Goal: Task Accomplishment & Management: Manage account settings

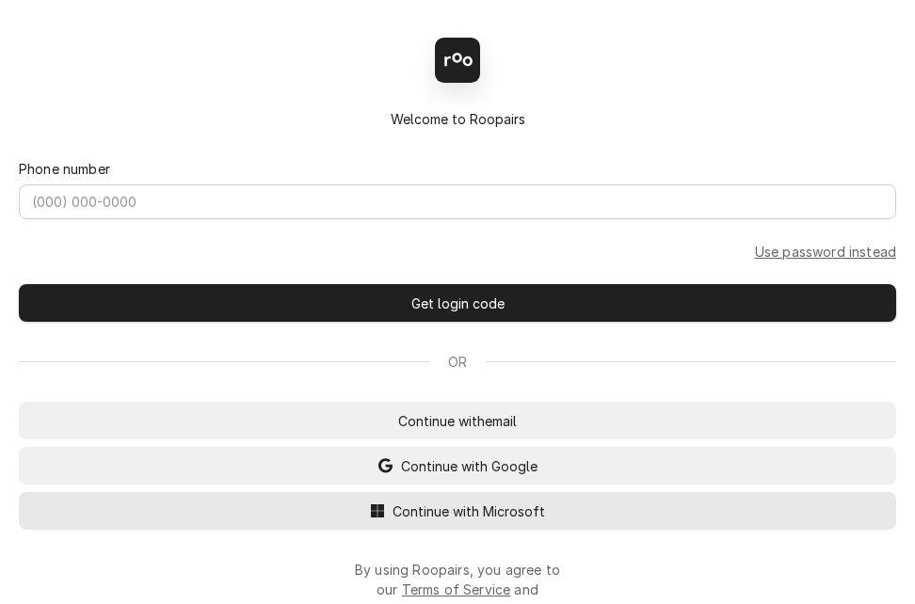
click at [422, 516] on span "Continue with Microsoft" at bounding box center [469, 512] width 160 height 20
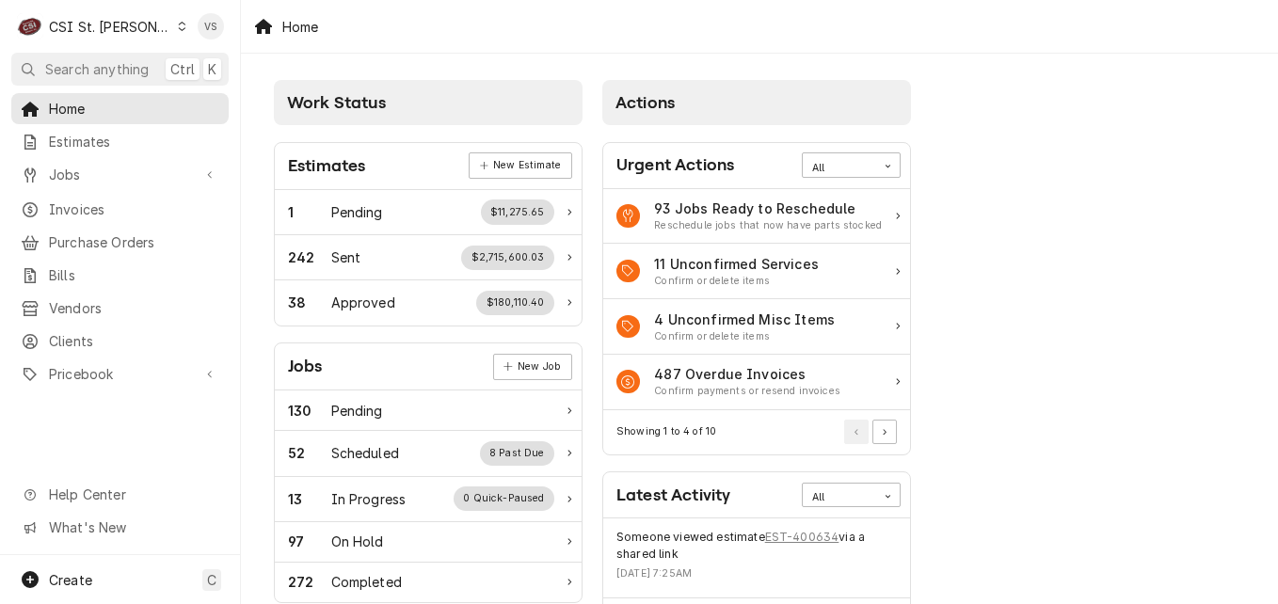
click at [178, 27] on icon "Dynamic Content Wrapper" at bounding box center [182, 26] width 8 height 9
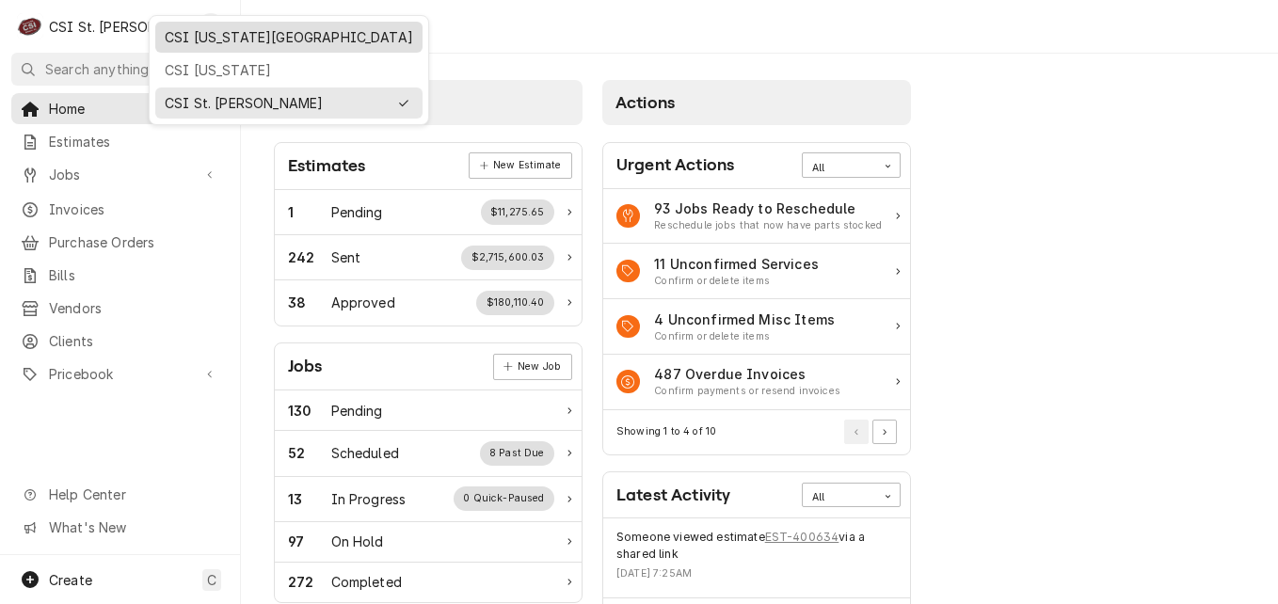
click at [194, 37] on div "CSI [US_STATE][GEOGRAPHIC_DATA]" at bounding box center [289, 37] width 248 height 20
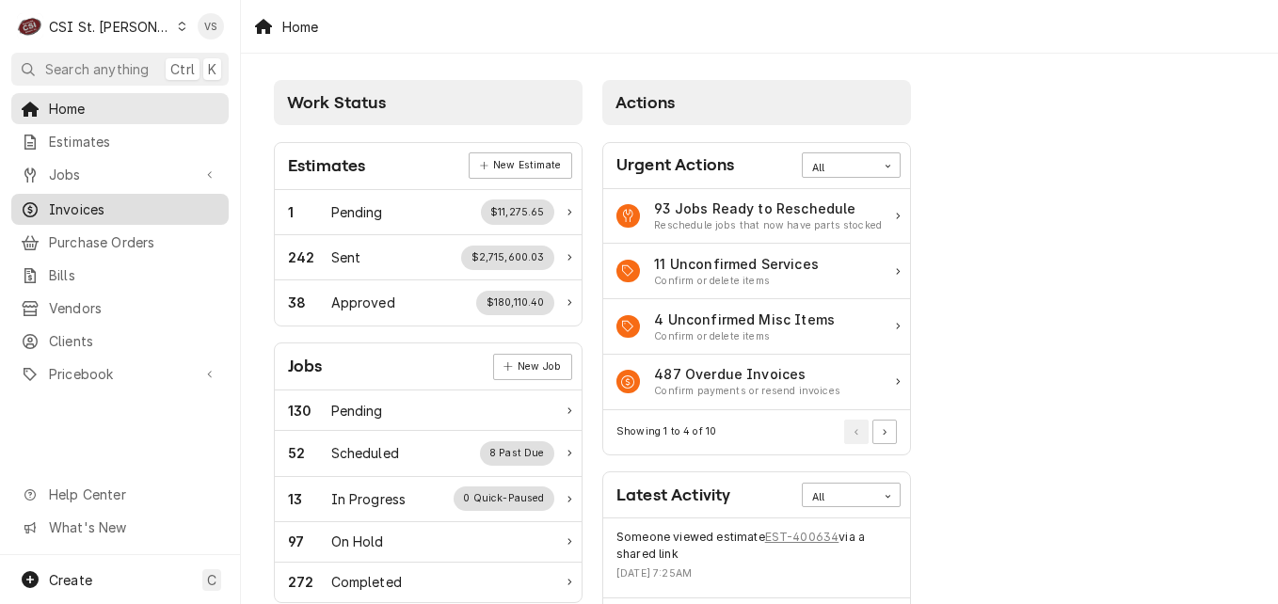
click at [98, 199] on span "Invoices" at bounding box center [134, 209] width 170 height 20
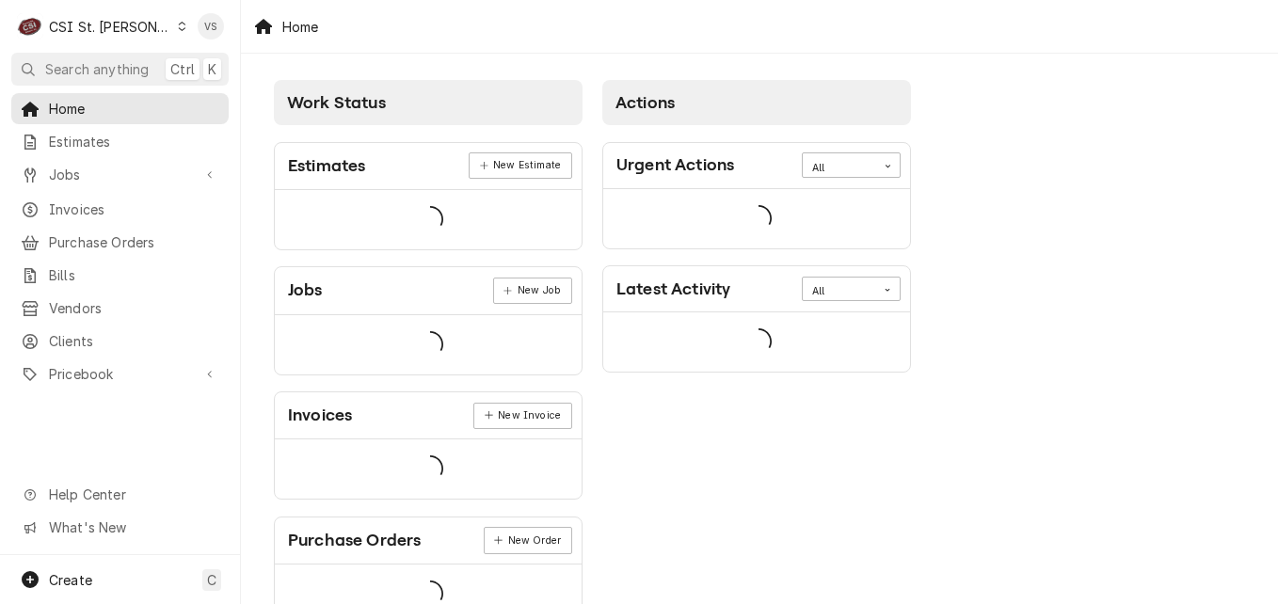
click at [178, 26] on icon "Dynamic Content Wrapper" at bounding box center [182, 26] width 8 height 9
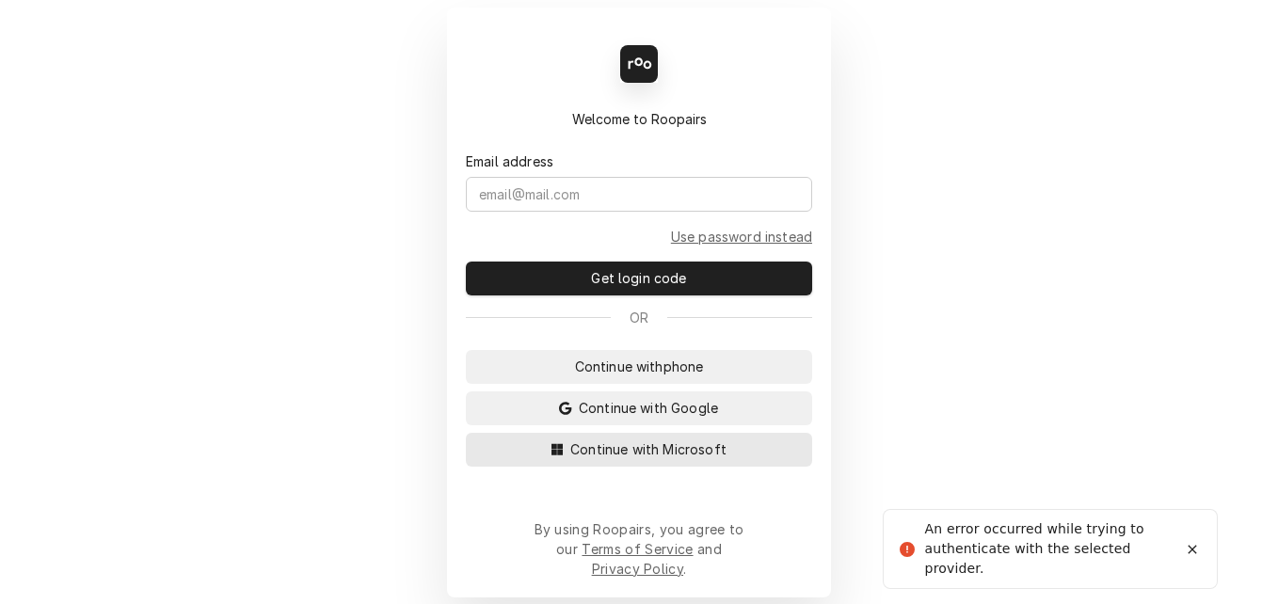
click at [621, 459] on span "Continue with Microsoft" at bounding box center [648, 449] width 164 height 20
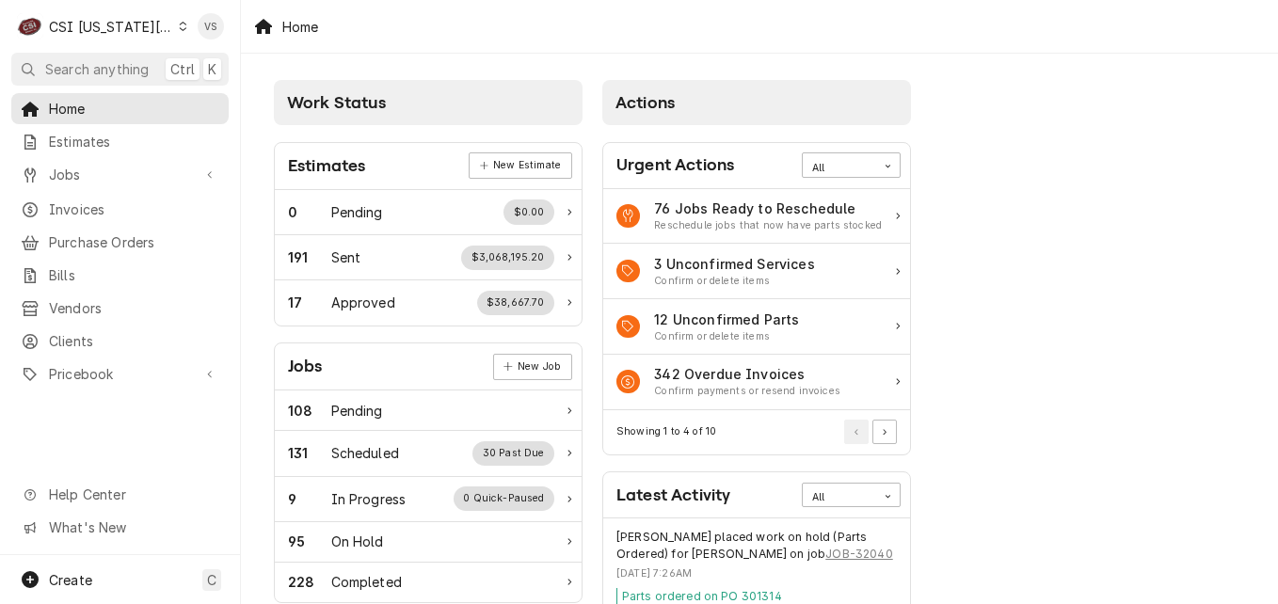
click at [90, 203] on span "Invoices" at bounding box center [134, 209] width 170 height 20
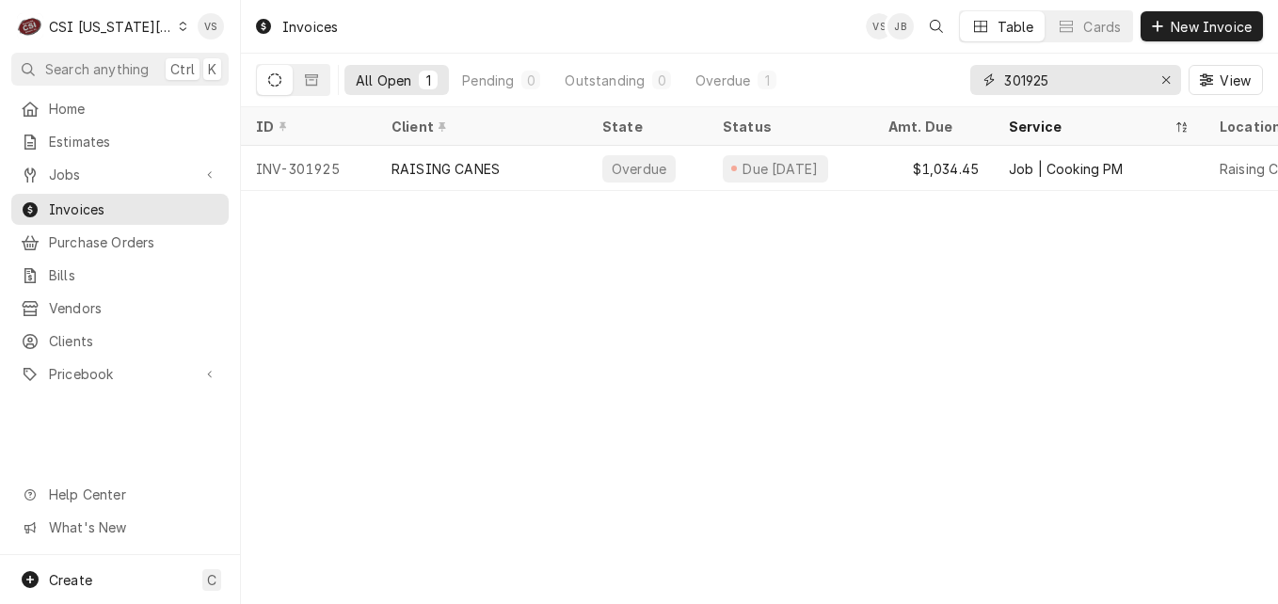
drag, startPoint x: 1086, startPoint y: 77, endPoint x: 919, endPoint y: 82, distance: 166.6
click at [925, 82] on div "All Open 1 Pending 0 Outstanding 0 Overdue 1 301925 View" at bounding box center [759, 80] width 1007 height 53
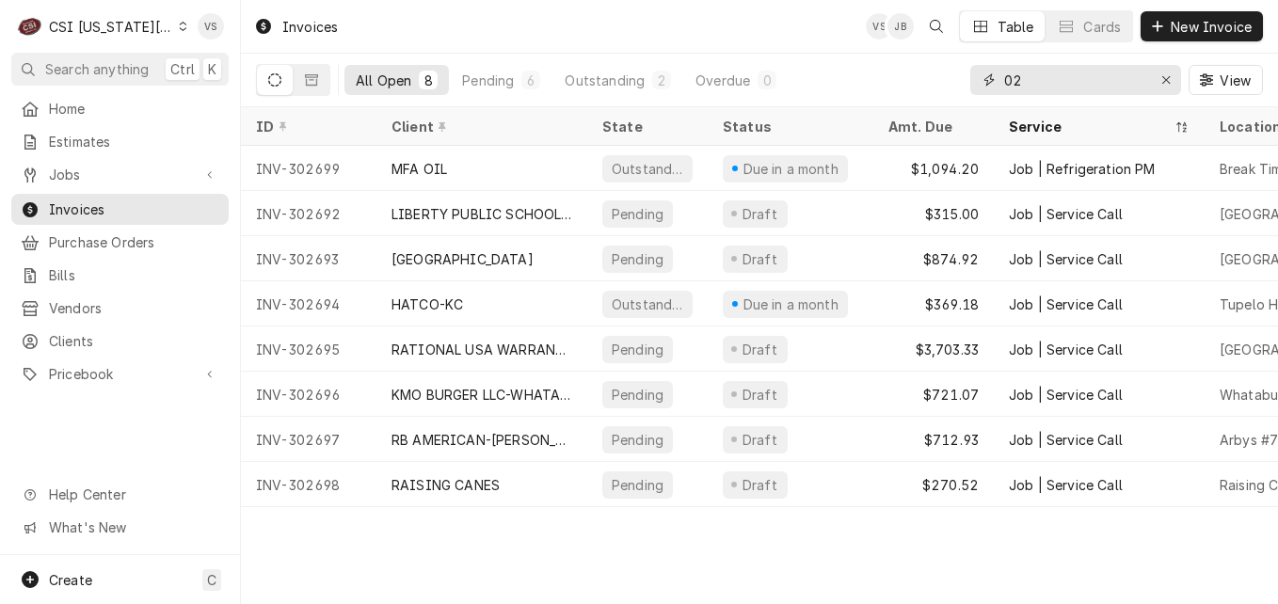
type input "0"
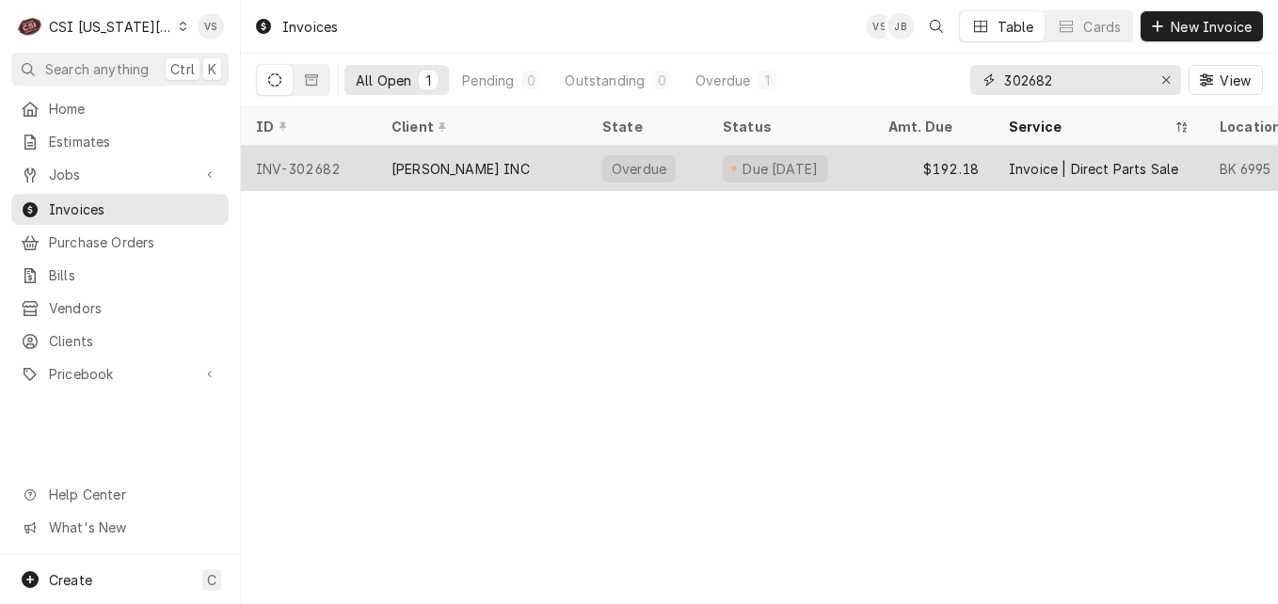
type input "302682"
click at [483, 176] on div "[PERSON_NAME] INC" at bounding box center [481, 168] width 211 height 45
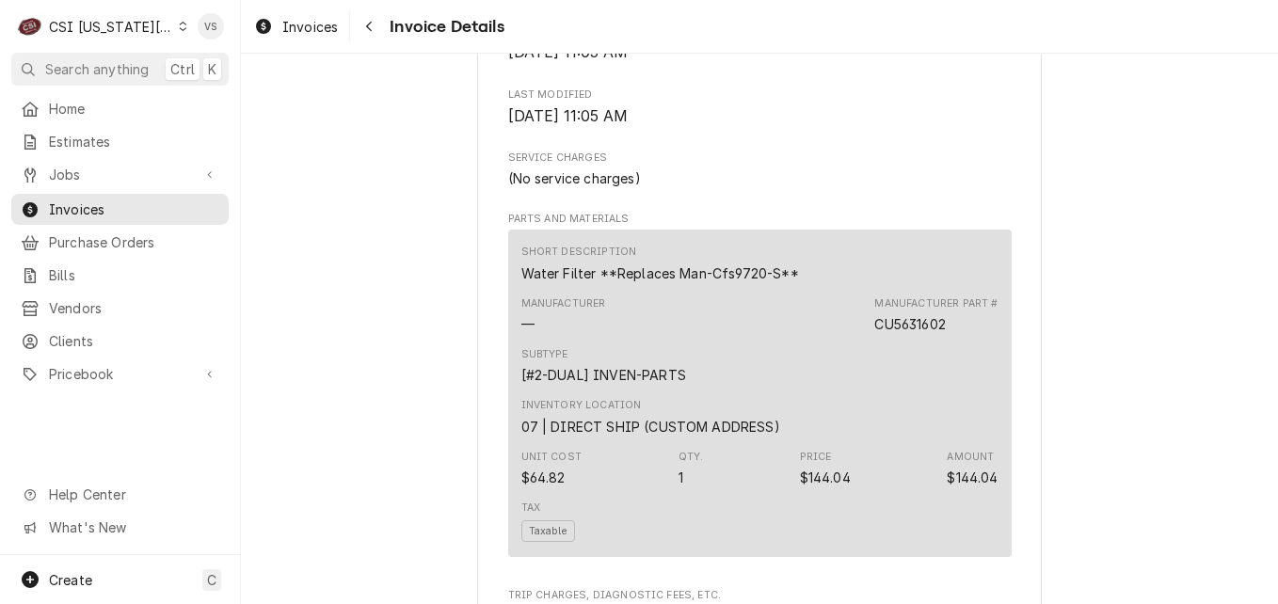
scroll to position [941, 0]
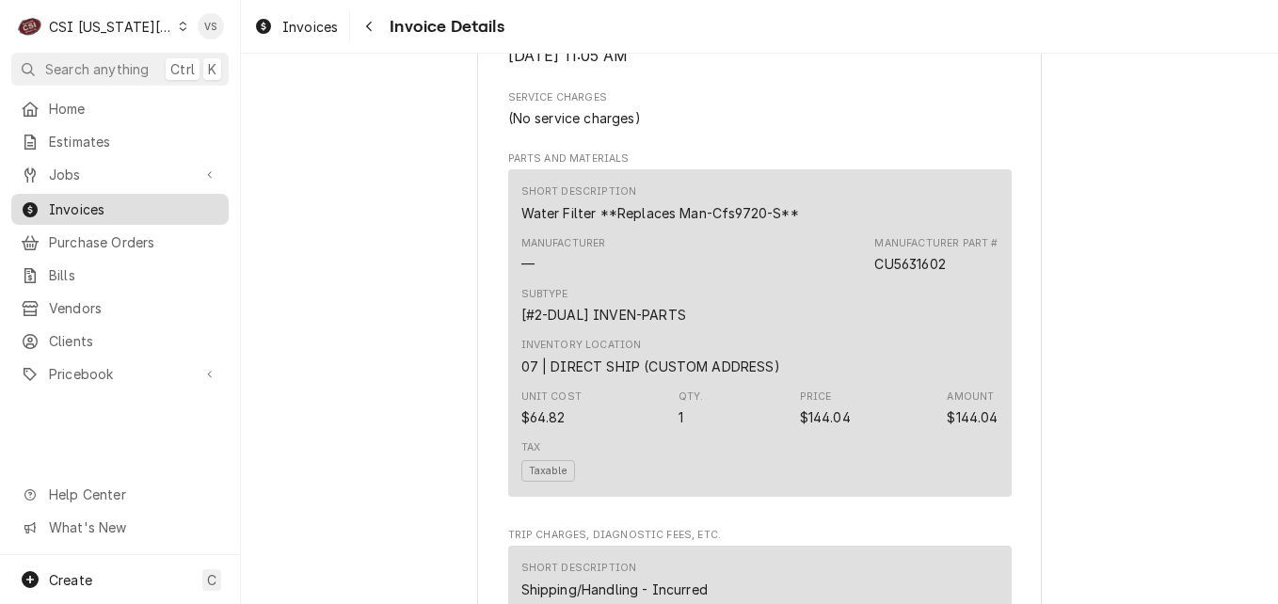
click at [92, 209] on span "Invoices" at bounding box center [134, 209] width 170 height 20
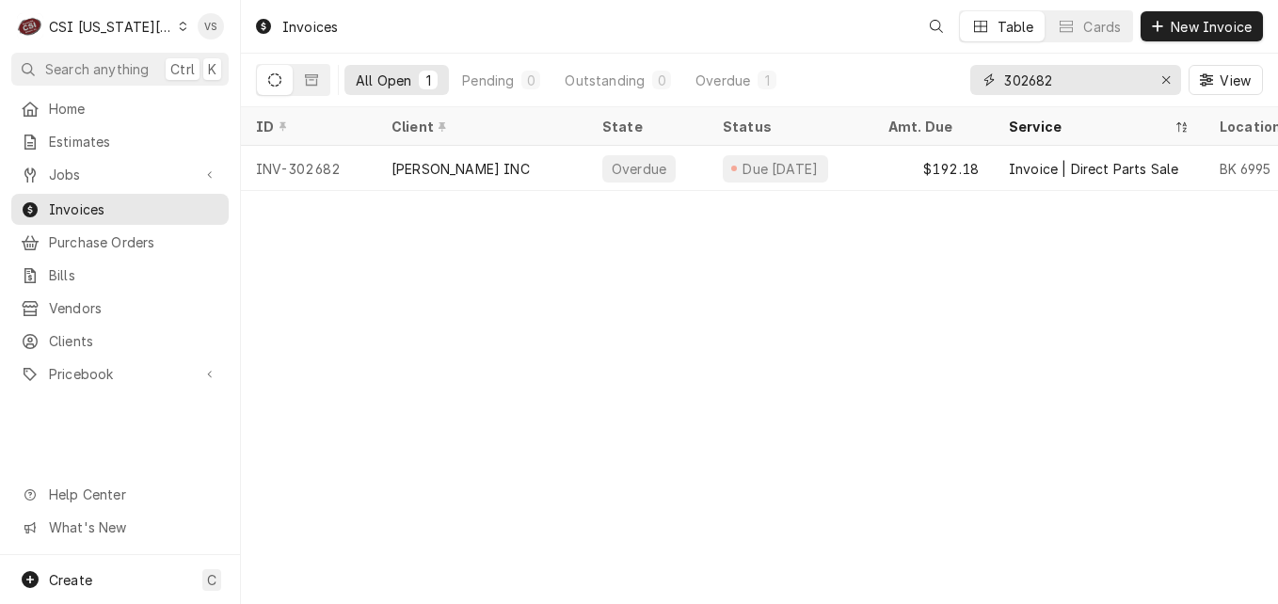
click at [1064, 79] on input "302682" at bounding box center [1074, 80] width 141 height 30
drag, startPoint x: 1054, startPoint y: 82, endPoint x: 1045, endPoint y: 129, distance: 48.0
click at [1037, 79] on input "302682" at bounding box center [1074, 80] width 141 height 30
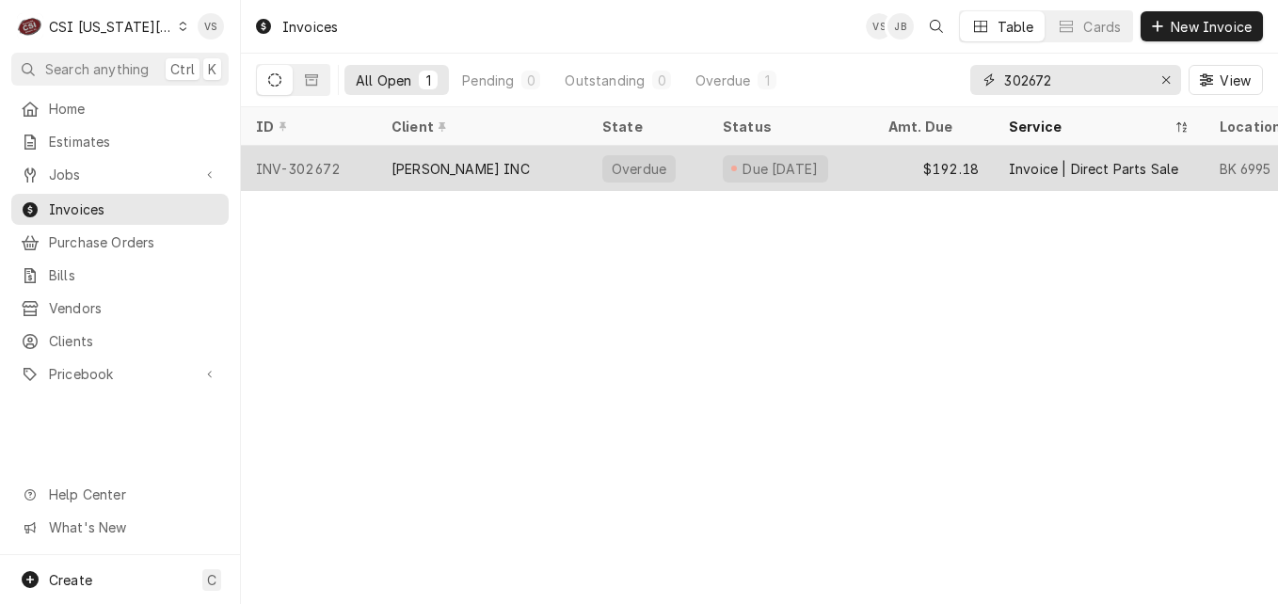
type input "302672"
click at [473, 167] on div "[PERSON_NAME] INC" at bounding box center [460, 169] width 138 height 20
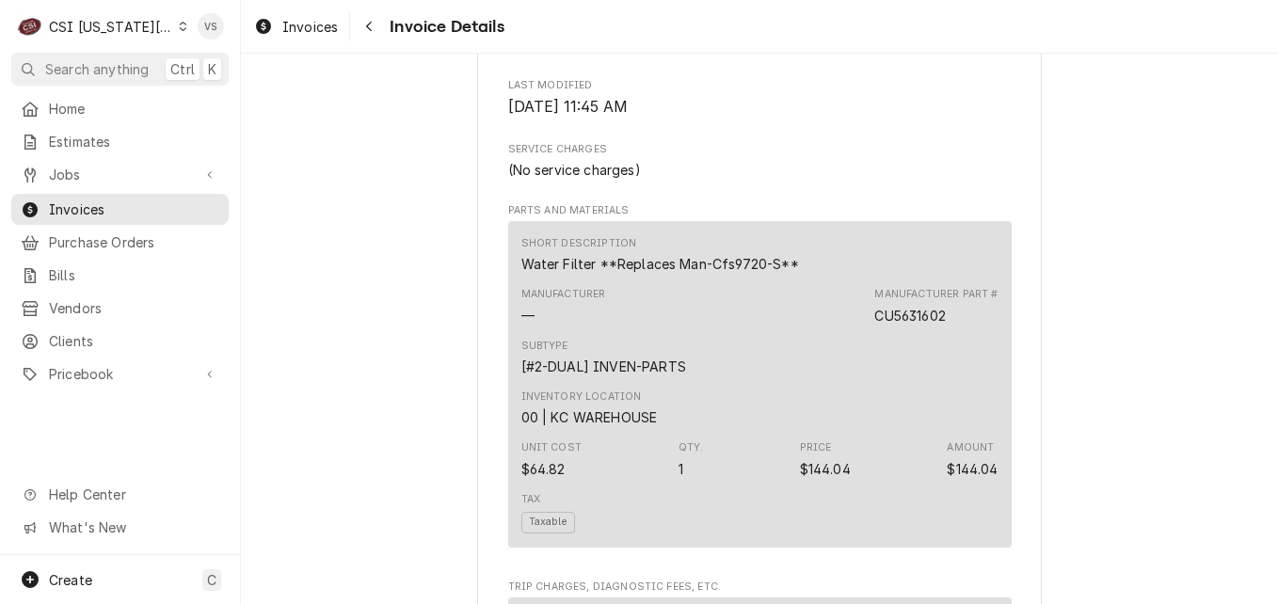
scroll to position [847, 0]
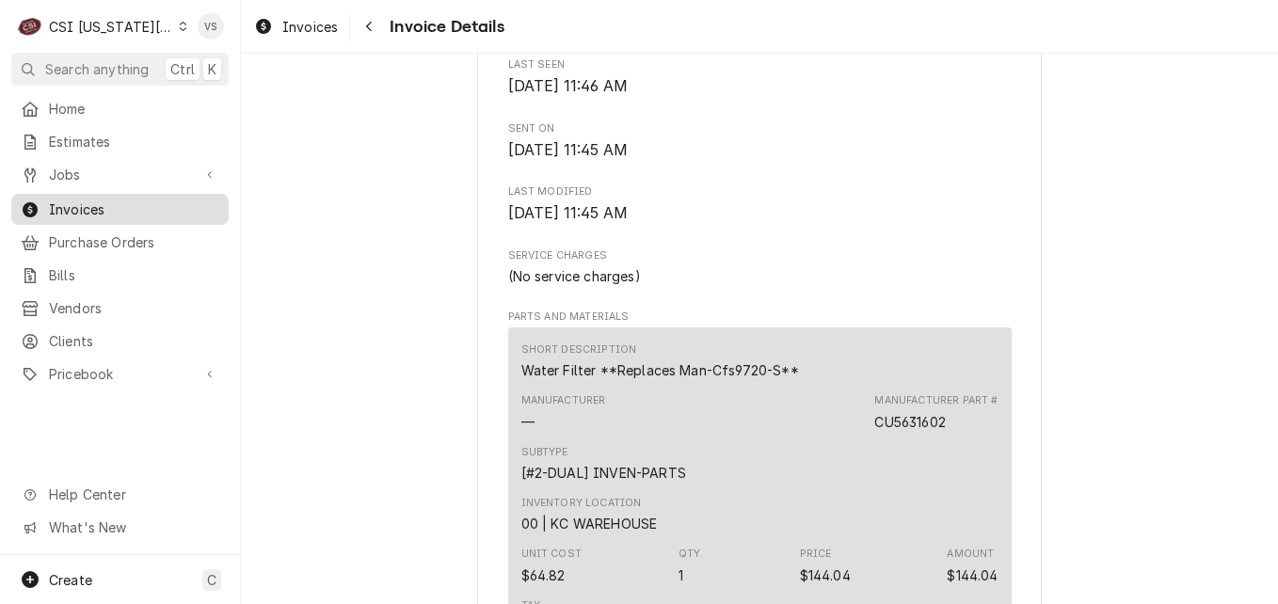
click at [151, 201] on span "Invoices" at bounding box center [134, 209] width 170 height 20
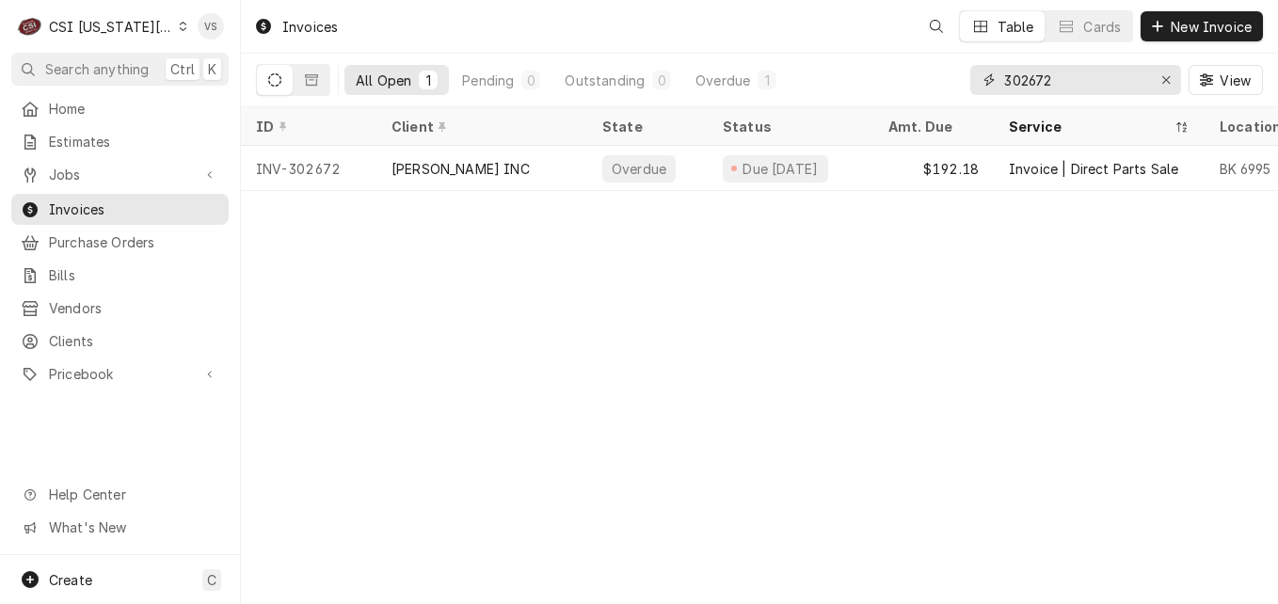
click at [1038, 83] on input "302672" at bounding box center [1074, 80] width 141 height 30
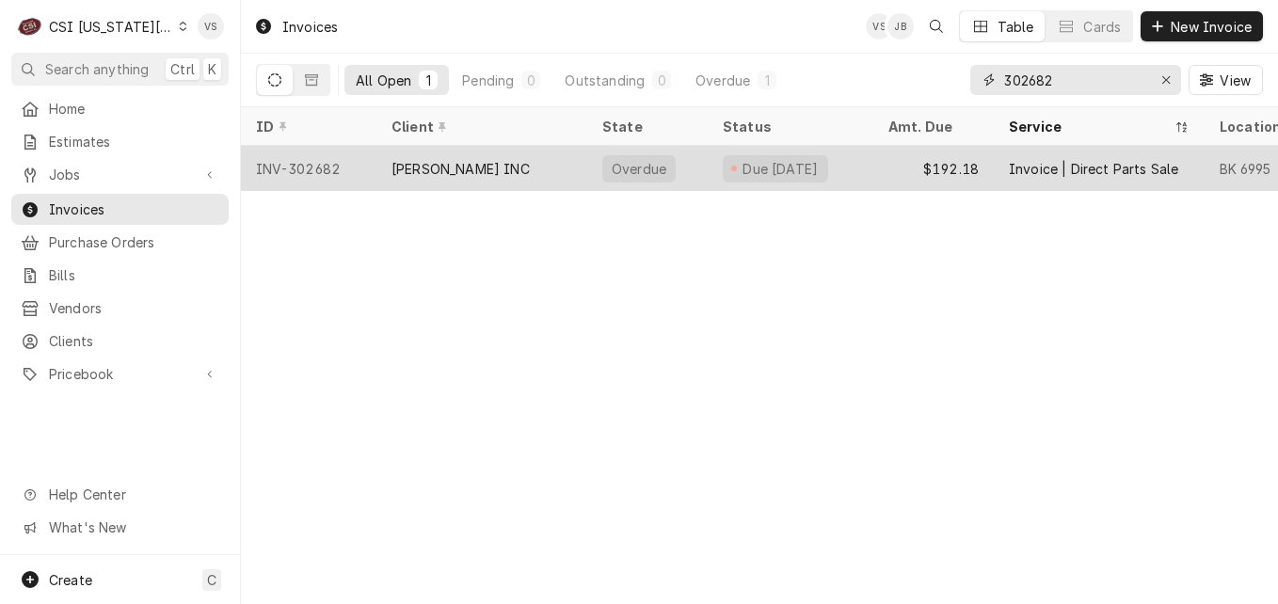
type input "302682"
click at [435, 166] on div "GENESH INC" at bounding box center [460, 169] width 138 height 20
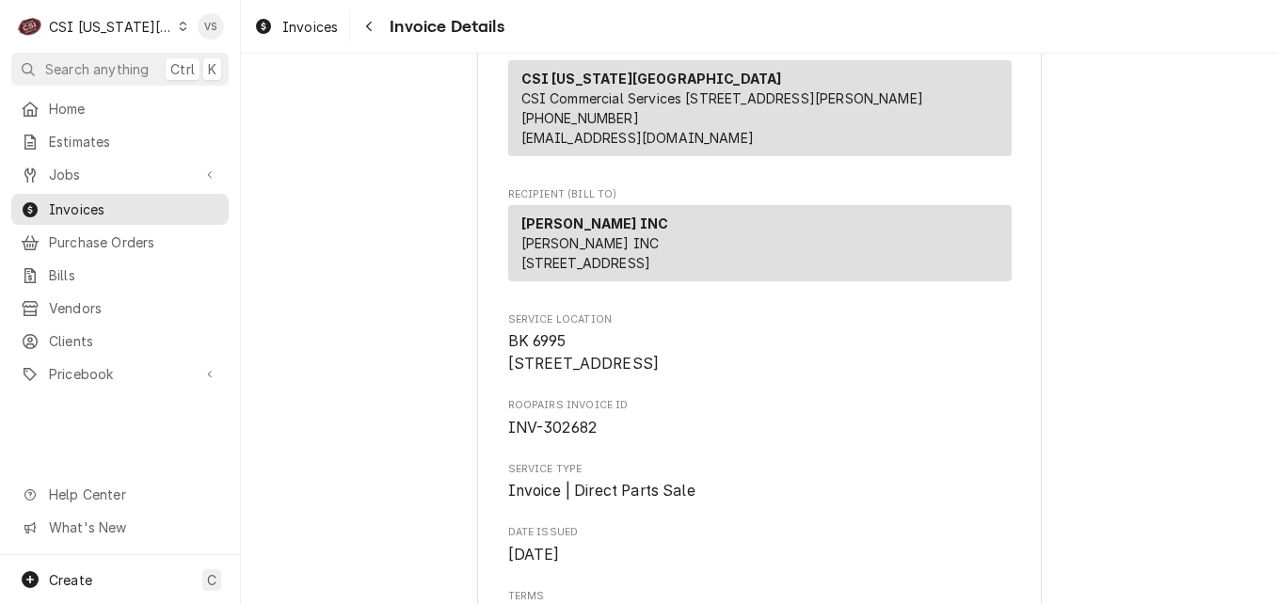
scroll to position [282, 0]
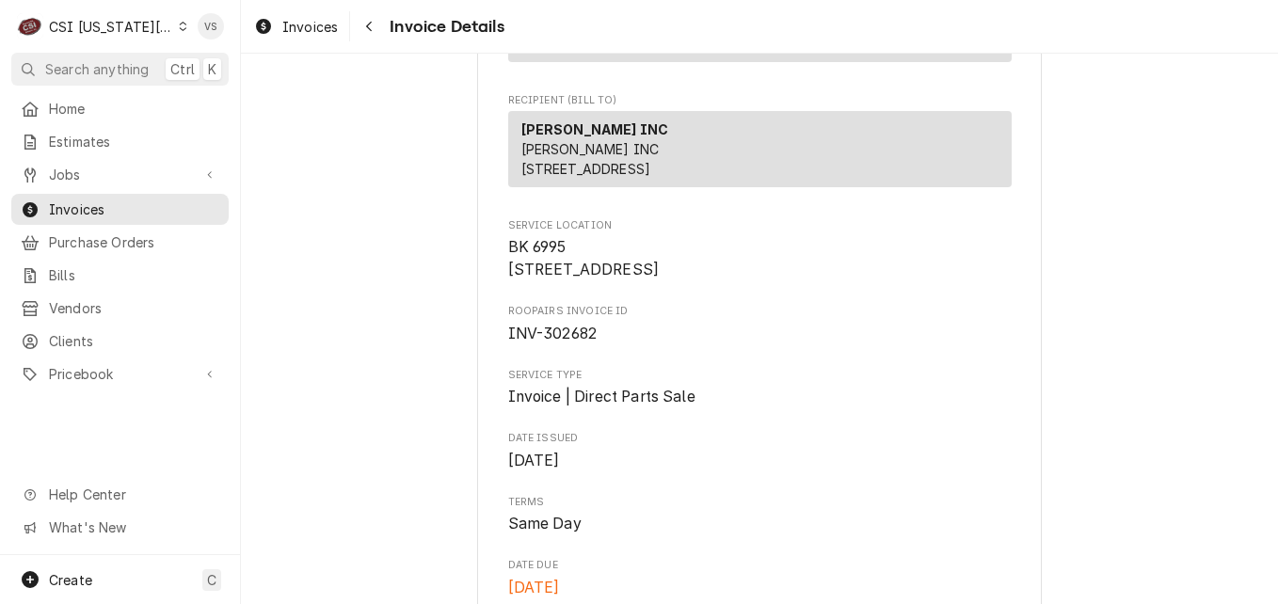
click at [179, 27] on icon "Dynamic Content Wrapper" at bounding box center [183, 26] width 8 height 9
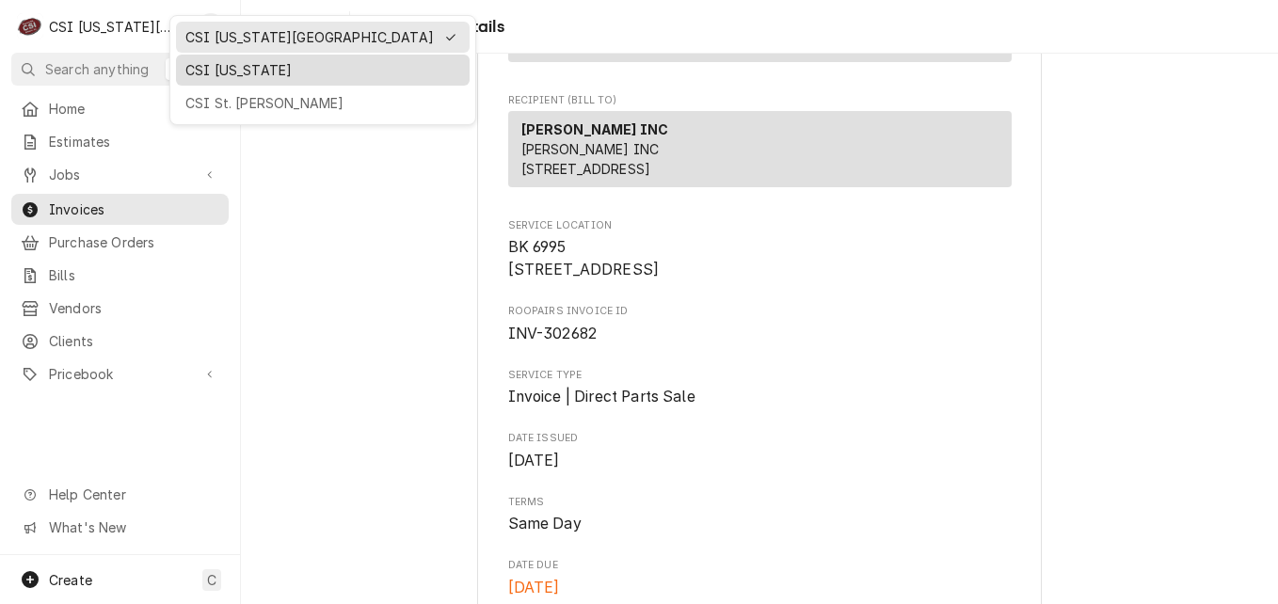
click at [216, 75] on div "CSI [US_STATE]" at bounding box center [322, 70] width 275 height 20
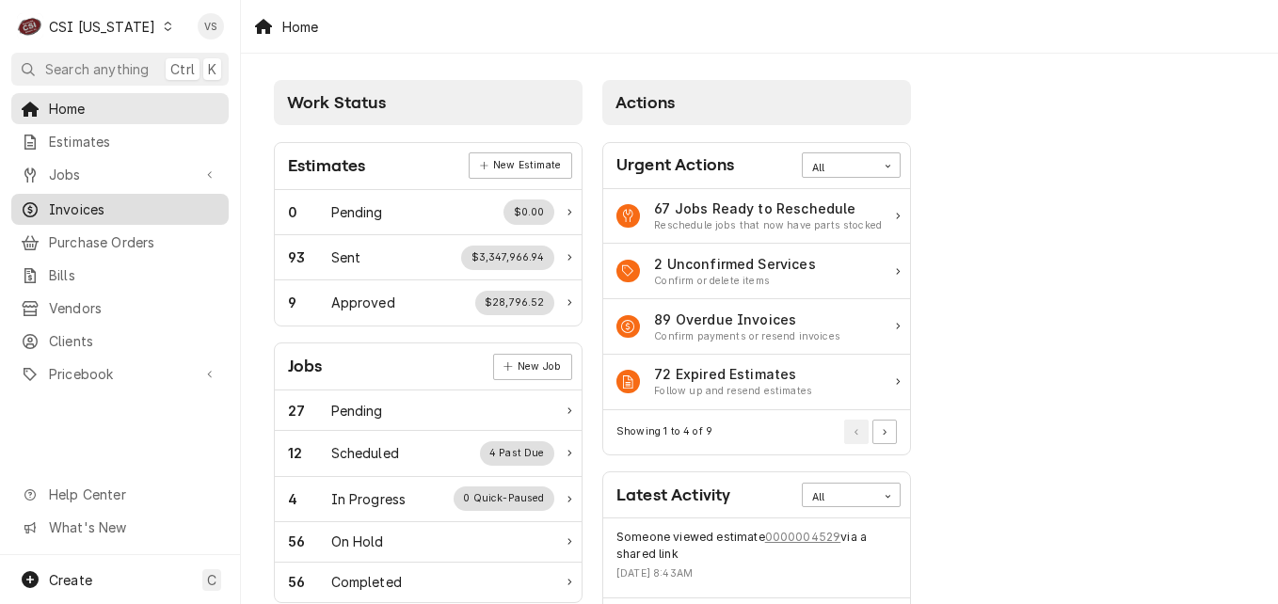
click at [71, 215] on link "Invoices" at bounding box center [119, 209] width 217 height 31
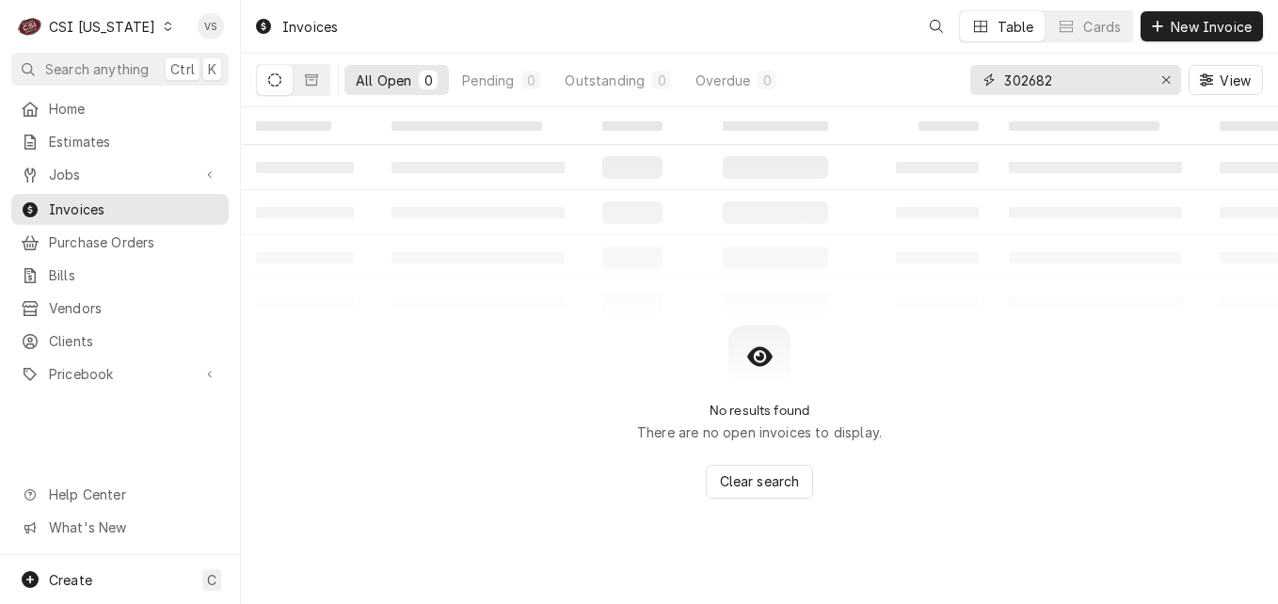
drag, startPoint x: 1071, startPoint y: 78, endPoint x: 922, endPoint y: 79, distance: 148.7
click at [922, 79] on div "All Open 0 Pending 0 Outstanding 0 Overdue 0 302682 View" at bounding box center [759, 80] width 1007 height 53
type input "1"
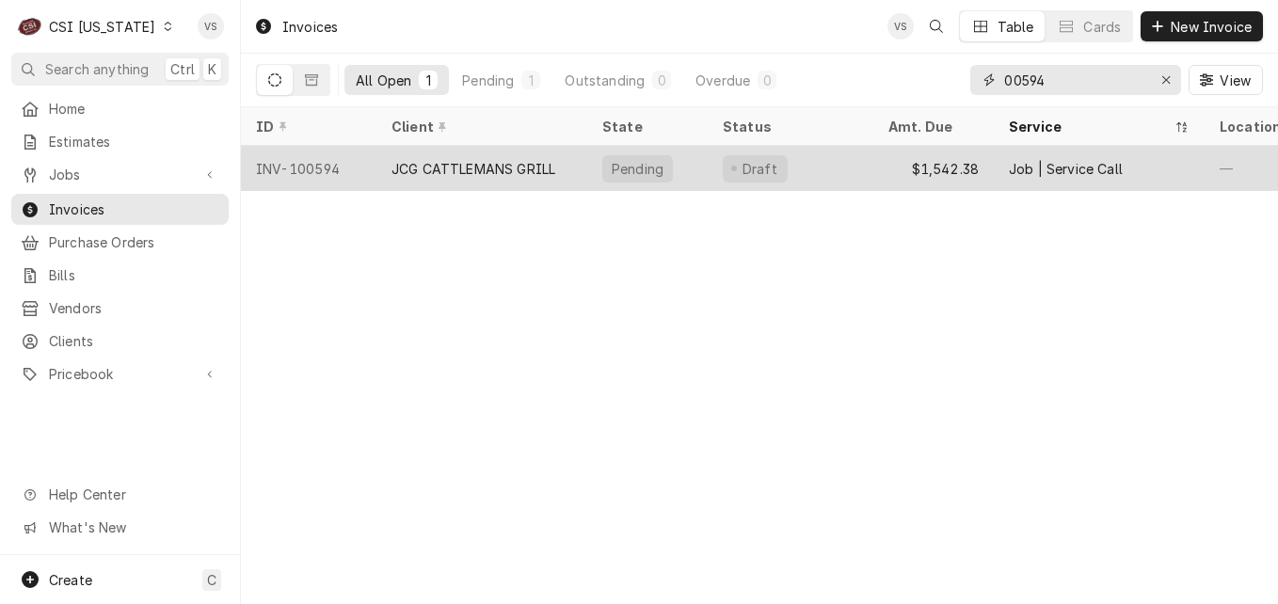
type input "00594"
click at [538, 169] on div "JCG CATTLEMANS GRILL" at bounding box center [473, 169] width 164 height 20
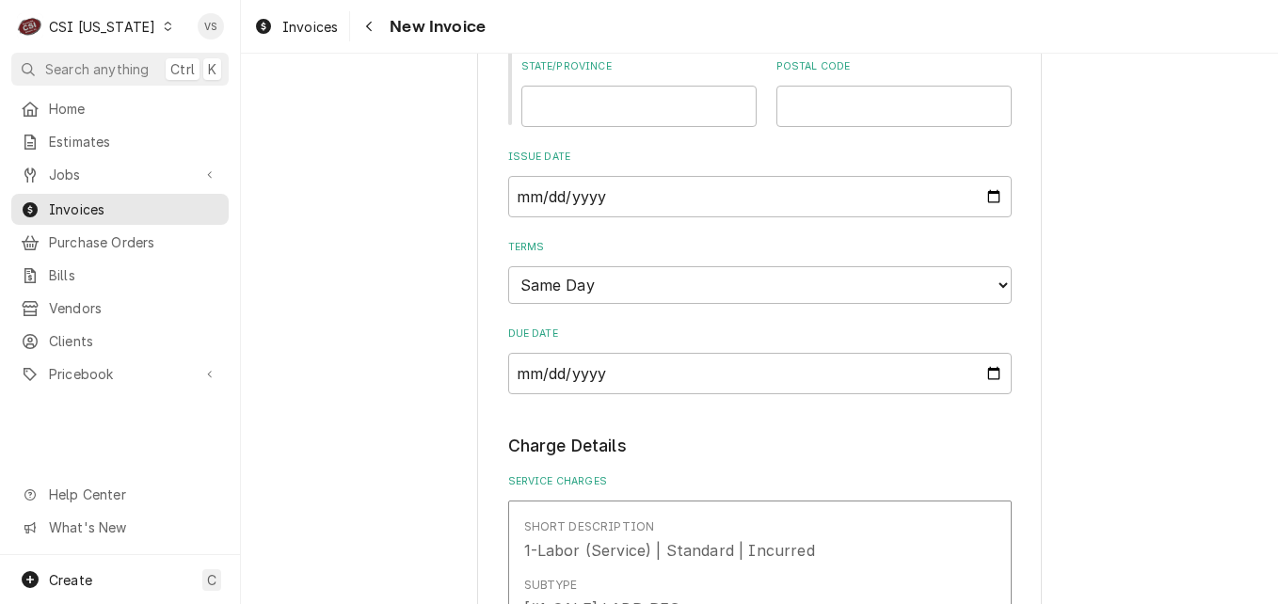
scroll to position [2164, 0]
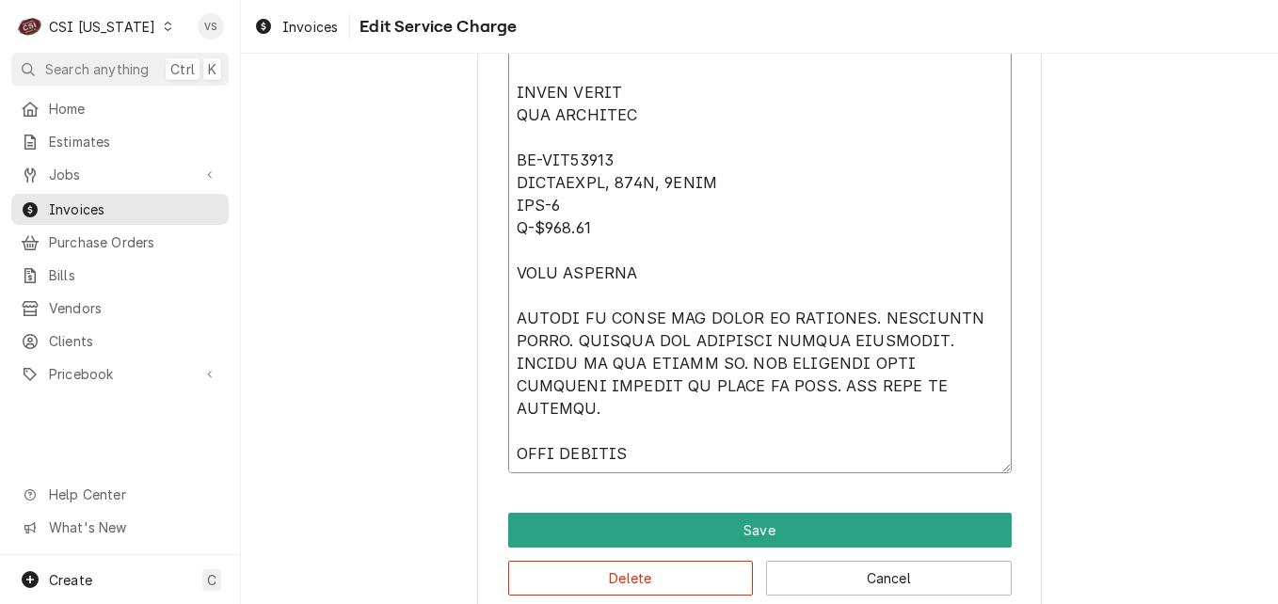
scroll to position [3008, 0]
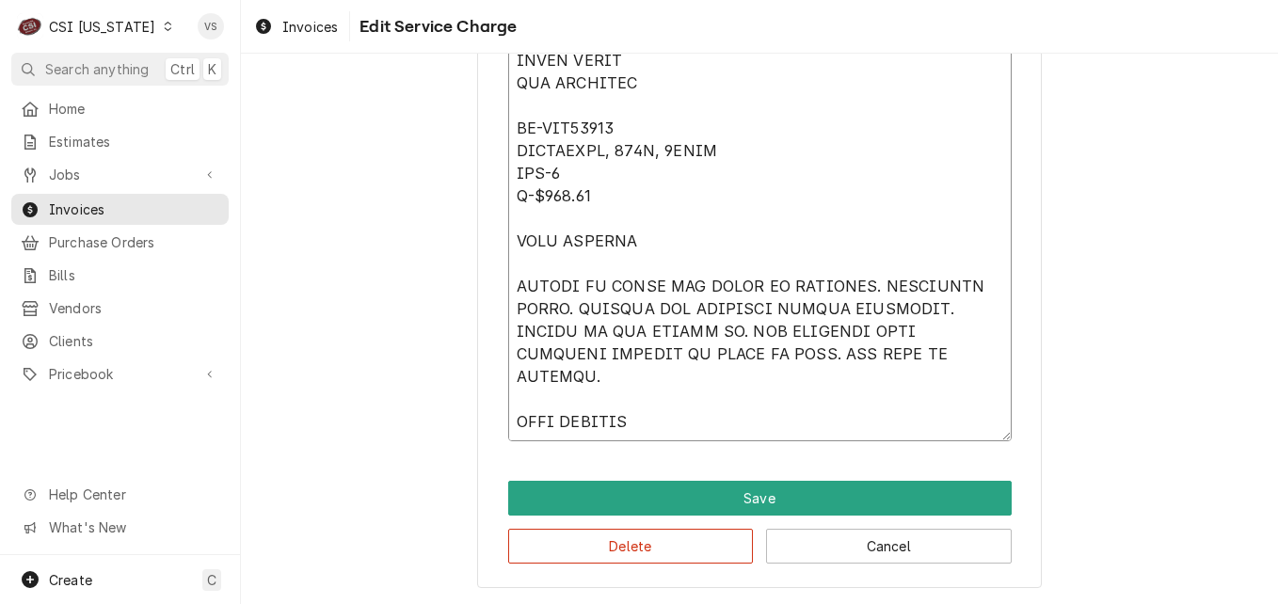
drag, startPoint x: 508, startPoint y: 298, endPoint x: 651, endPoint y: 392, distance: 171.2
click at [682, 549] on button "Delete" at bounding box center [631, 546] width 246 height 35
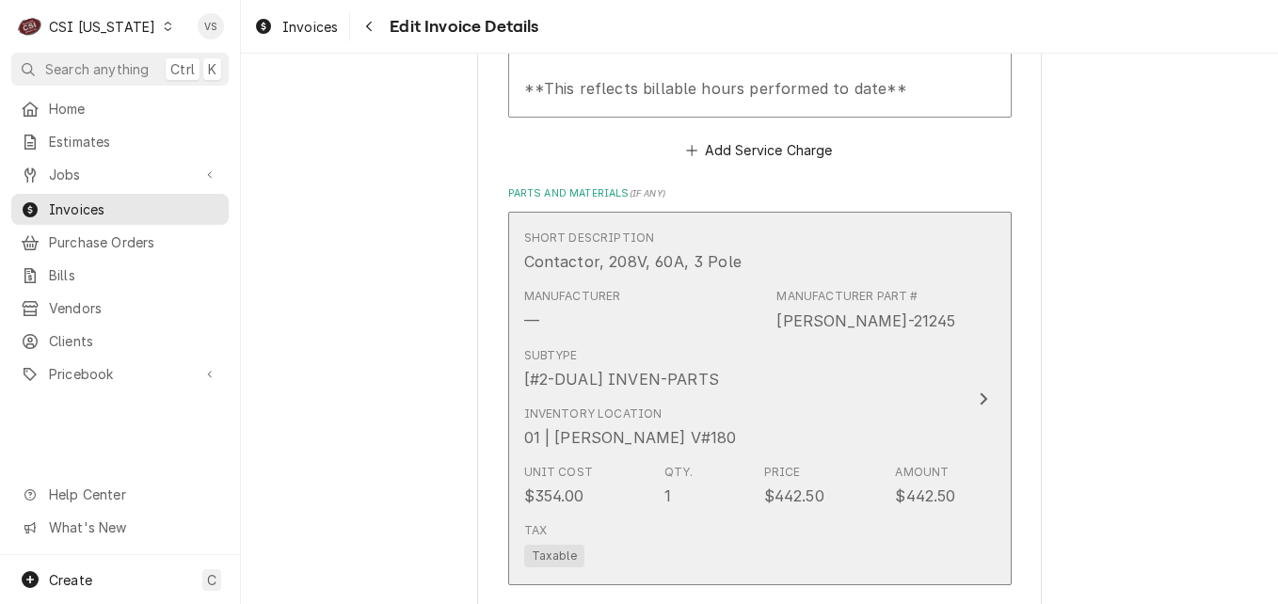
scroll to position [753, 0]
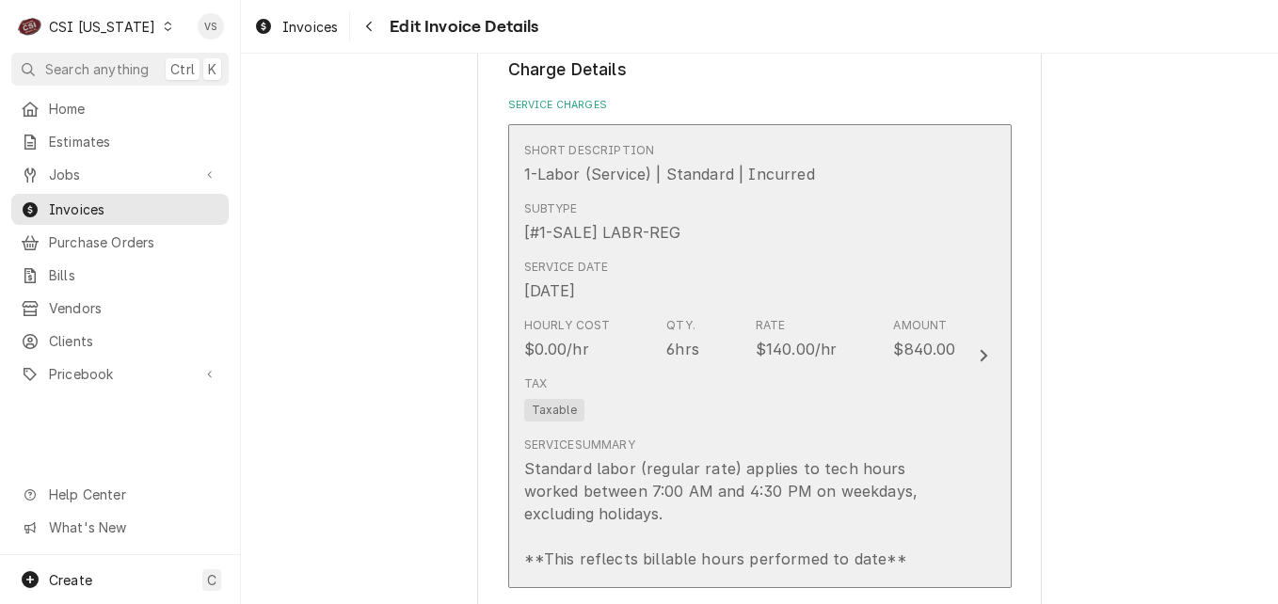
click at [779, 296] on div "Service Date Aug 20, 2025" at bounding box center [740, 280] width 432 height 58
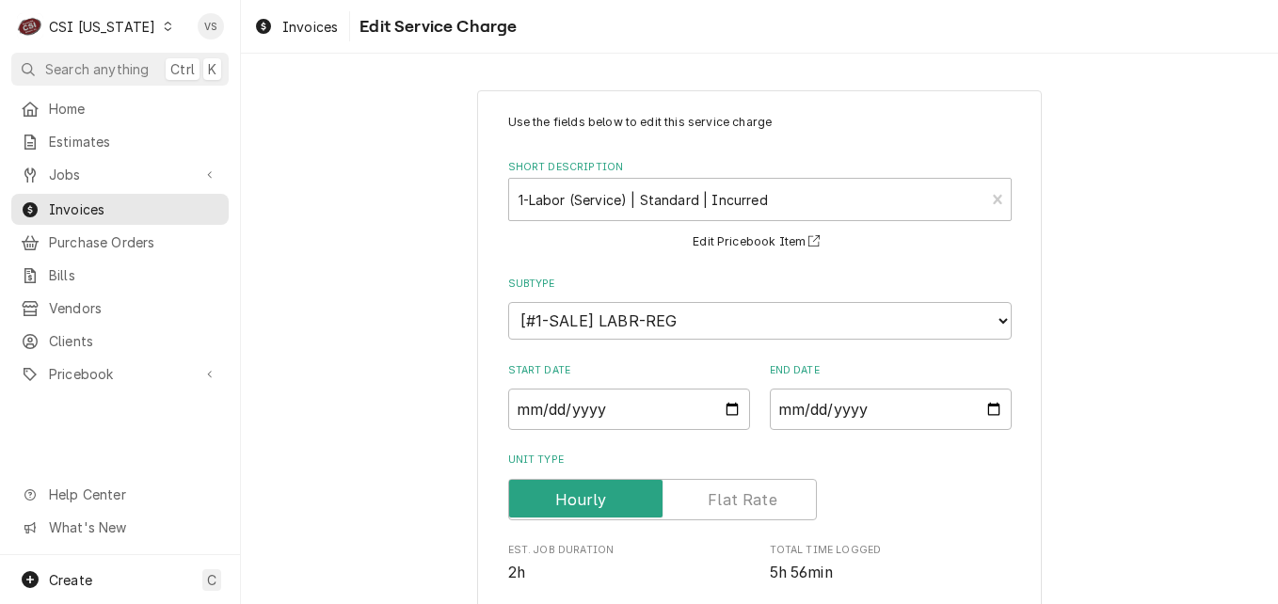
scroll to position [569, 0]
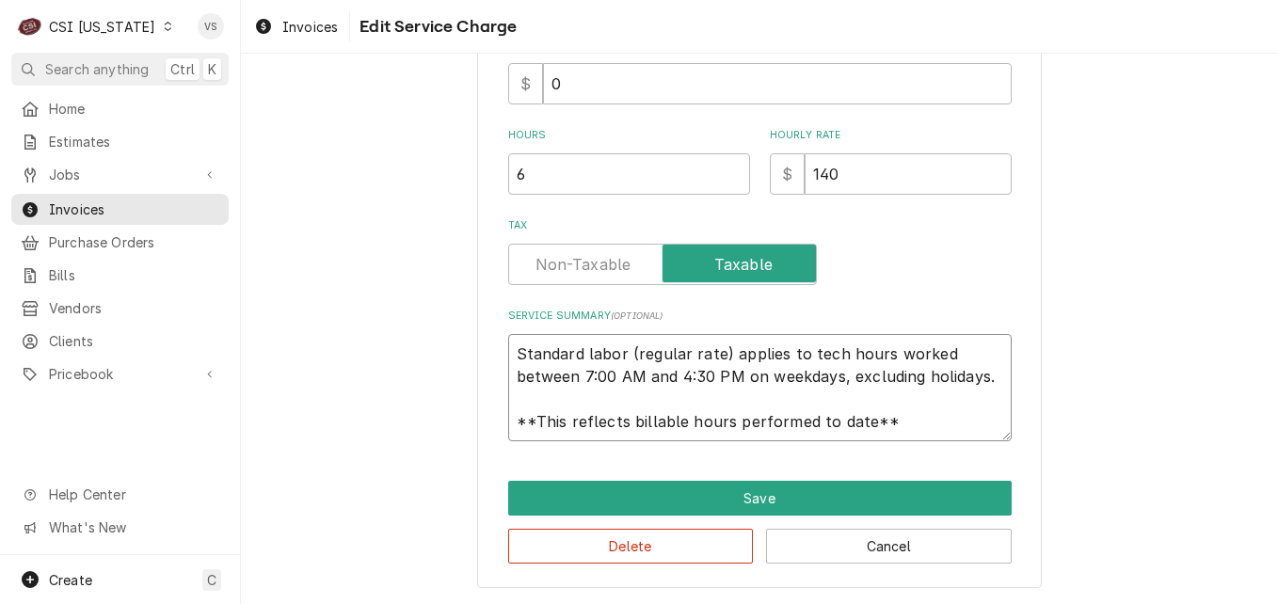
click at [508, 353] on textarea "Standard labor (regular rate) applies to tech hours worked between 7:00 AM and …" at bounding box center [759, 387] width 503 height 107
drag, startPoint x: 934, startPoint y: 374, endPoint x: 911, endPoint y: 432, distance: 62.9
click at [946, 431] on textarea "Standard labor (regular rate) applies to tech hours worked between 7:00 AM and …" at bounding box center [759, 387] width 503 height 107
paste textarea "GILES GEF-560 70897 071519 14 FOUND UNIT SHUT OFF. CUSTOMER TURNED ON AND SET T…"
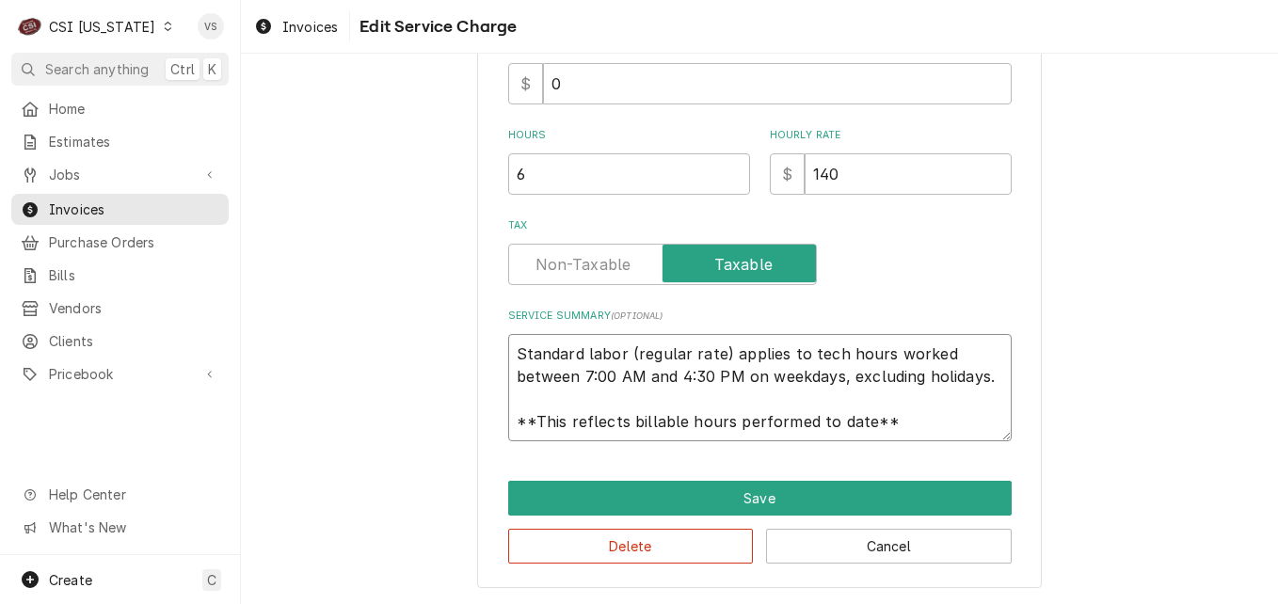
type textarea "x"
type textarea "GILES GEF-560 70897 071519 14 FOUND UNIT SHUT OFF. CUSTOMER TURNED ON AND SET T…"
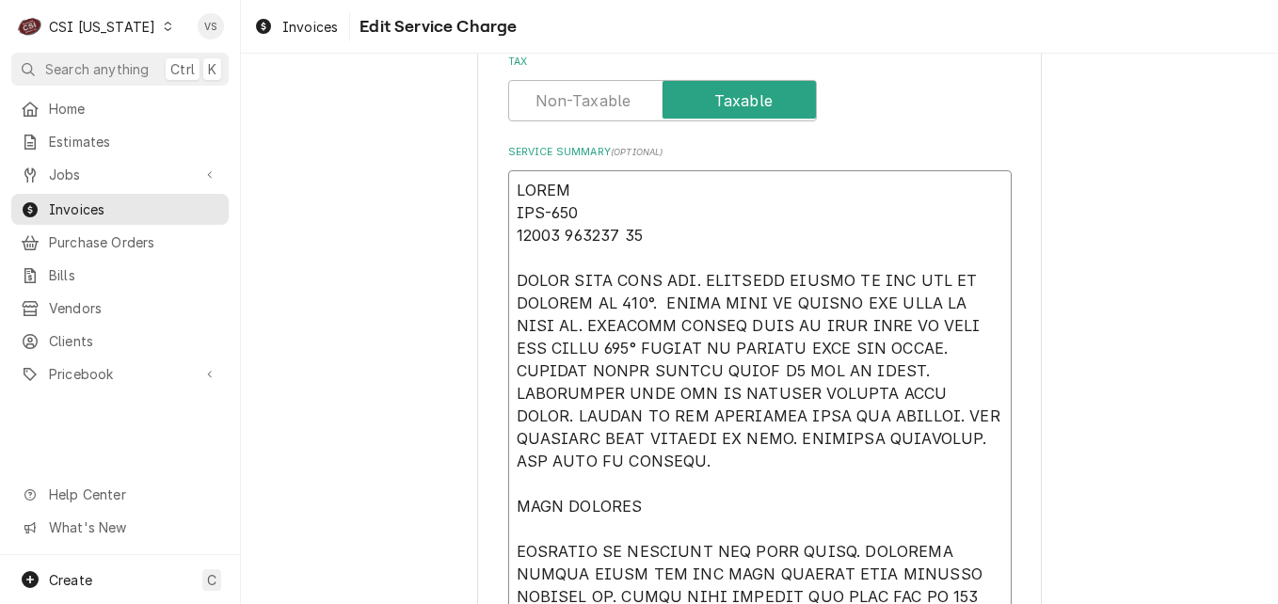
scroll to position [744, 0]
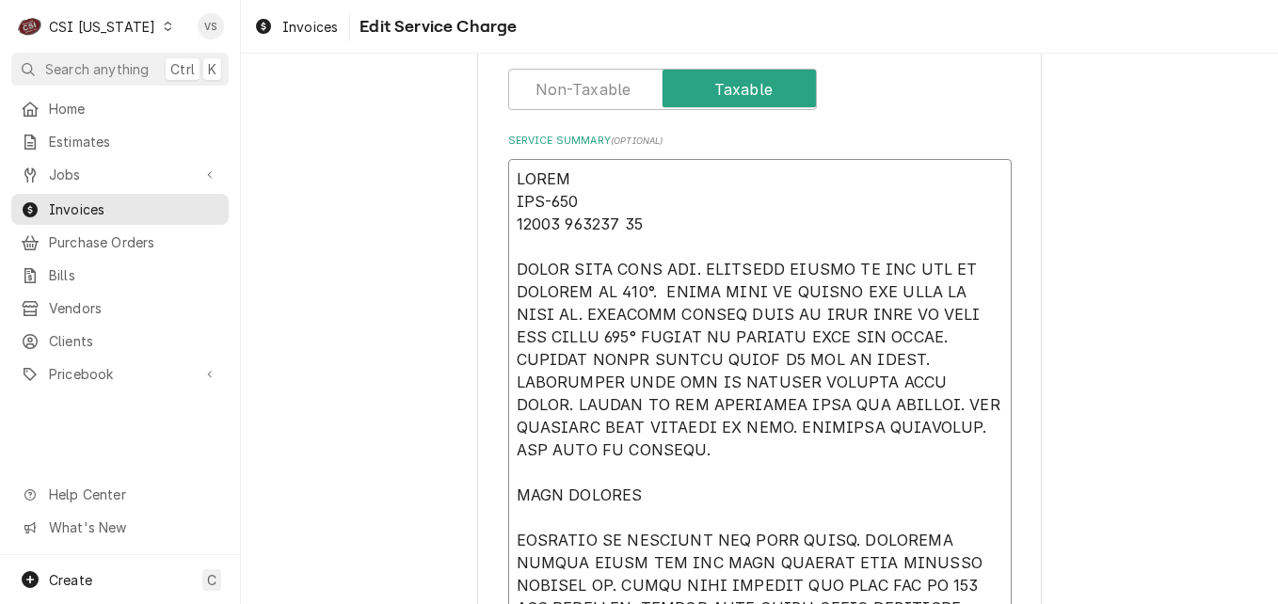
drag, startPoint x: 506, startPoint y: 497, endPoint x: 656, endPoint y: 502, distance: 149.7
type textarea "x"
type textarea "GILES GEF-560 70897 071519 14 FOUND UNIT SHUT OFF. CUSTOMER TURNED ON AND SET T…"
type textarea "x"
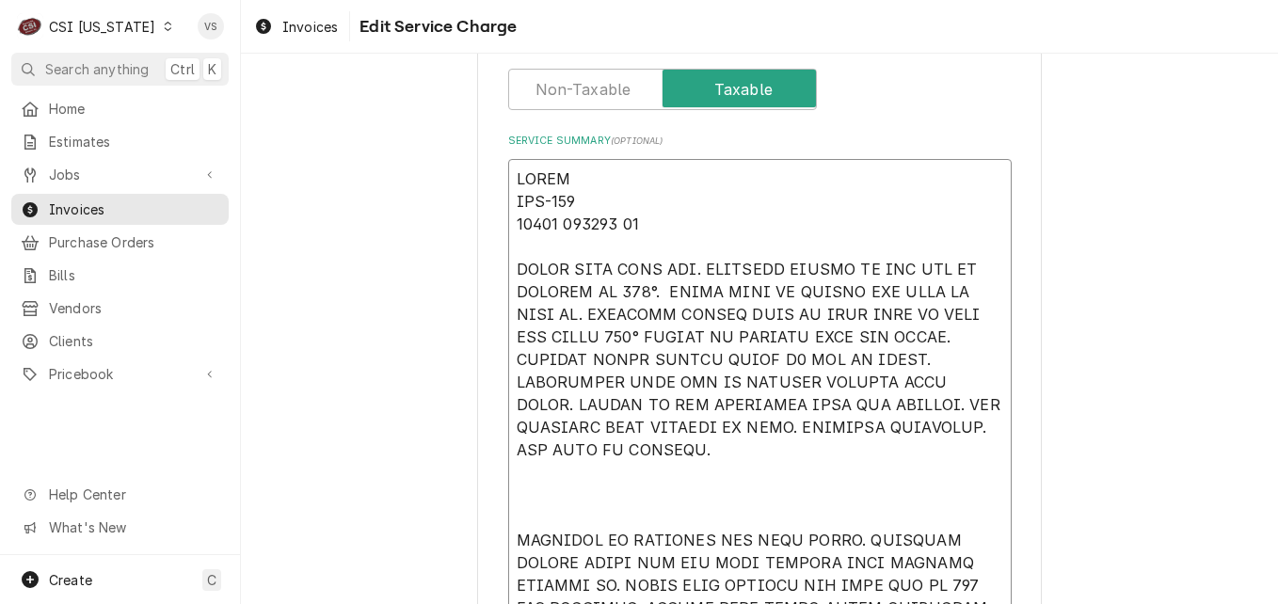
type textarea "GILES GEF-560 70897 071519 14 FOUND UNIT SHUT OFF. CUSTOMER TURNED ON AND SET T…"
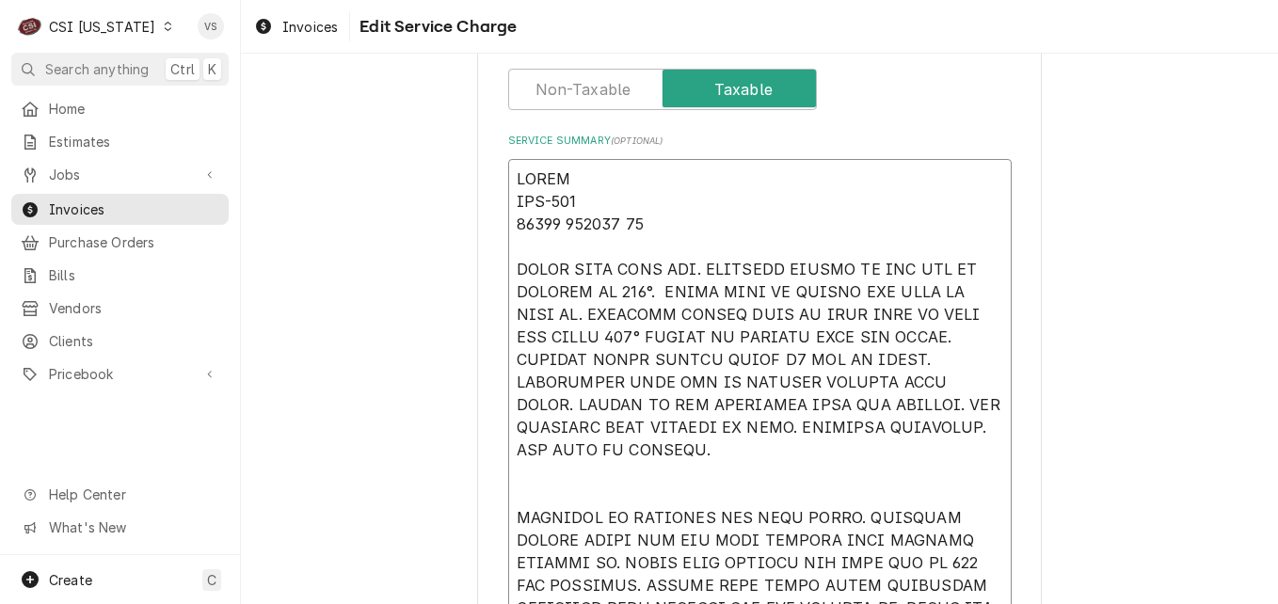
type textarea "x"
type textarea "GILES GEF-560 70897 071519 14 FOUND UNIT SHUT OFF. CUSTOMER TURNED ON AND SET T…"
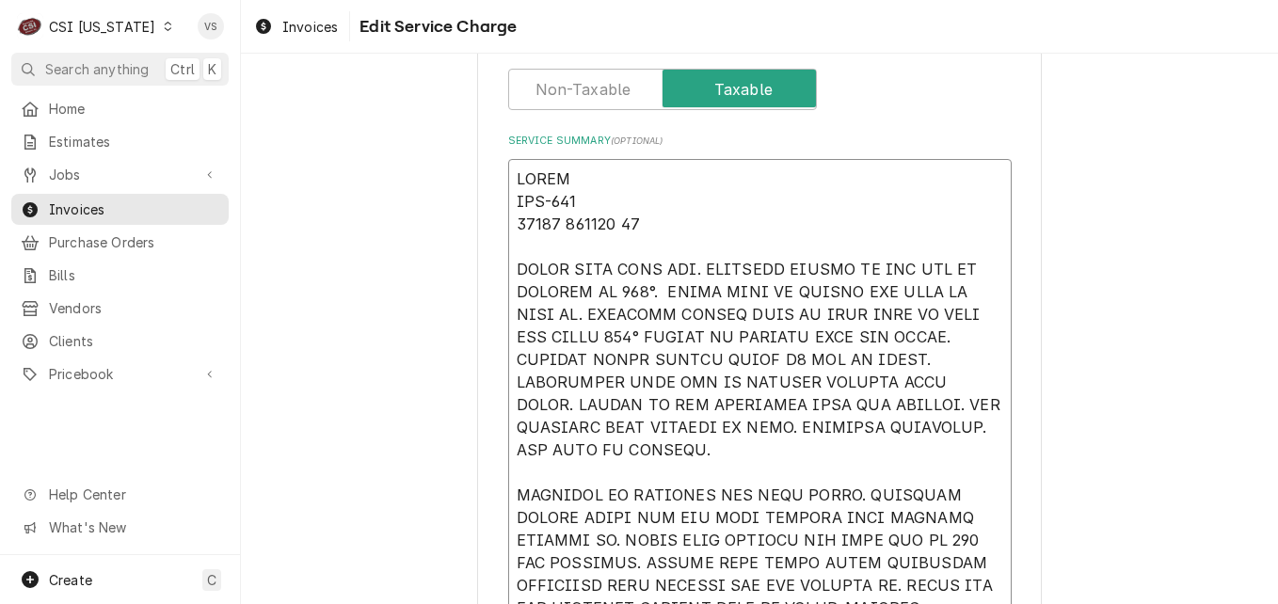
type textarea "x"
type textarea "GILES GEF-560 70897 071519 14 FOUND UNIT SHUT OFF. CUSTOMER TURNED ON AND SET T…"
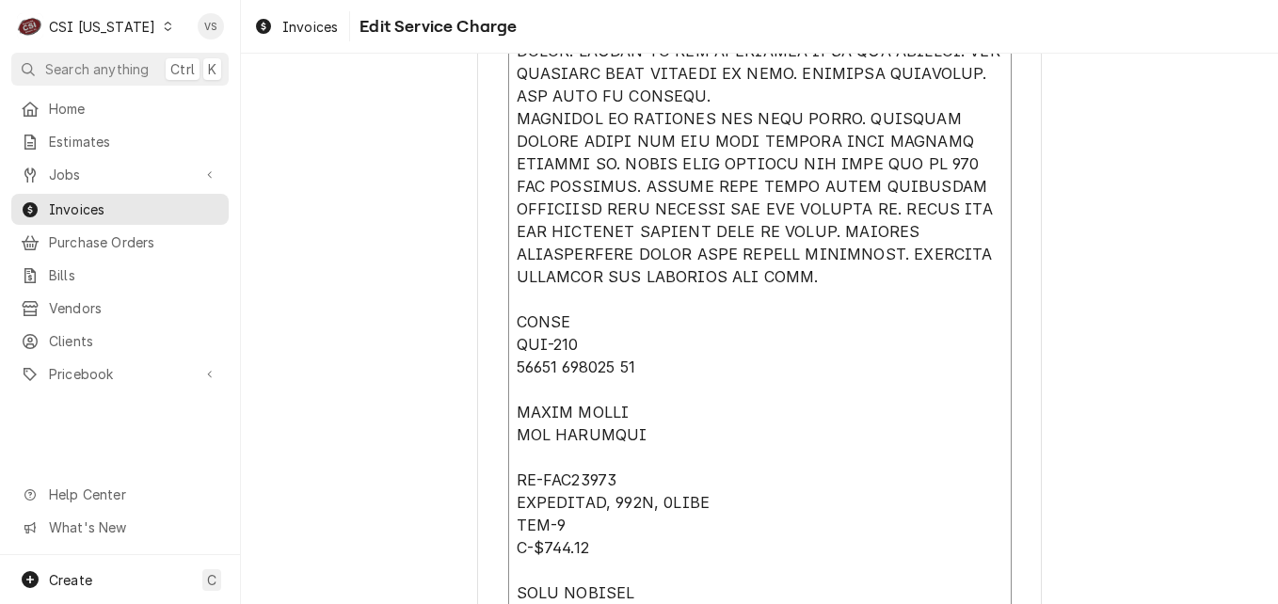
scroll to position [1121, 0]
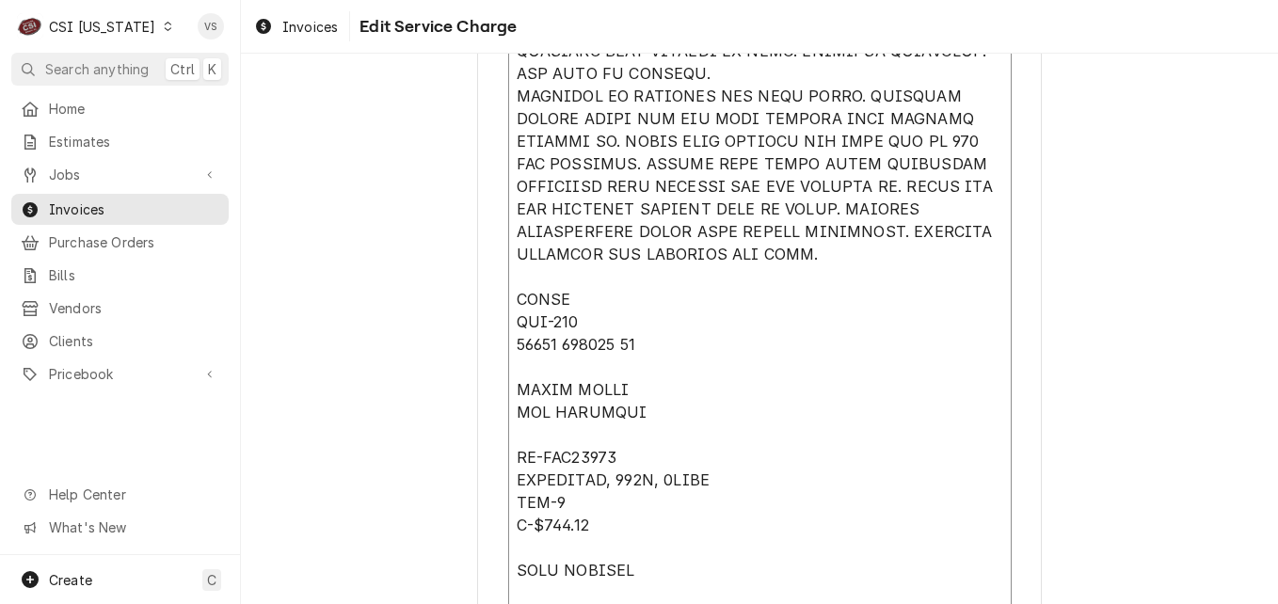
drag, startPoint x: 513, startPoint y: 295, endPoint x: 534, endPoint y: 304, distance: 23.2
click at [534, 304] on textarea "Service Summary ( optional )" at bounding box center [759, 254] width 503 height 943
click at [510, 298] on textarea "Service Summary ( optional )" at bounding box center [759, 254] width 503 height 943
drag, startPoint x: 510, startPoint y: 298, endPoint x: 658, endPoint y: 564, distance: 303.7
click at [658, 564] on textarea "Service Summary ( optional )" at bounding box center [759, 254] width 503 height 943
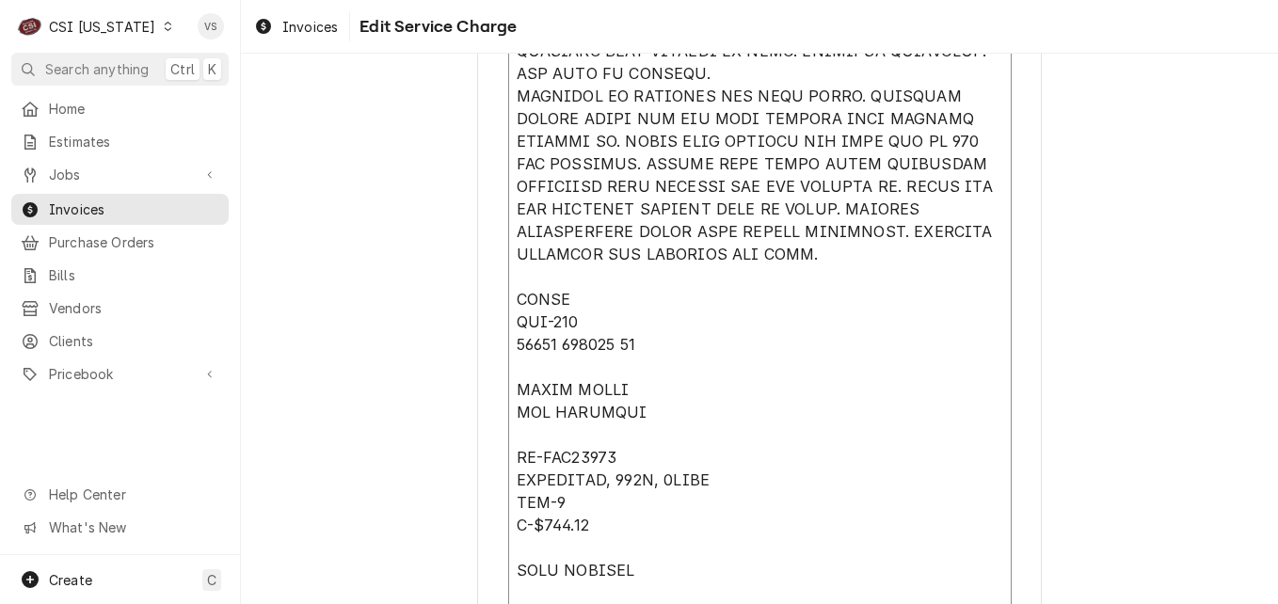
type textarea "x"
type textarea "GILES GEF-560 70897 071519 14 FOUND UNIT SHUT OFF. CUSTOMER TURNED ON AND SET T…"
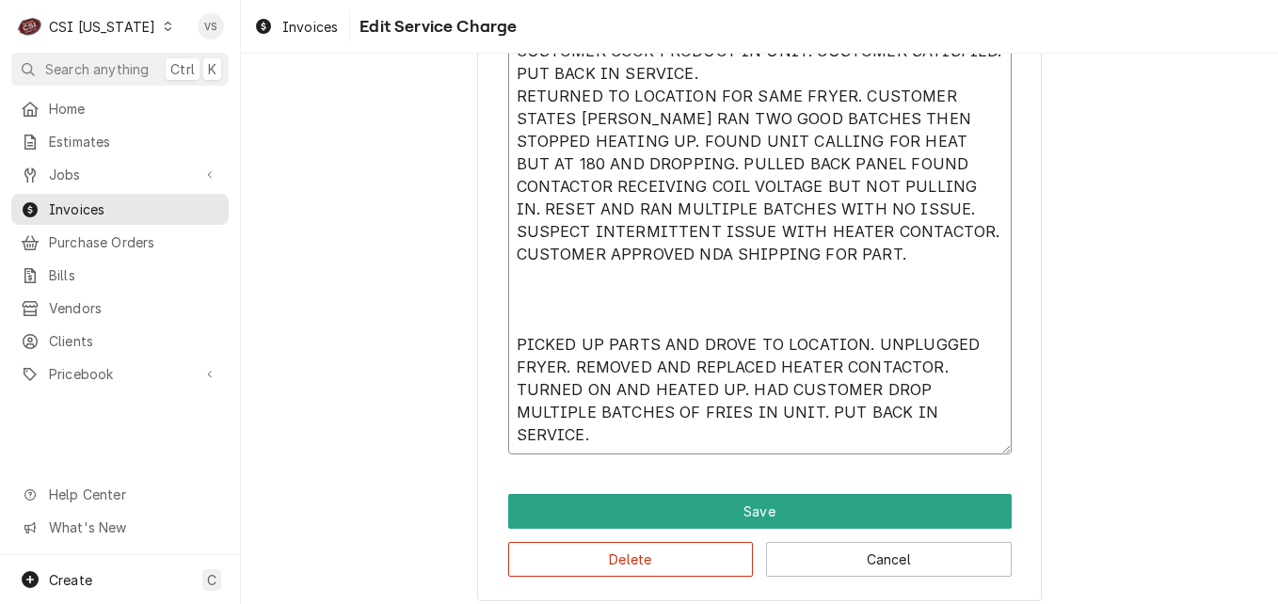
type textarea "x"
type textarea "GILES GEF-560 70897 071519 14 FOUND UNIT SHUT OFF. CUSTOMER TURNED ON AND SET T…"
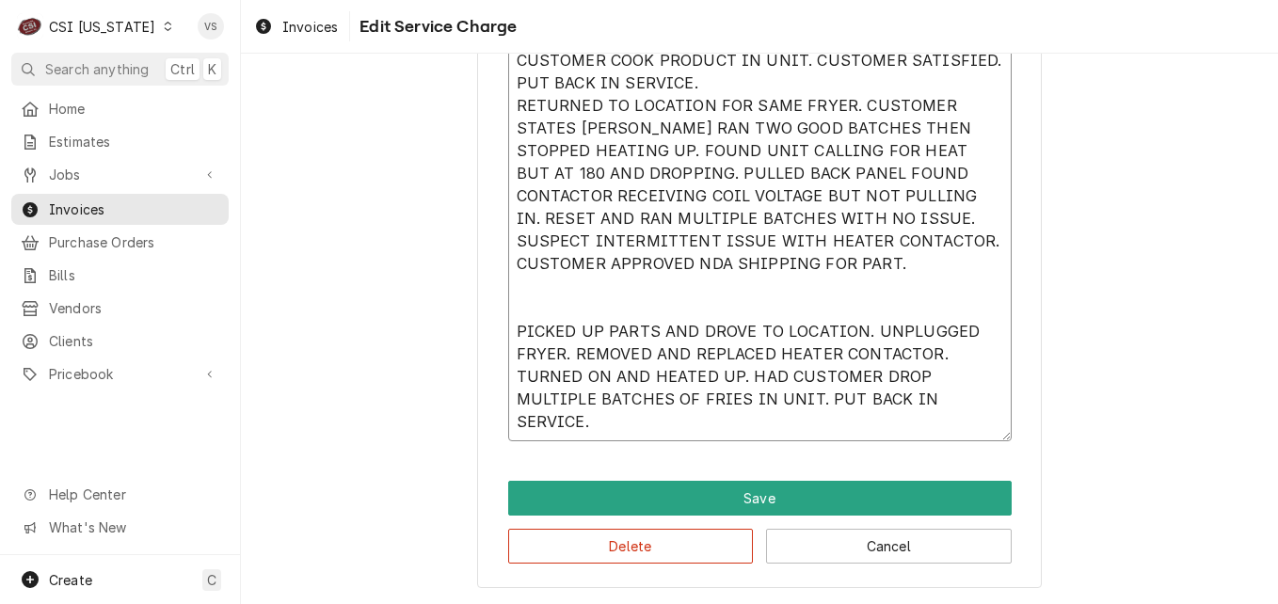
type textarea "x"
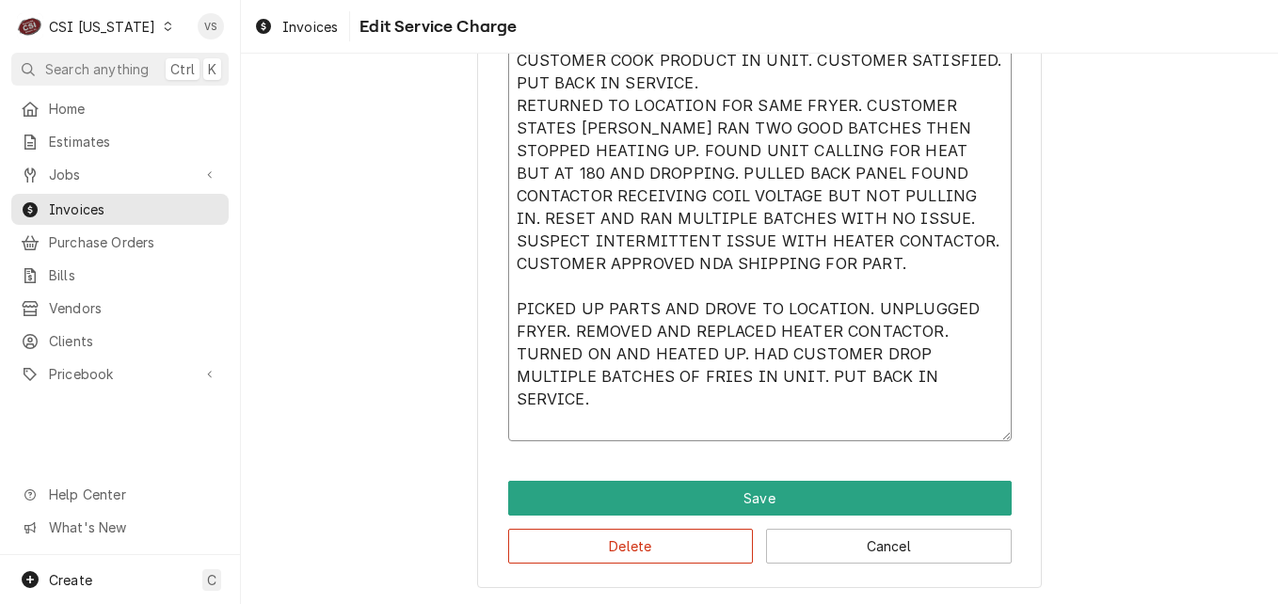
scroll to position [1089, 0]
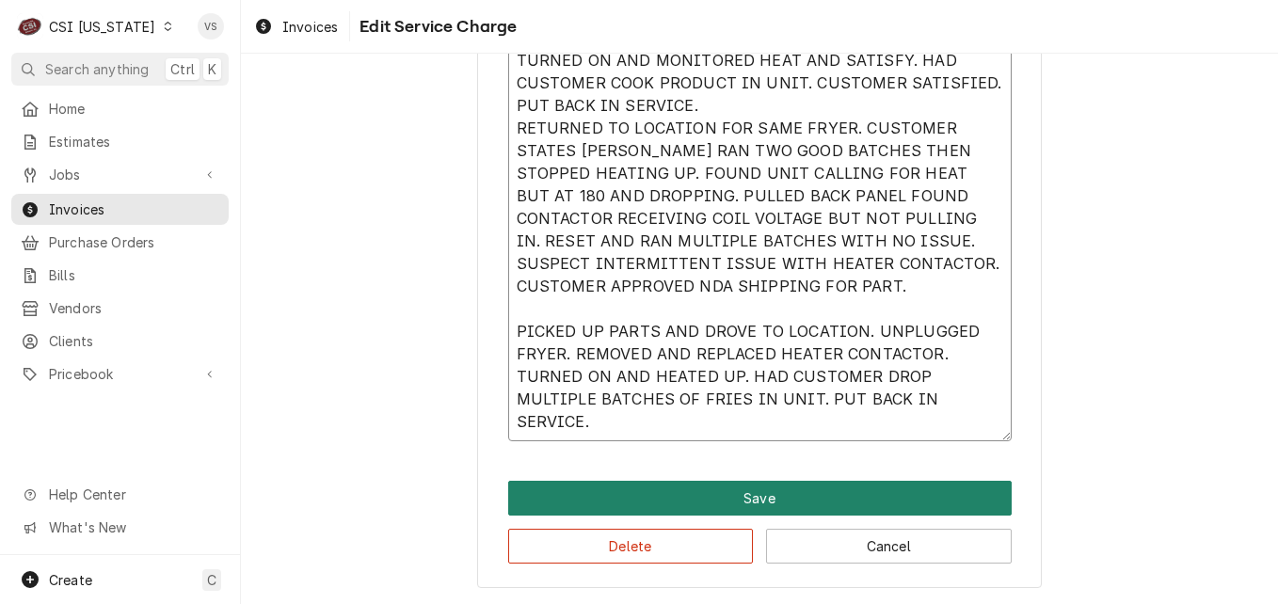
type textarea "GILES GEF-560 70897 071519 14 FOUND UNIT SHUT OFF. CUSTOMER TURNED ON AND SET T…"
click at [642, 501] on button "Save" at bounding box center [759, 498] width 503 height 35
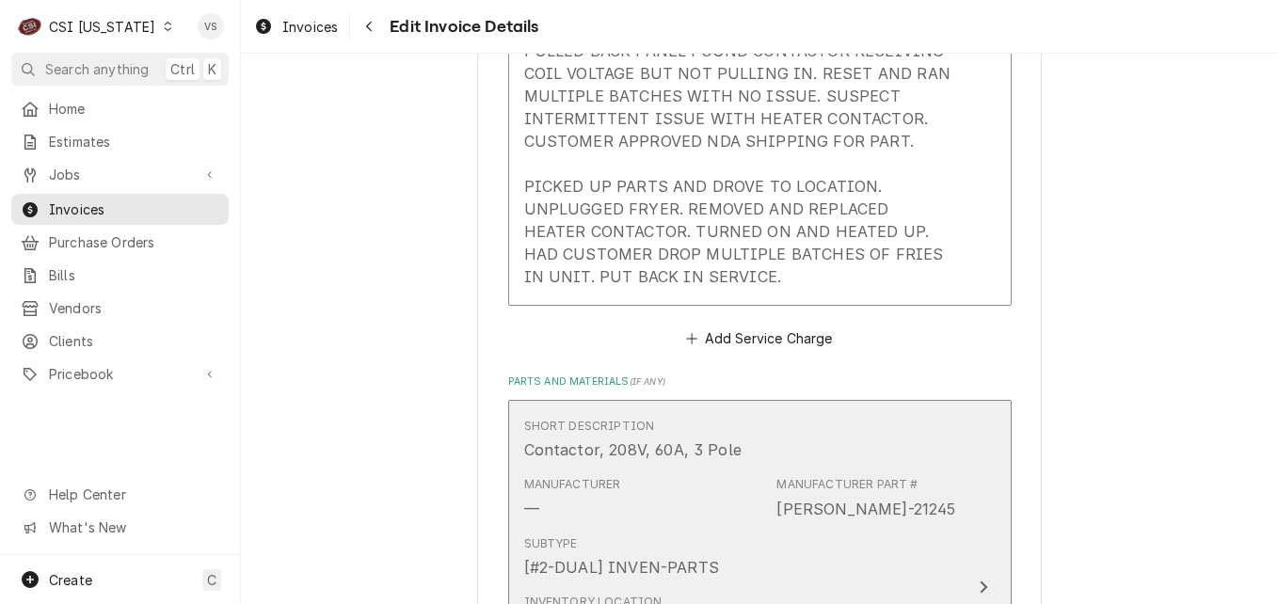
scroll to position [4493, 0]
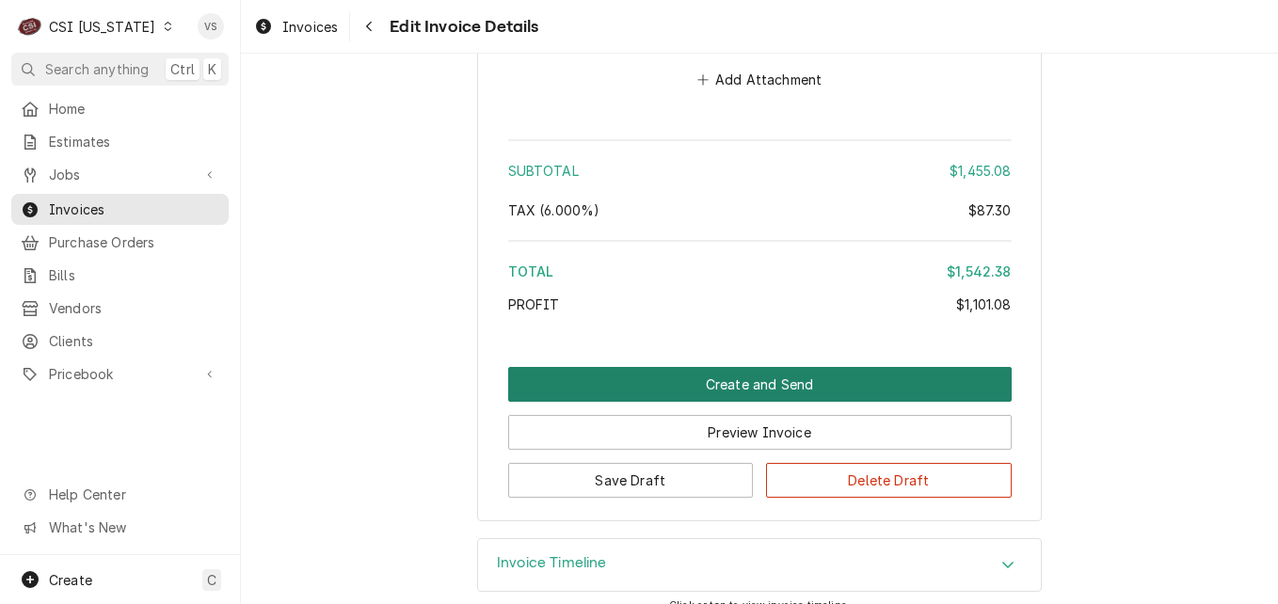
click at [675, 367] on button "Create and Send" at bounding box center [759, 384] width 503 height 35
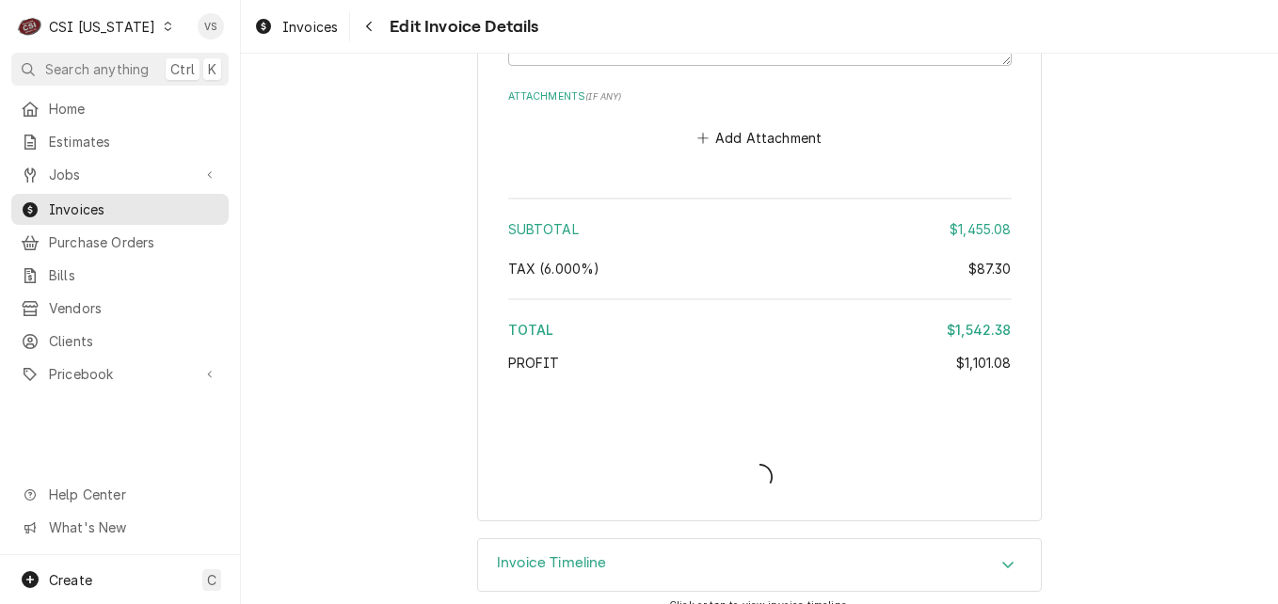
type textarea "x"
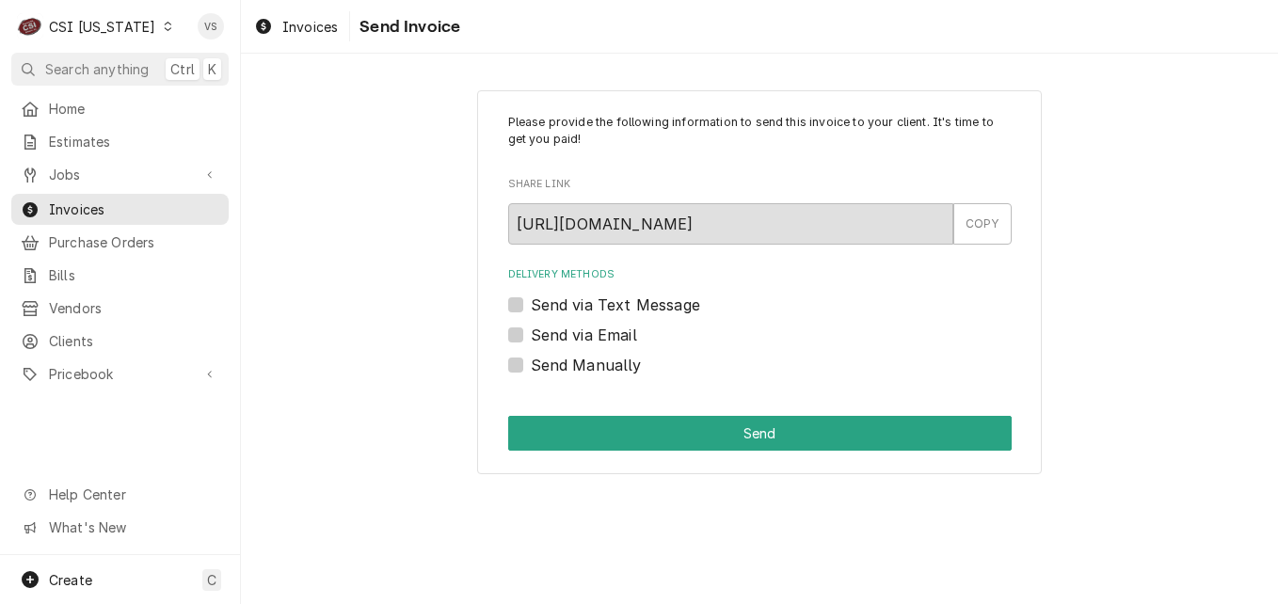
click at [531, 366] on label "Send Manually" at bounding box center [586, 365] width 111 height 23
click at [531, 366] on input "Send Manually" at bounding box center [782, 374] width 503 height 41
checkbox input "true"
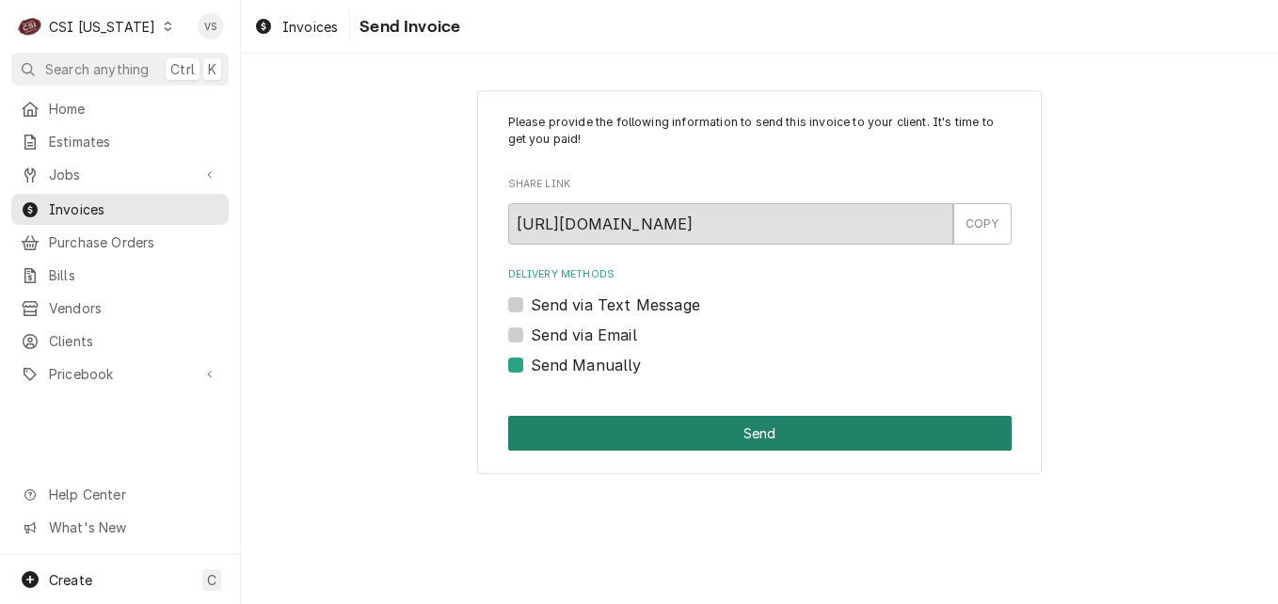
click at [600, 438] on button "Send" at bounding box center [759, 433] width 503 height 35
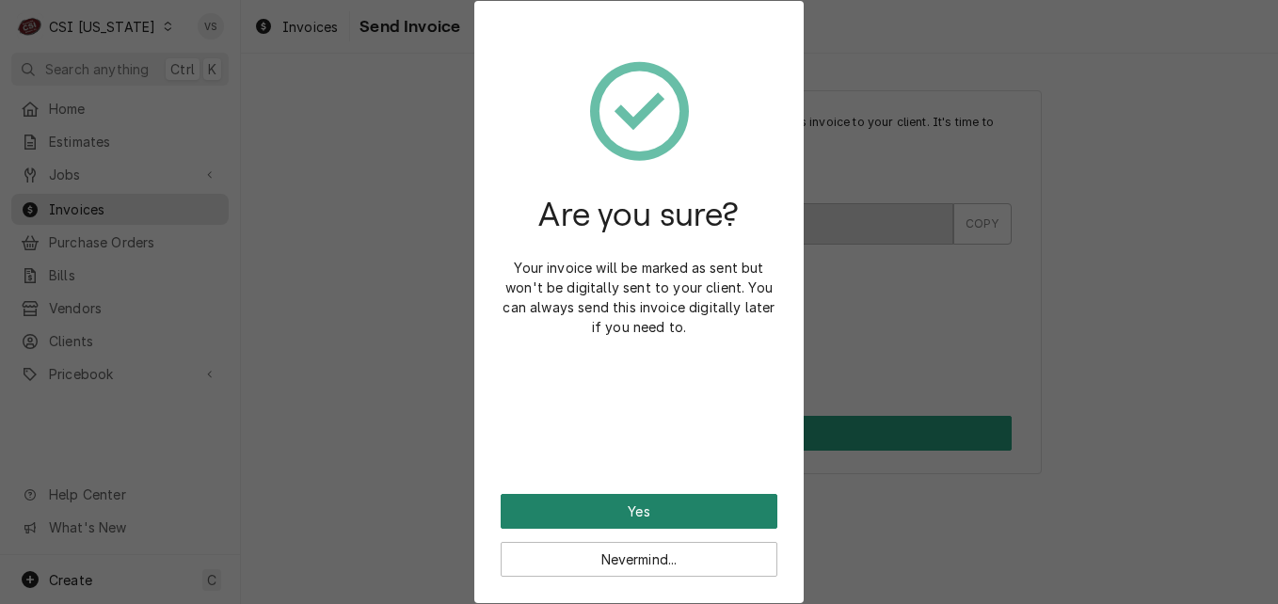
click at [624, 510] on button "Yes" at bounding box center [639, 511] width 277 height 35
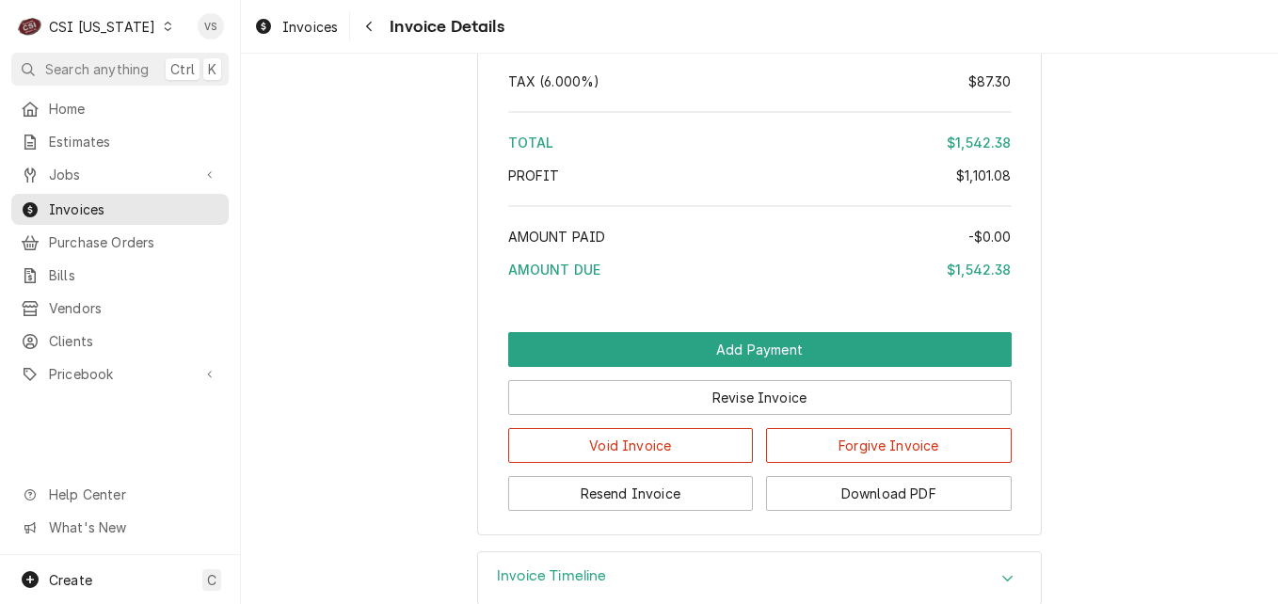
scroll to position [4046, 0]
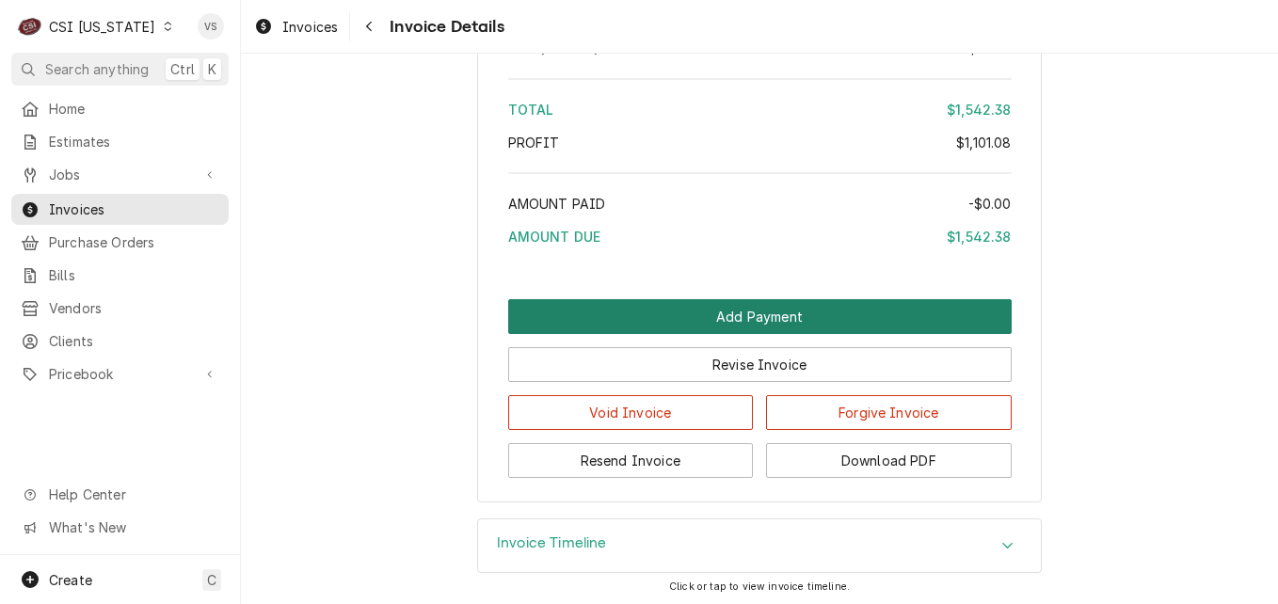
click at [668, 334] on button "Add Payment" at bounding box center [759, 316] width 503 height 35
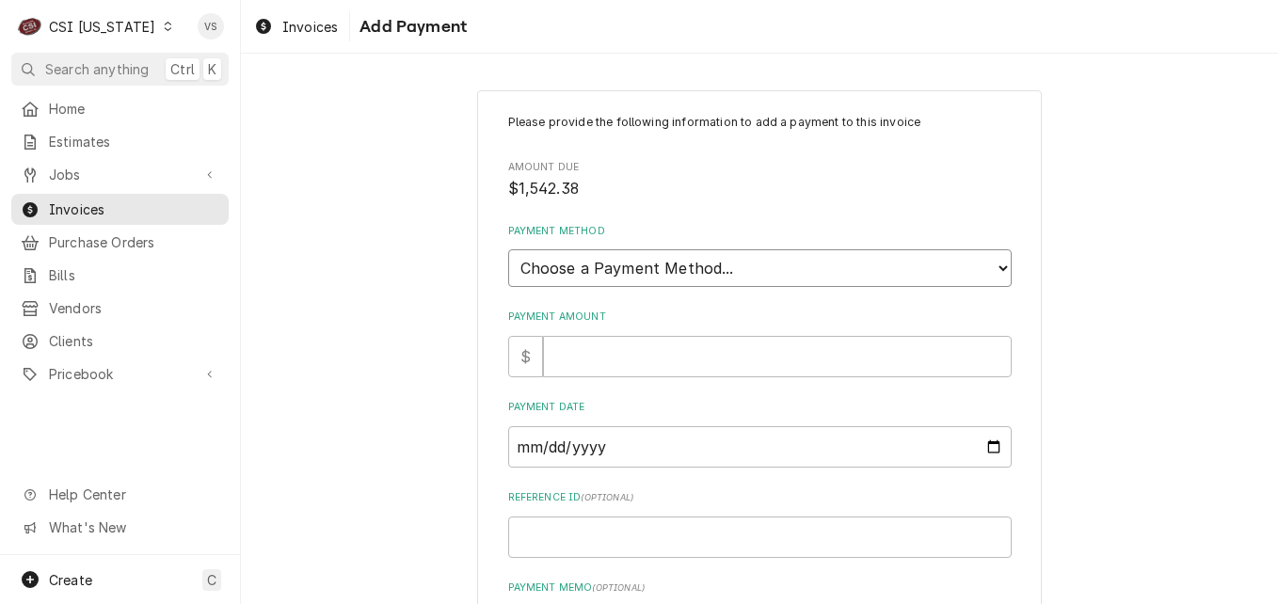
click at [595, 265] on select "Choose a Payment Method... Cash Check Credit/Debit Card ACH/eCheck Other" at bounding box center [759, 268] width 503 height 38
click at [544, 272] on select "Choose a Payment Method... Cash Check Credit/Debit Card ACH/eCheck Other" at bounding box center [759, 268] width 503 height 38
select select "3"
click at [508, 249] on select "Choose a Payment Method... Cash Check Credit/Debit Card ACH/eCheck Other" at bounding box center [759, 268] width 503 height 38
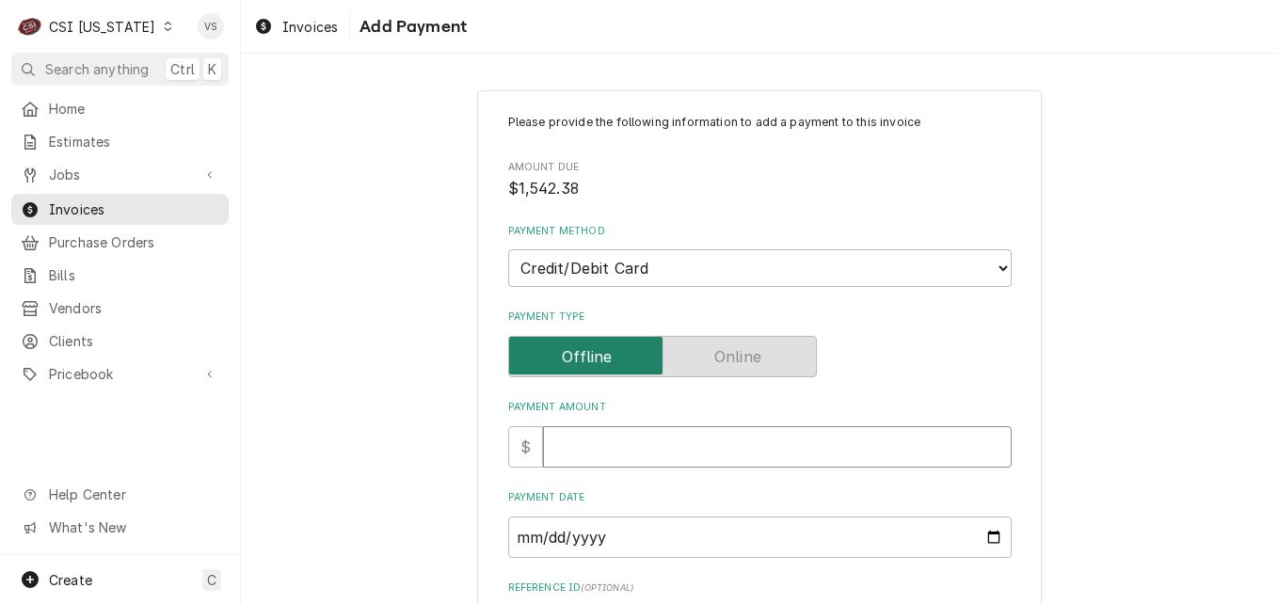
click at [574, 444] on input "Payment Amount" at bounding box center [777, 446] width 469 height 41
type textarea "x"
type input "1"
type textarea "x"
type input "15"
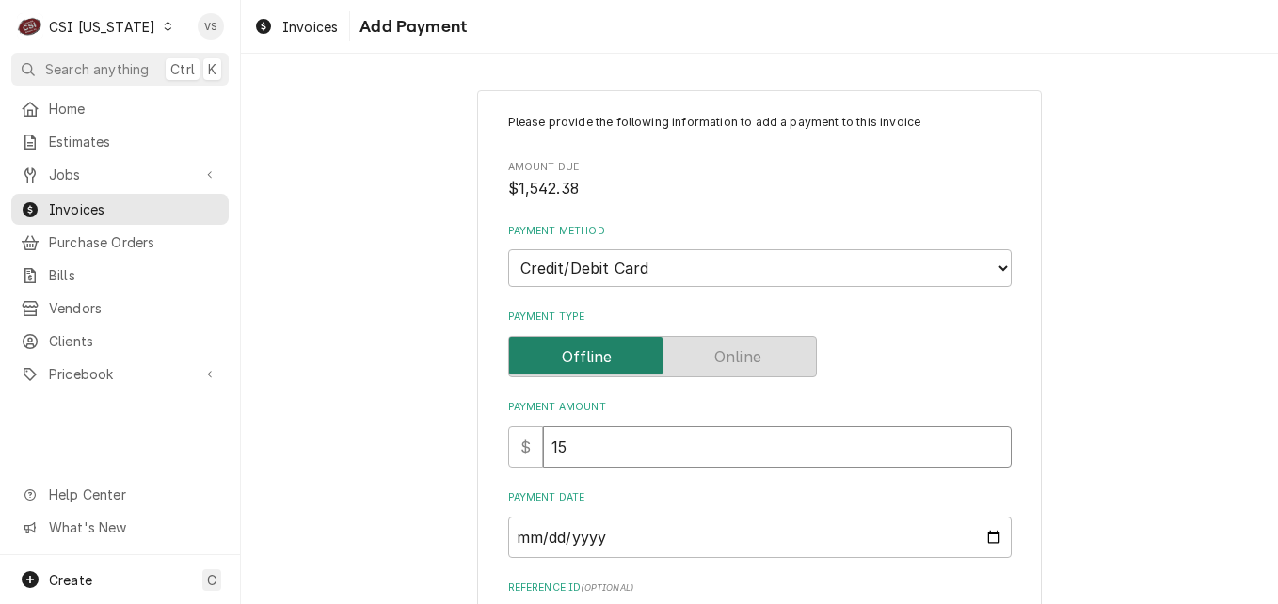
type textarea "x"
type input "154"
type textarea "x"
type input "1542"
type textarea "x"
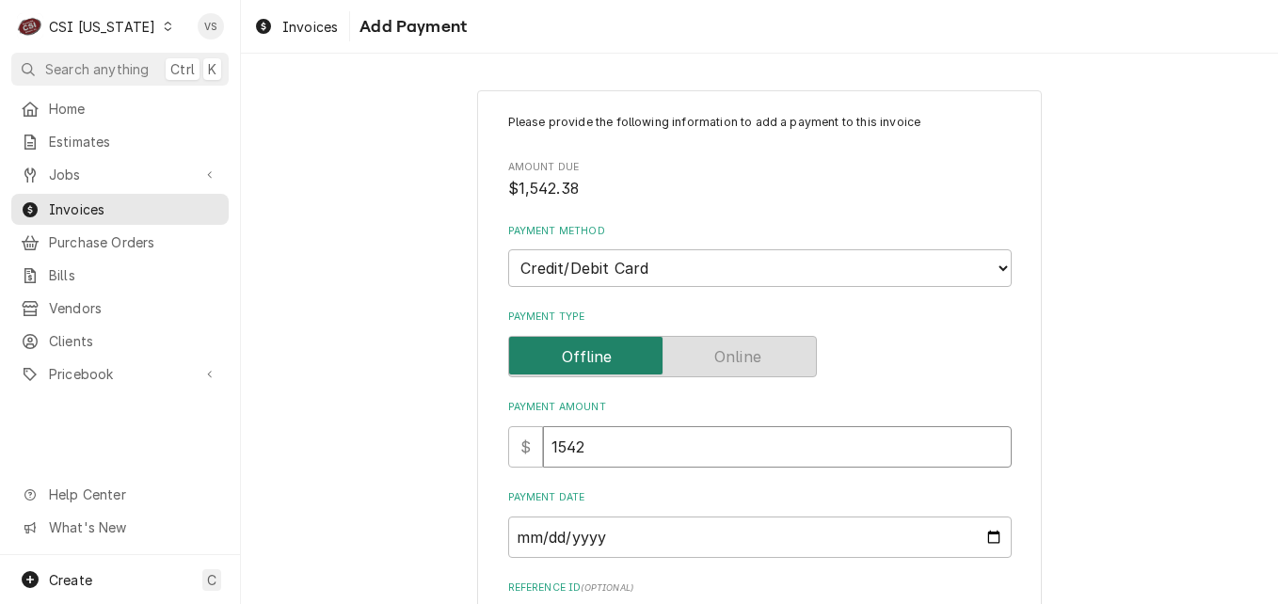
type input "1542.3"
type textarea "x"
type input "1542.38"
click at [991, 535] on input "Payment Date" at bounding box center [759, 537] width 503 height 41
type textarea "x"
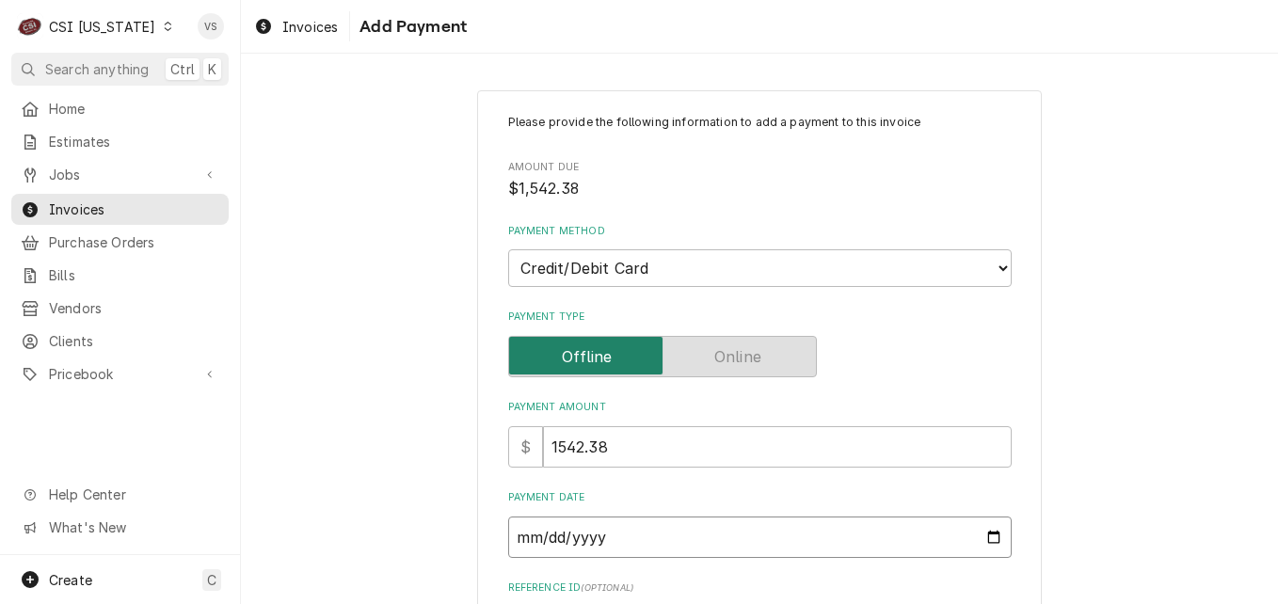
type input "2025-08-22"
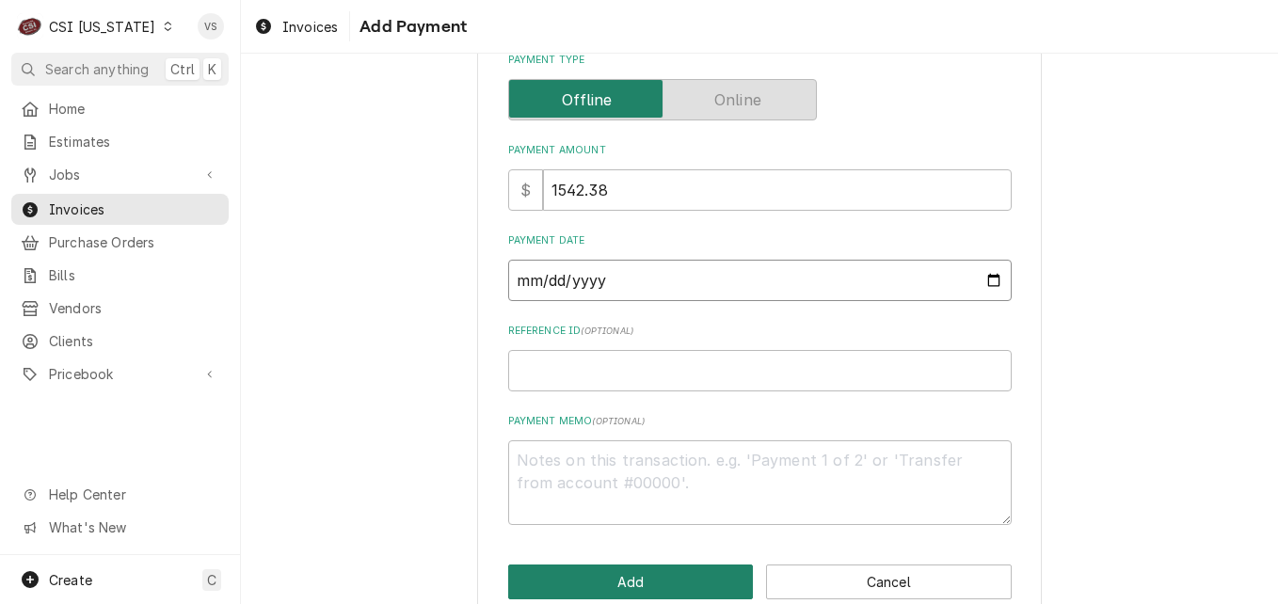
scroll to position [293, 0]
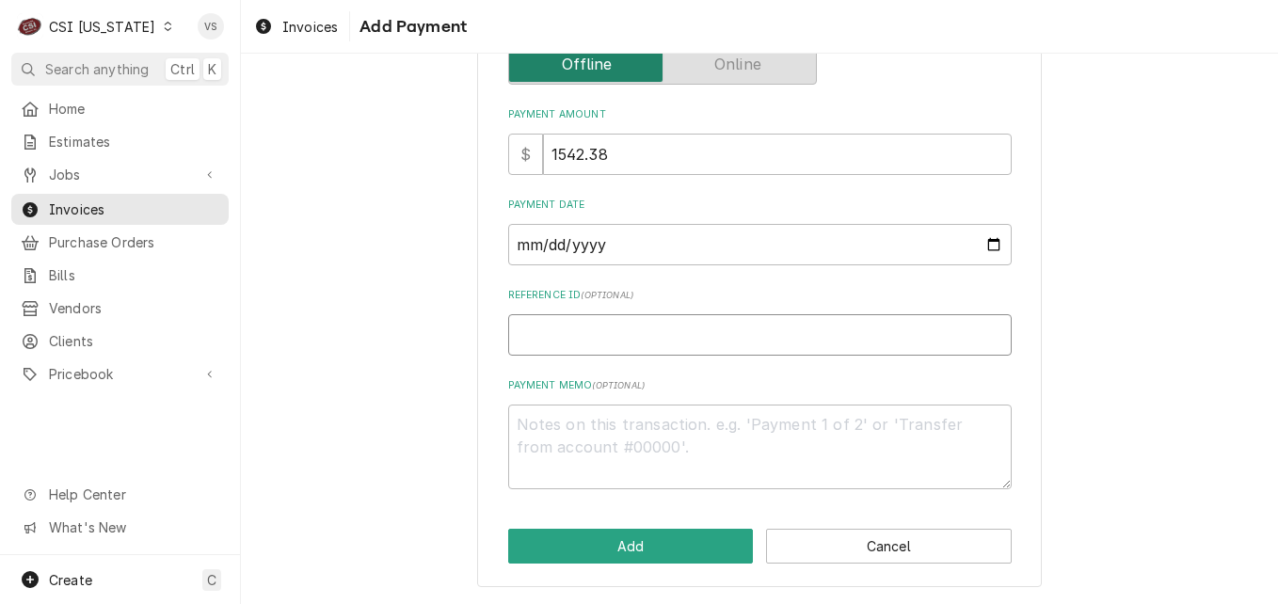
click at [526, 342] on input "Reference ID ( optional )" at bounding box center [759, 334] width 503 height 41
type textarea "x"
type input "0"
type textarea "x"
type input "08"
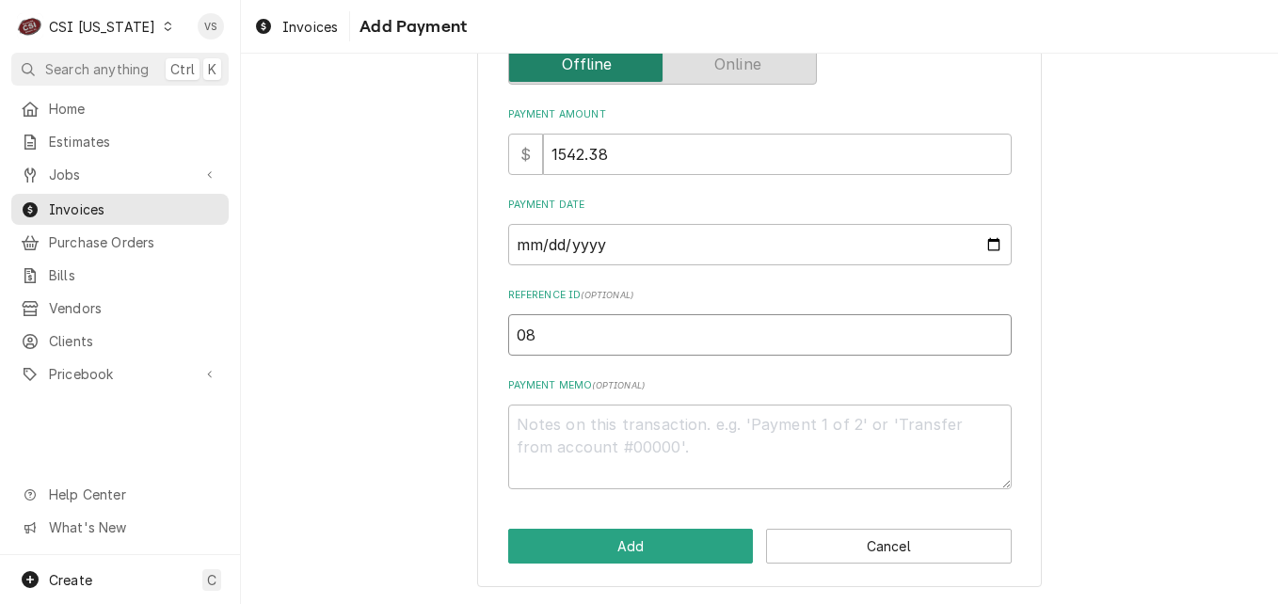
type textarea "x"
type input "083"
type textarea "x"
type input "0837"
type textarea "x"
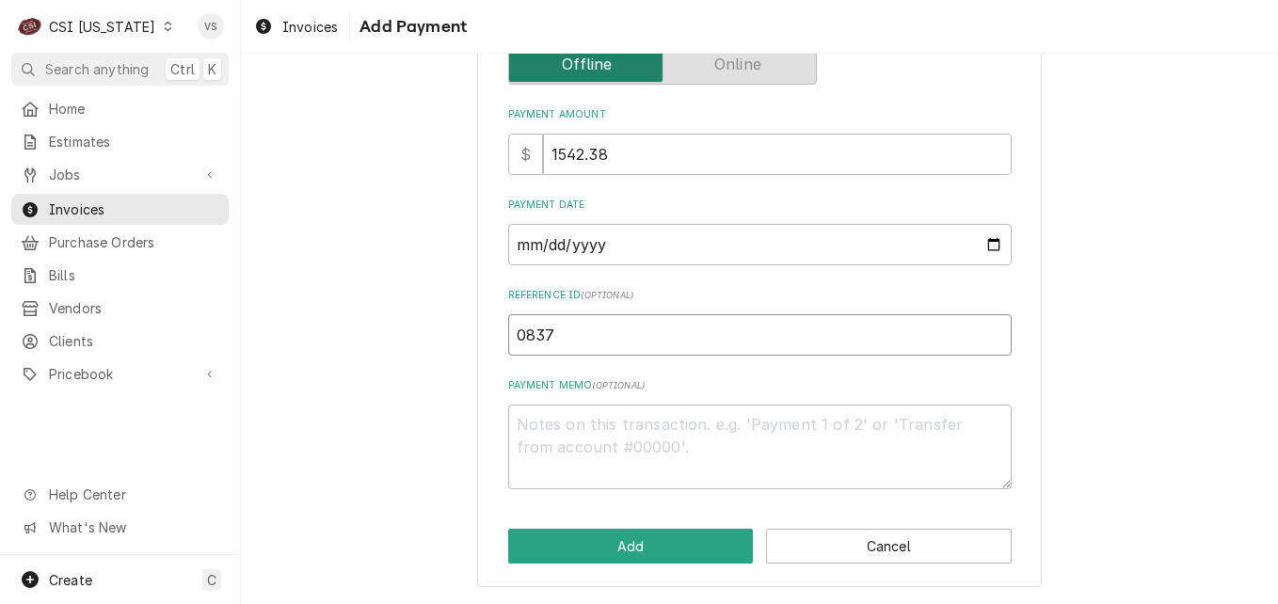
type input "08379"
type textarea "x"
type input "08379G"
click at [533, 419] on textarea "Payment Memo ( optional )" at bounding box center [759, 447] width 503 height 85
type textarea "x"
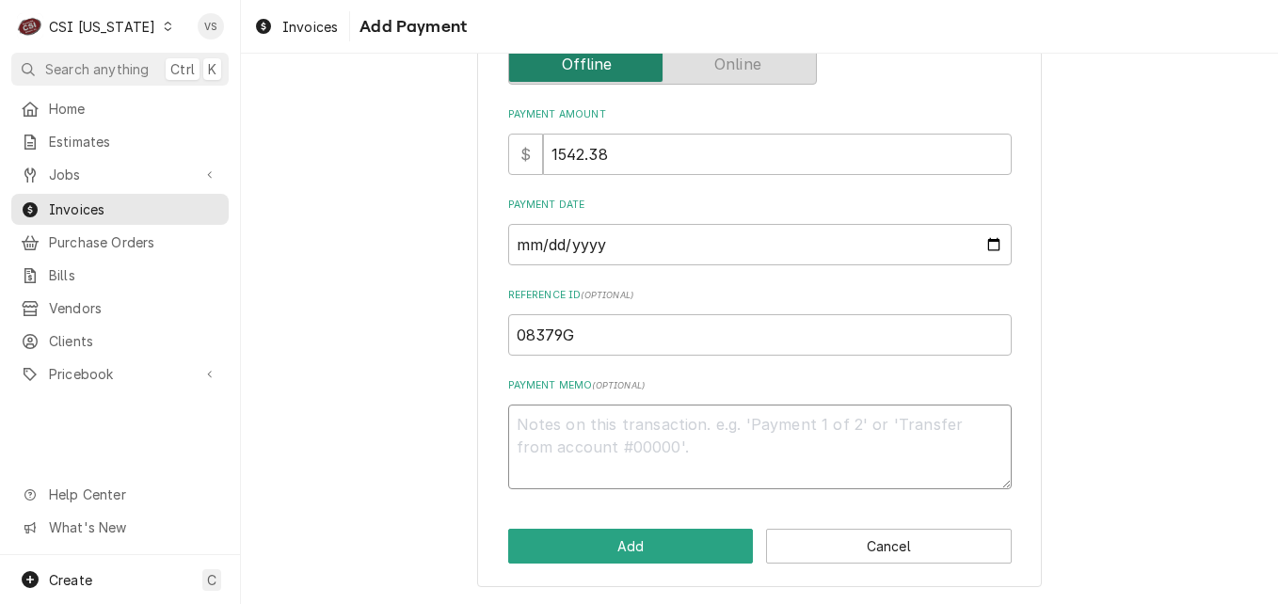
type textarea "V"
type textarea "x"
type textarea "Vi"
type textarea "x"
type textarea "Vis"
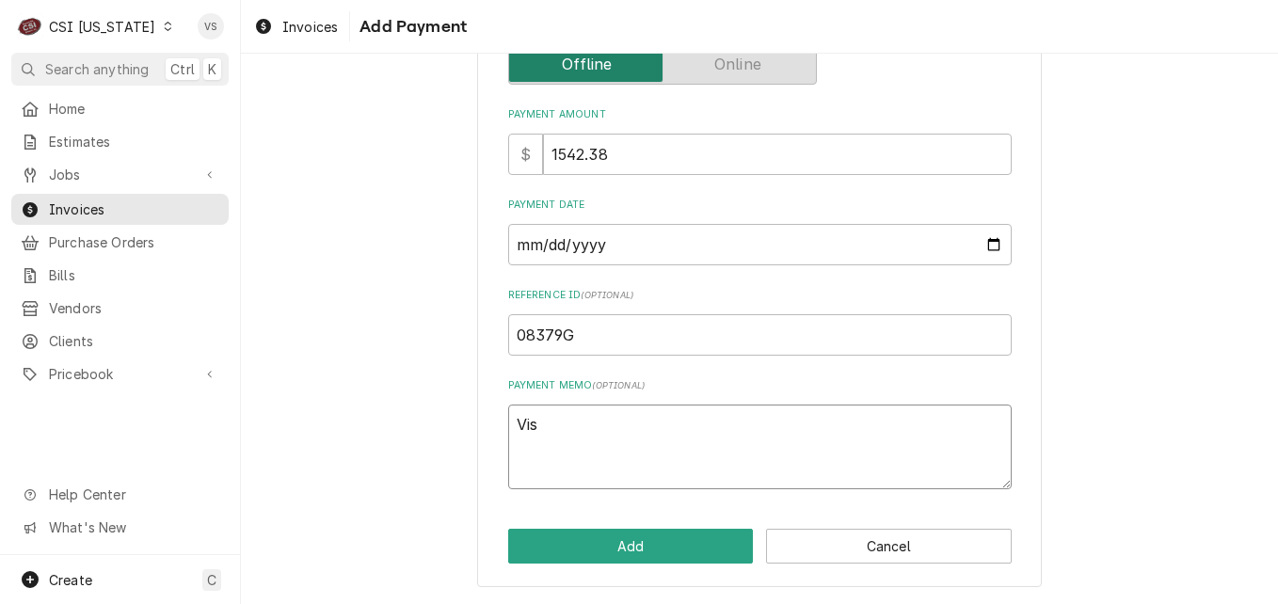
type textarea "x"
type textarea "Visa"
type textarea "x"
type textarea "Visa1"
type textarea "x"
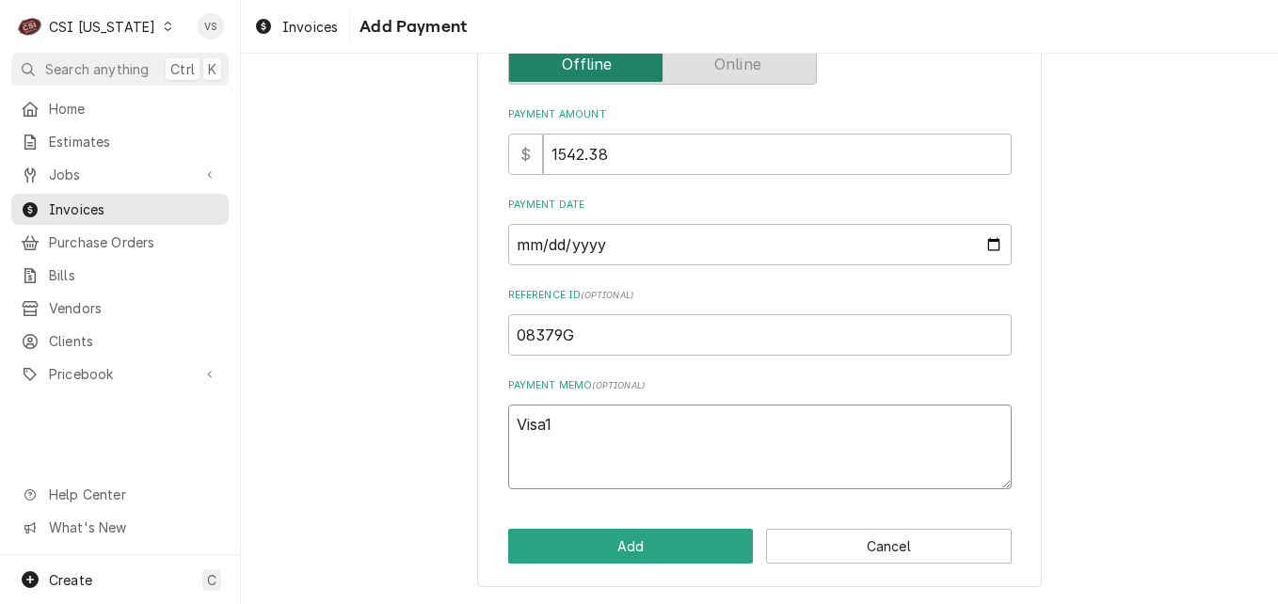
type textarea "Visa12"
type textarea "x"
type textarea "Visa1"
type textarea "x"
type textarea "Visa"
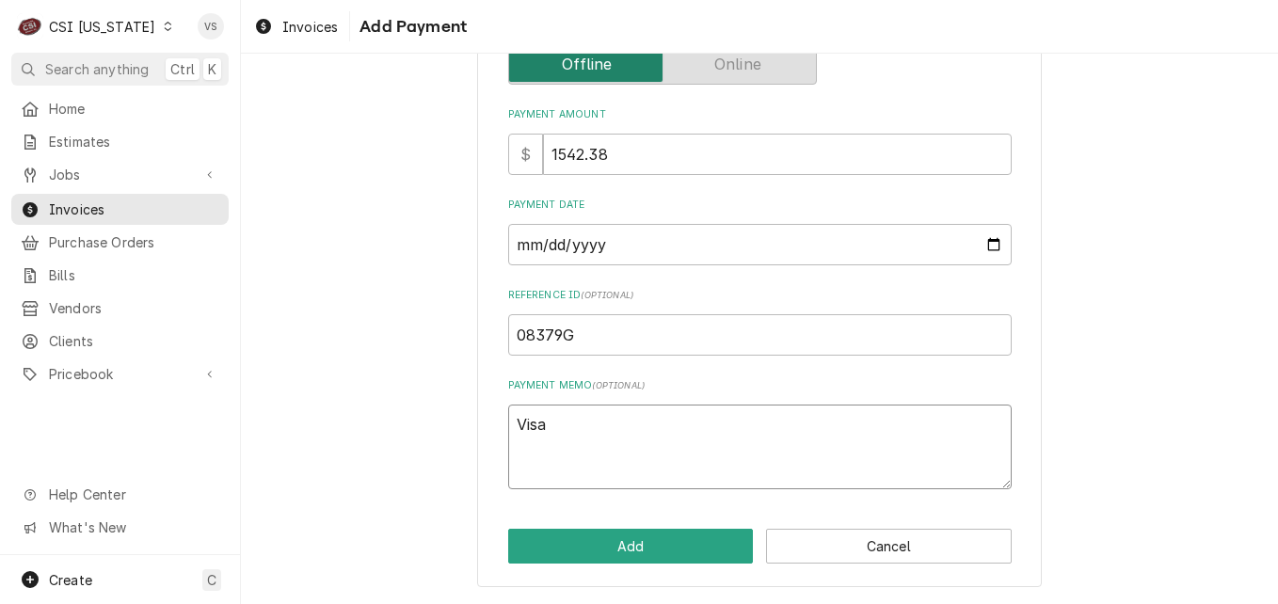
type textarea "x"
type textarea "Visa"
type textarea "x"
type textarea "Visa 1"
type textarea "x"
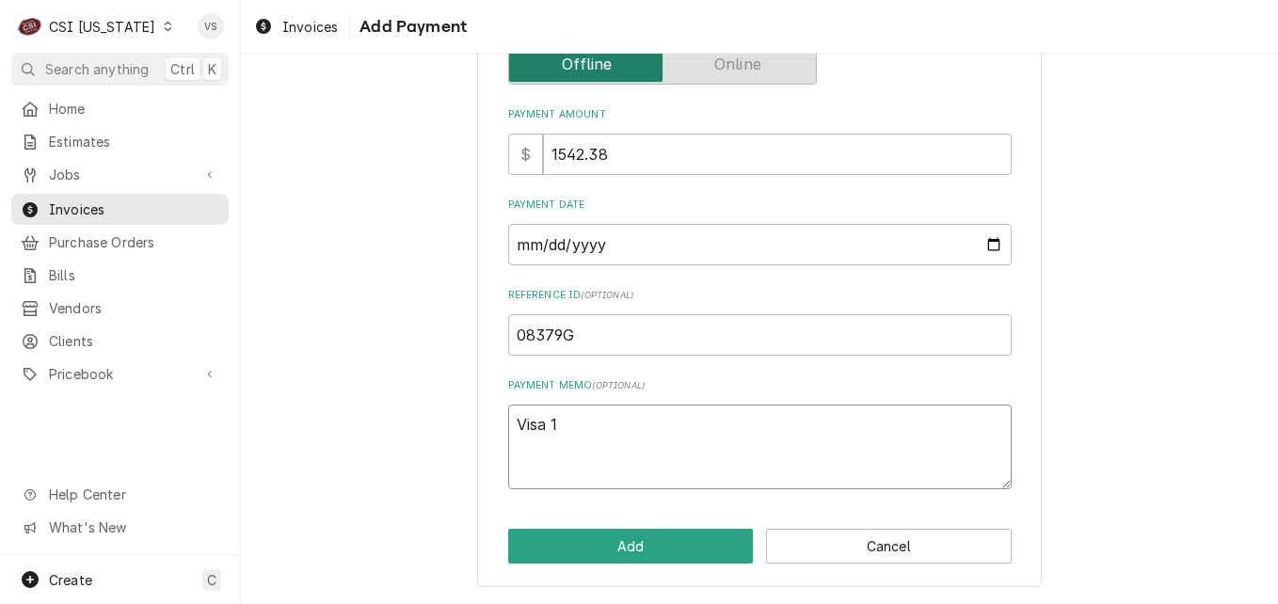
type textarea "Visa 12"
type textarea "x"
type textarea "Visa 123"
type textarea "x"
type textarea "Visa 1236"
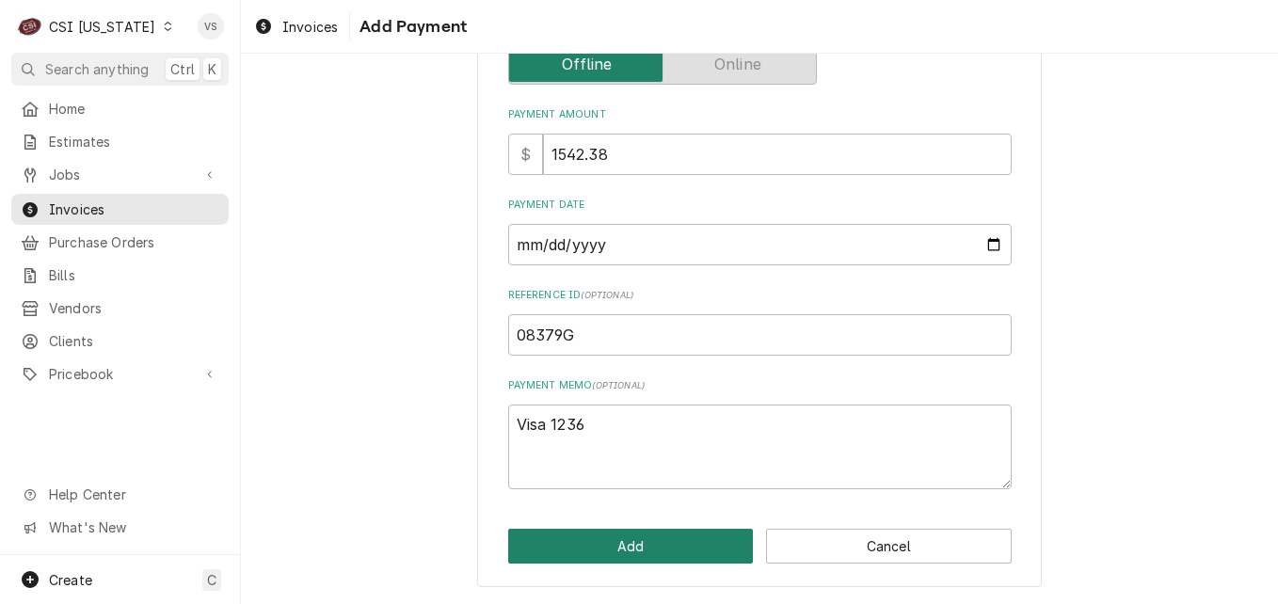
click at [622, 537] on button "Add" at bounding box center [631, 546] width 246 height 35
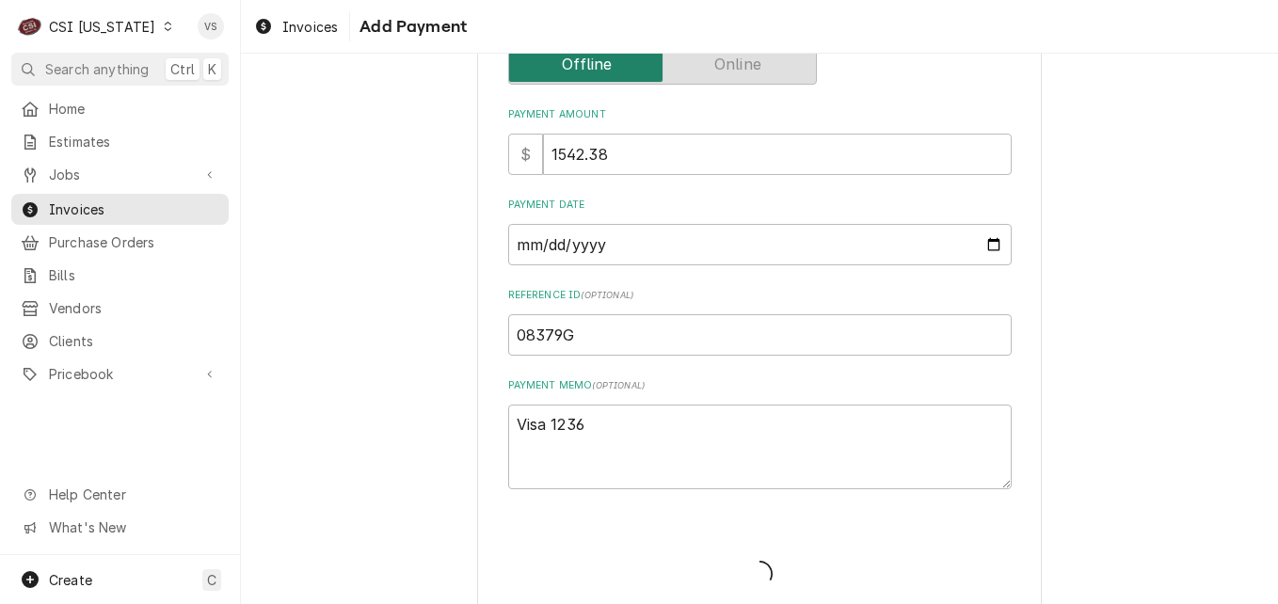
type textarea "x"
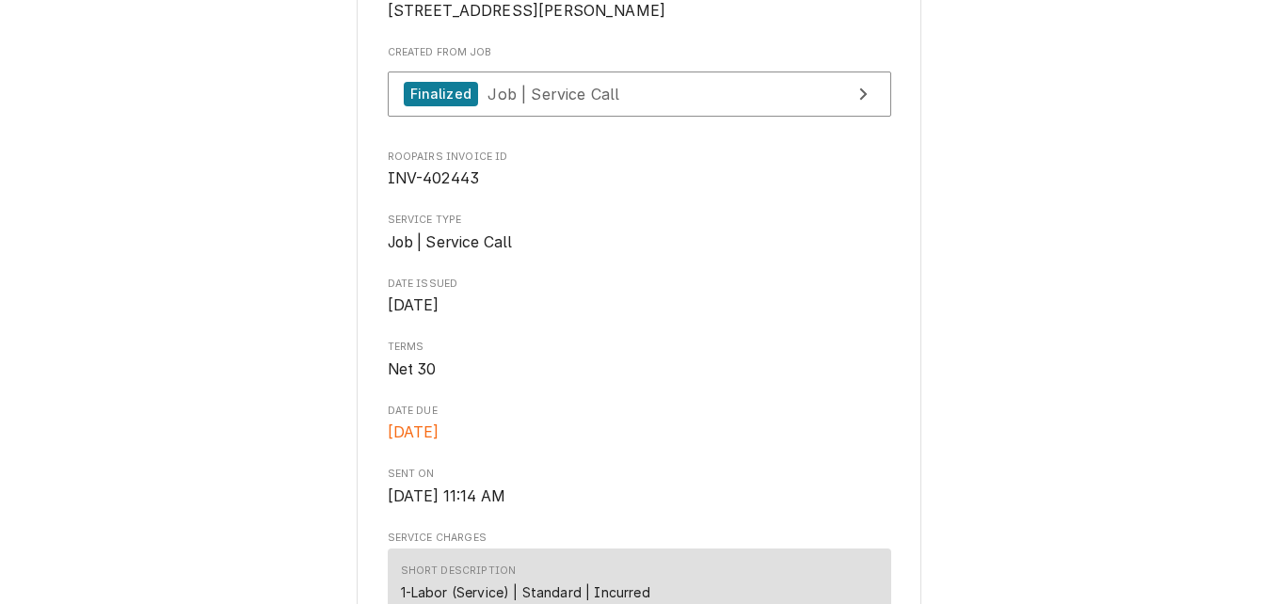
scroll to position [466, 0]
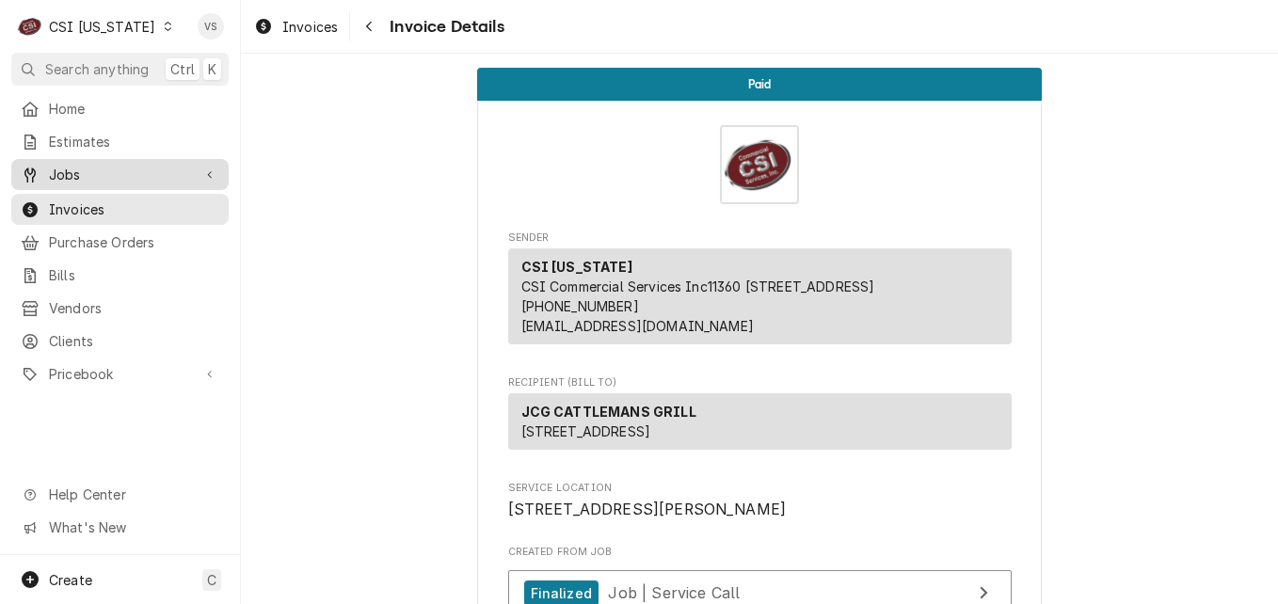
click at [84, 169] on span "Jobs" at bounding box center [120, 175] width 142 height 20
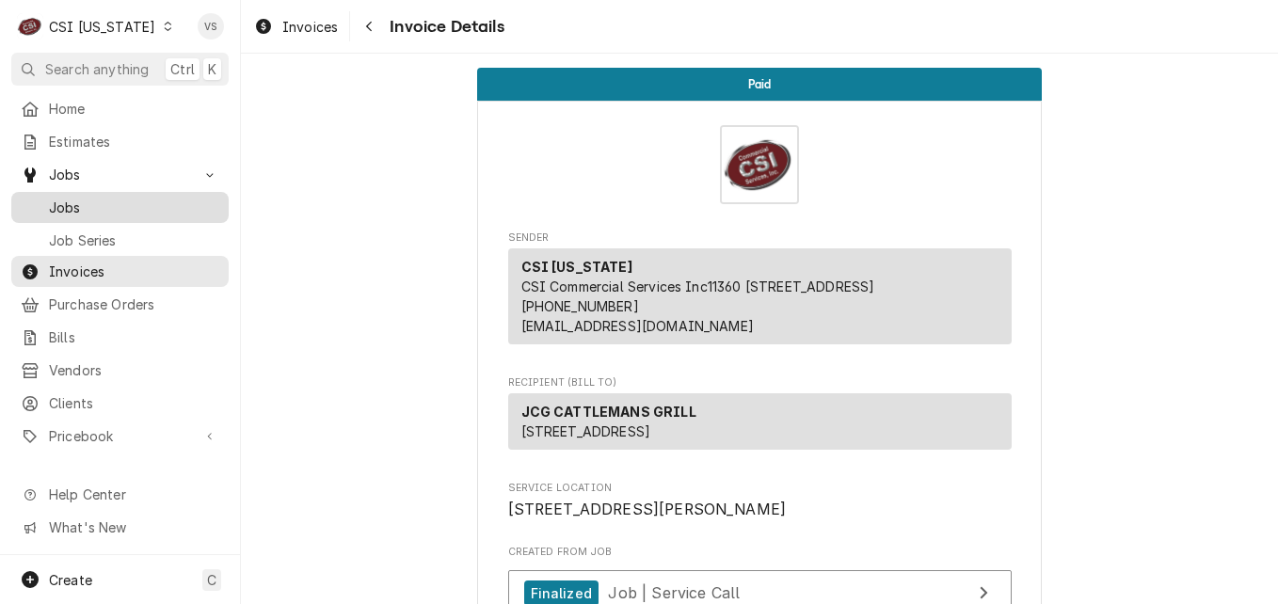
click at [96, 204] on span "Jobs" at bounding box center [134, 208] width 170 height 20
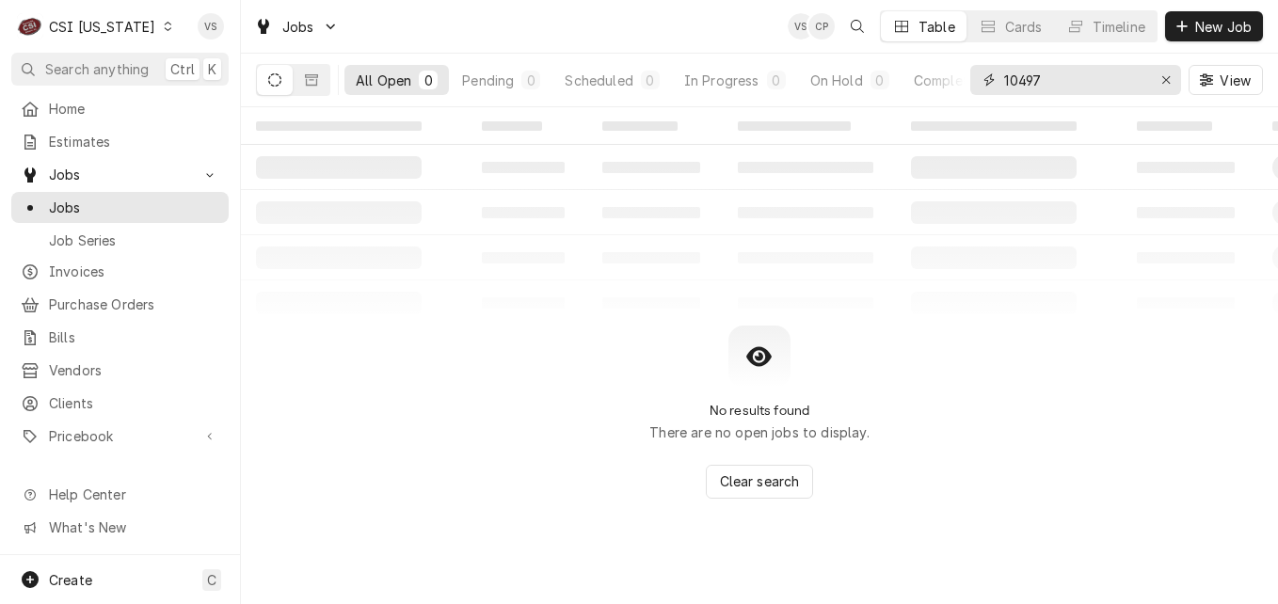
drag, startPoint x: 1047, startPoint y: 80, endPoint x: 974, endPoint y: 76, distance: 73.5
click at [974, 76] on div "10497" at bounding box center [1075, 80] width 211 height 30
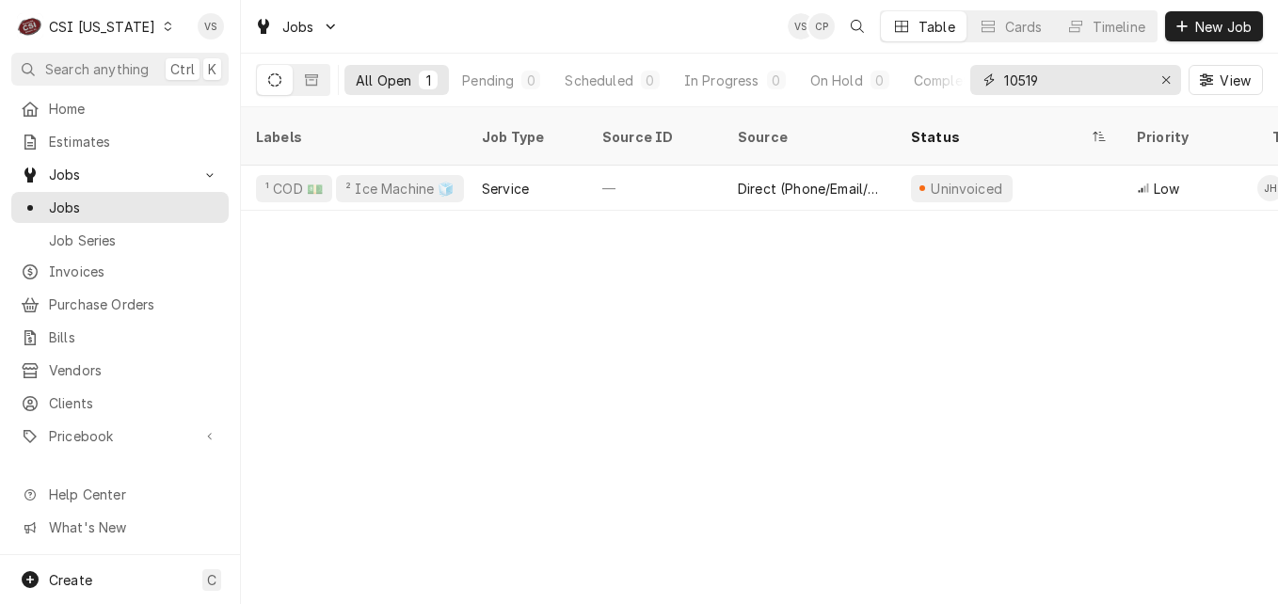
type input "10519"
click at [778, 204] on div "Labels Job Type Source ID Source Status Priority Techs Date Received Client Loc…" at bounding box center [759, 355] width 1037 height 497
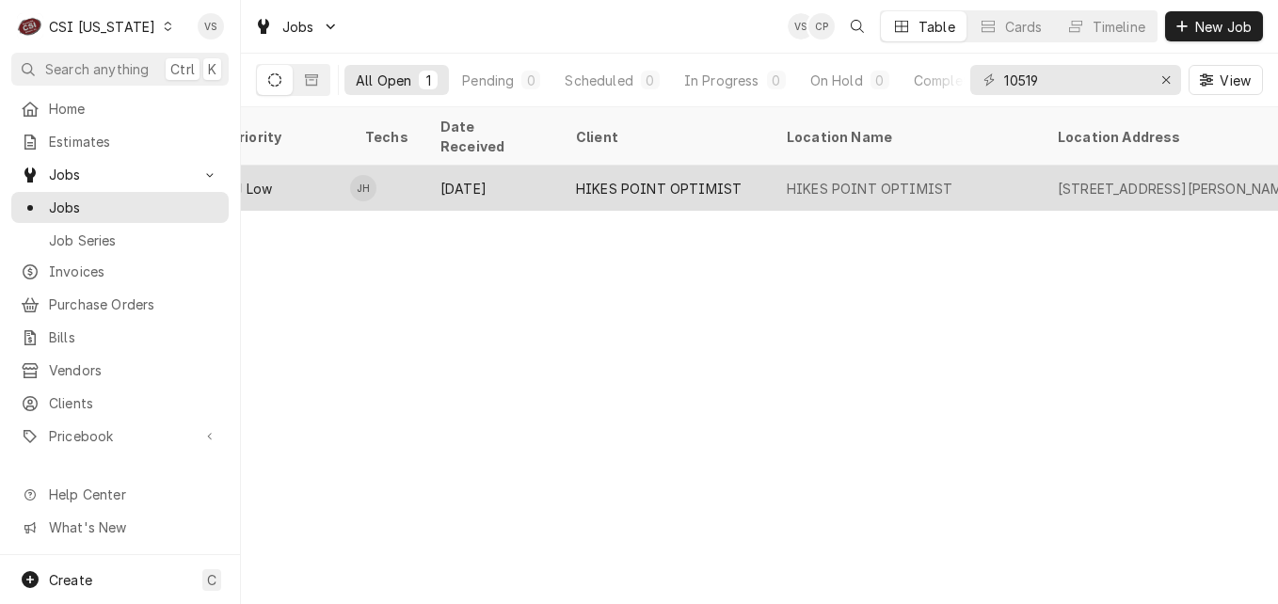
click at [420, 167] on td "JH" at bounding box center [387, 188] width 75 height 45
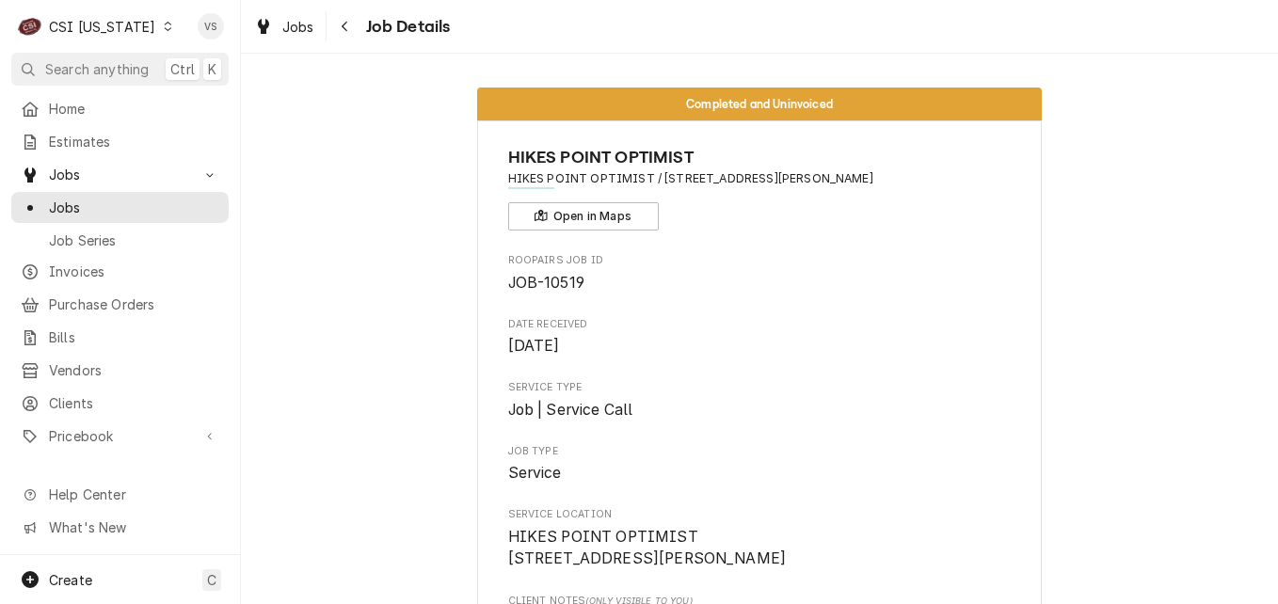
click at [508, 168] on span "HIKES POINT OPTIMIST" at bounding box center [759, 157] width 503 height 25
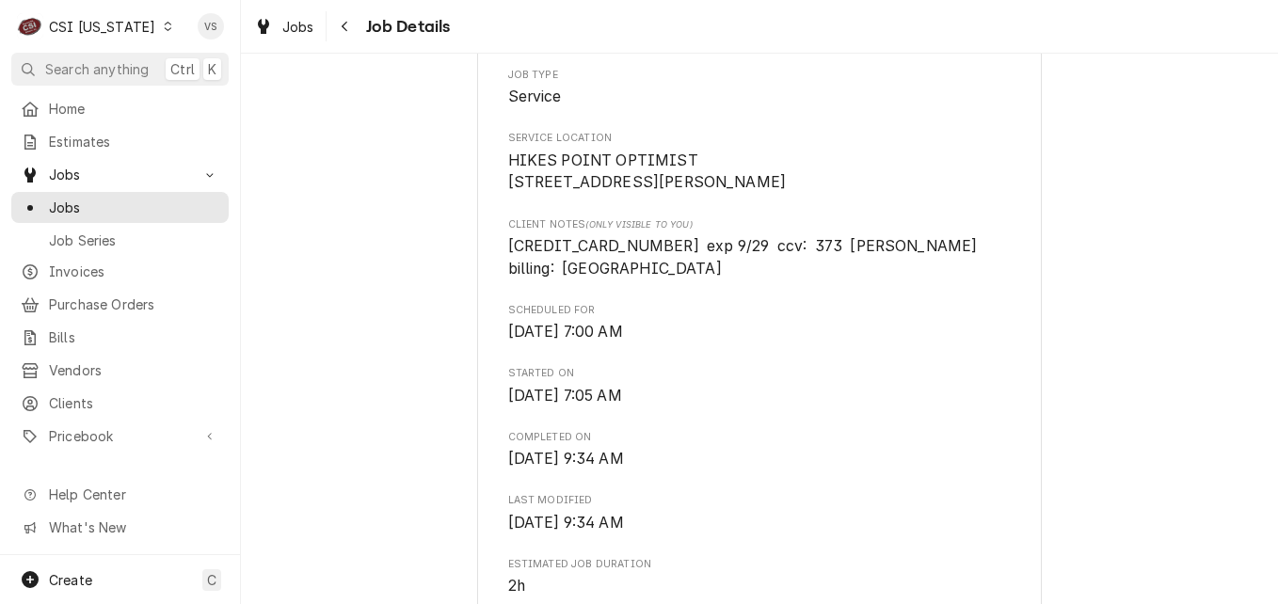
drag, startPoint x: 659, startPoint y: 267, endPoint x: 518, endPoint y: 267, distance: 140.2
copy span "4427 4203 4257 9734"
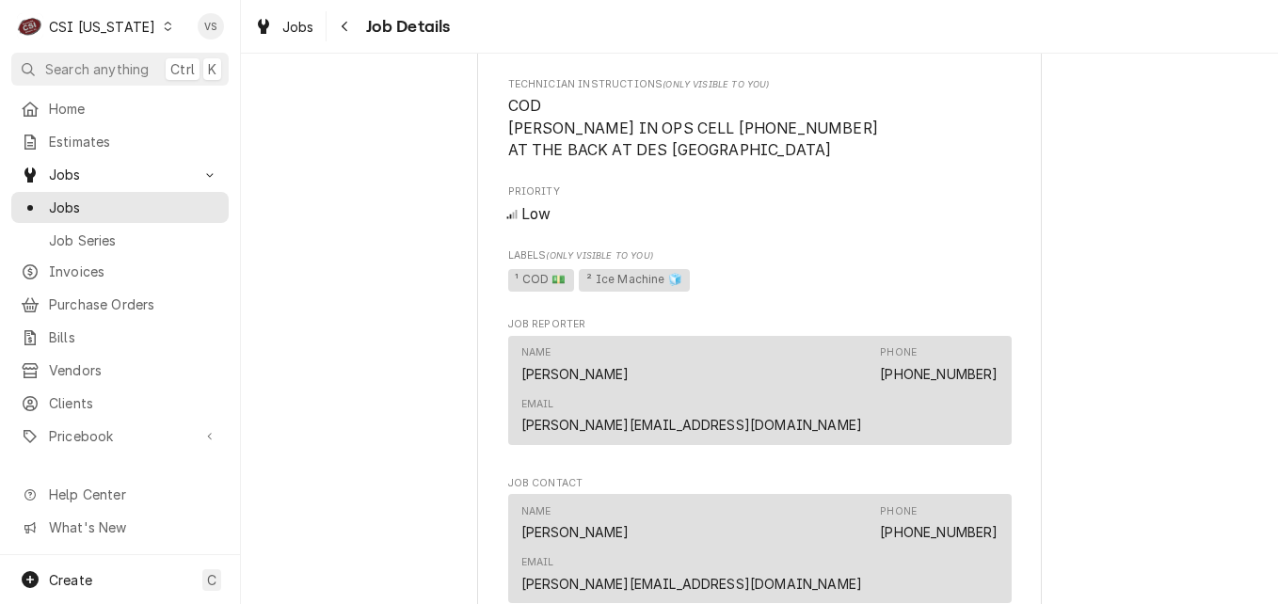
scroll to position [1412, 0]
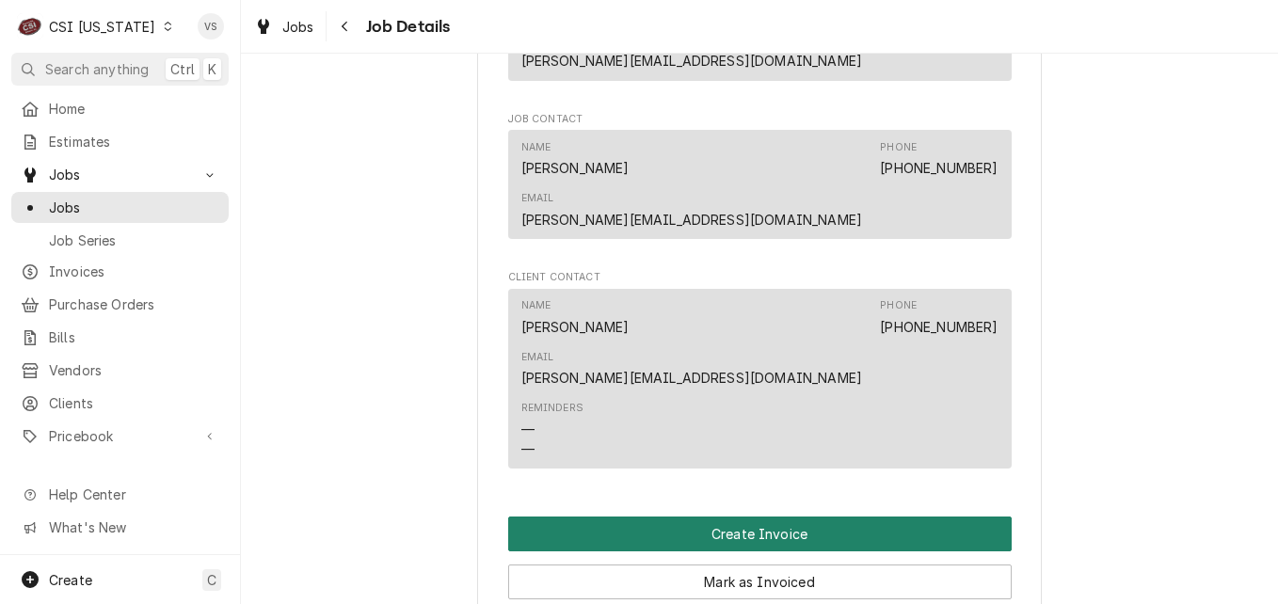
click at [733, 517] on button "Create Invoice" at bounding box center [759, 534] width 503 height 35
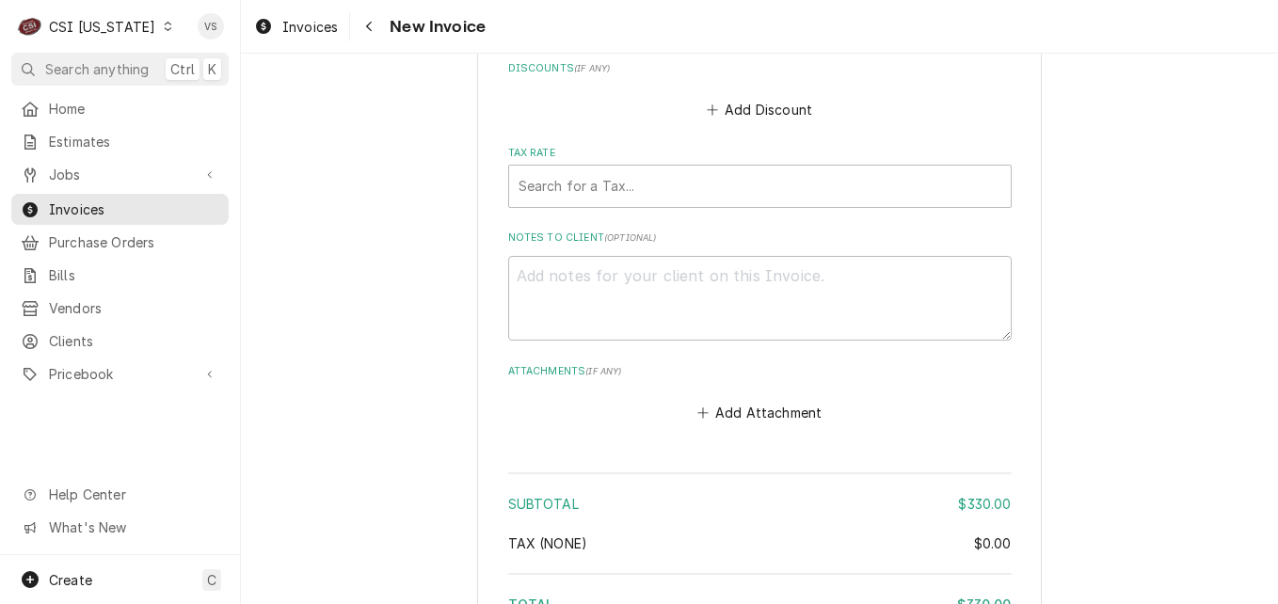
scroll to position [4799, 0]
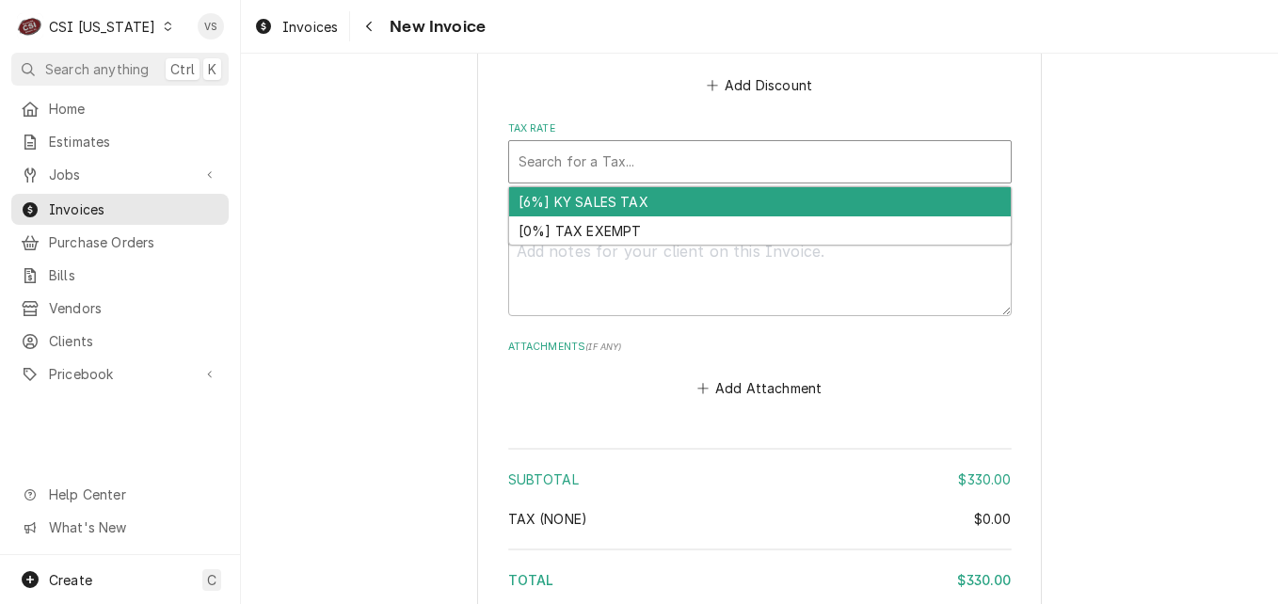
click at [558, 152] on div "Tax Rate" at bounding box center [759, 162] width 483 height 34
click at [561, 199] on div "[6%] KY SALES TAX" at bounding box center [760, 201] width 502 height 29
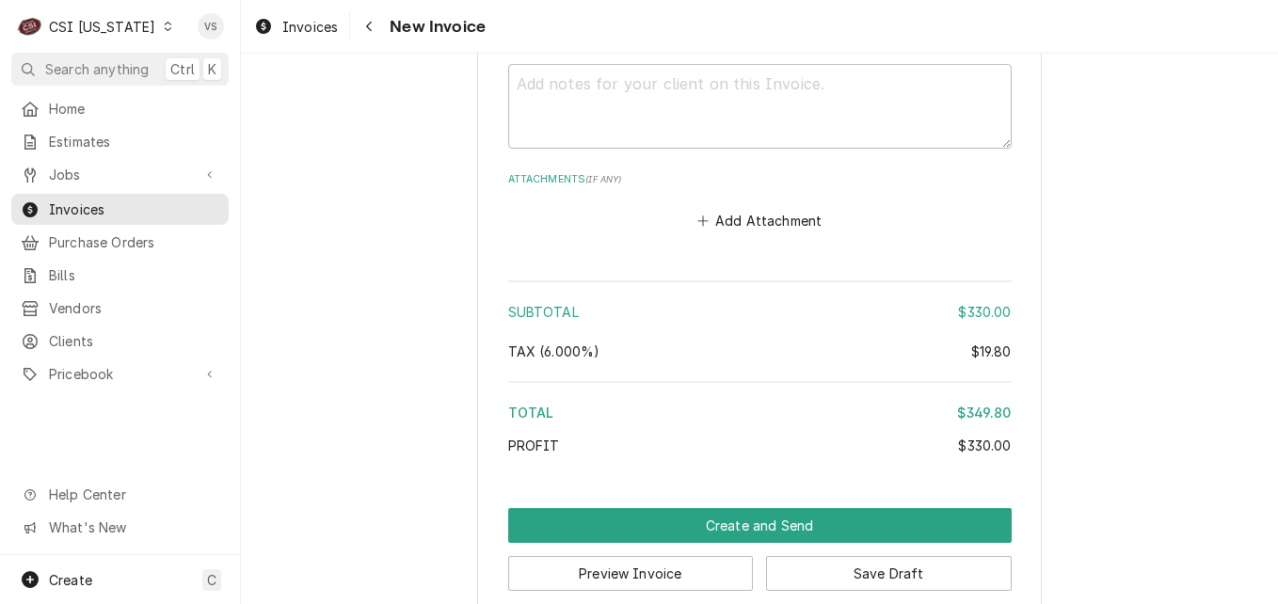
scroll to position [5026, 0]
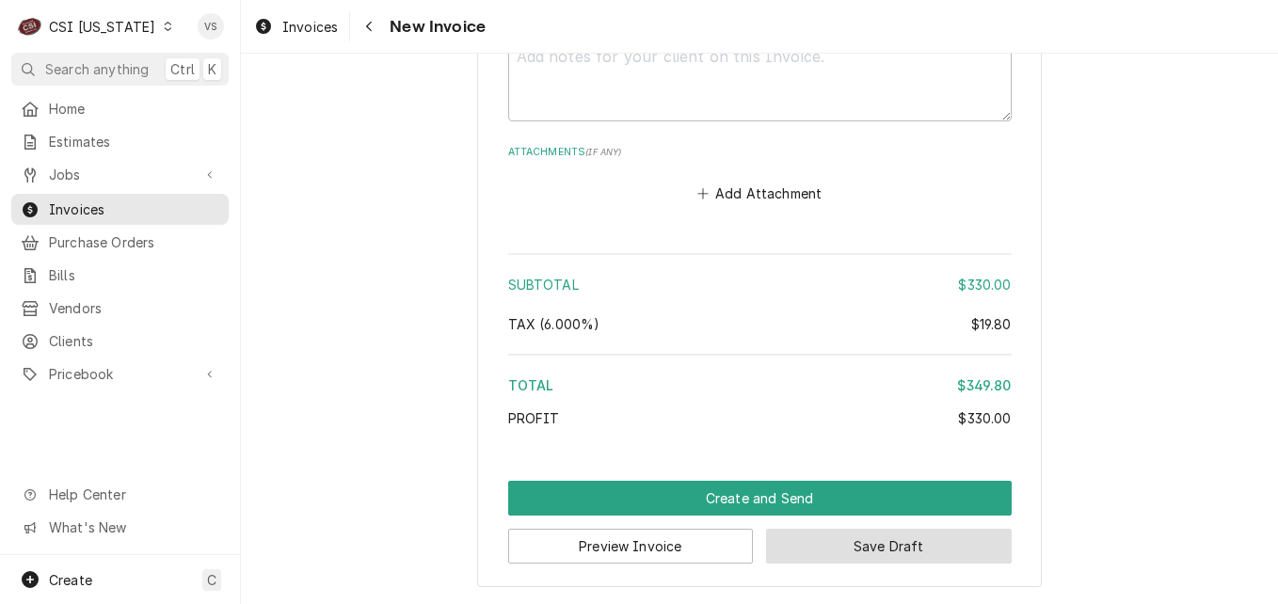
click at [880, 550] on button "Save Draft" at bounding box center [889, 546] width 246 height 35
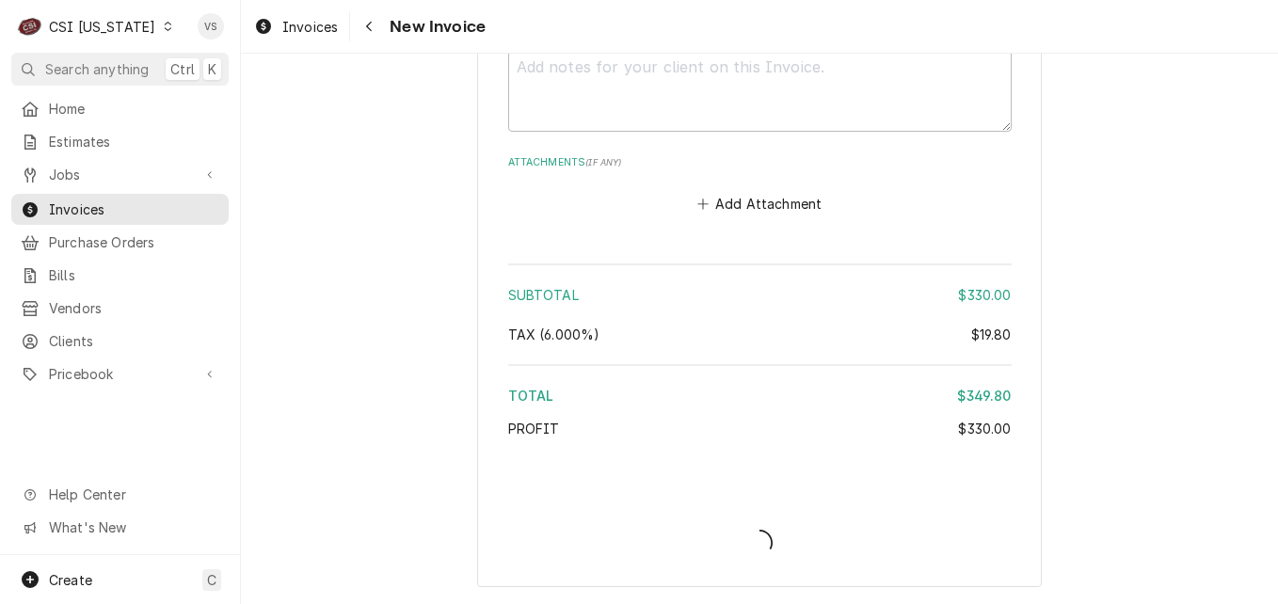
type textarea "x"
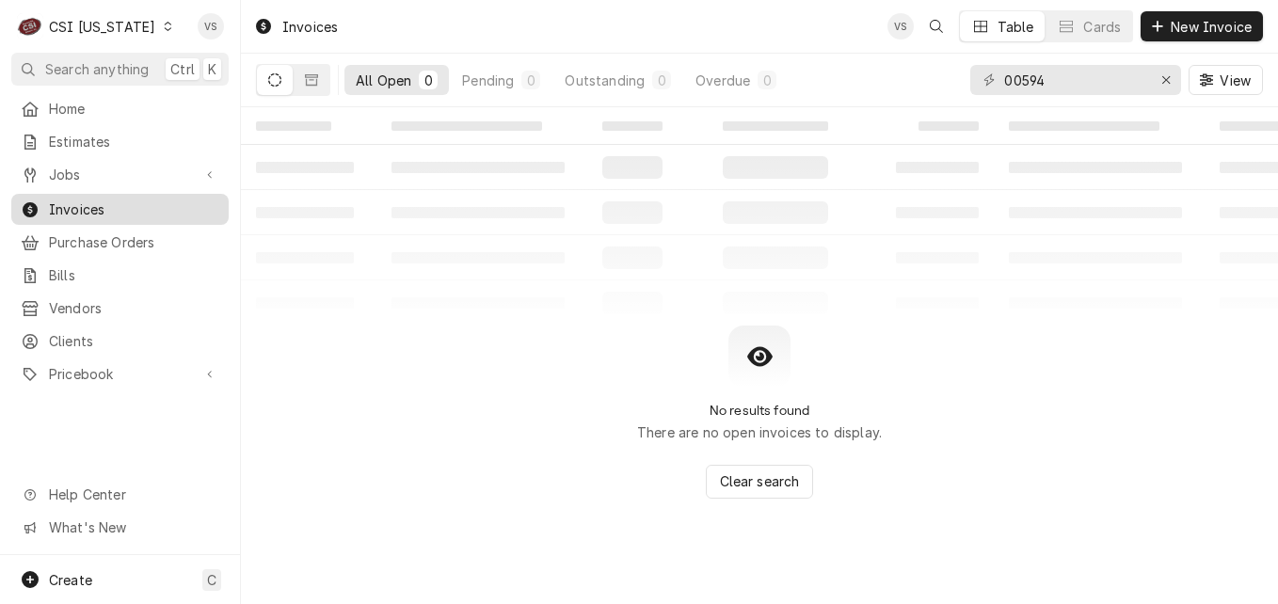
click at [115, 211] on span "Invoices" at bounding box center [134, 209] width 170 height 20
drag, startPoint x: 968, startPoint y: 82, endPoint x: 959, endPoint y: 83, distance: 9.5
click at [959, 83] on div "All Open 0 Pending 0 Outstanding 0 Overdue 0 00594 View" at bounding box center [759, 80] width 1007 height 53
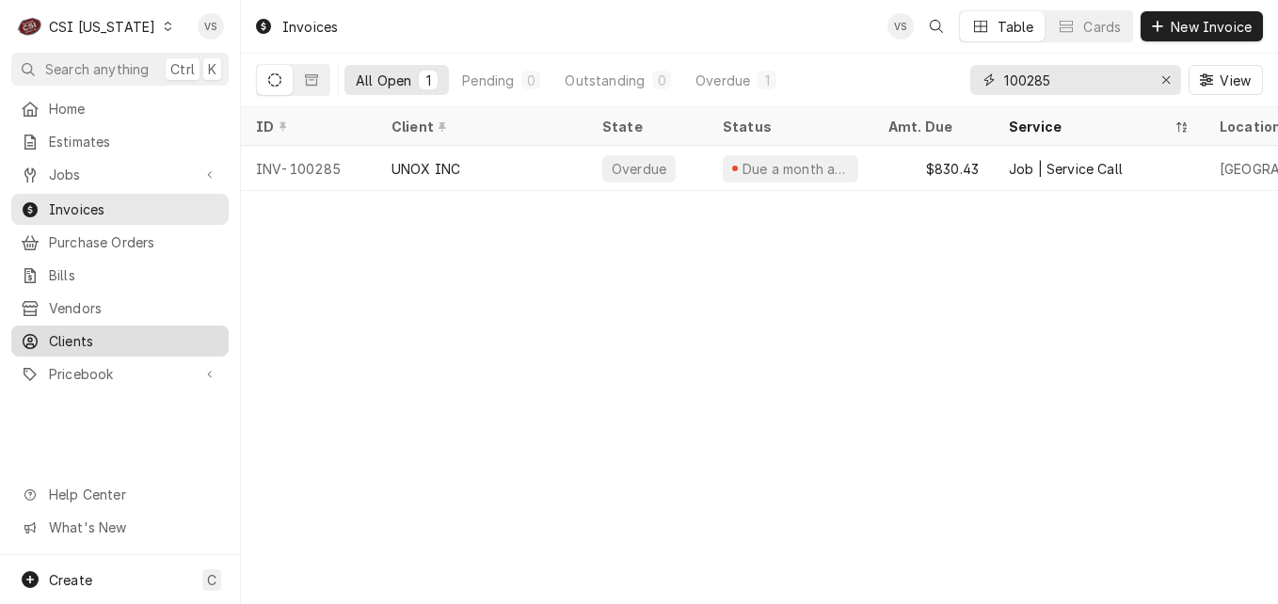
type input "100285"
click at [104, 331] on span "Clients" at bounding box center [134, 341] width 170 height 20
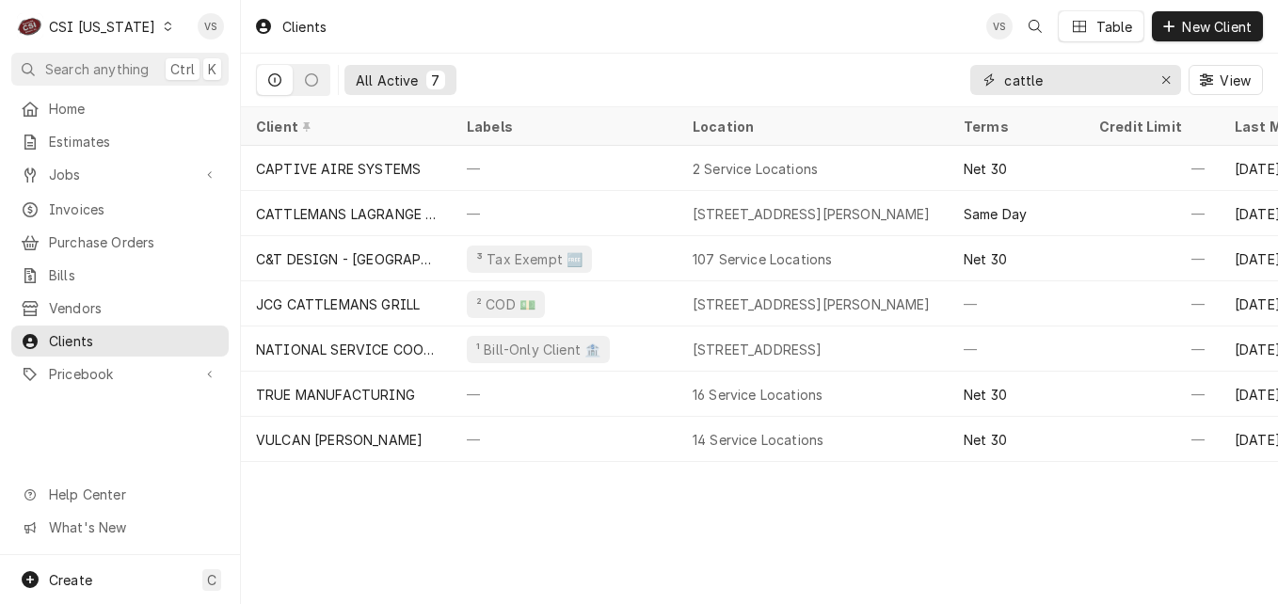
drag, startPoint x: 1054, startPoint y: 74, endPoint x: 970, endPoint y: 85, distance: 84.4
click at [970, 85] on div "cattle" at bounding box center [1075, 80] width 211 height 30
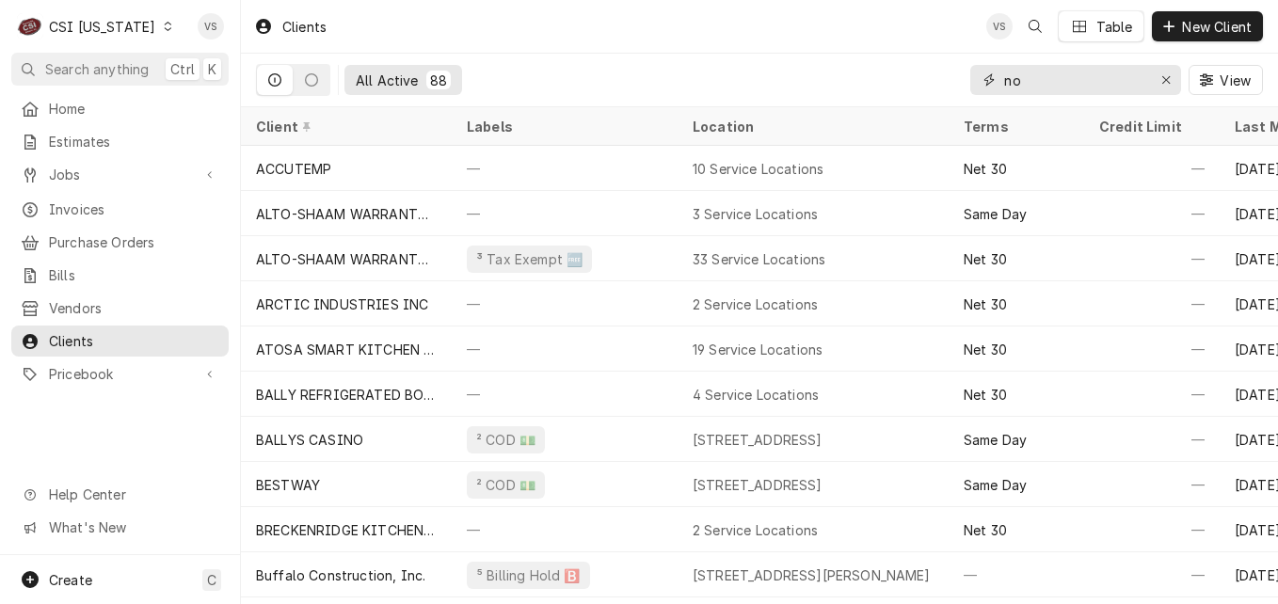
type input "n"
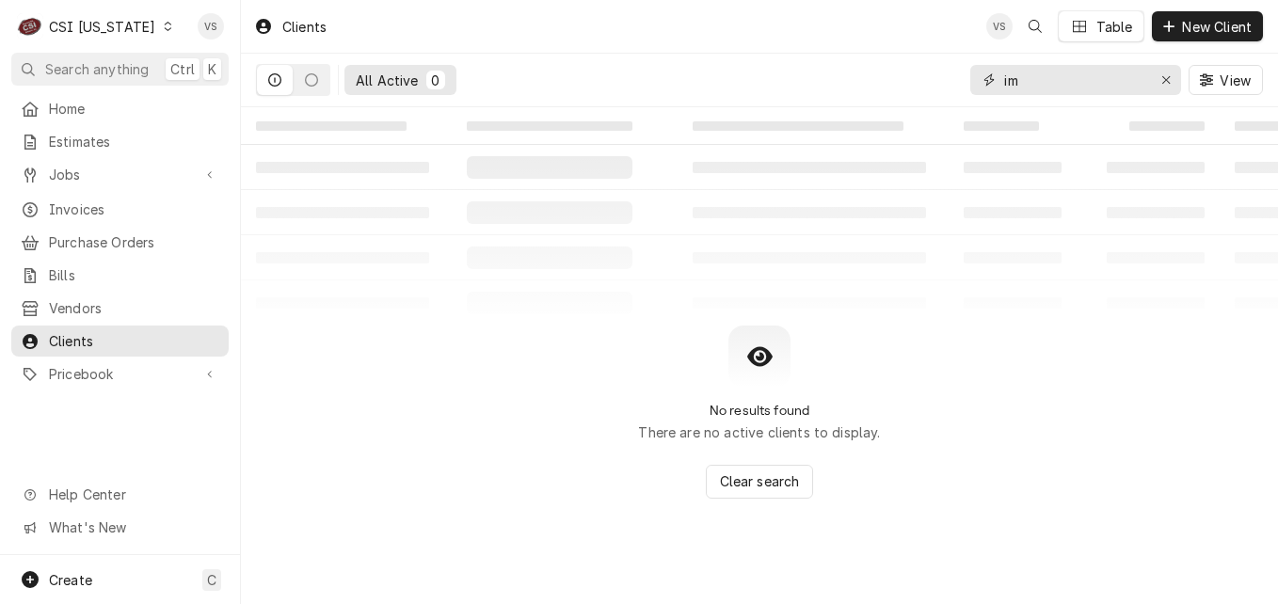
type input "i"
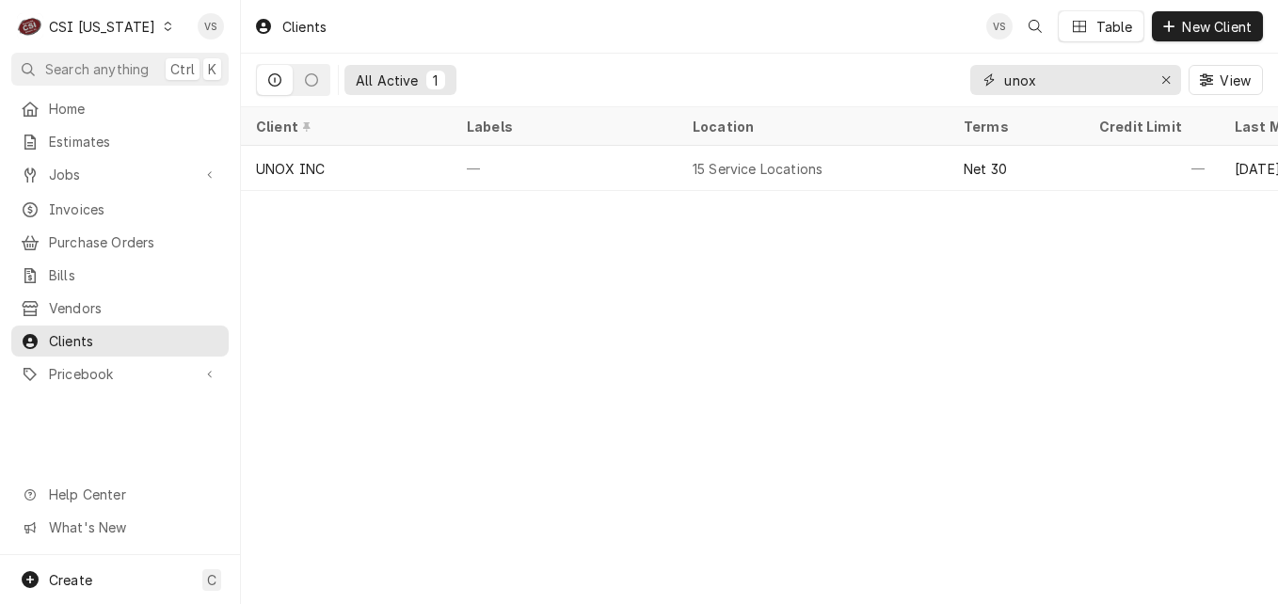
type input "unox"
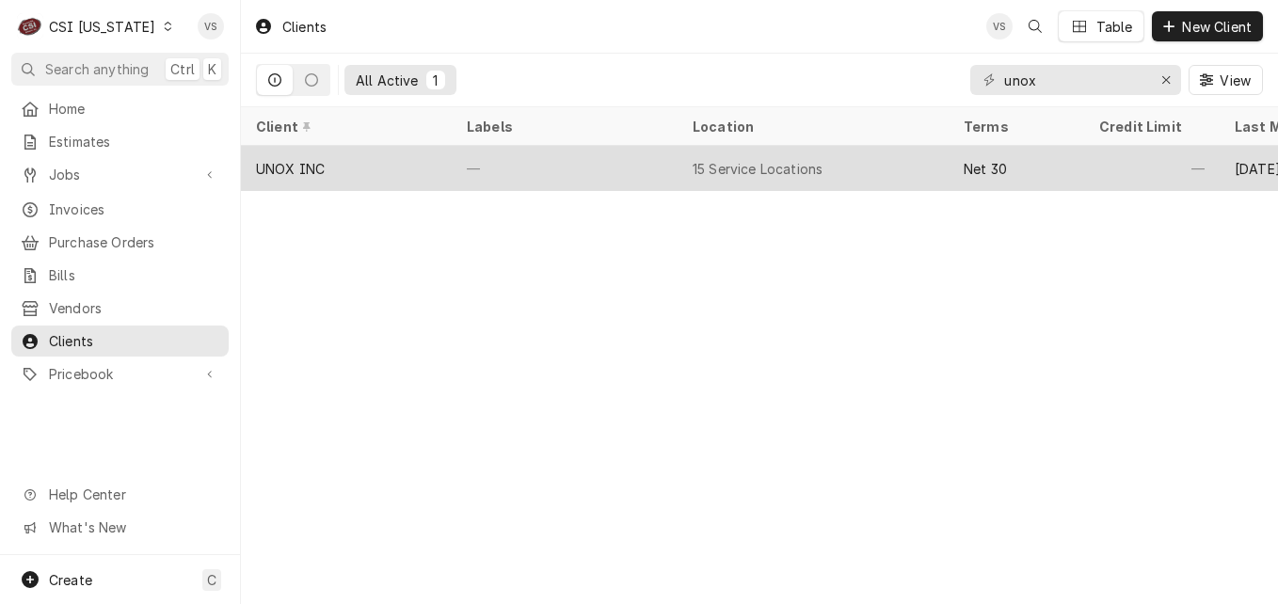
click at [518, 168] on div "—" at bounding box center [565, 168] width 226 height 45
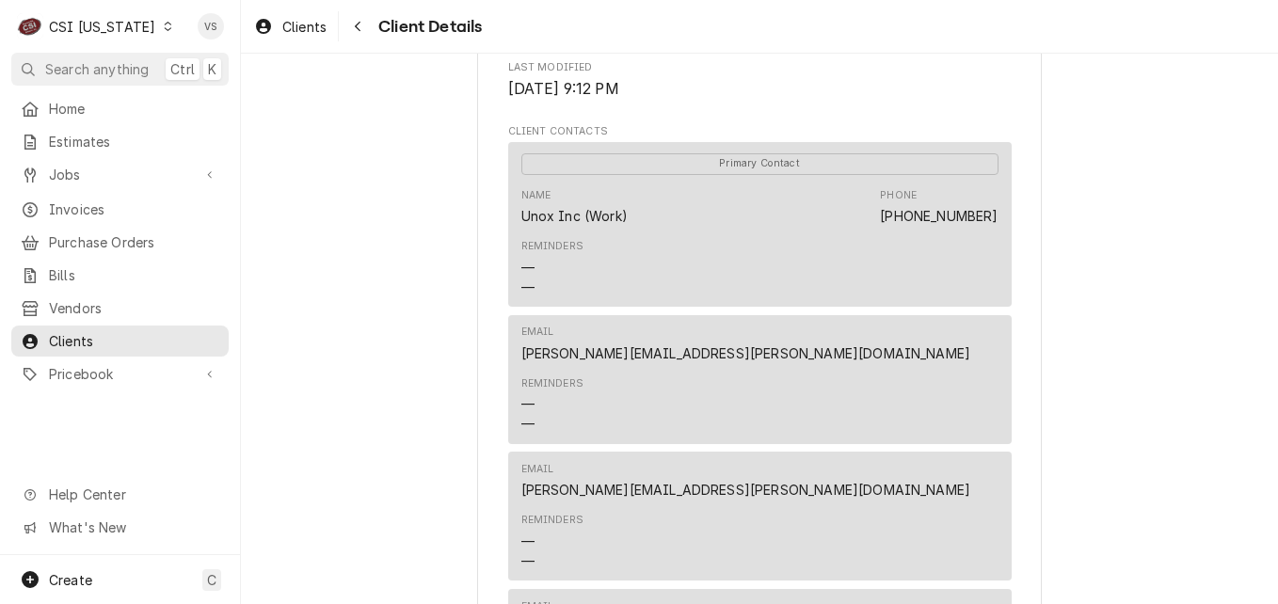
scroll to position [2070, 0]
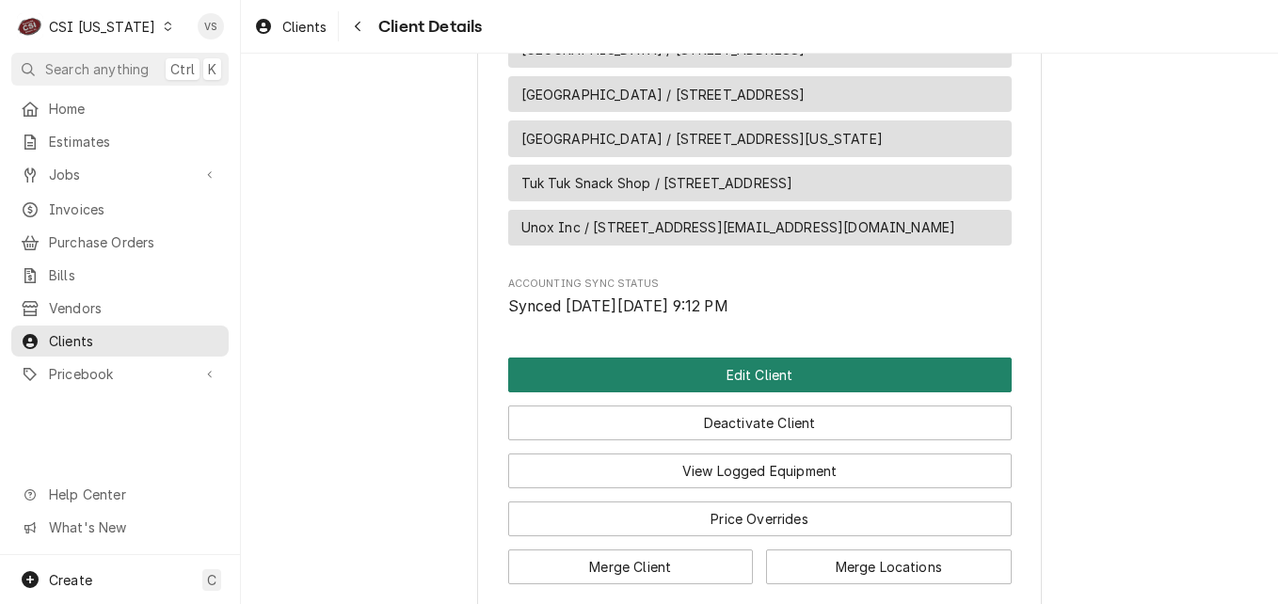
click at [652, 392] on button "Edit Client" at bounding box center [759, 375] width 503 height 35
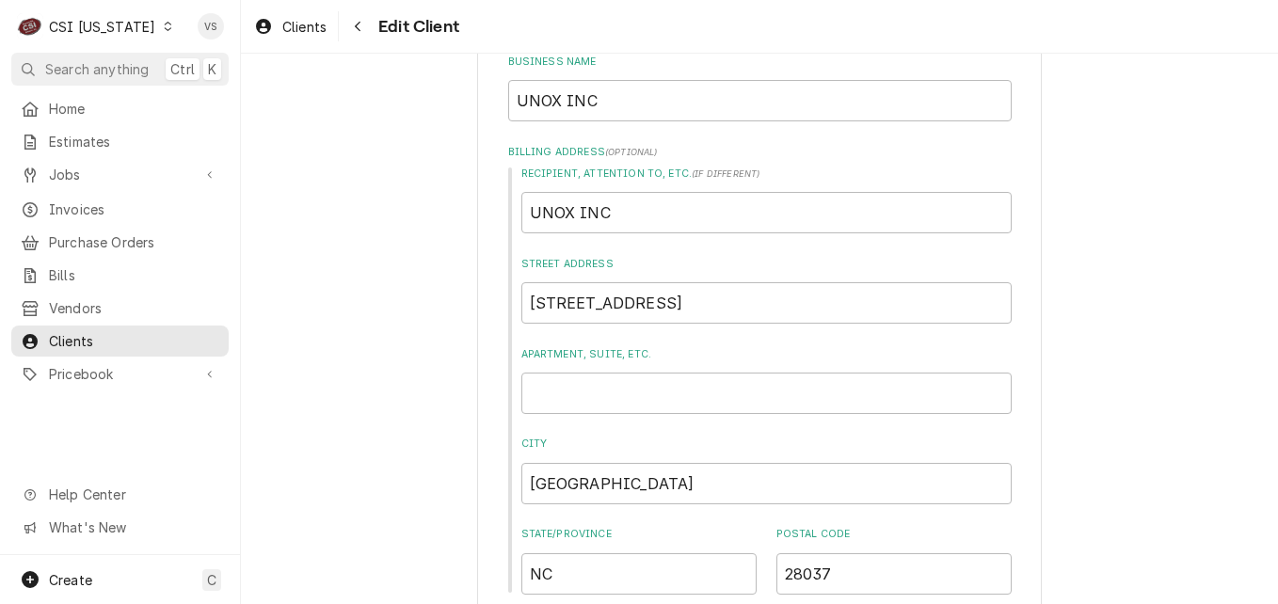
scroll to position [1223, 0]
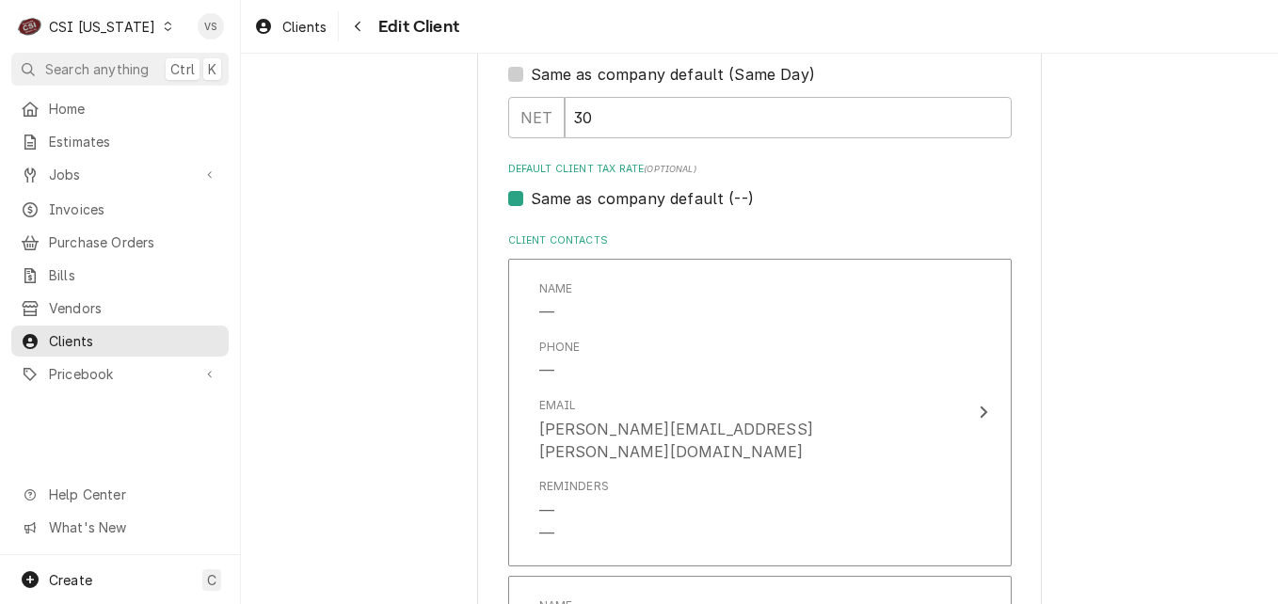
click at [531, 197] on label "Same as company default (--)" at bounding box center [642, 198] width 223 height 23
click at [531, 197] on input "Same as company default (--)" at bounding box center [782, 207] width 503 height 41
checkbox input "false"
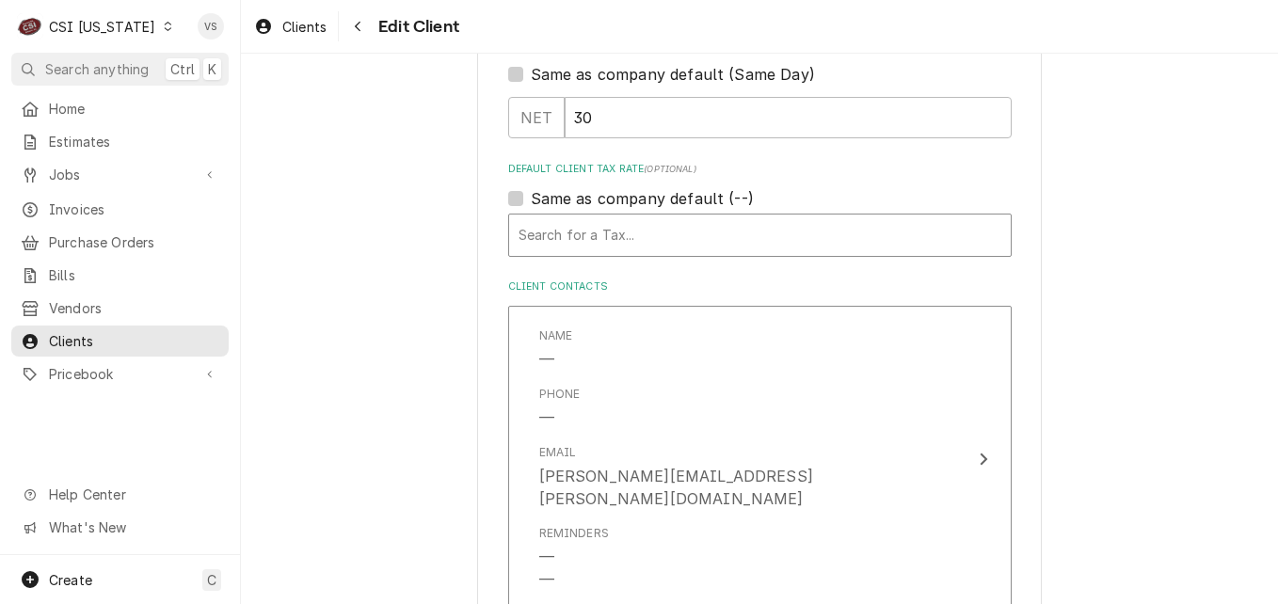
click at [557, 238] on div "Default Client Tax Rate" at bounding box center [759, 235] width 483 height 34
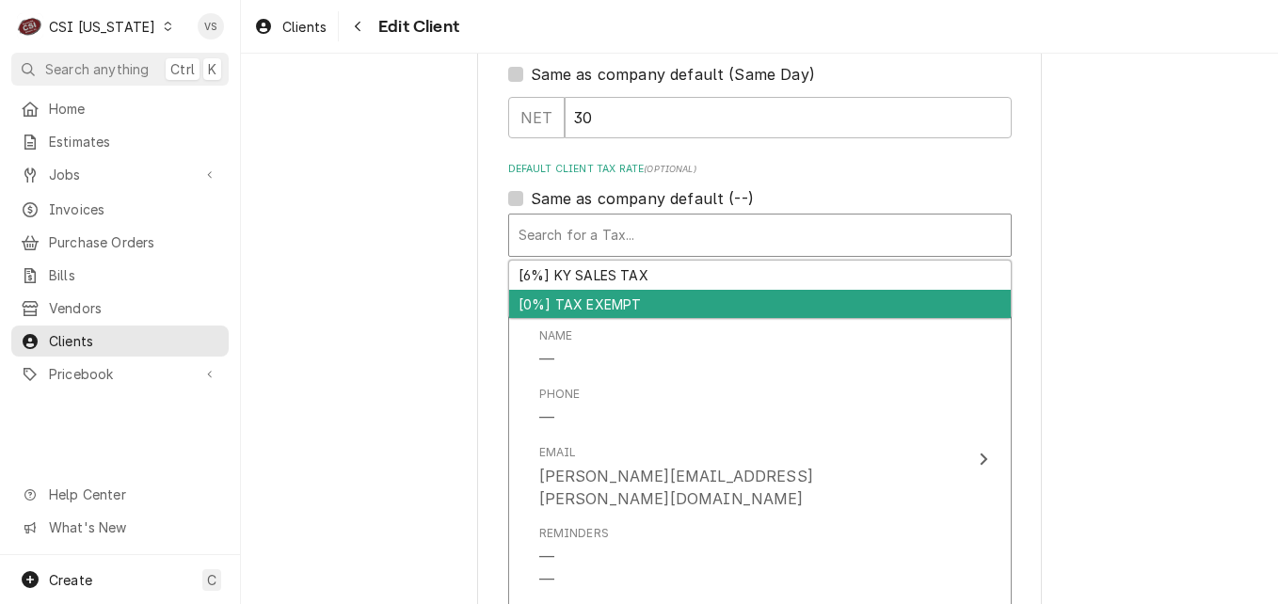
click at [560, 306] on div "[0%] TAX EXEMPT" at bounding box center [760, 304] width 502 height 29
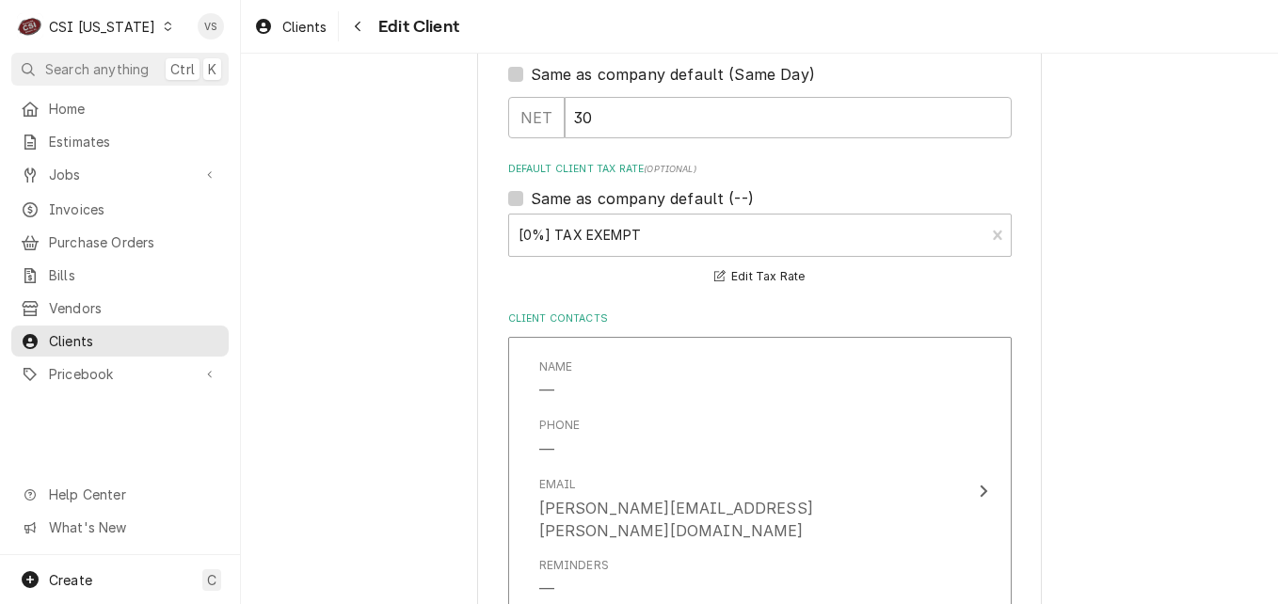
scroll to position [847, 0]
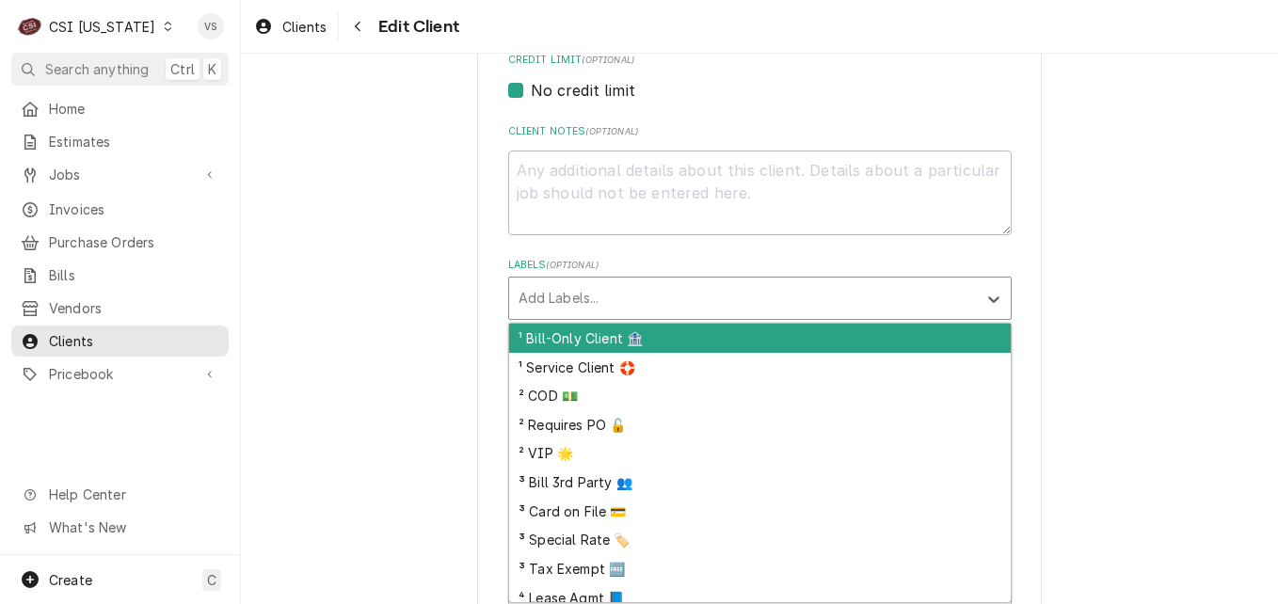
click at [576, 292] on div "Labels" at bounding box center [742, 298] width 449 height 34
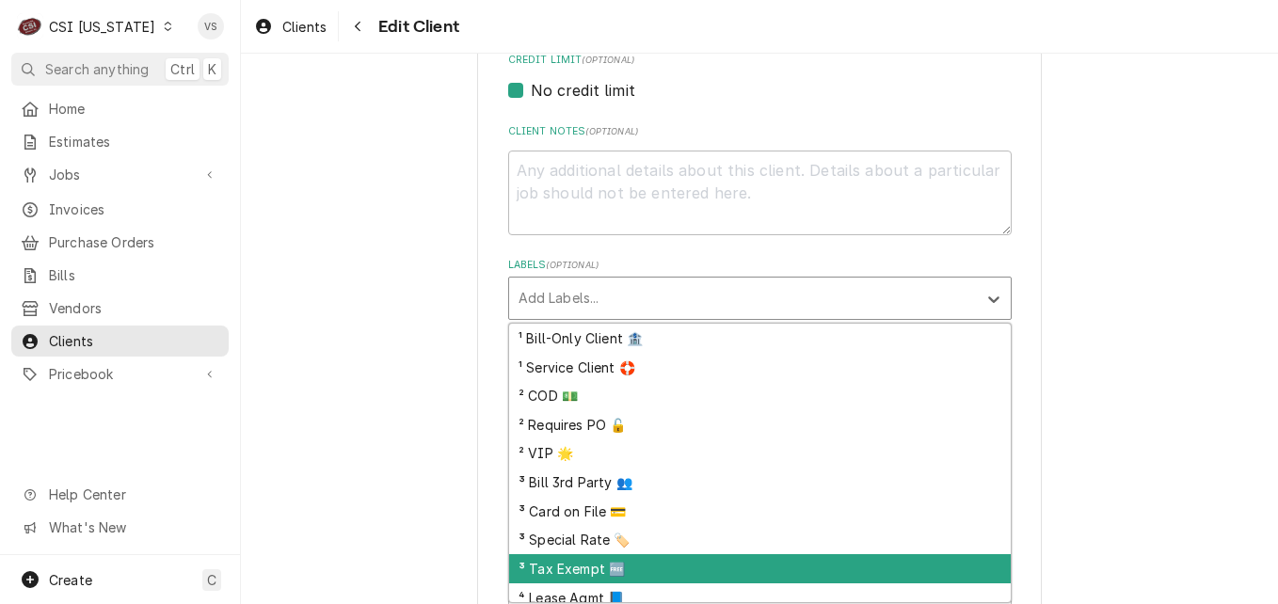
click at [549, 567] on div "³ Tax Exempt 🆓" at bounding box center [760, 568] width 502 height 29
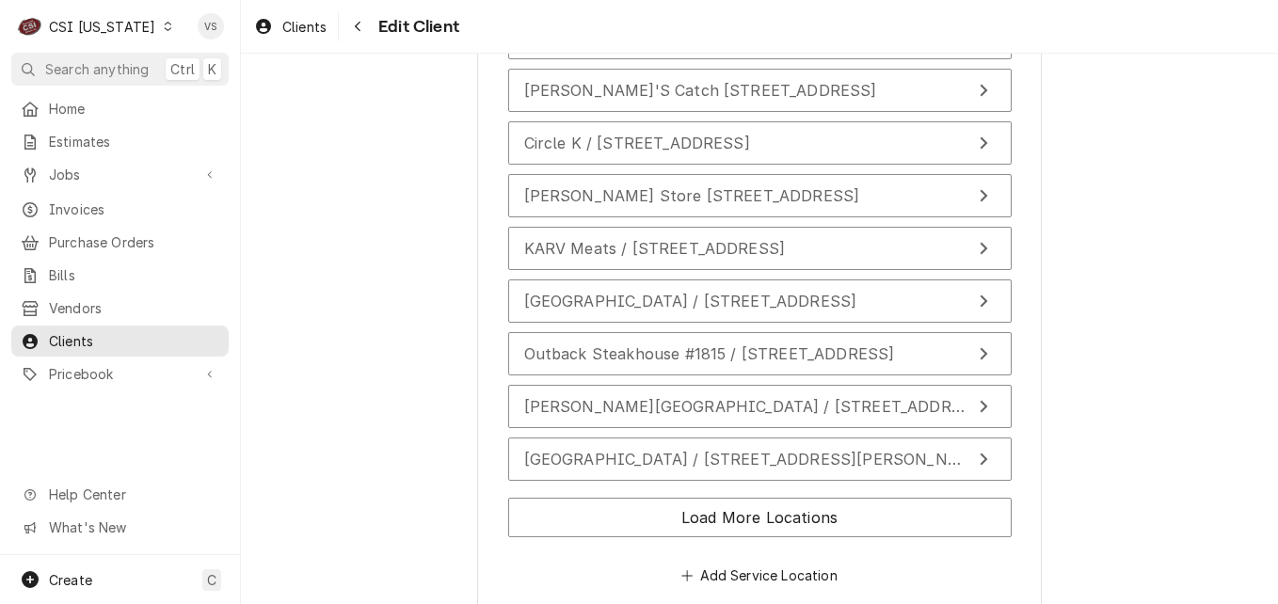
scroll to position [3587, 0]
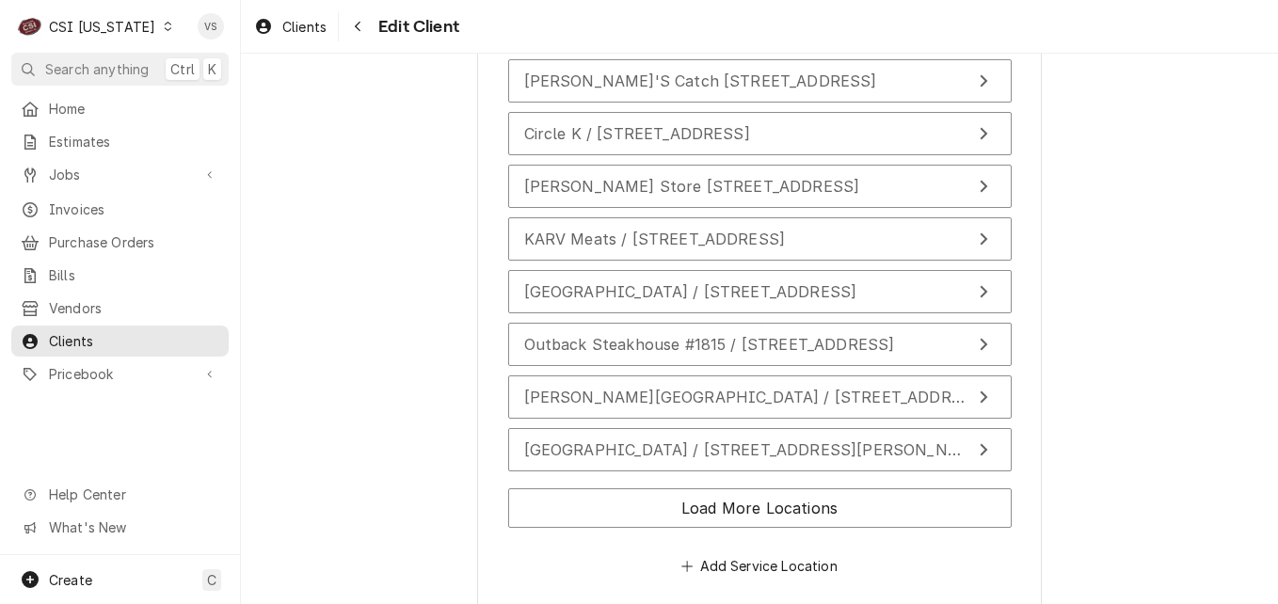
type textarea "x"
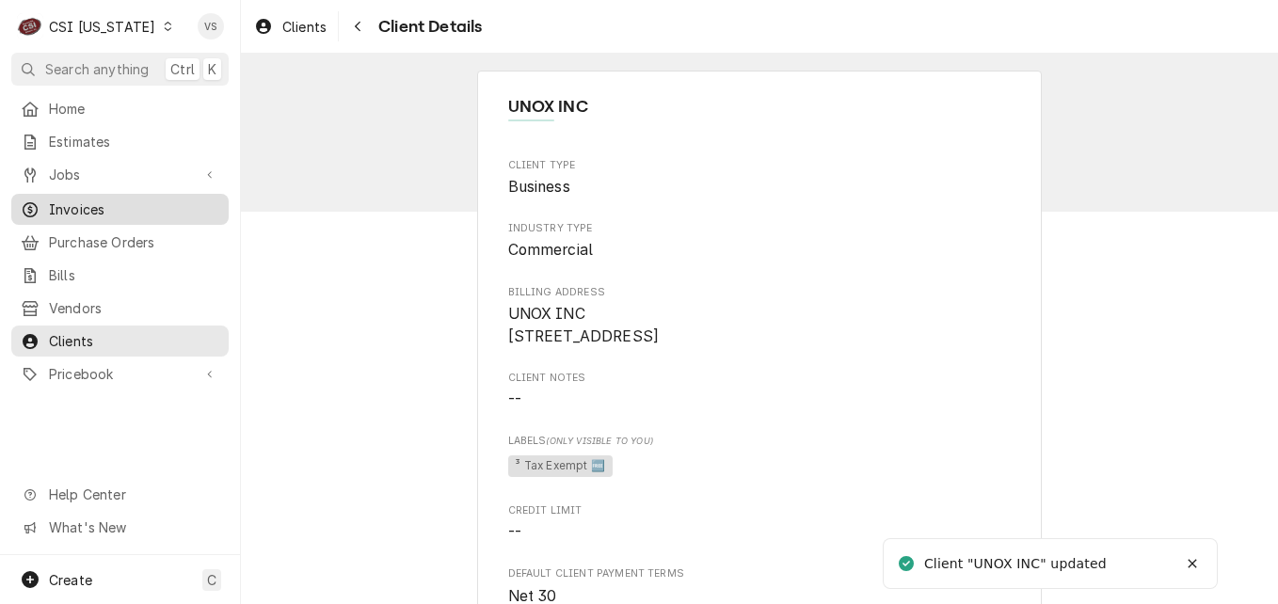
click at [85, 199] on span "Invoices" at bounding box center [134, 209] width 170 height 20
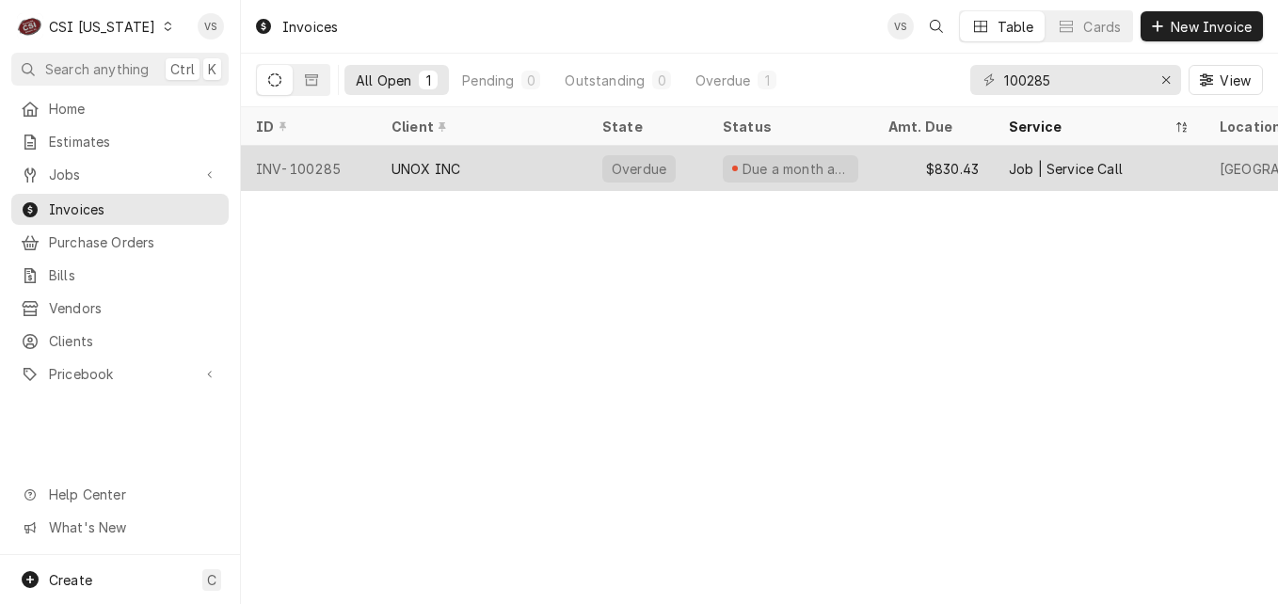
click at [494, 167] on div "UNOX INC" at bounding box center [481, 168] width 211 height 45
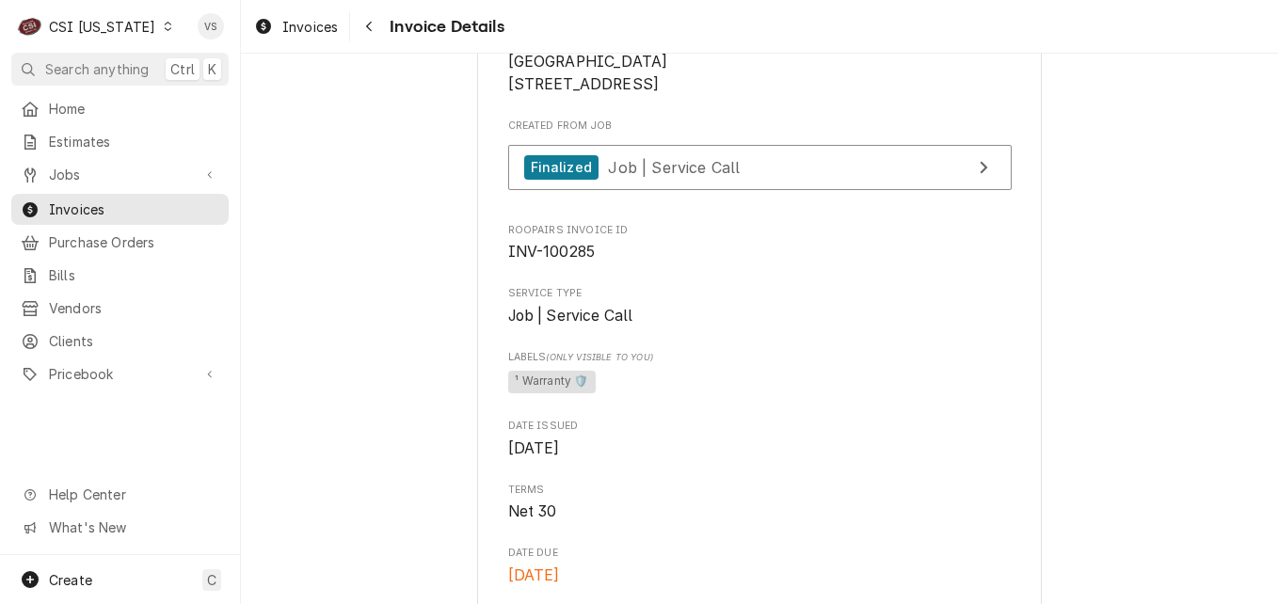
scroll to position [753, 0]
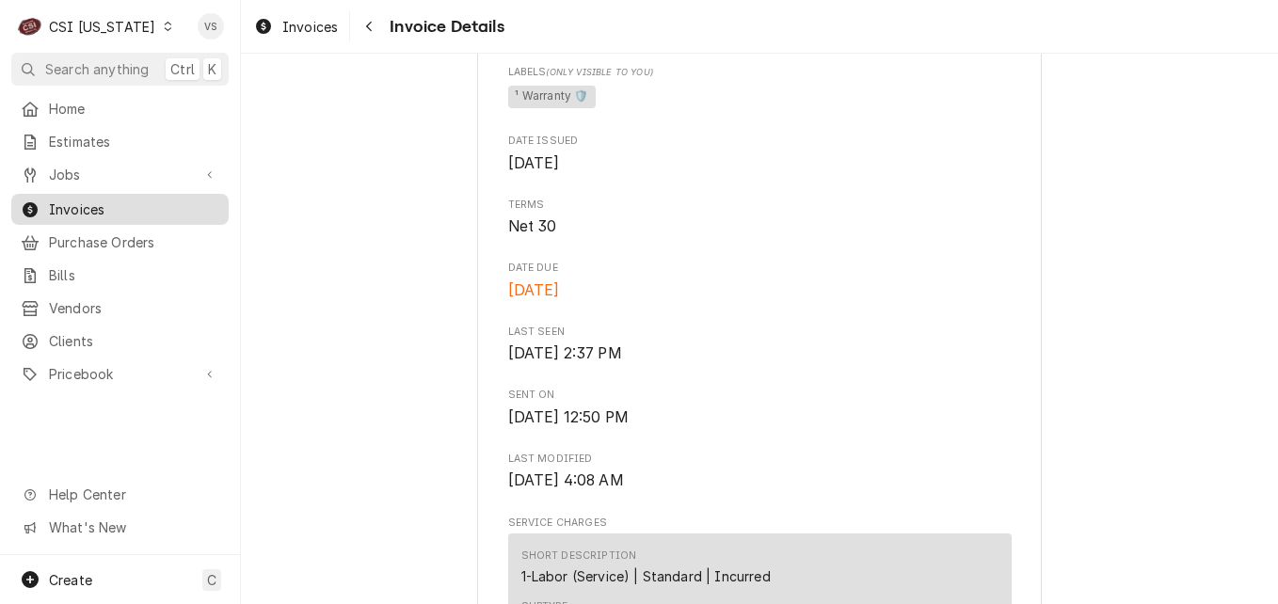
click at [97, 204] on span "Invoices" at bounding box center [134, 209] width 170 height 20
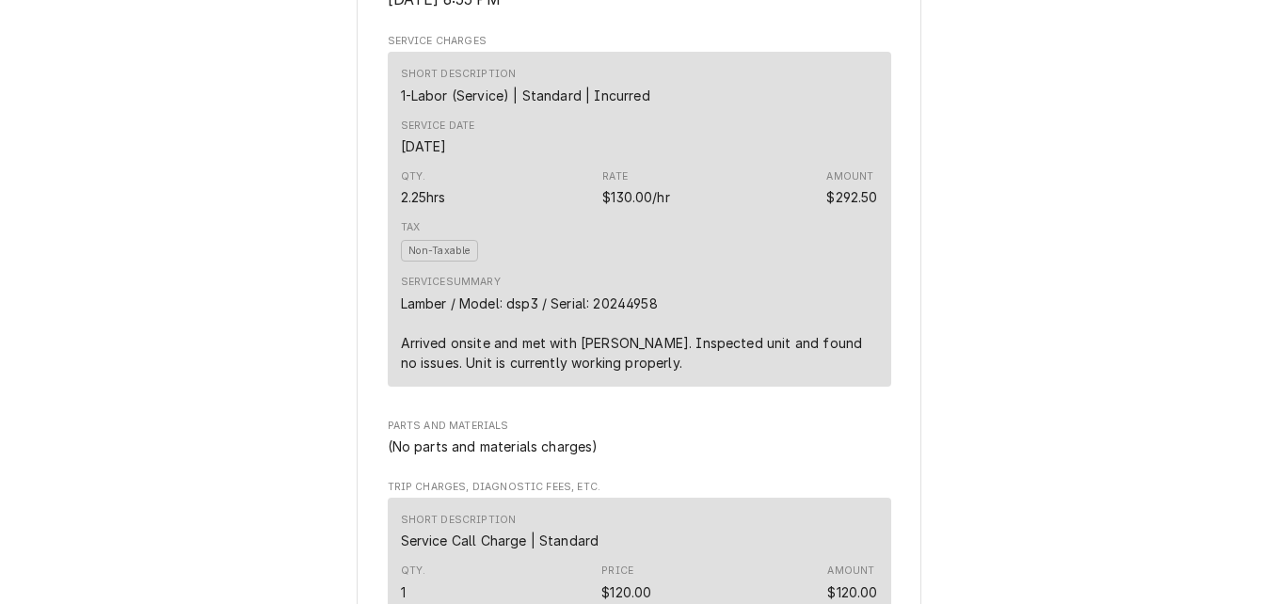
scroll to position [941, 0]
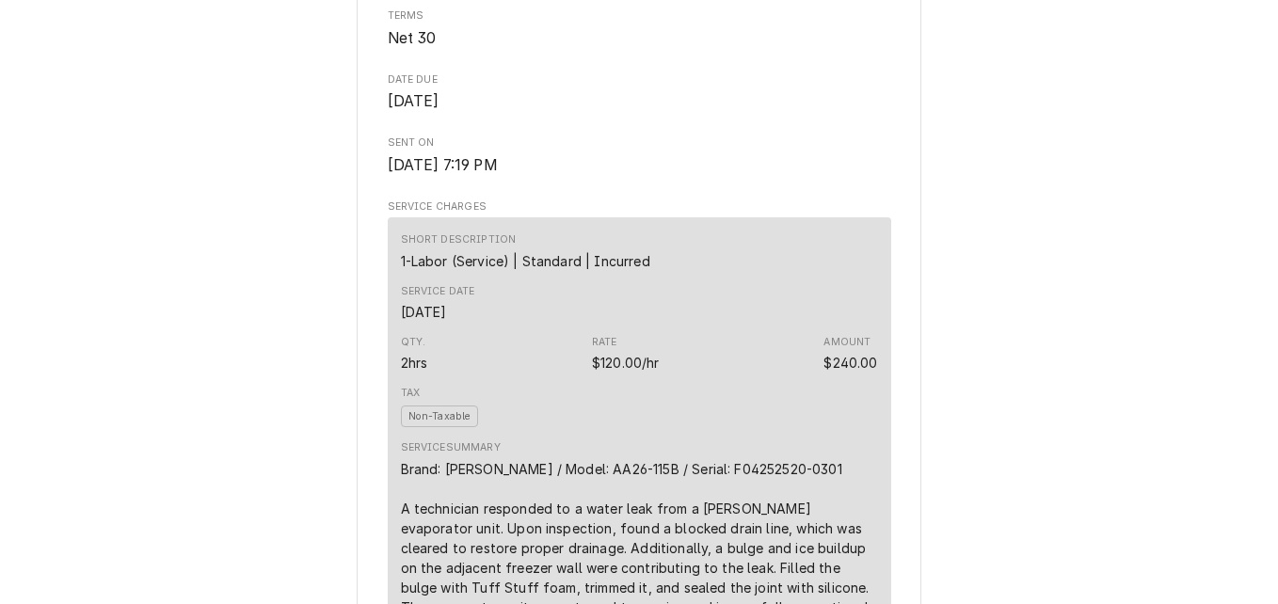
scroll to position [847, 0]
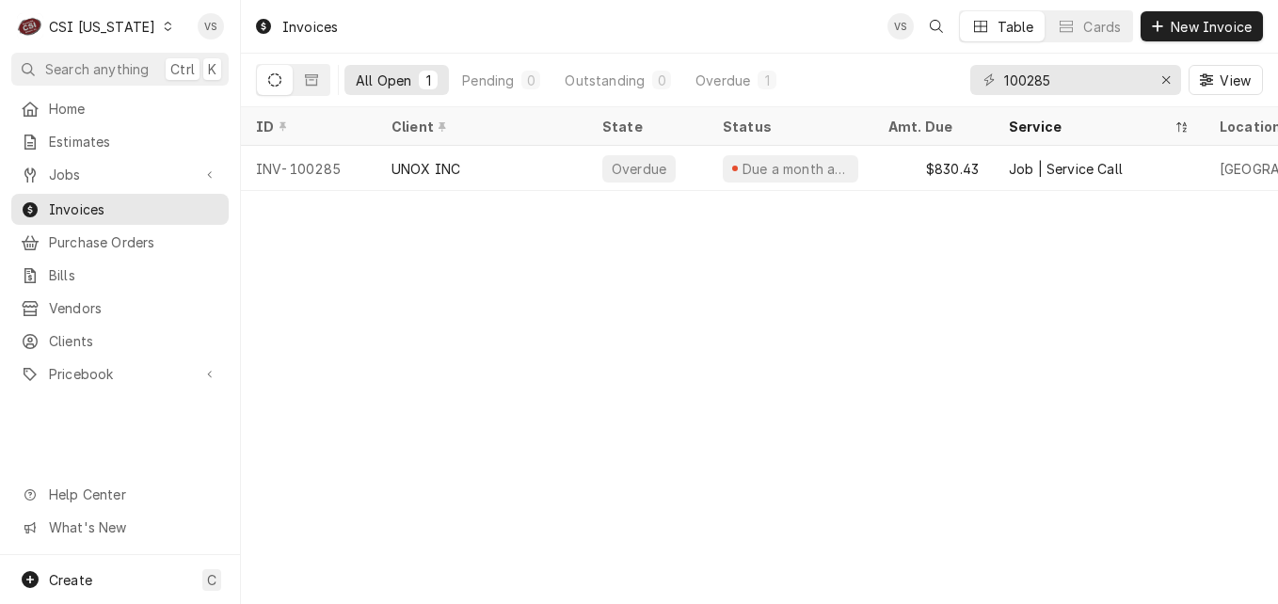
click at [164, 27] on icon "Dynamic Content Wrapper" at bounding box center [168, 26] width 8 height 9
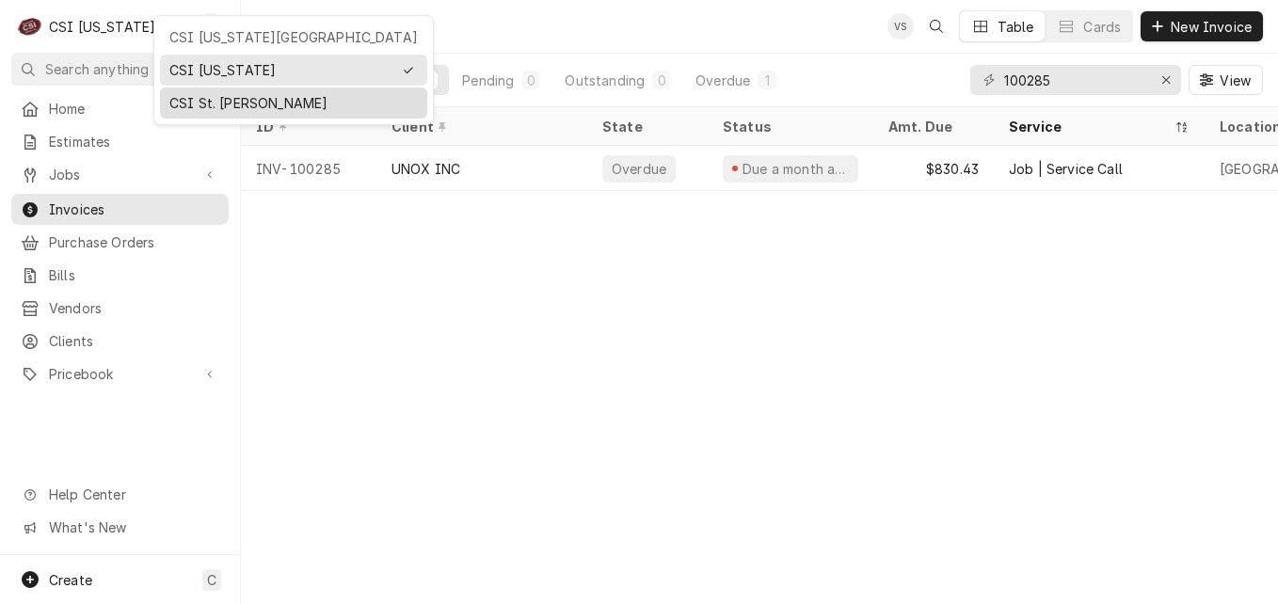
click at [244, 95] on div "CSI St. Louis" at bounding box center [293, 103] width 248 height 20
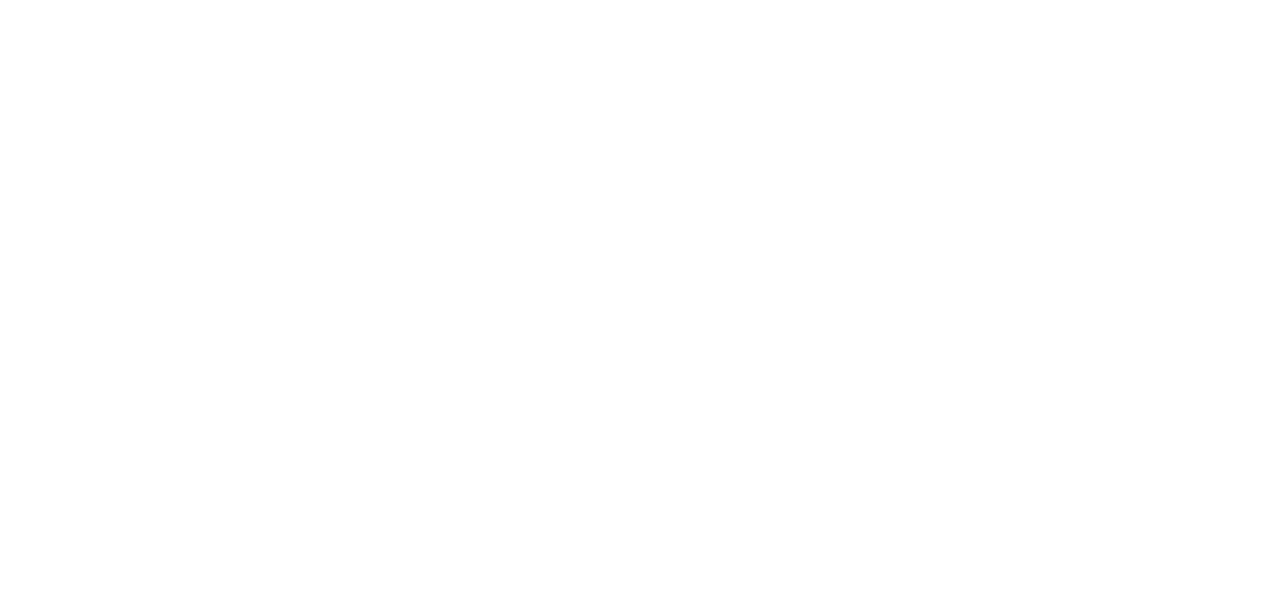
click at [136, 206] on div "Dynamic Content Wrapper" at bounding box center [639, 302] width 1278 height 604
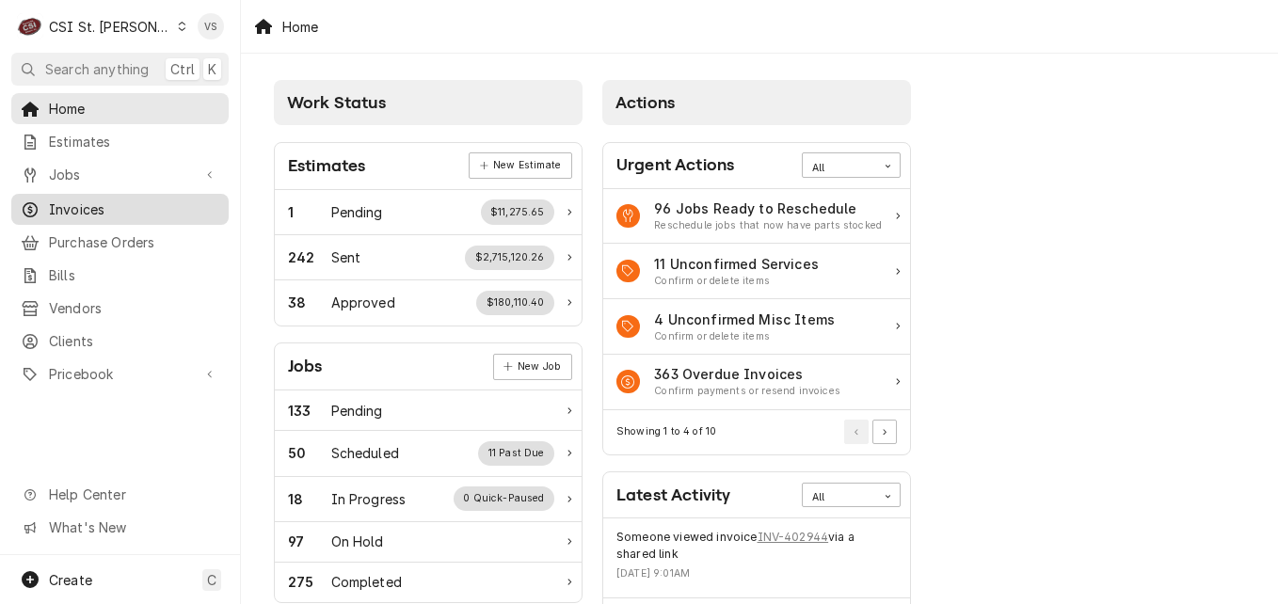
click at [83, 207] on span "Invoices" at bounding box center [134, 209] width 170 height 20
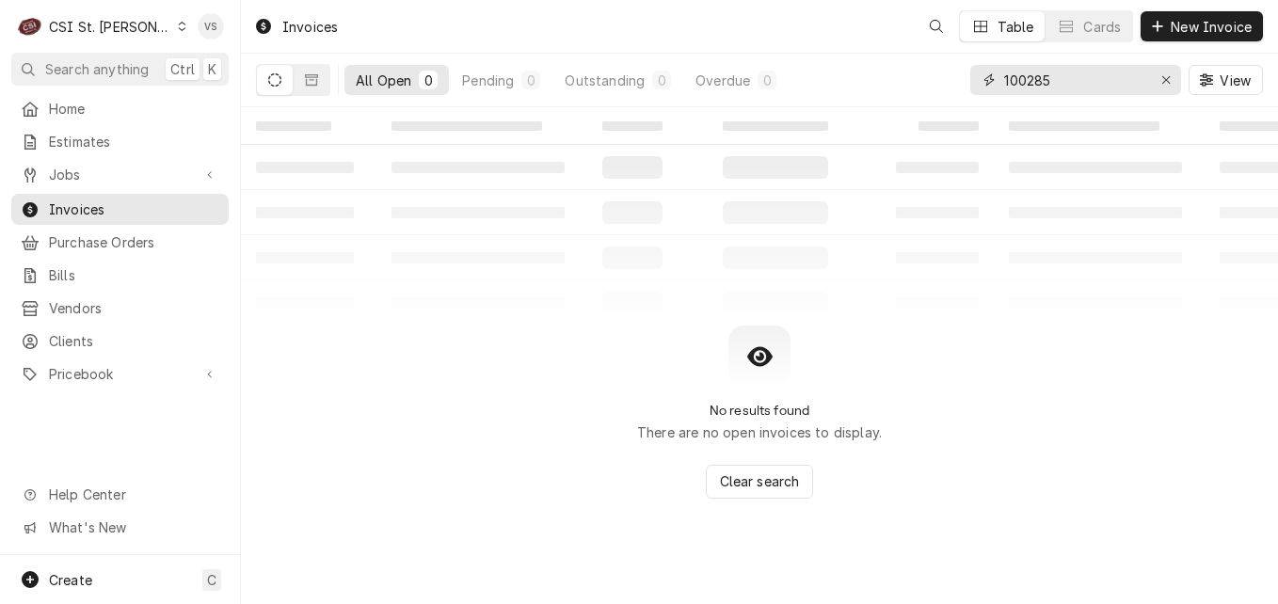
click at [959, 83] on div "All Open 0 Pending 0 Outstanding 0 Overdue 0 100285 View" at bounding box center [759, 80] width 1007 height 53
type input "3"
type input "0"
type input "304215"
click at [172, 203] on span "Invoices" at bounding box center [134, 209] width 170 height 20
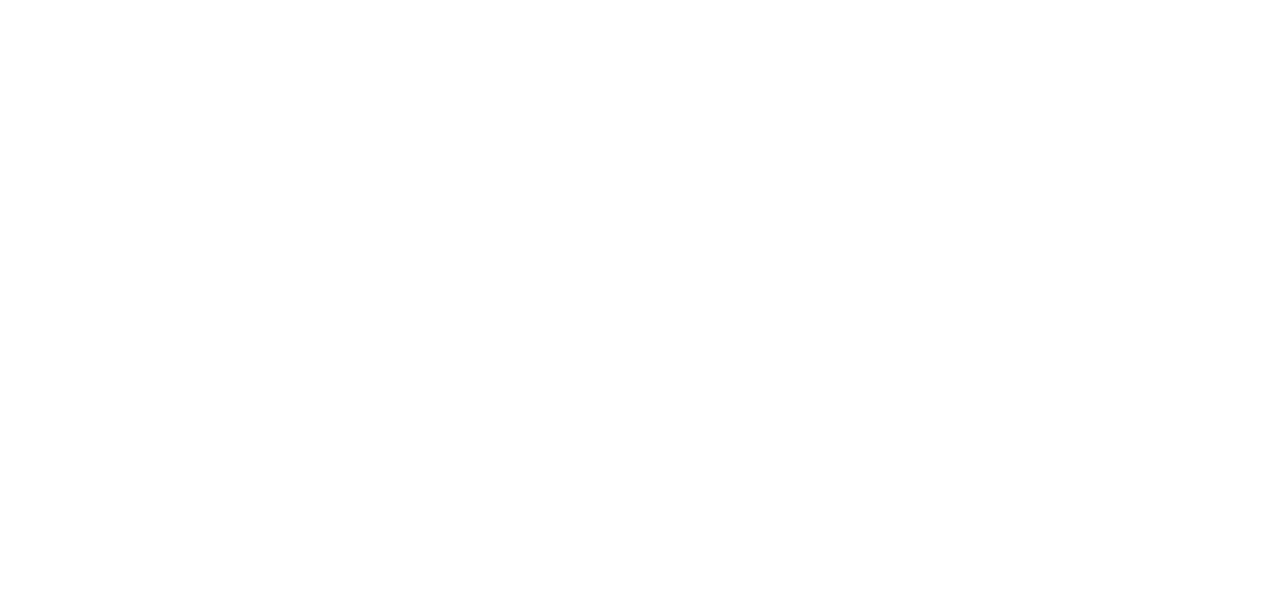
click at [308, 81] on div "Dynamic Content Wrapper" at bounding box center [639, 302] width 1278 height 604
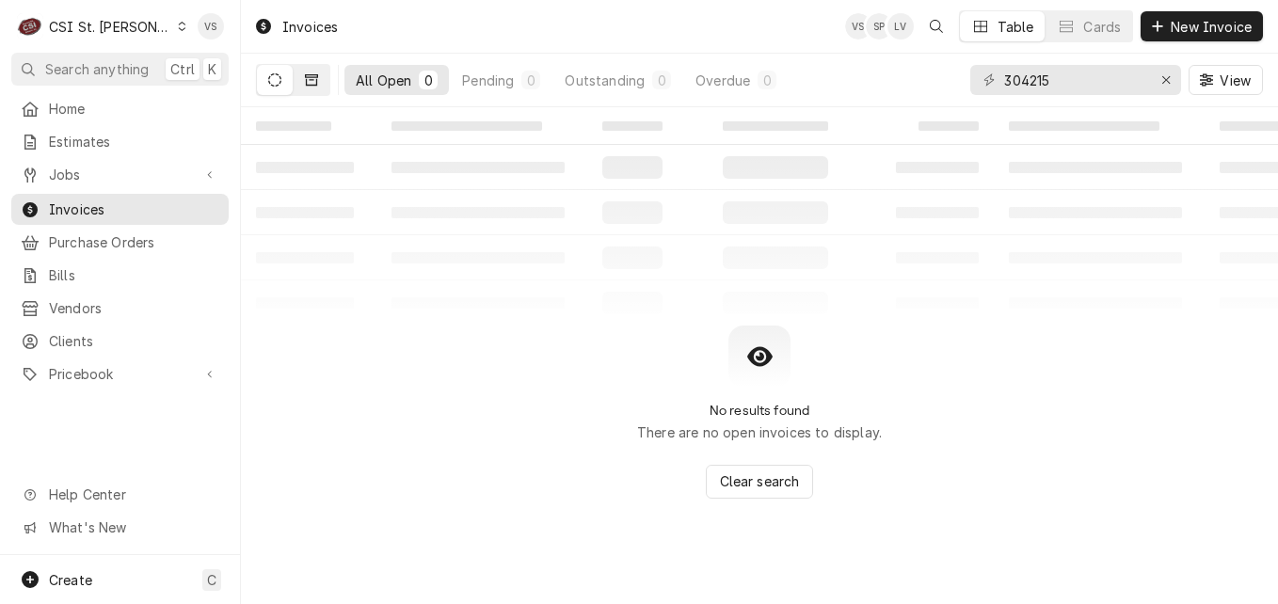
click at [312, 86] on icon "Dynamic Content Wrapper" at bounding box center [311, 79] width 13 height 11
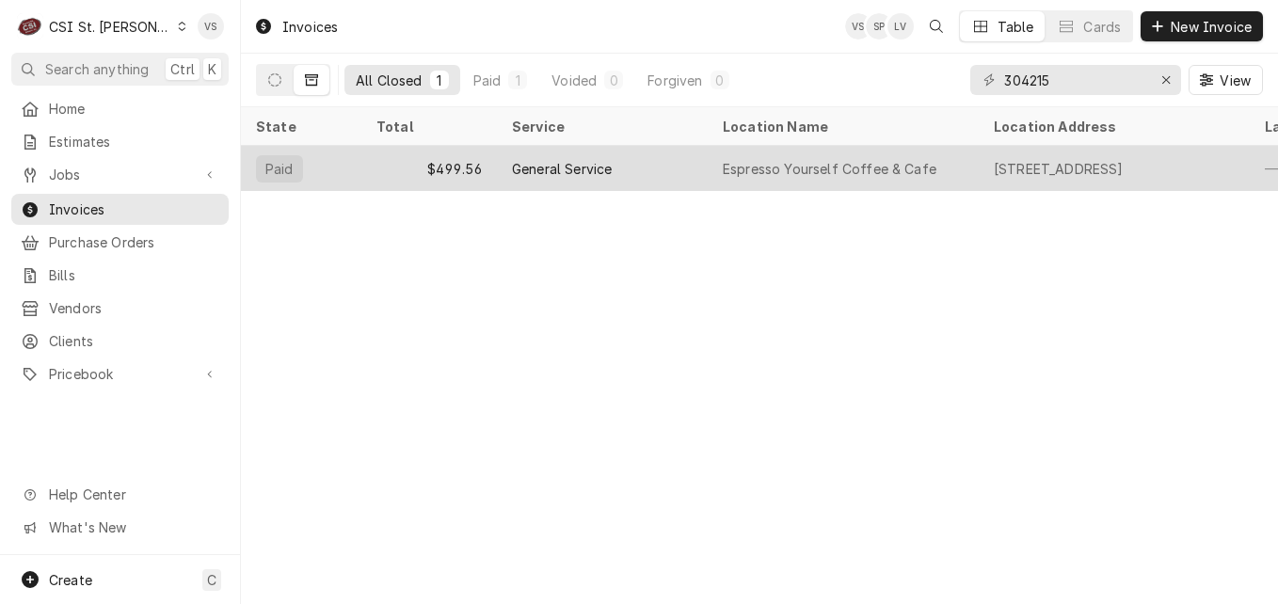
click at [470, 167] on div "$499.56" at bounding box center [429, 168] width 136 height 45
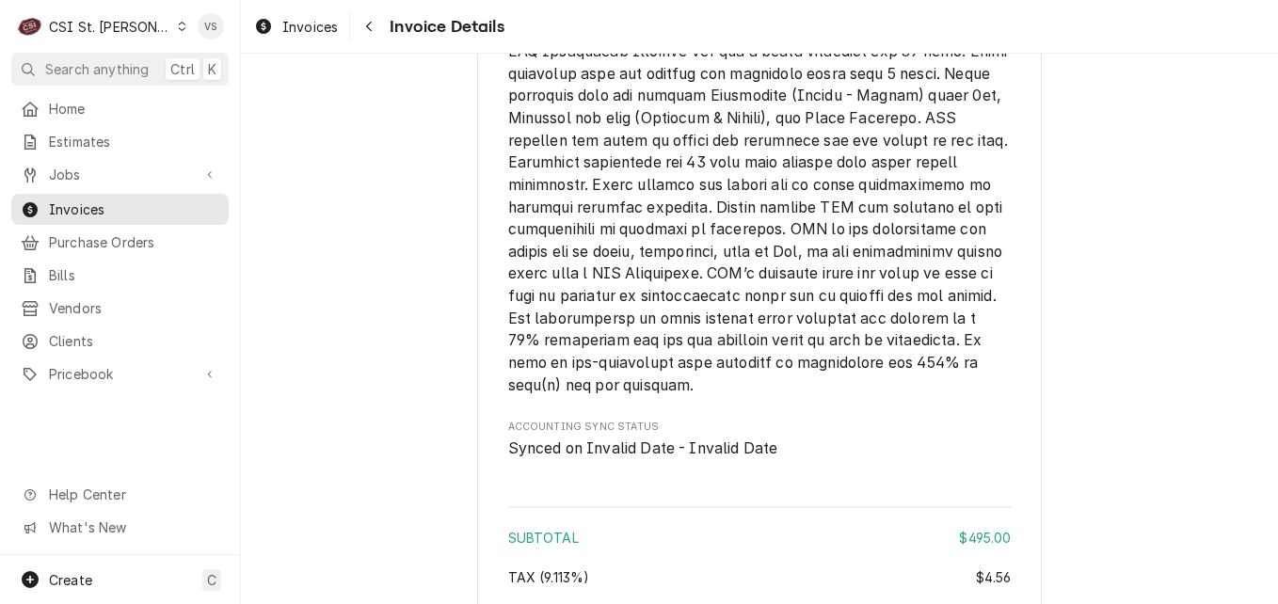
scroll to position [3583, 0]
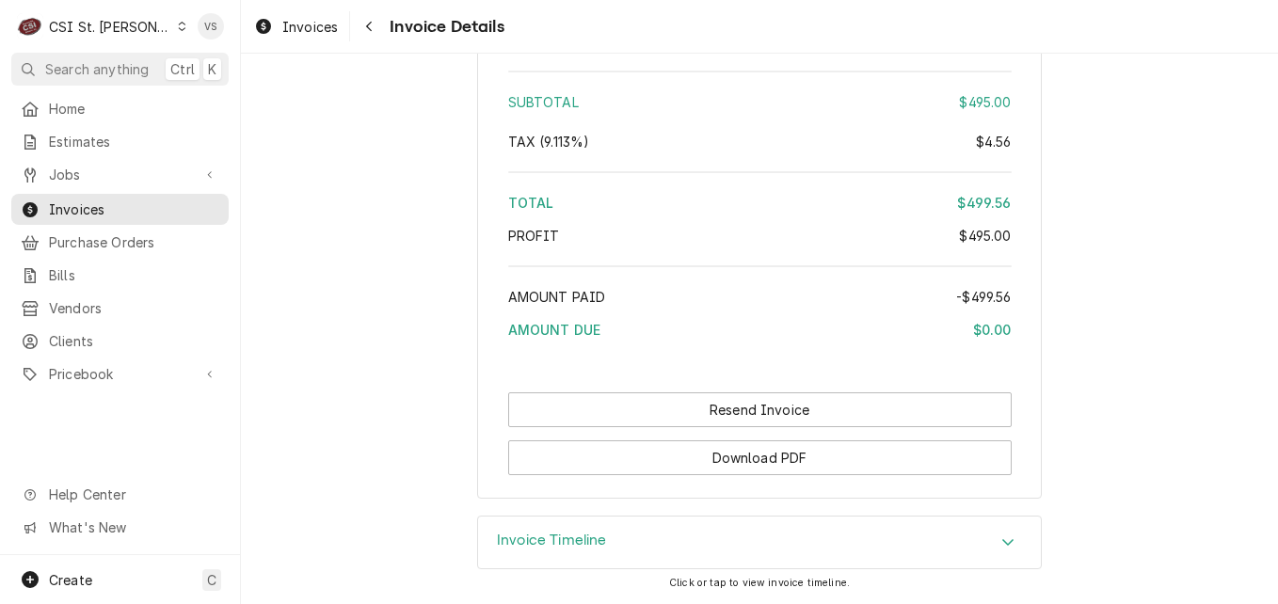
click at [1007, 547] on icon "Accordion Header" at bounding box center [1007, 541] width 13 height 15
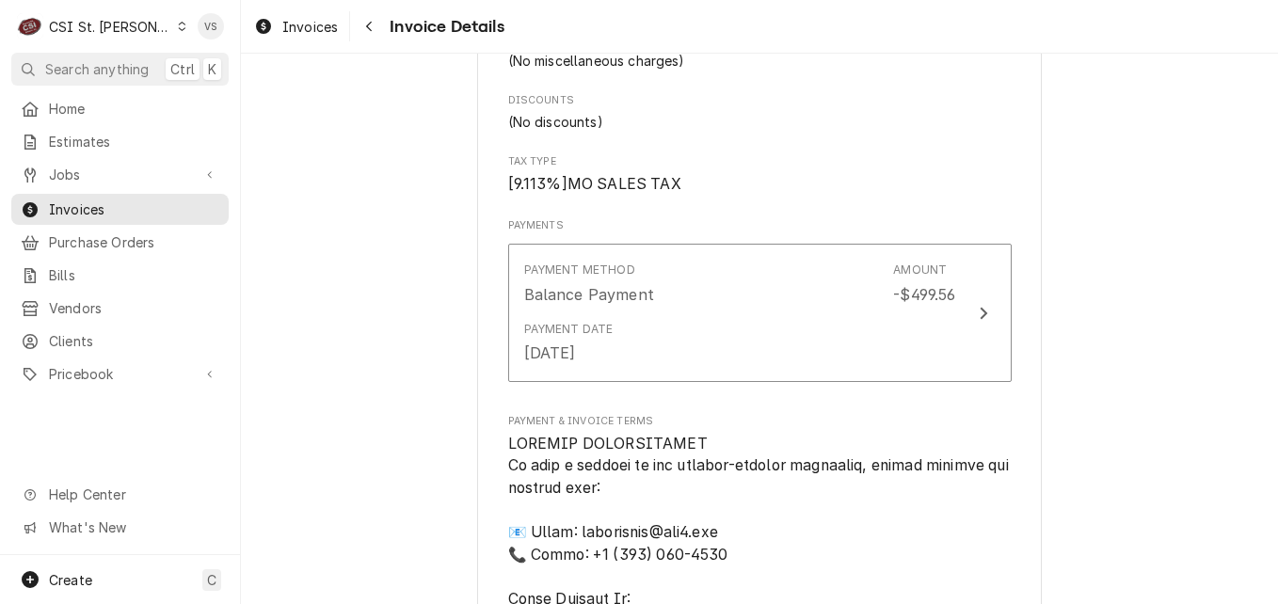
scroll to position [2252, 0]
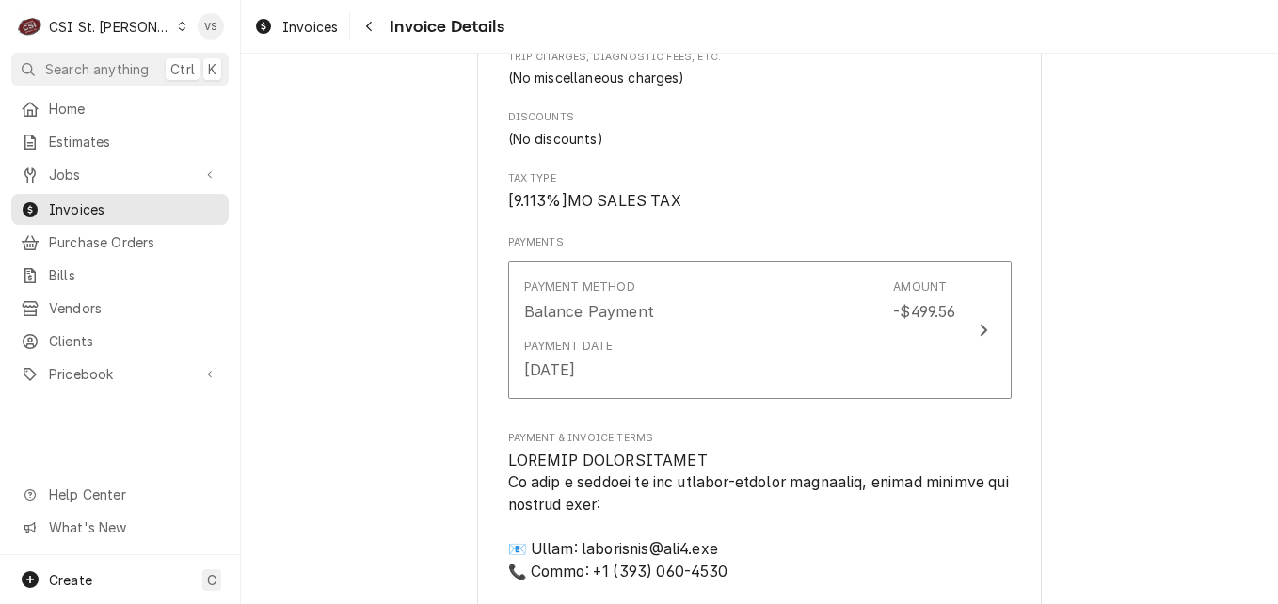
click at [178, 24] on icon "Dynamic Content Wrapper" at bounding box center [182, 26] width 8 height 9
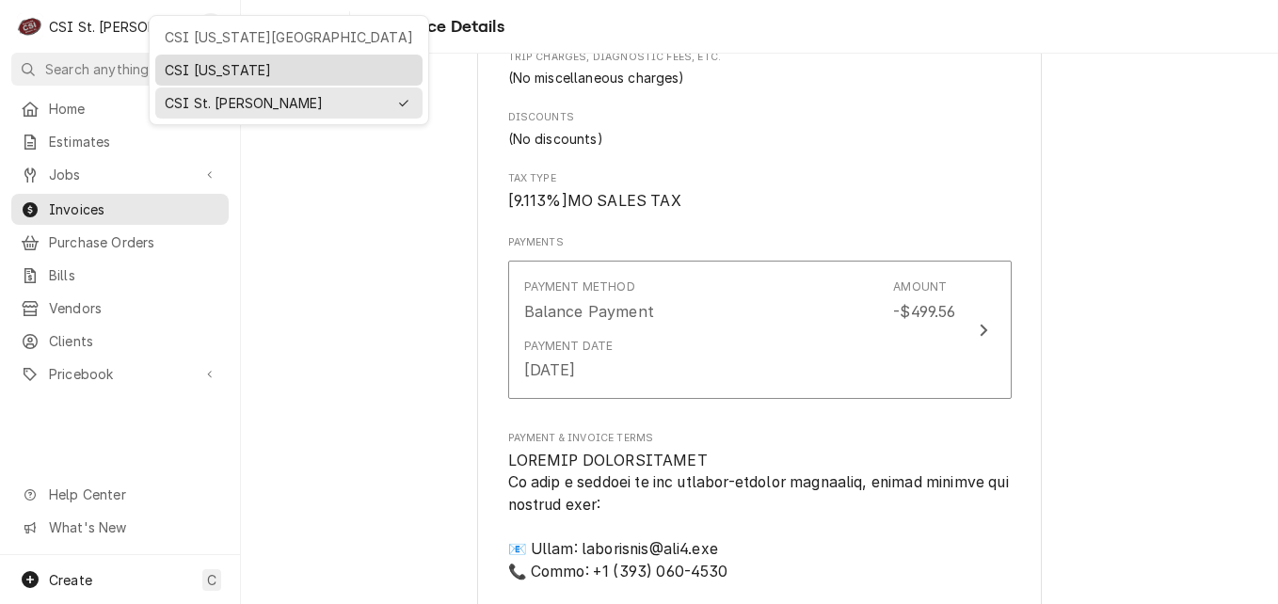
click at [200, 63] on div "CSI [US_STATE]" at bounding box center [289, 70] width 248 height 20
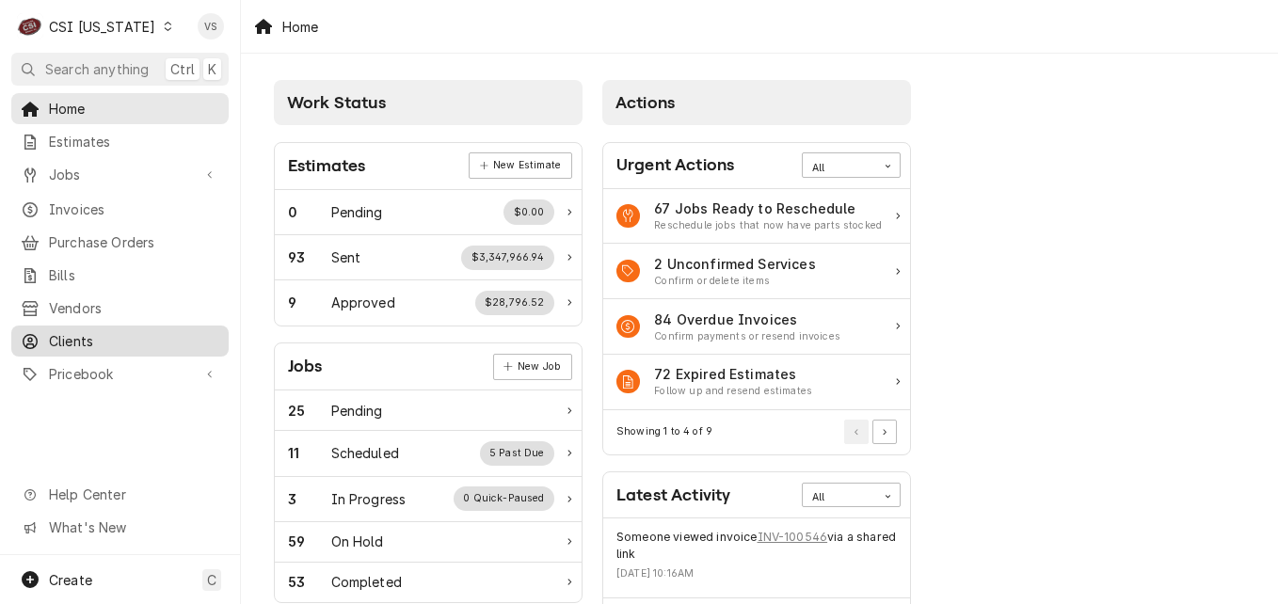
click at [79, 335] on span "Clients" at bounding box center [134, 341] width 170 height 20
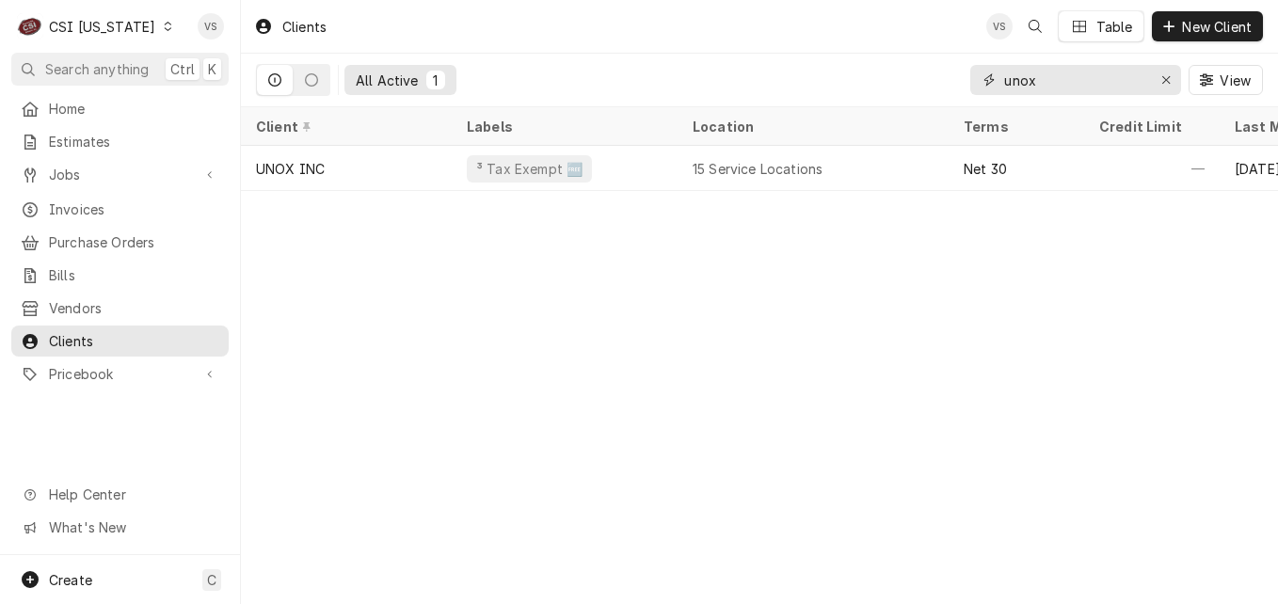
drag, startPoint x: 1050, startPoint y: 80, endPoint x: 985, endPoint y: 83, distance: 65.0
click at [985, 83] on div "unox" at bounding box center [1075, 80] width 211 height 30
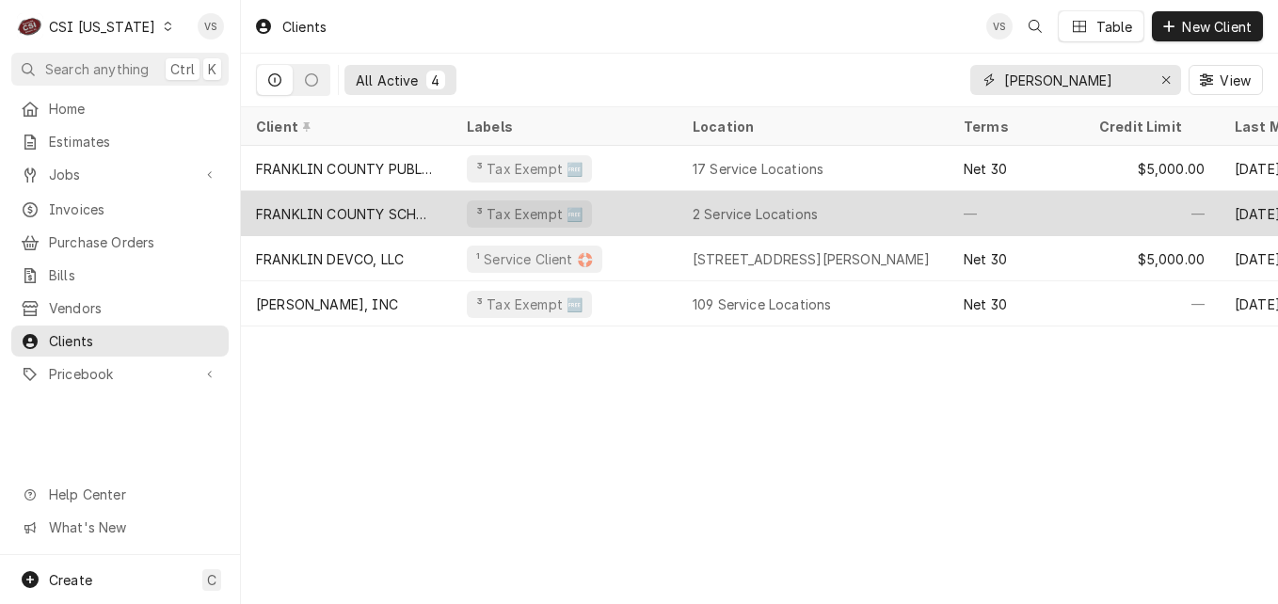
type input "franklin"
click at [425, 211] on div "FRANKLIN COUNTY SCHOOLS "FACILITIES DEPT"" at bounding box center [346, 214] width 181 height 20
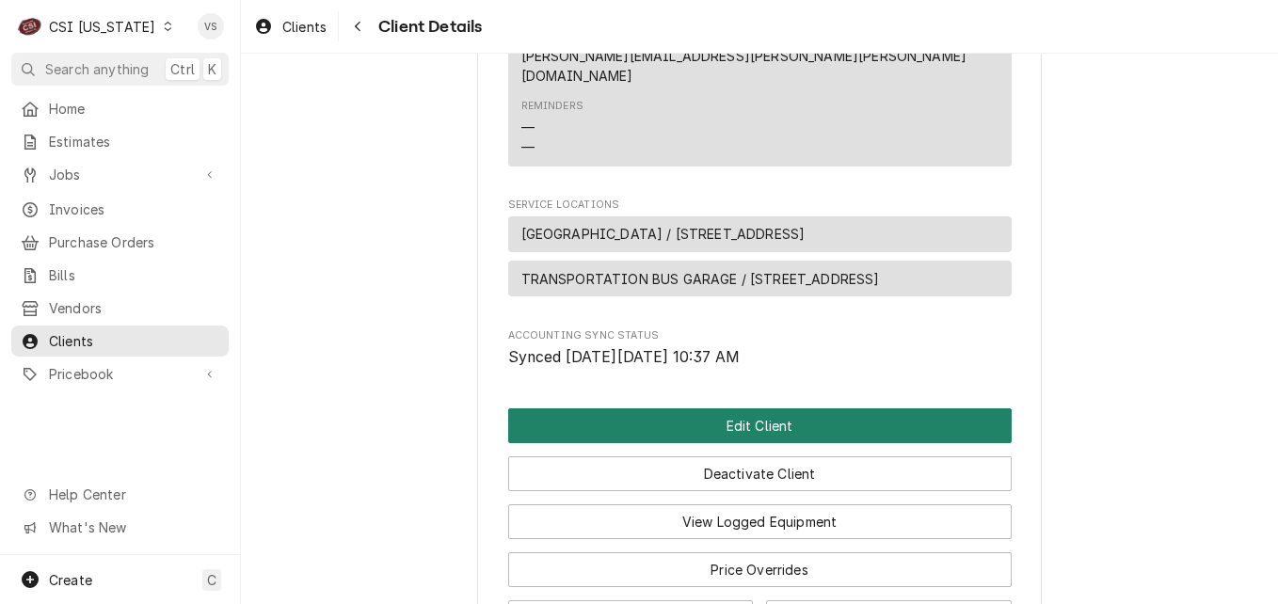
scroll to position [847, 0]
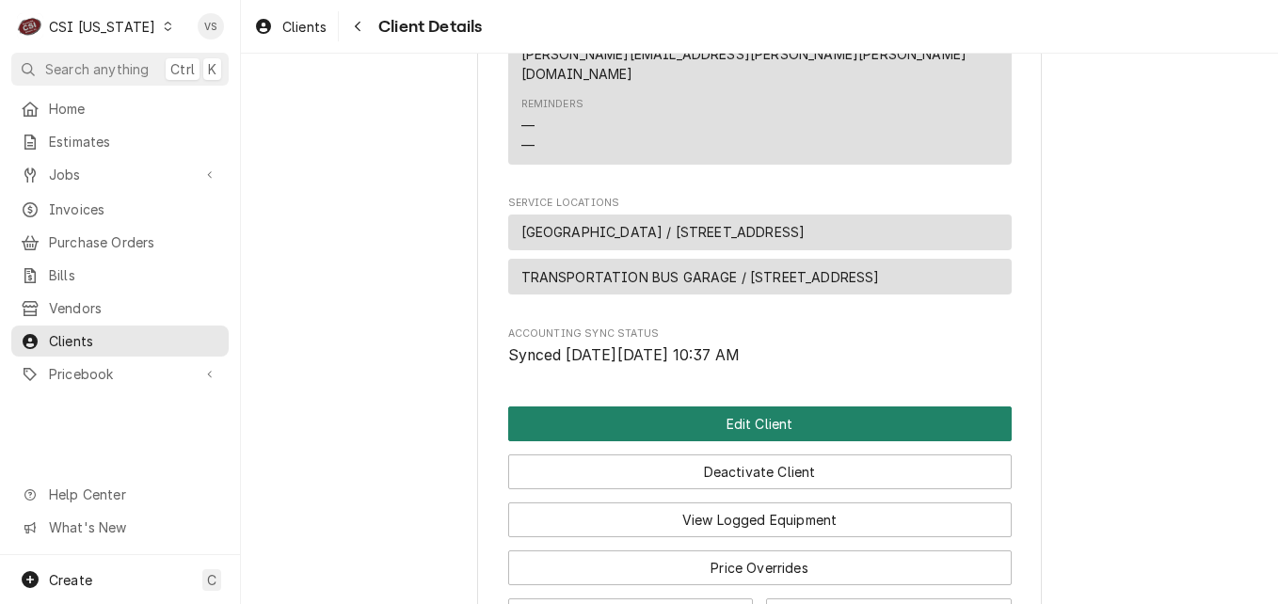
click at [767, 407] on button "Edit Client" at bounding box center [759, 424] width 503 height 35
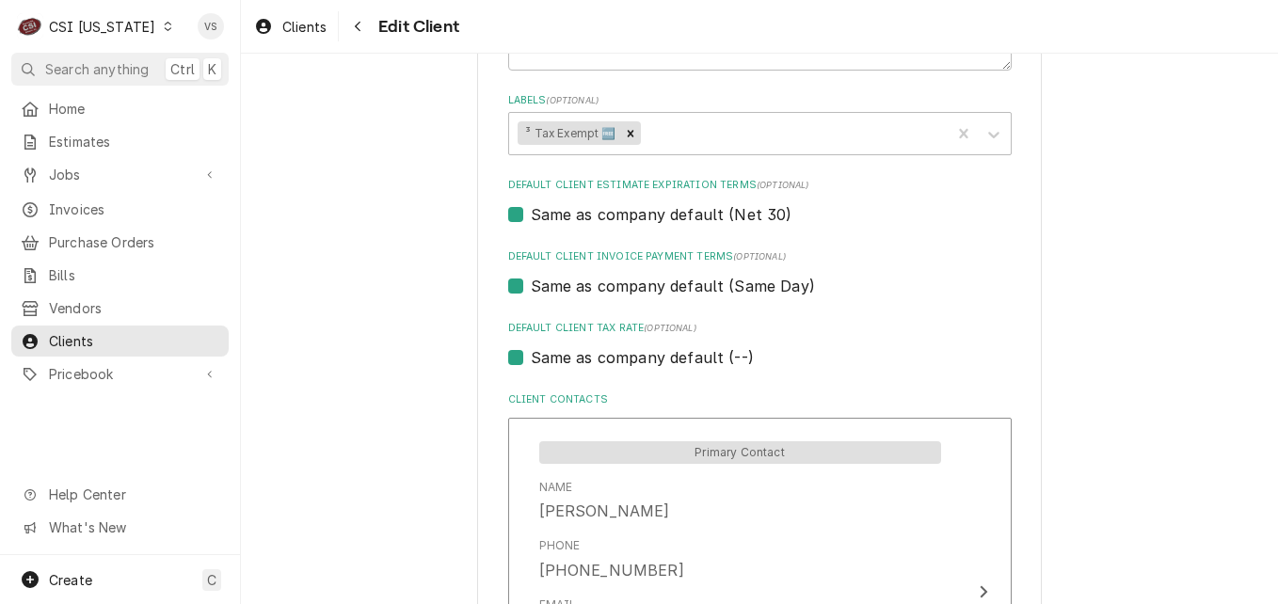
scroll to position [1035, 0]
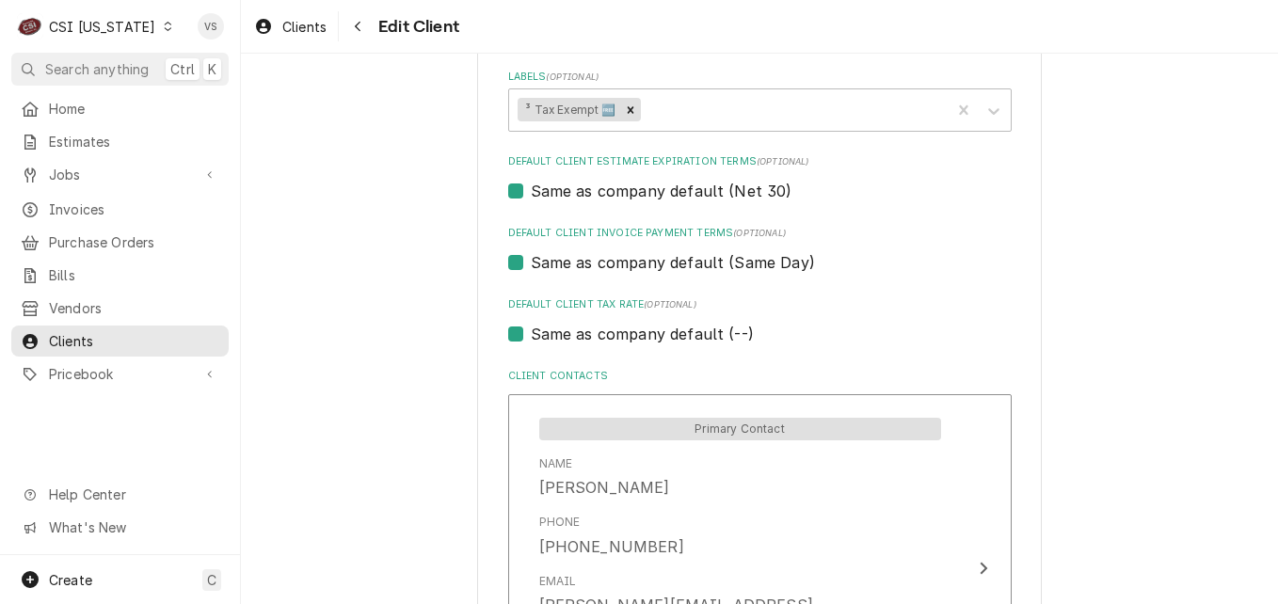
click at [531, 336] on label "Same as company default (--)" at bounding box center [642, 334] width 223 height 23
click at [531, 336] on input "Same as company default (--)" at bounding box center [782, 343] width 503 height 41
checkbox input "false"
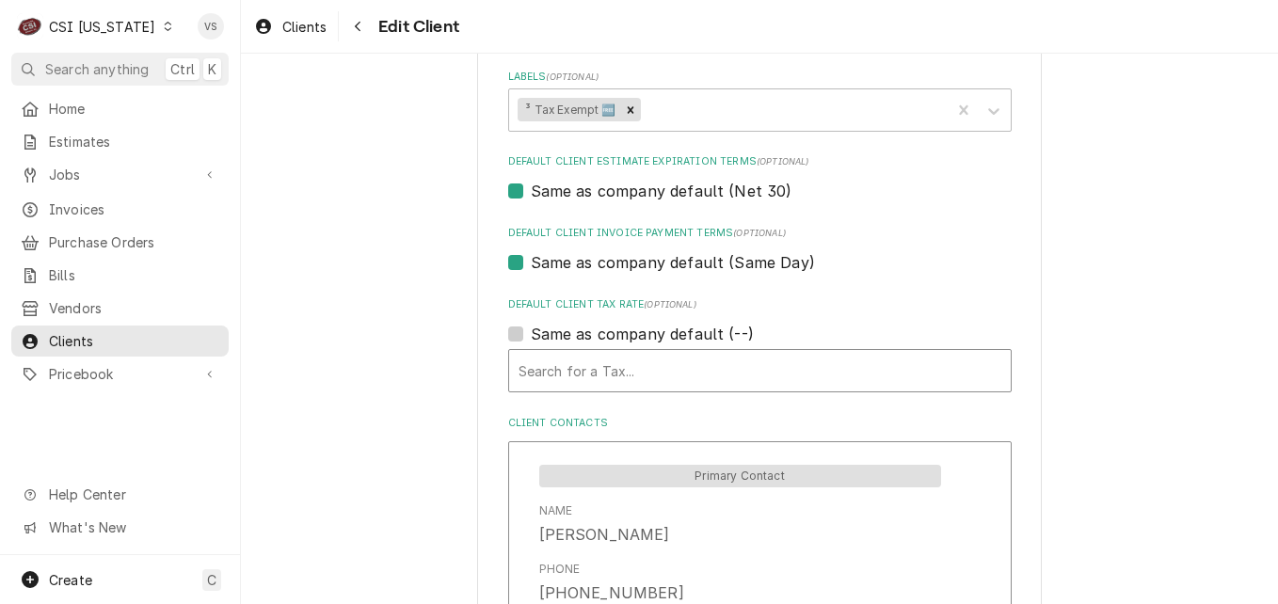
click at [575, 367] on div "Default Client Tax Rate" at bounding box center [759, 371] width 483 height 34
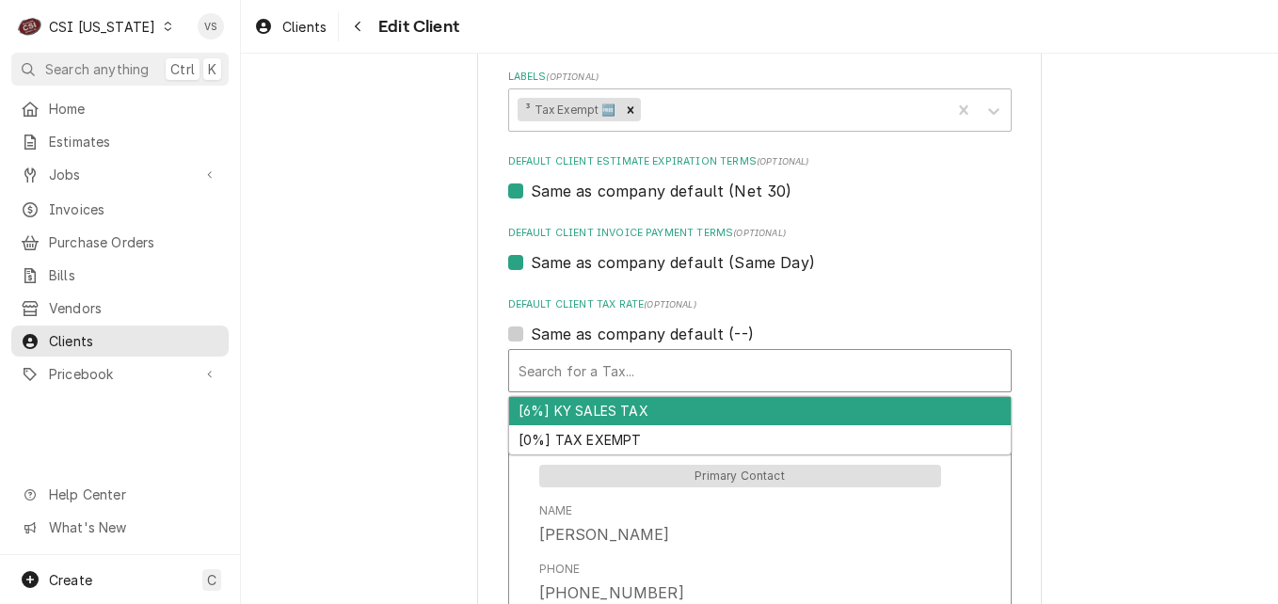
click at [561, 440] on div "[0%] TAX EXEMPT" at bounding box center [760, 439] width 502 height 29
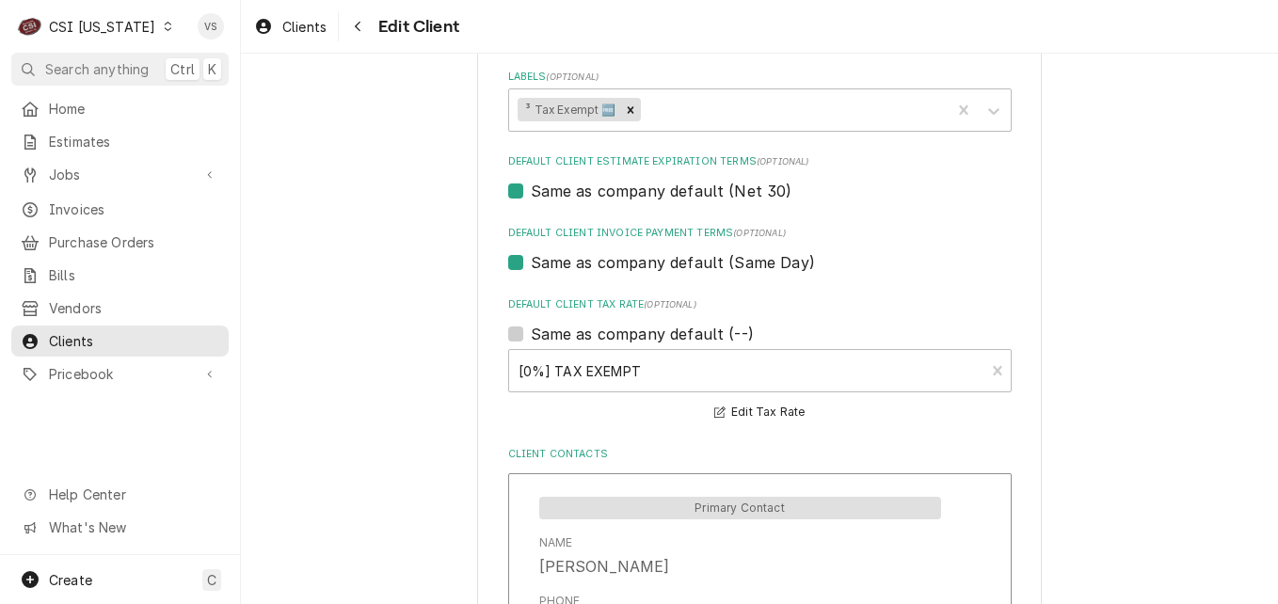
scroll to position [1579, 0]
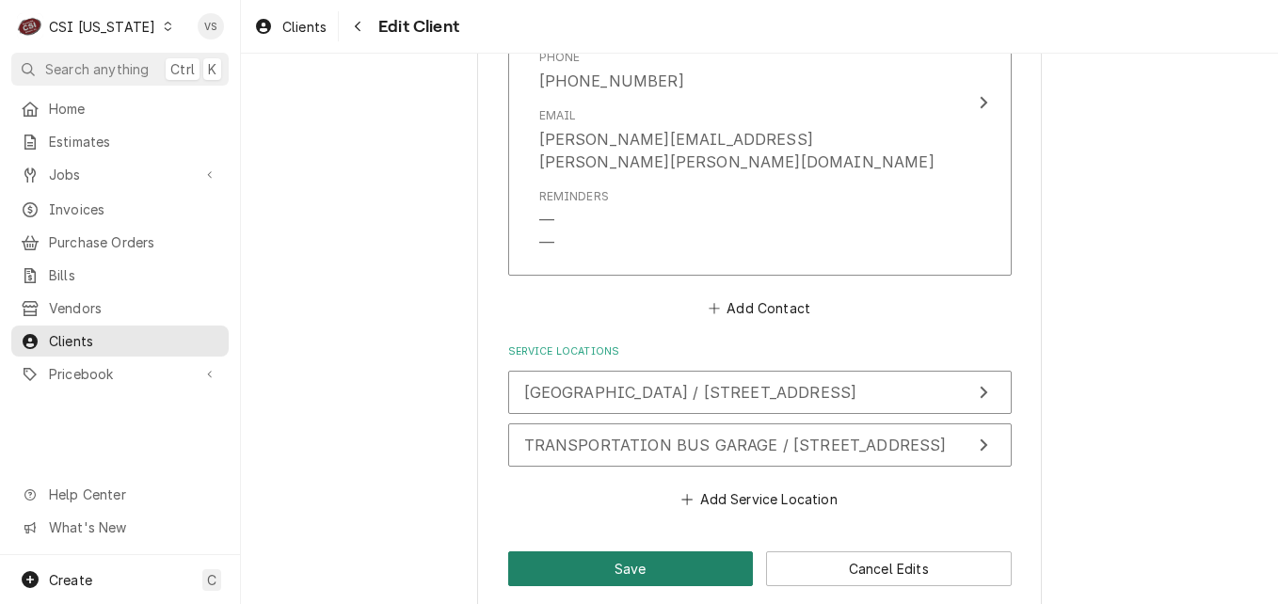
click at [633, 551] on button "Save" at bounding box center [631, 568] width 246 height 35
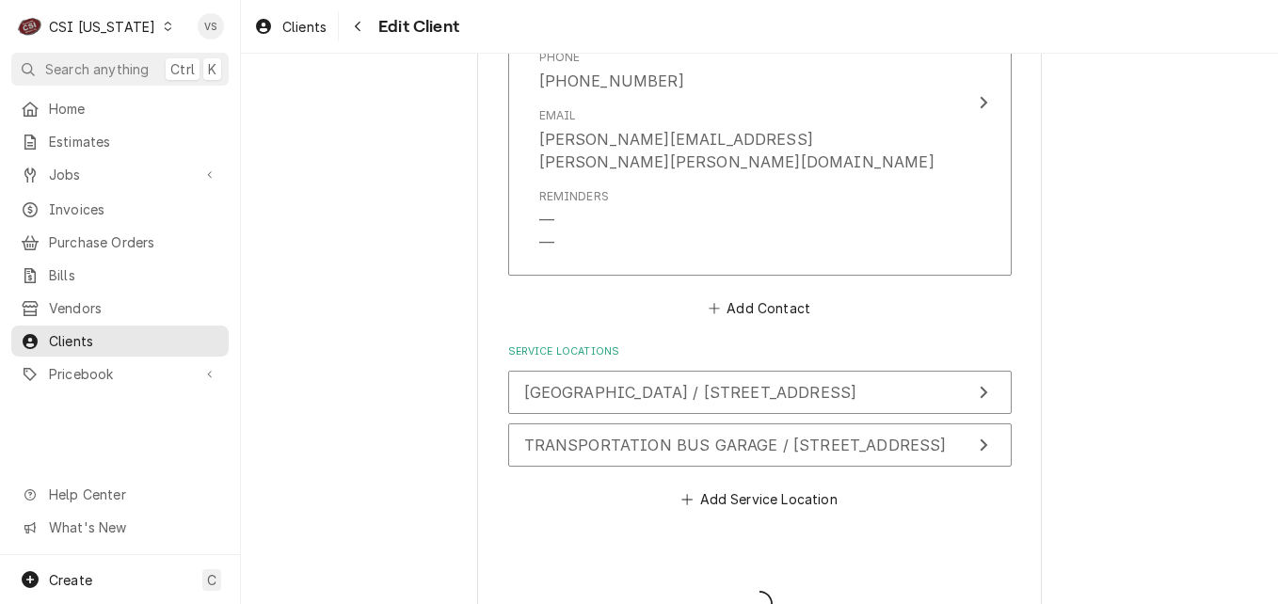
type textarea "x"
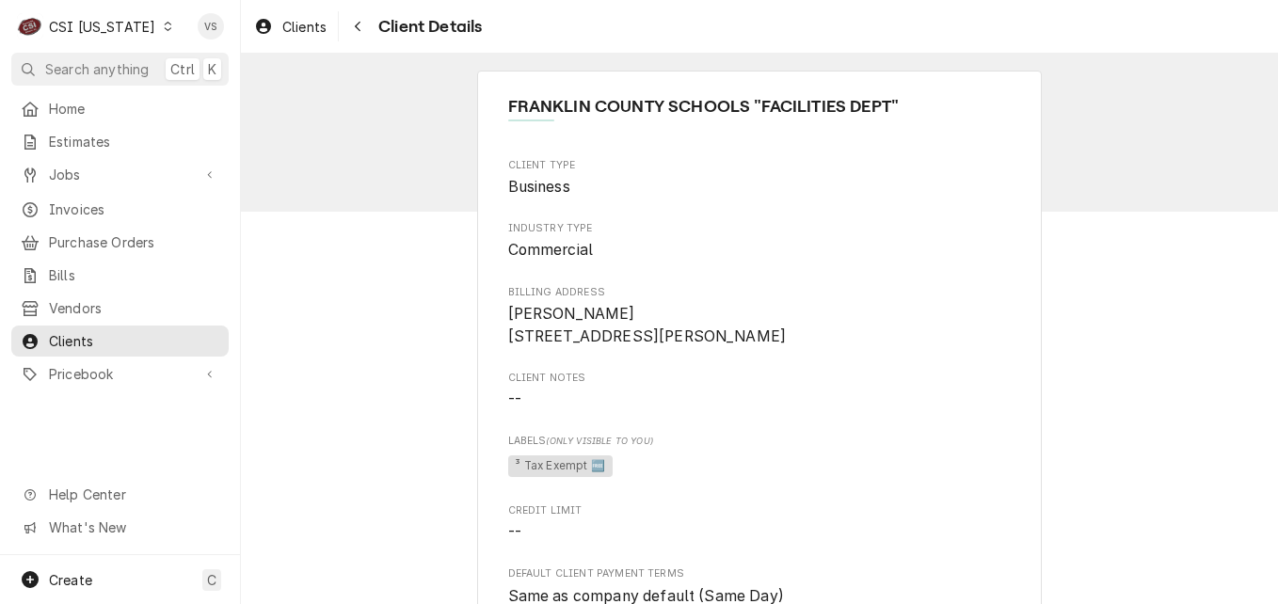
click at [164, 29] on icon "Dynamic Content Wrapper" at bounding box center [168, 26] width 8 height 9
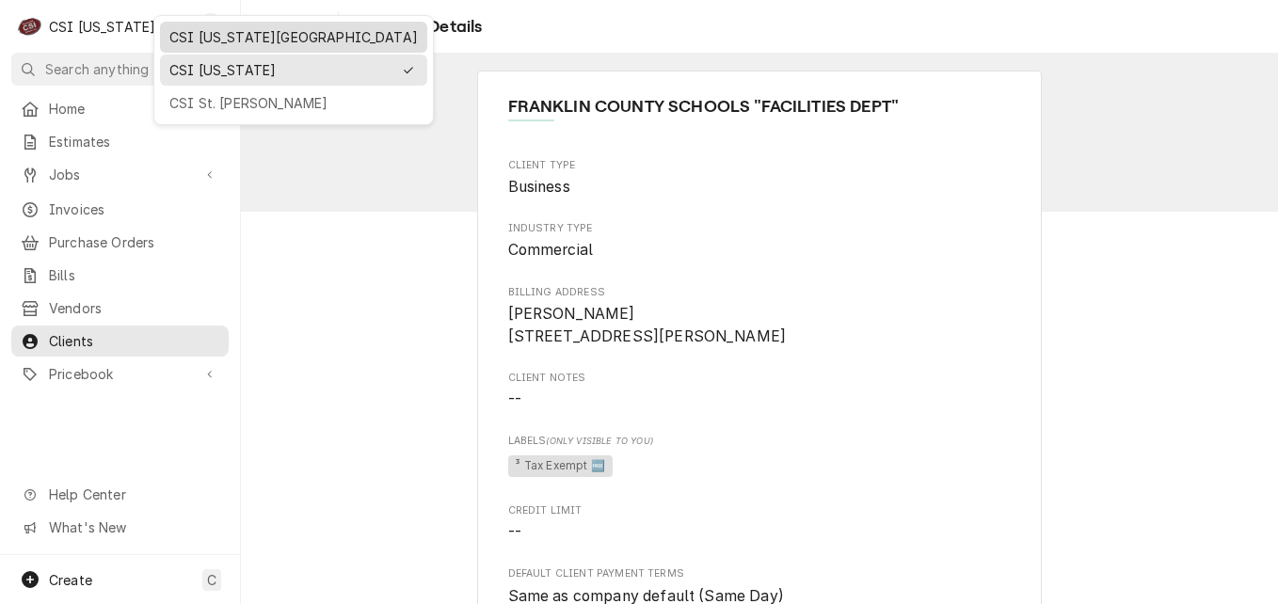
click at [217, 40] on div "CSI [US_STATE][GEOGRAPHIC_DATA]" at bounding box center [293, 37] width 248 height 20
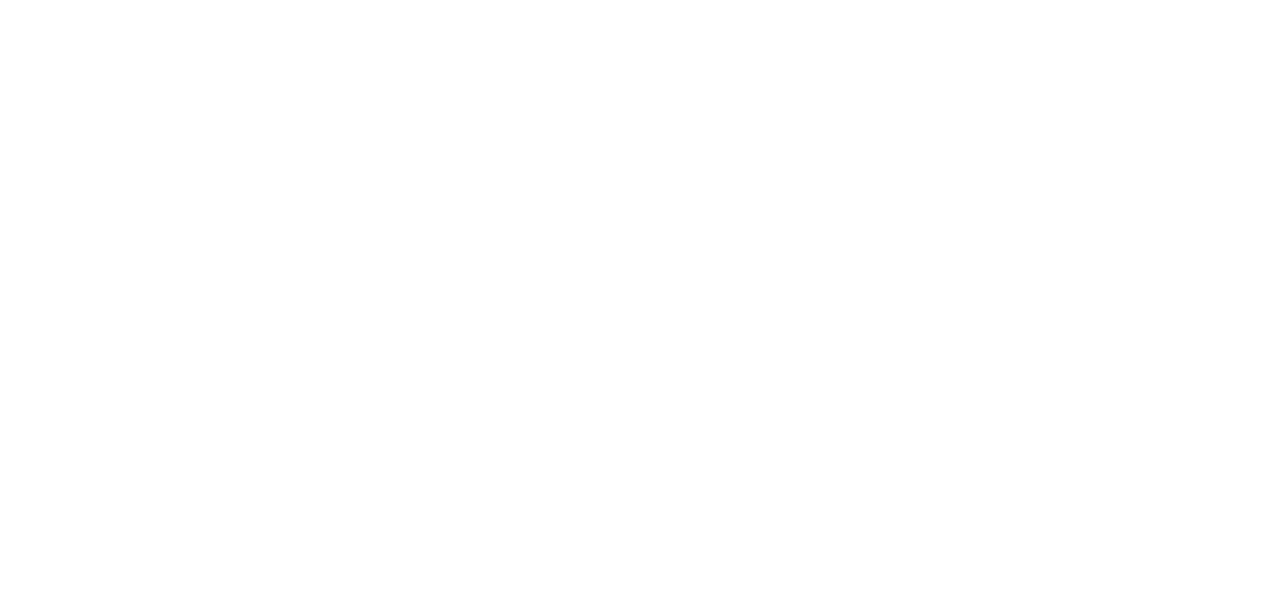
click at [90, 130] on div "Dynamic Content Wrapper" at bounding box center [639, 302] width 1278 height 604
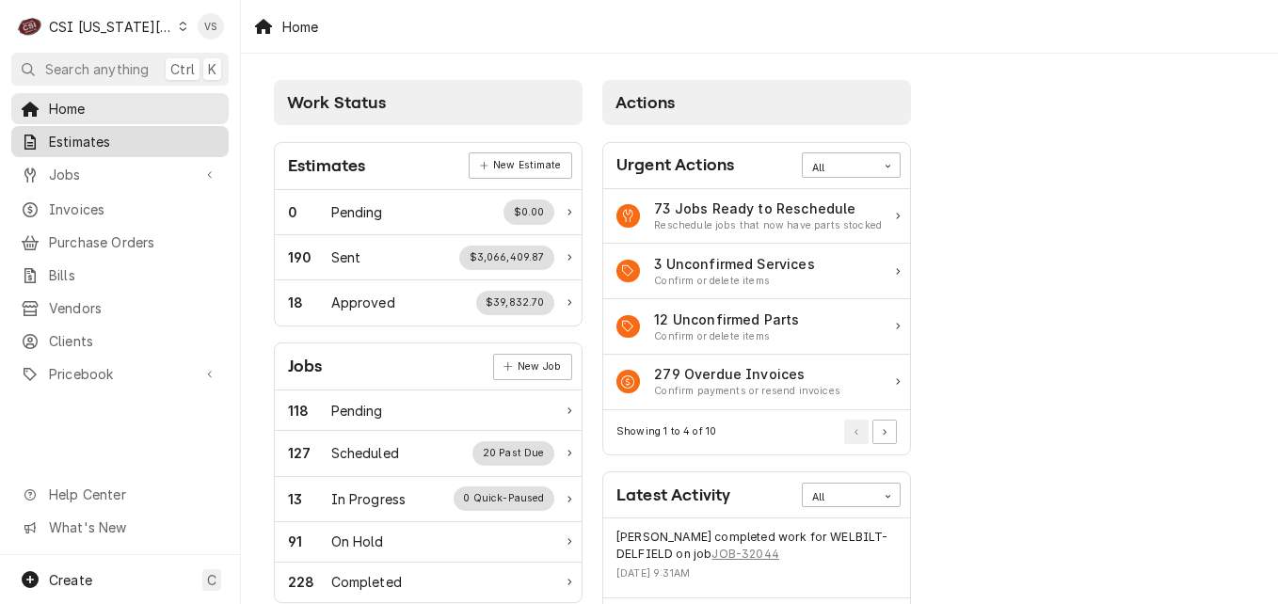
click at [92, 133] on span "Estimates" at bounding box center [134, 142] width 170 height 20
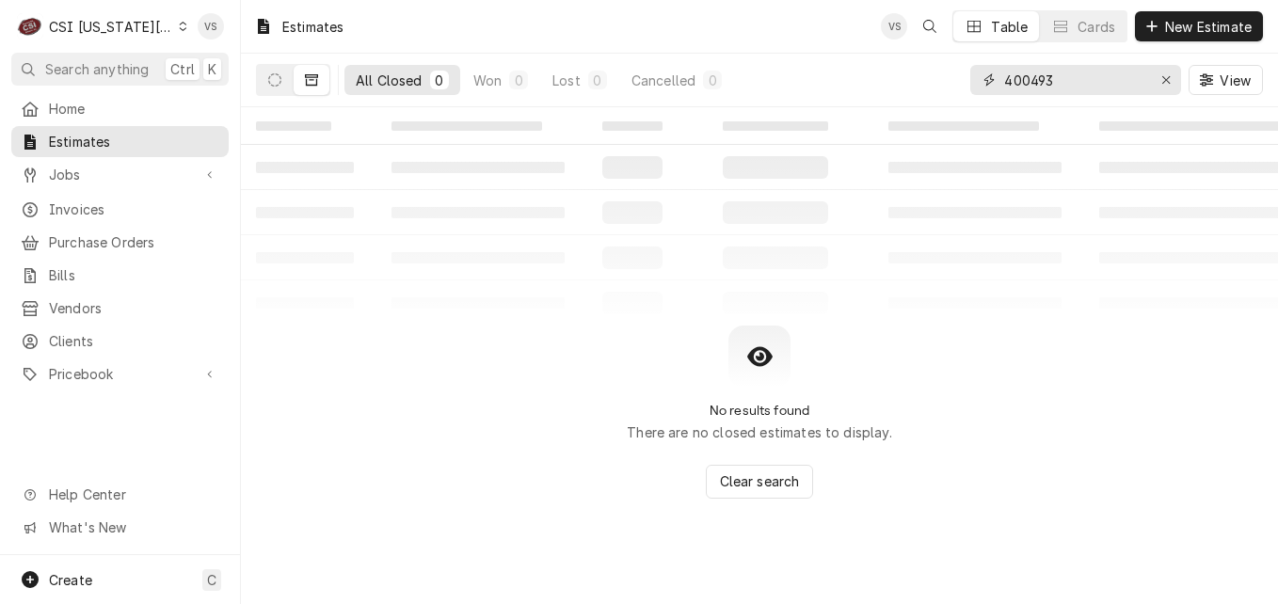
drag, startPoint x: 1076, startPoint y: 83, endPoint x: 1155, endPoint y: 100, distance: 80.8
click at [898, 84] on div "All Closed 0 Won 0 Lost 0 Cancelled 0 400493 View" at bounding box center [759, 80] width 1007 height 53
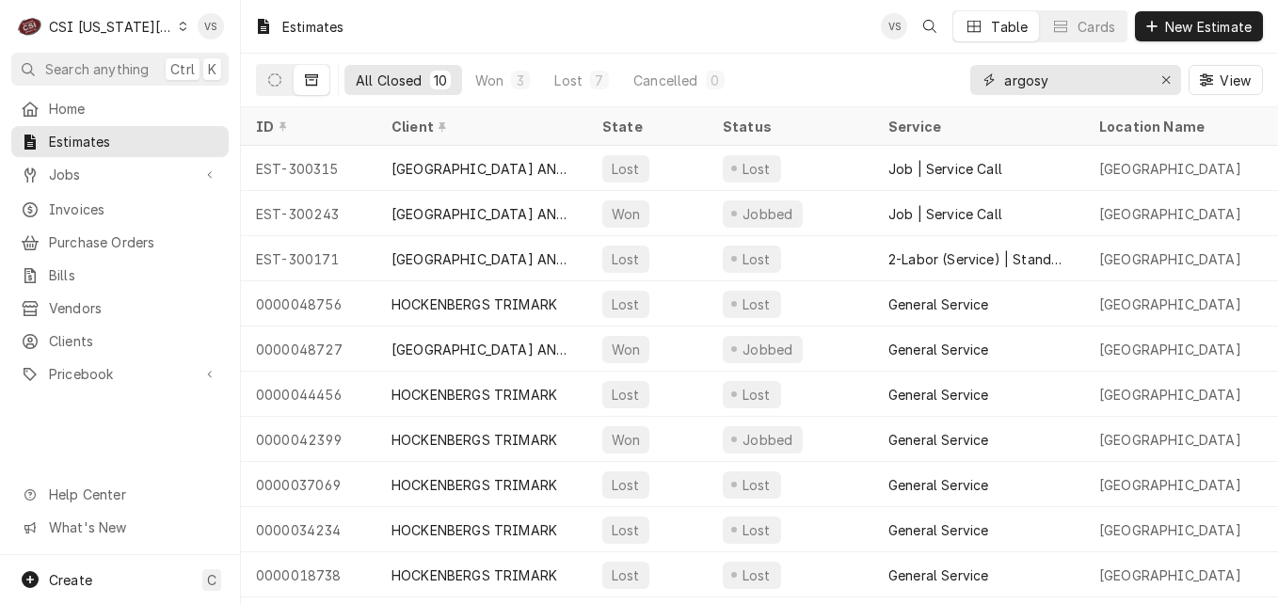
type input "argosy"
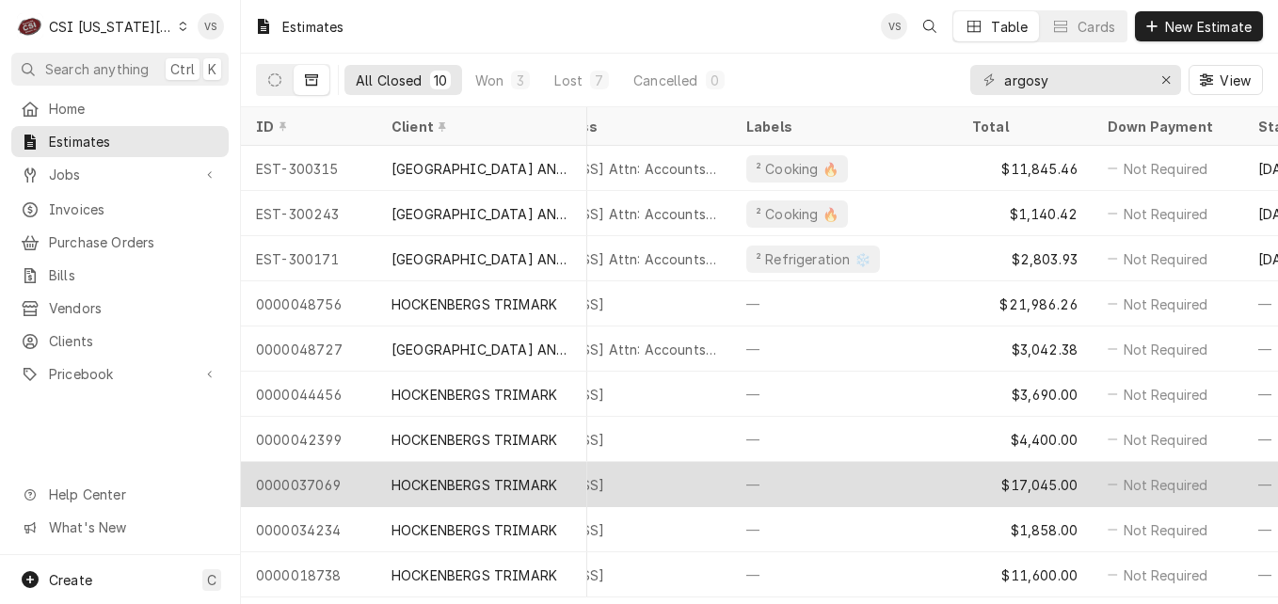
scroll to position [0, 895]
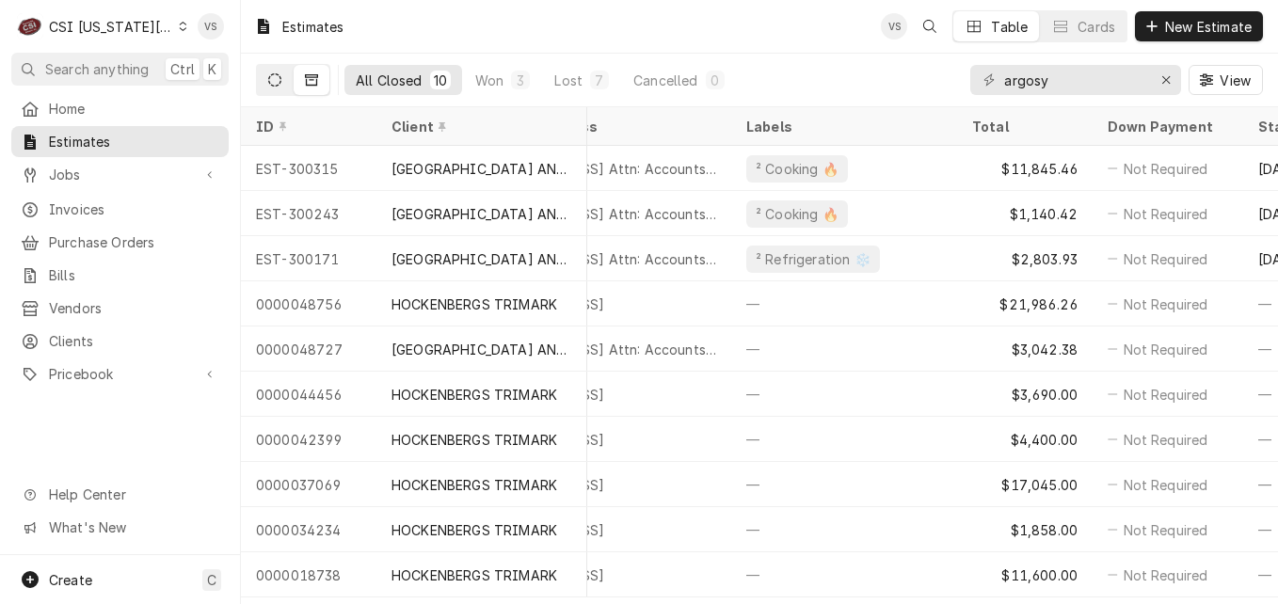
click at [277, 88] on button "Dynamic Content Wrapper" at bounding box center [275, 80] width 36 height 30
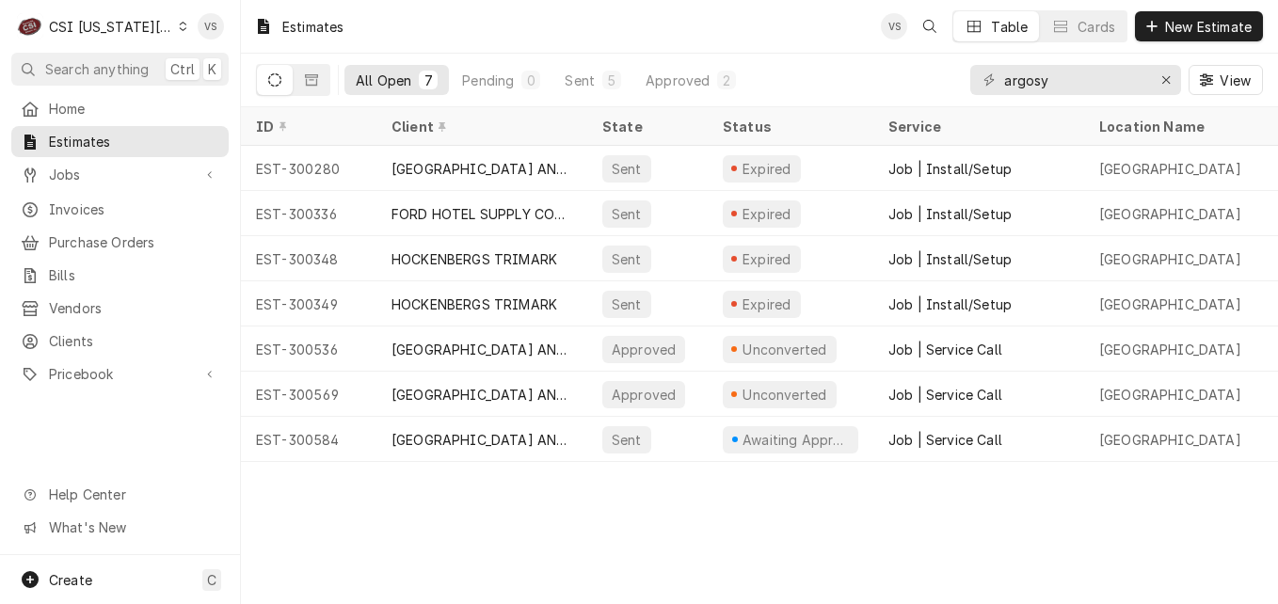
scroll to position [0, 907]
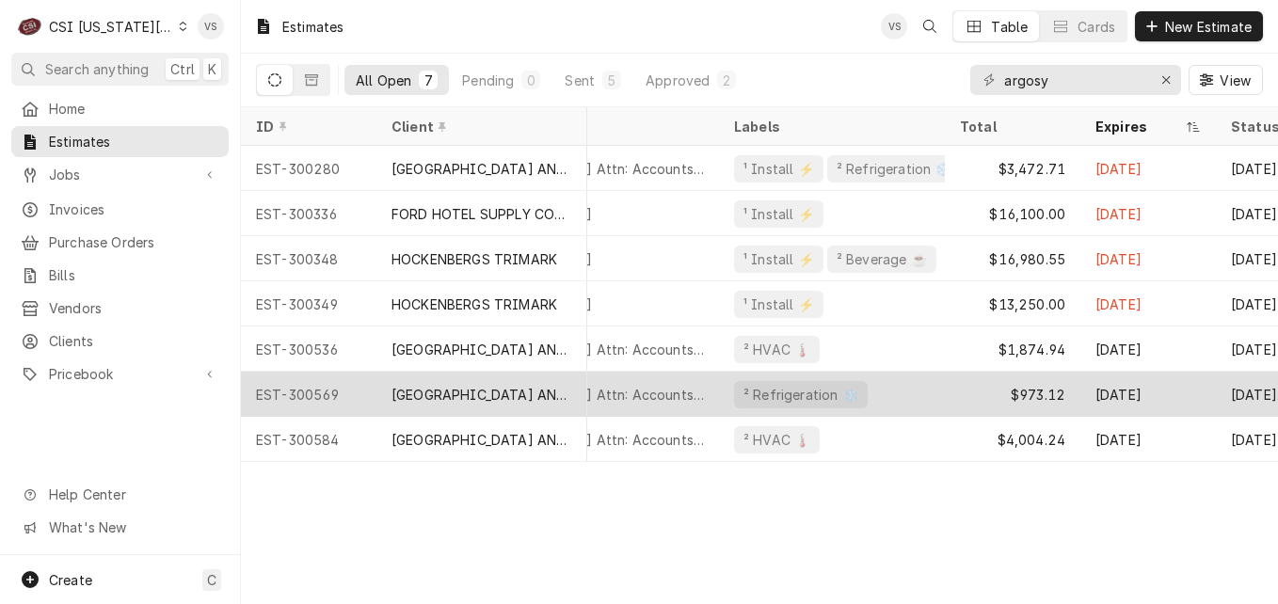
click at [876, 388] on div "² Refrigeration ❄️" at bounding box center [832, 394] width 226 height 45
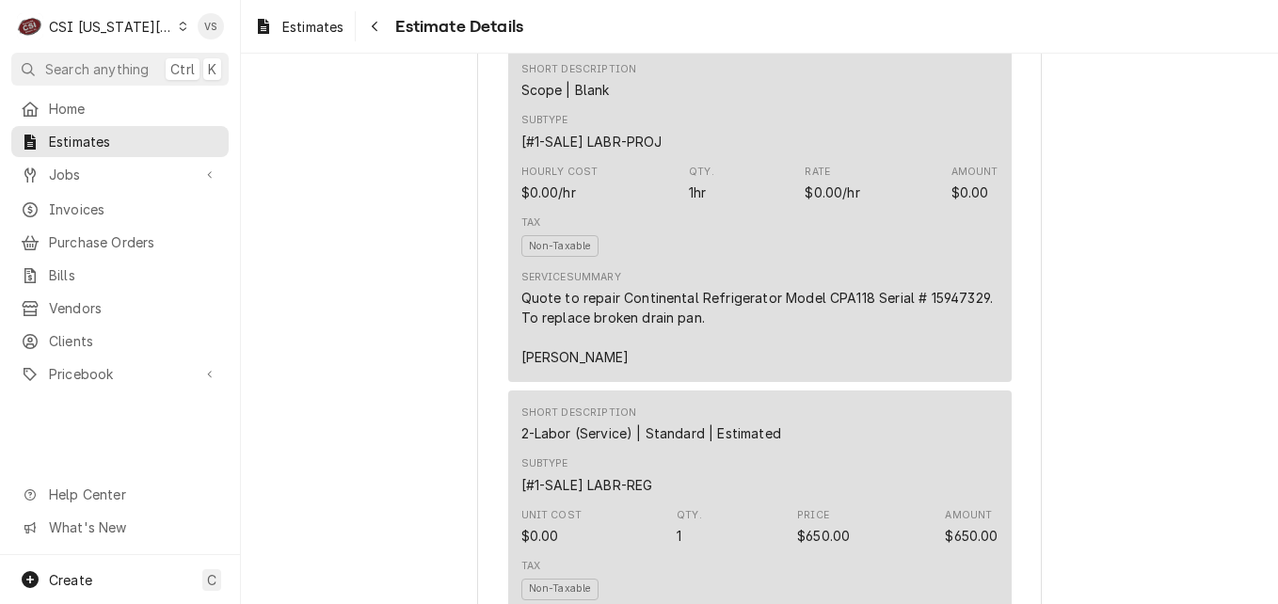
scroll to position [1317, 0]
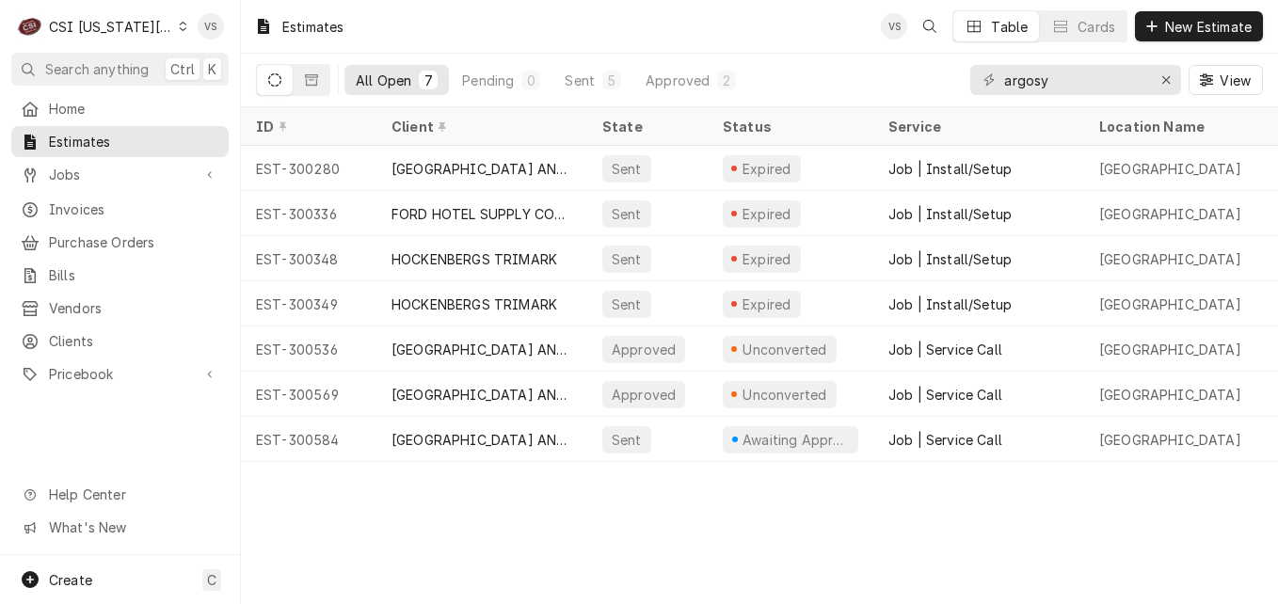
scroll to position [0, 907]
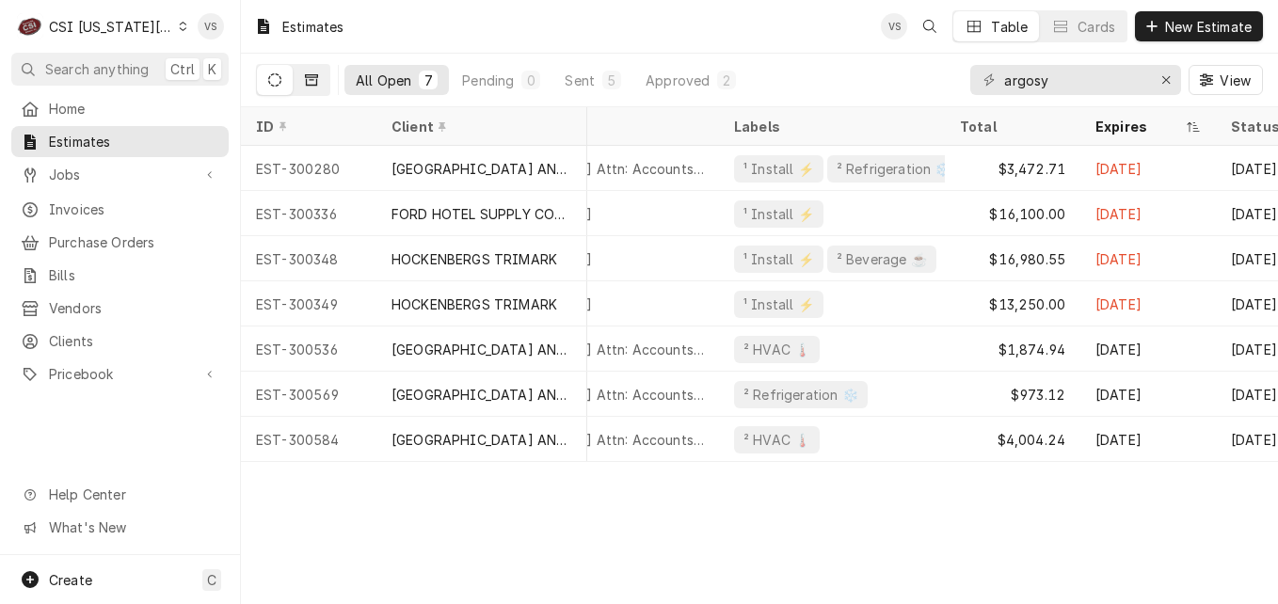
click at [319, 79] on button "Dynamic Content Wrapper" at bounding box center [312, 80] width 36 height 30
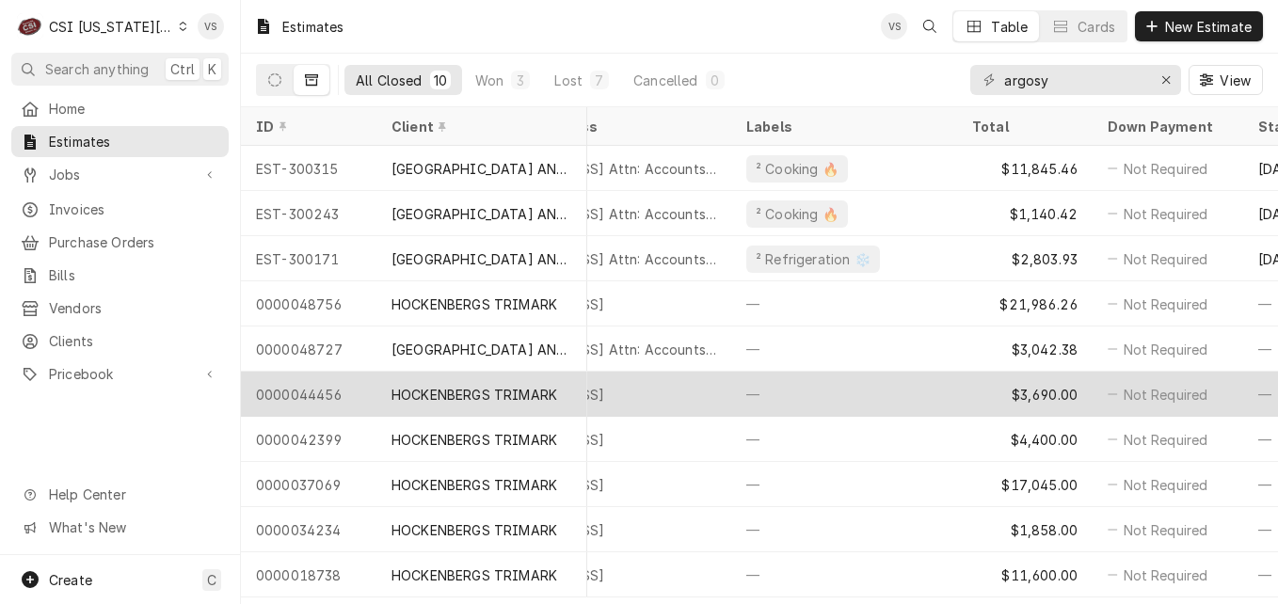
scroll to position [3, 895]
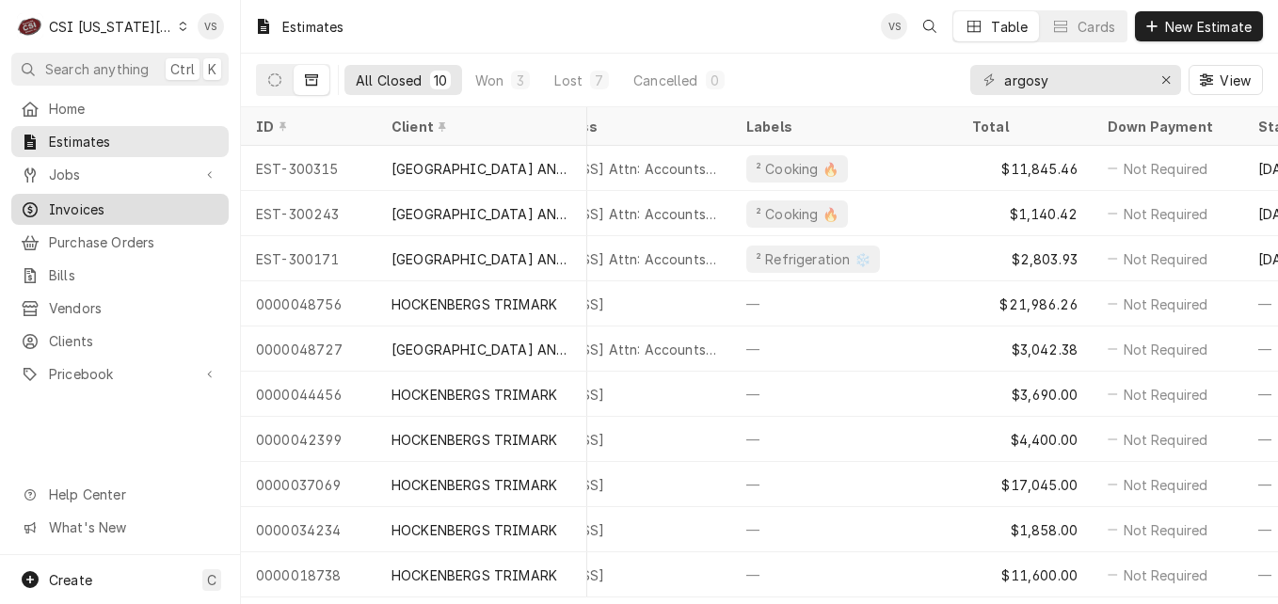
click at [56, 208] on span "Invoices" at bounding box center [134, 209] width 170 height 20
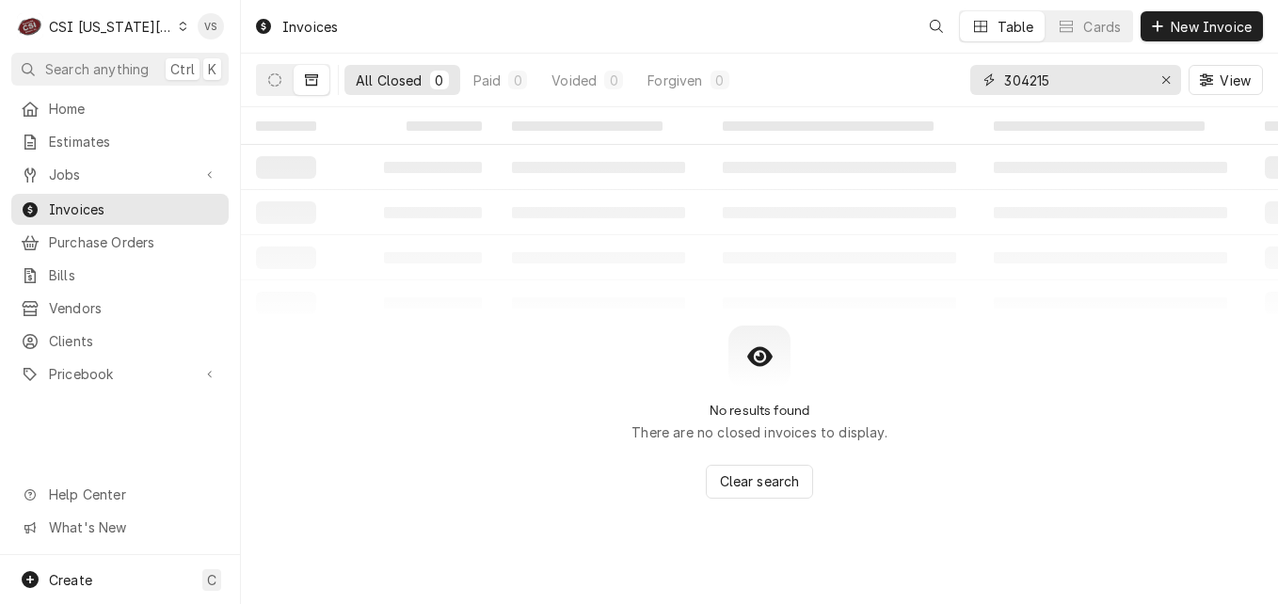
click at [881, 74] on div "All Closed 0 Paid 0 Voided 0 Forgiven 0 304215 View" at bounding box center [759, 80] width 1007 height 53
type input "a"
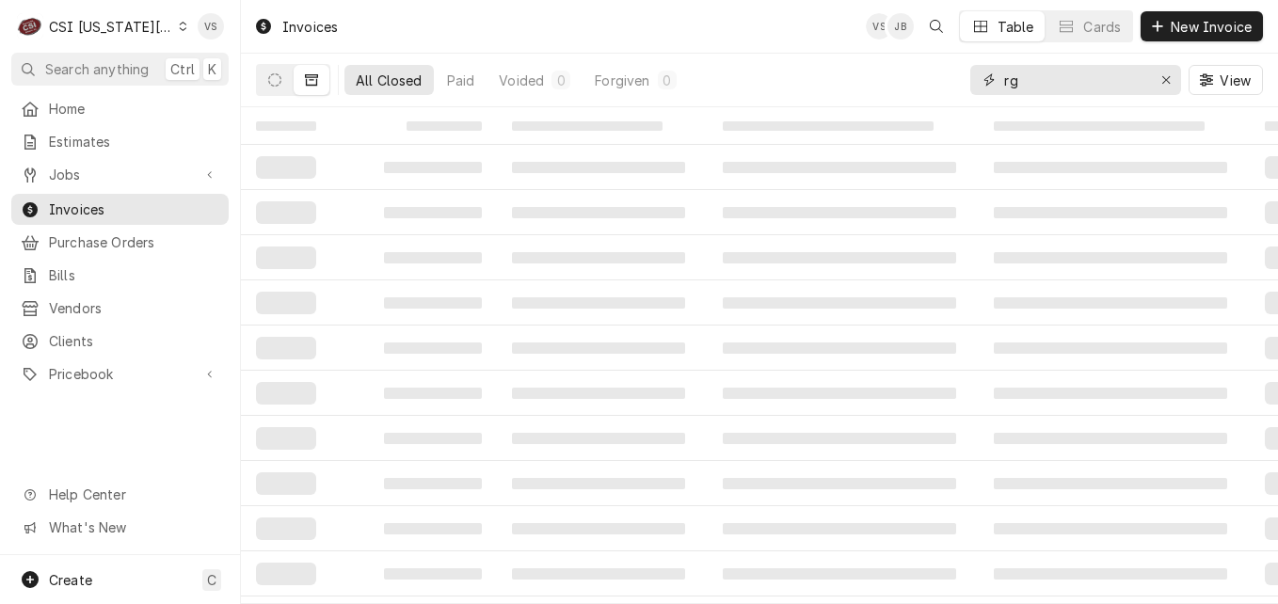
type input "r"
type input "argosy"
click at [263, 84] on button "Dynamic Content Wrapper" at bounding box center [275, 80] width 36 height 30
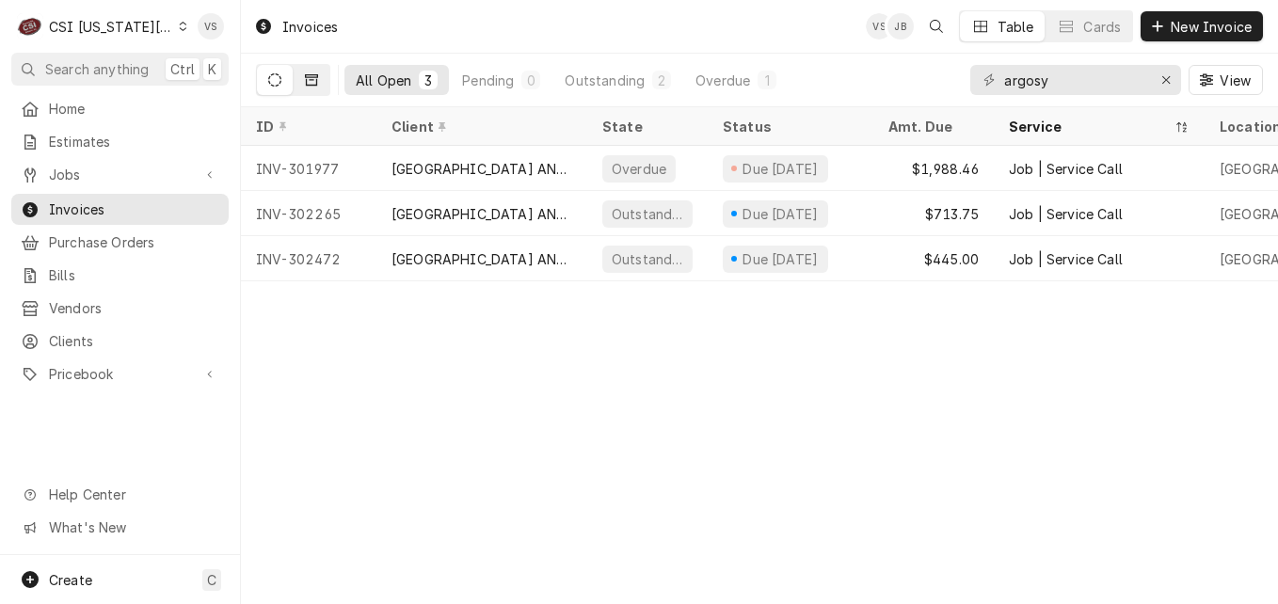
click at [307, 88] on button "Dynamic Content Wrapper" at bounding box center [312, 80] width 36 height 30
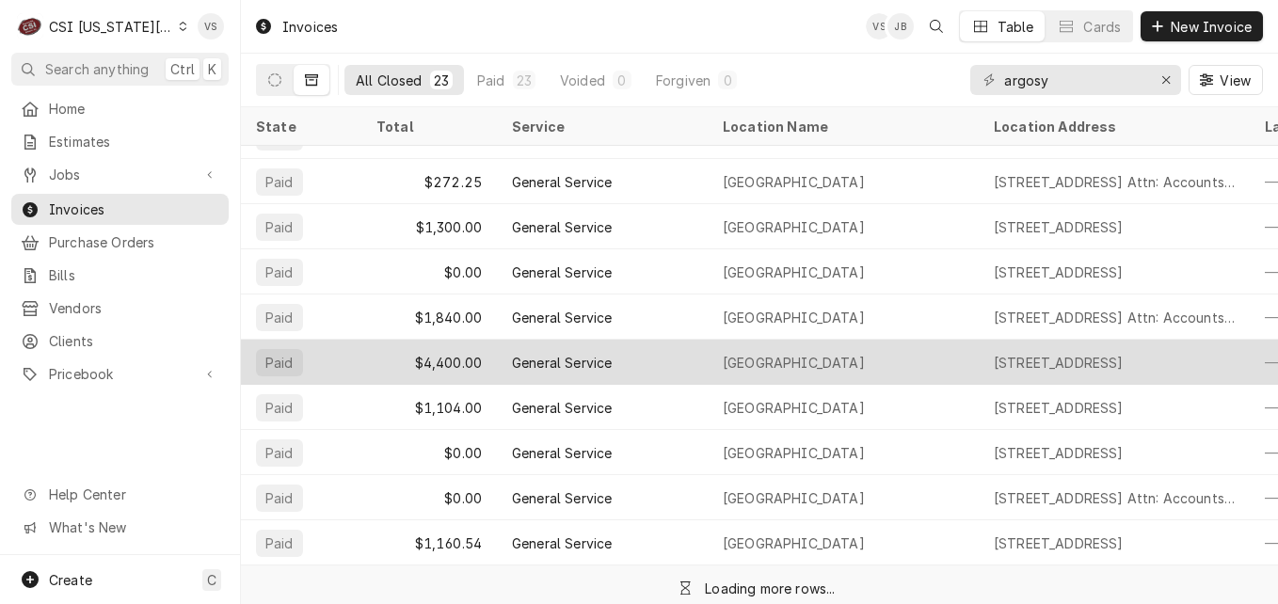
scroll to position [50, 0]
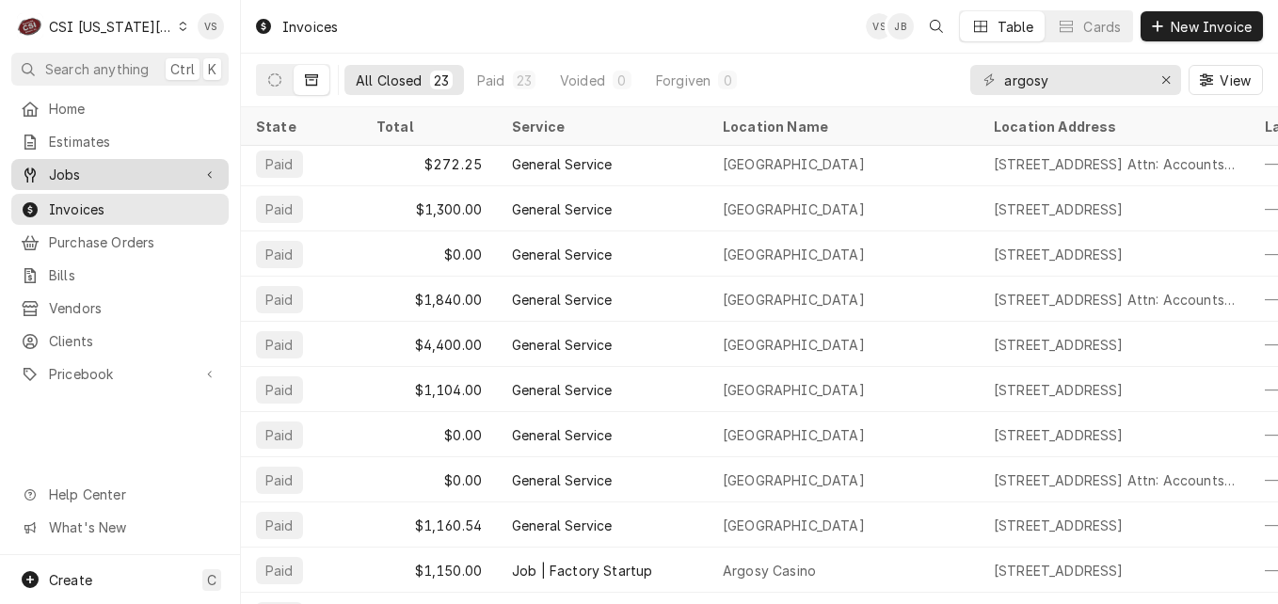
click at [124, 174] on span "Jobs" at bounding box center [120, 175] width 142 height 20
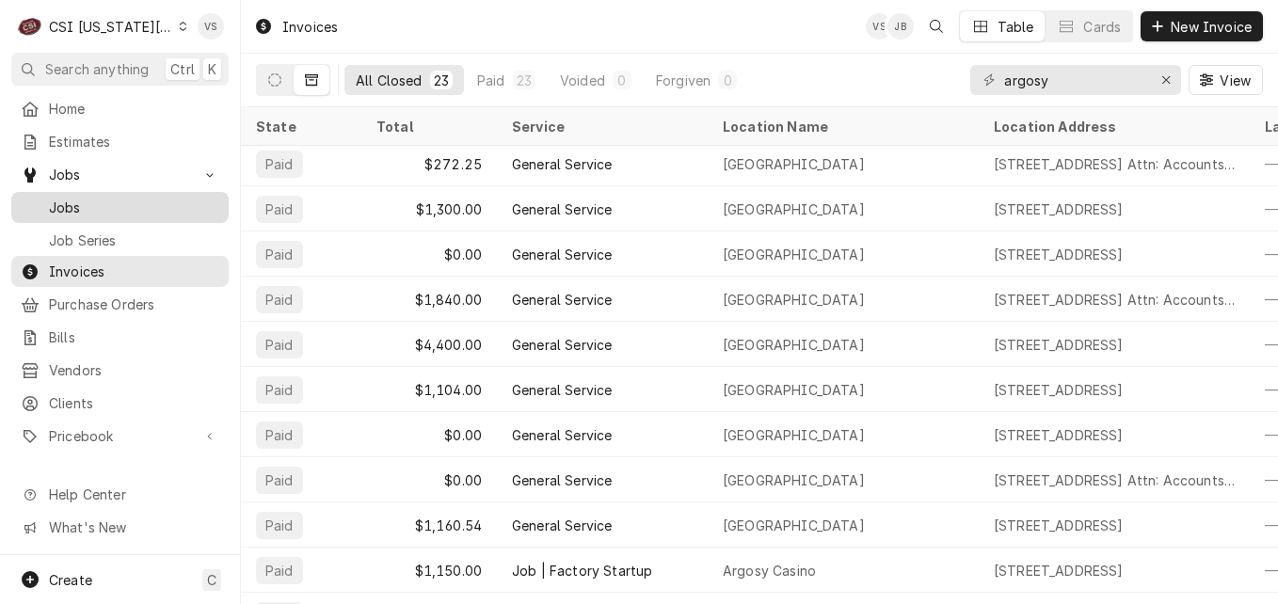
click at [77, 204] on span "Jobs" at bounding box center [134, 208] width 170 height 20
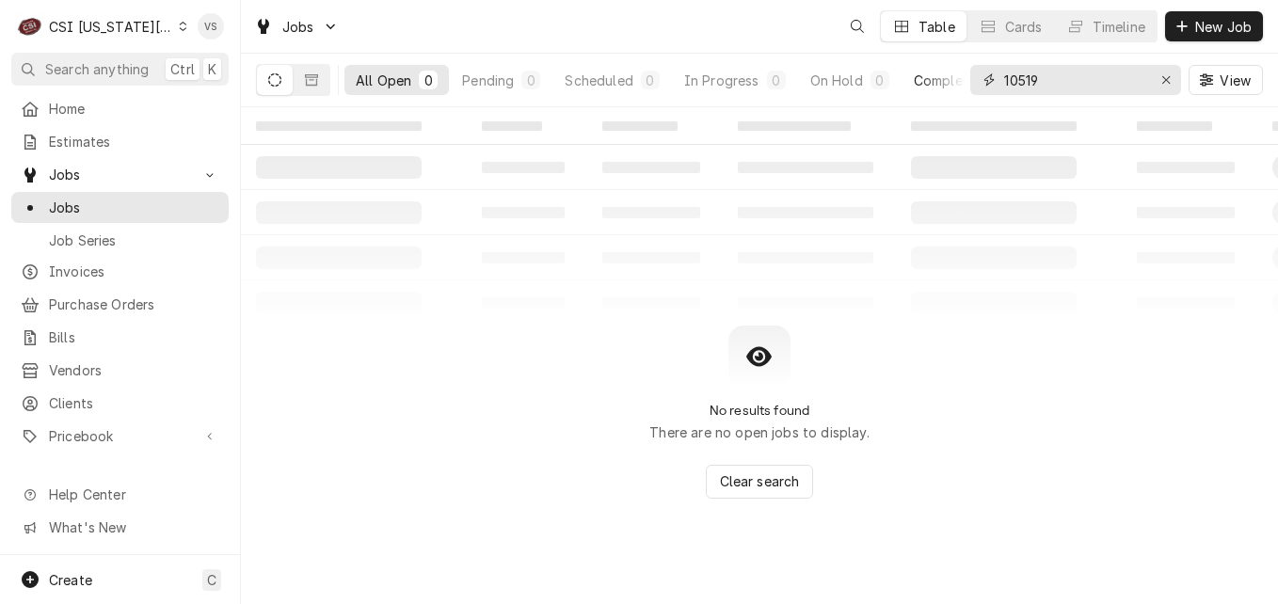
click at [949, 87] on div "All Open 0 Pending 0 Scheduled 0 In Progress 0 On Hold 0 Completed 0 10519 View" at bounding box center [759, 80] width 1007 height 53
type input "a"
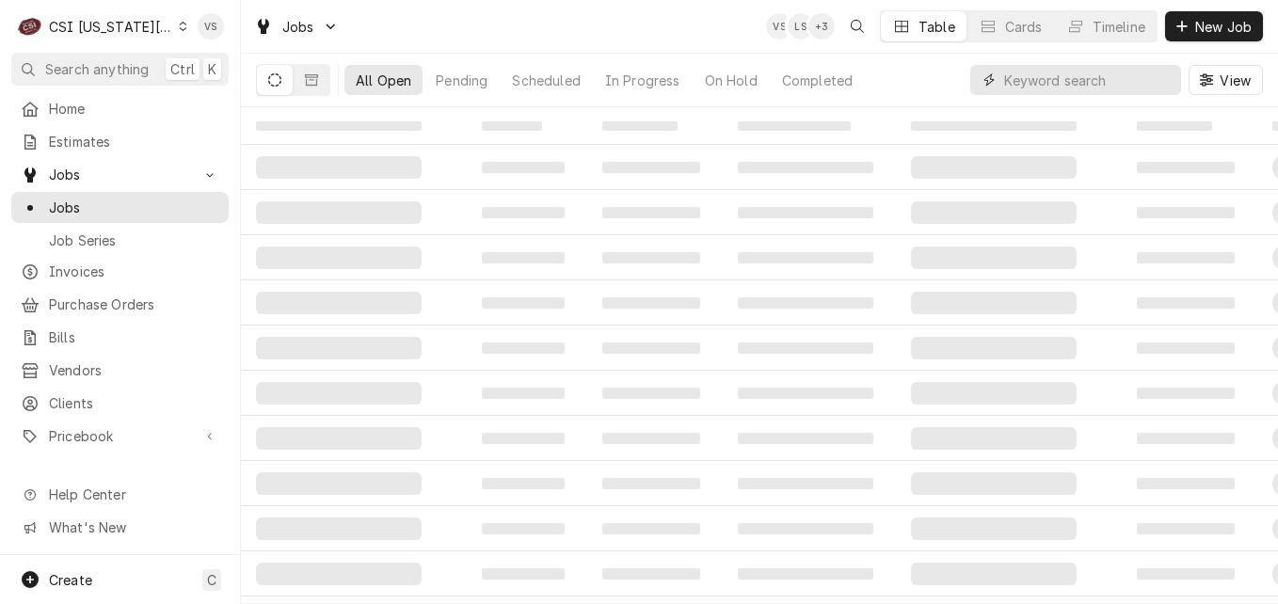
scroll to position [0, 0]
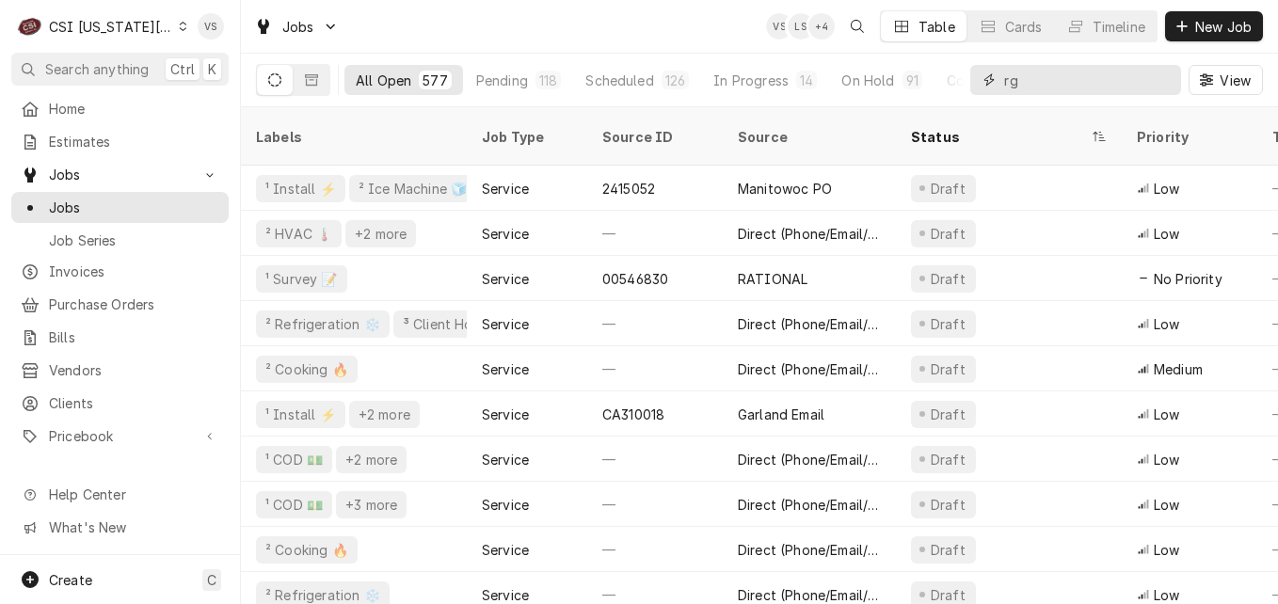
type input "r"
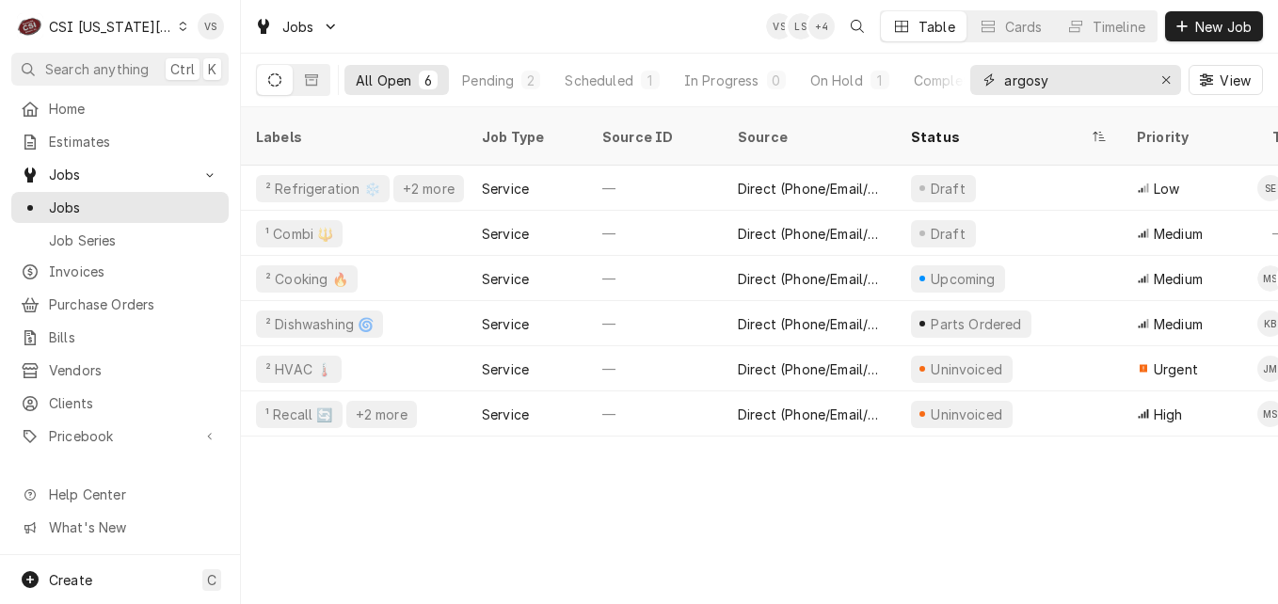
type input "argosy"
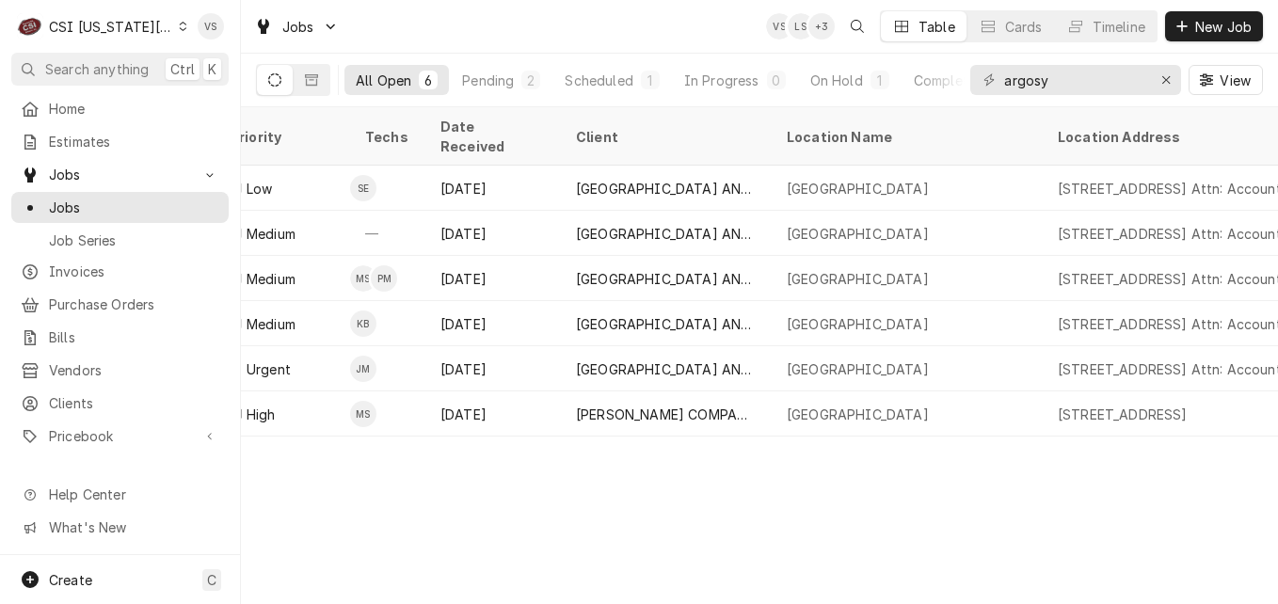
click at [375, 428] on div "Labels Job Type Source ID Source Status Priority Techs Date Received Client Loc…" at bounding box center [759, 355] width 1037 height 497
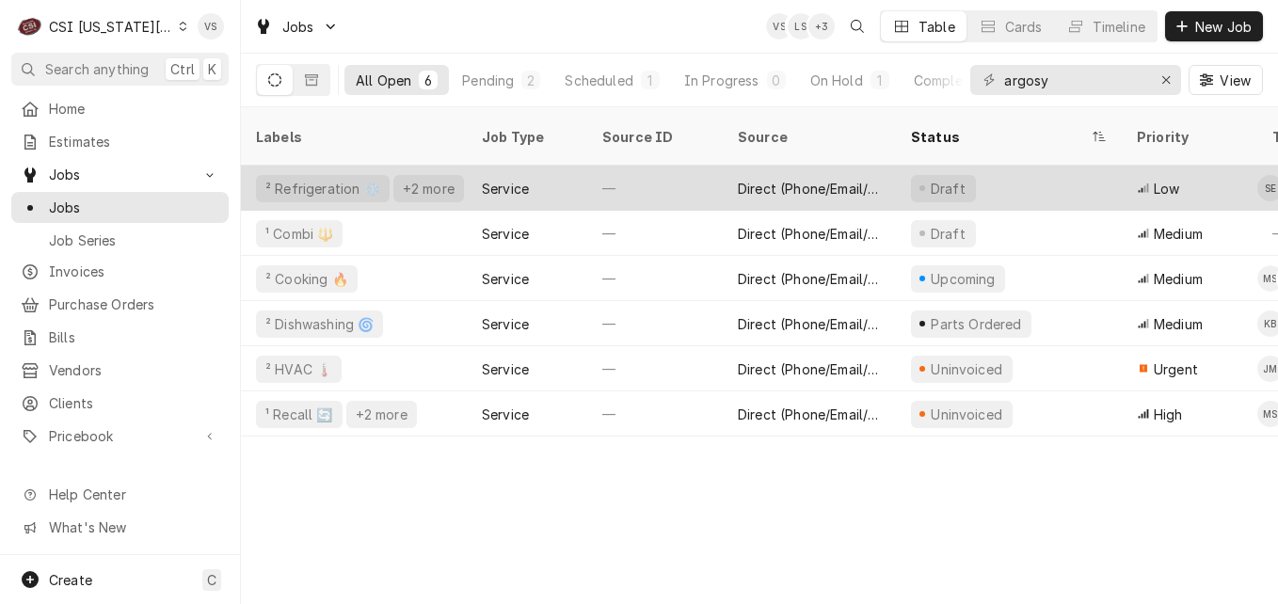
click at [618, 166] on div "—" at bounding box center [655, 188] width 136 height 45
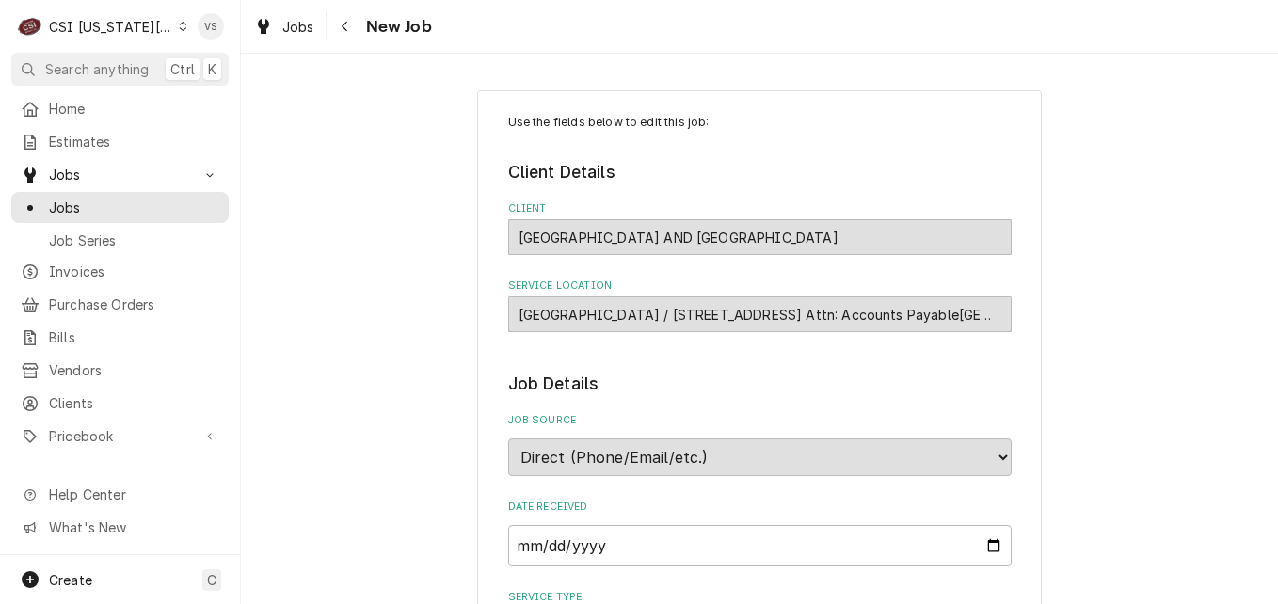
scroll to position [847, 0]
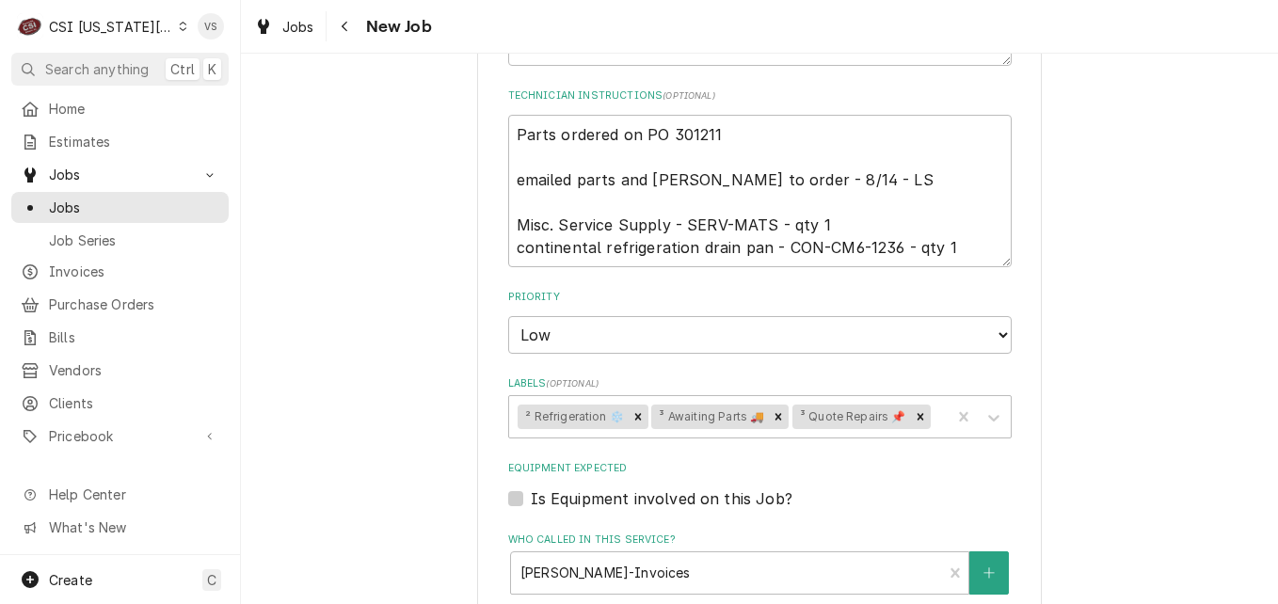
type textarea "x"
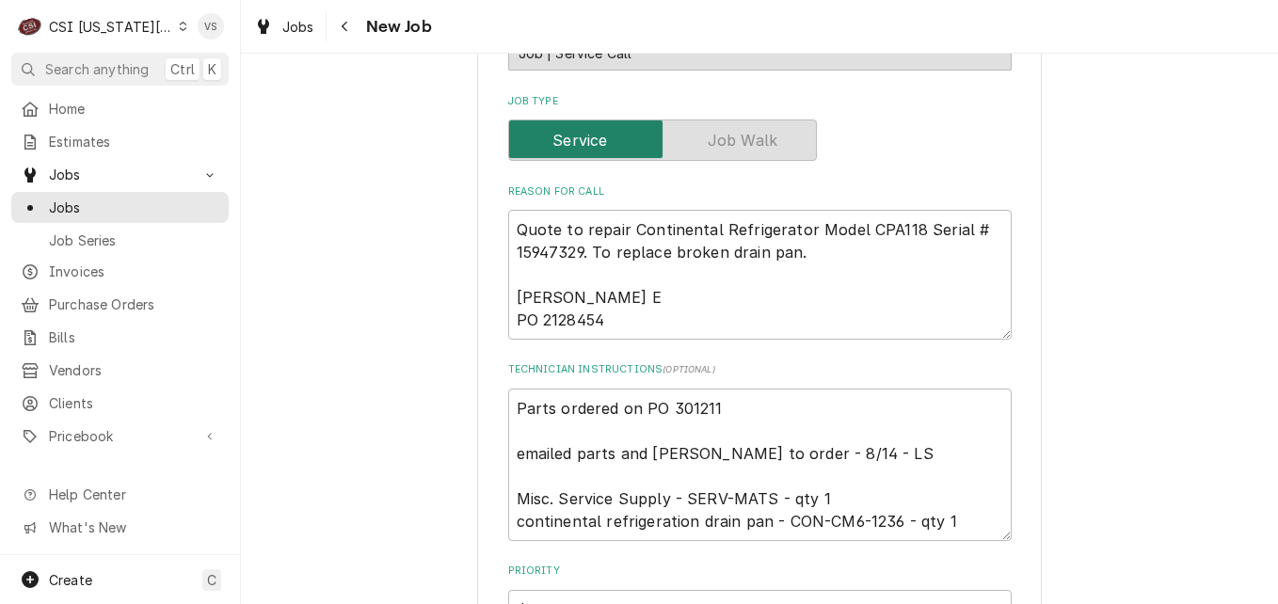
scroll to position [542, 0]
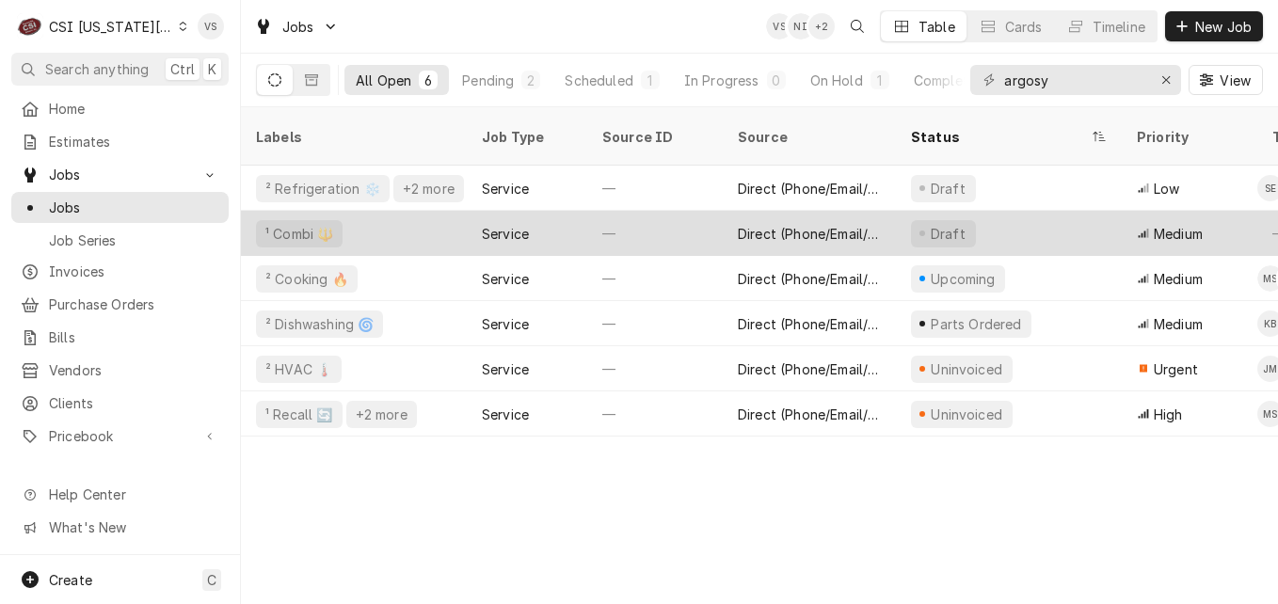
click at [424, 223] on div "¹ Combi 🔱" at bounding box center [354, 233] width 226 height 45
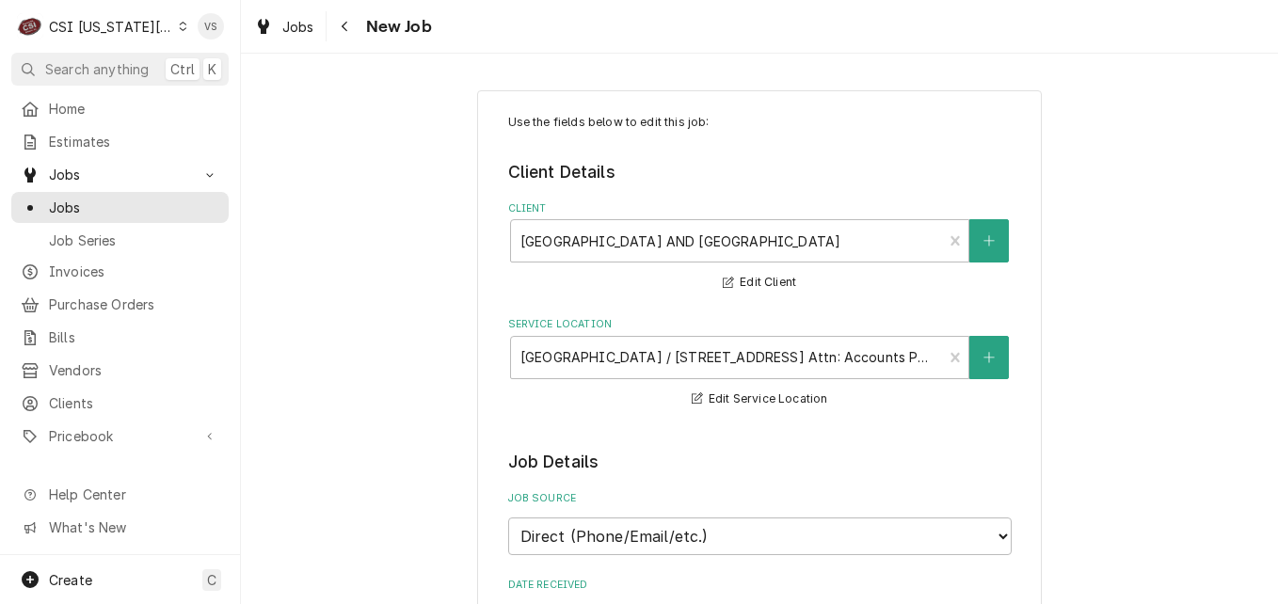
type textarea "x"
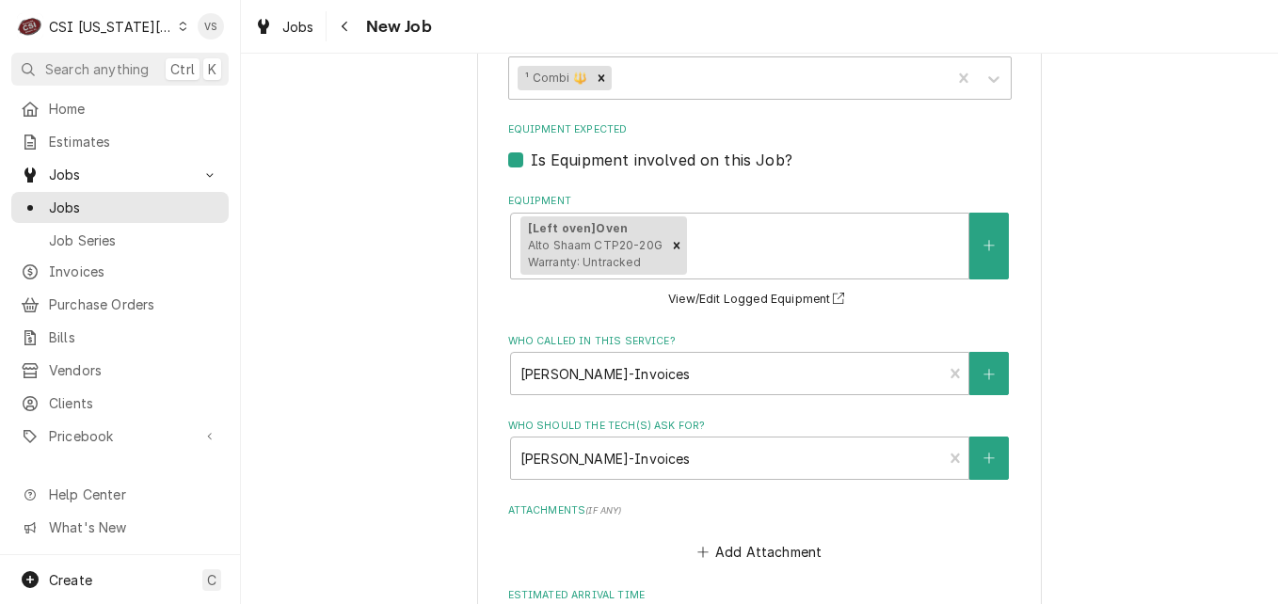
scroll to position [1223, 0]
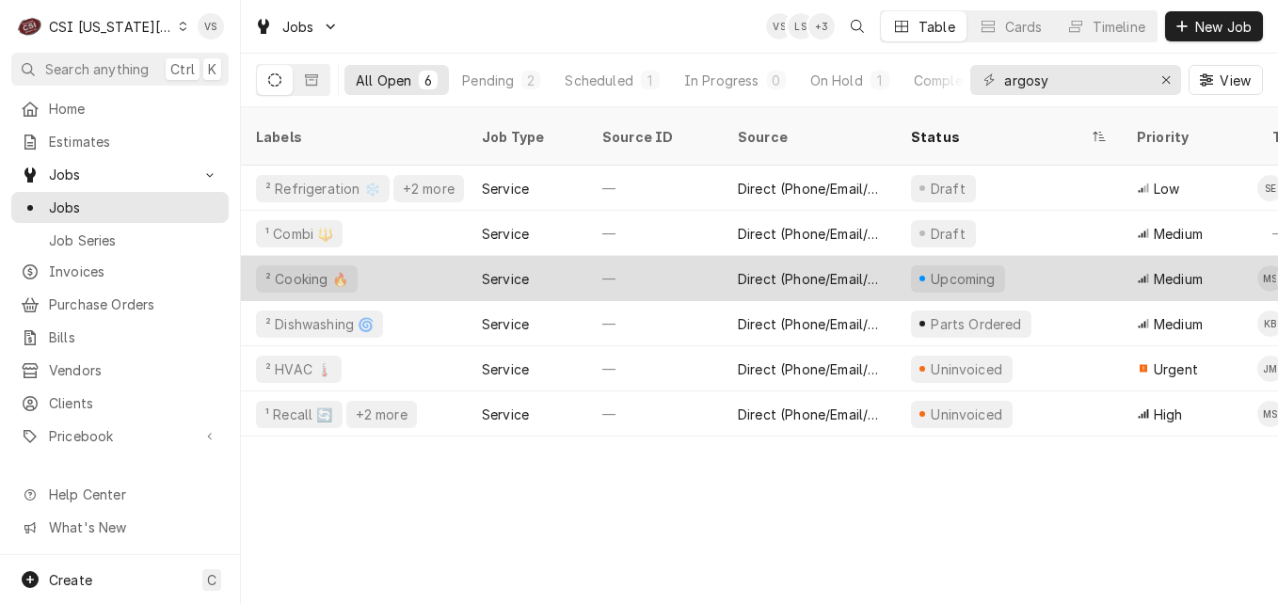
click at [555, 256] on div "Service" at bounding box center [527, 278] width 120 height 45
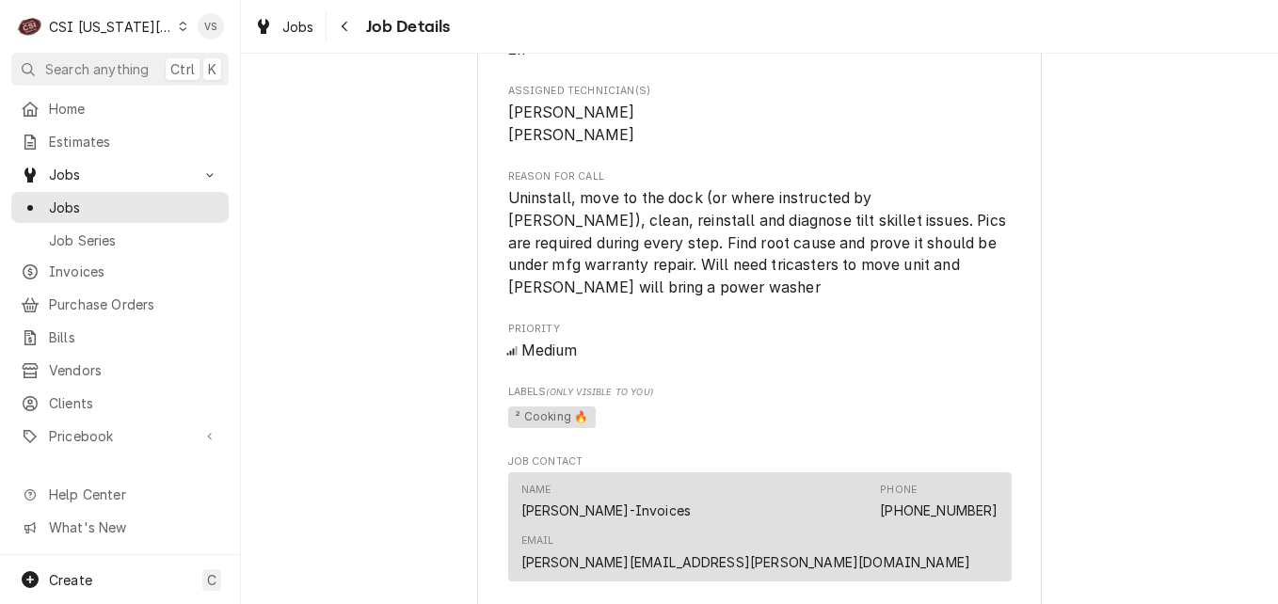
scroll to position [847, 0]
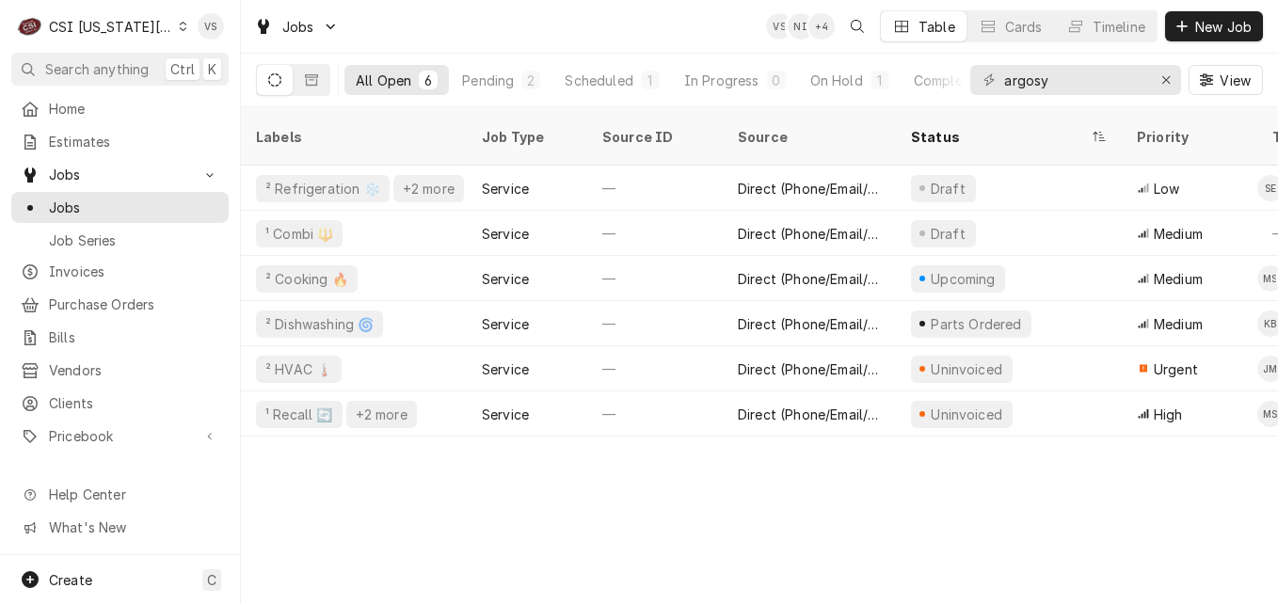
click at [179, 24] on icon "Dynamic Content Wrapper" at bounding box center [183, 26] width 8 height 9
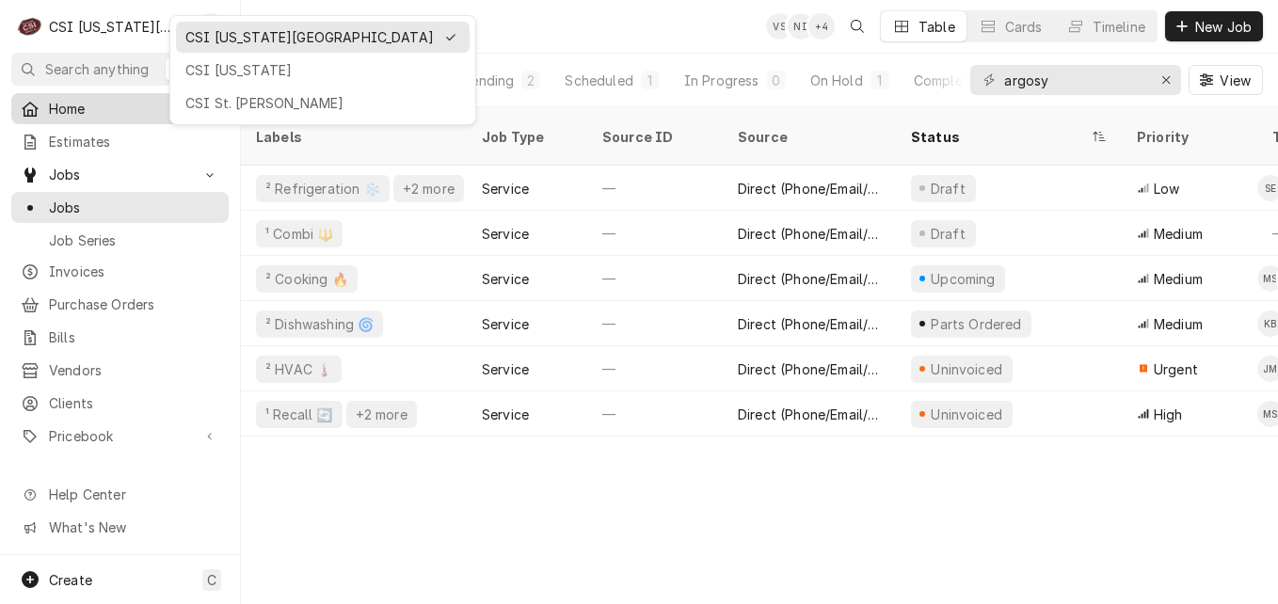
click at [210, 98] on div "CSI St. [PERSON_NAME]" at bounding box center [322, 103] width 275 height 20
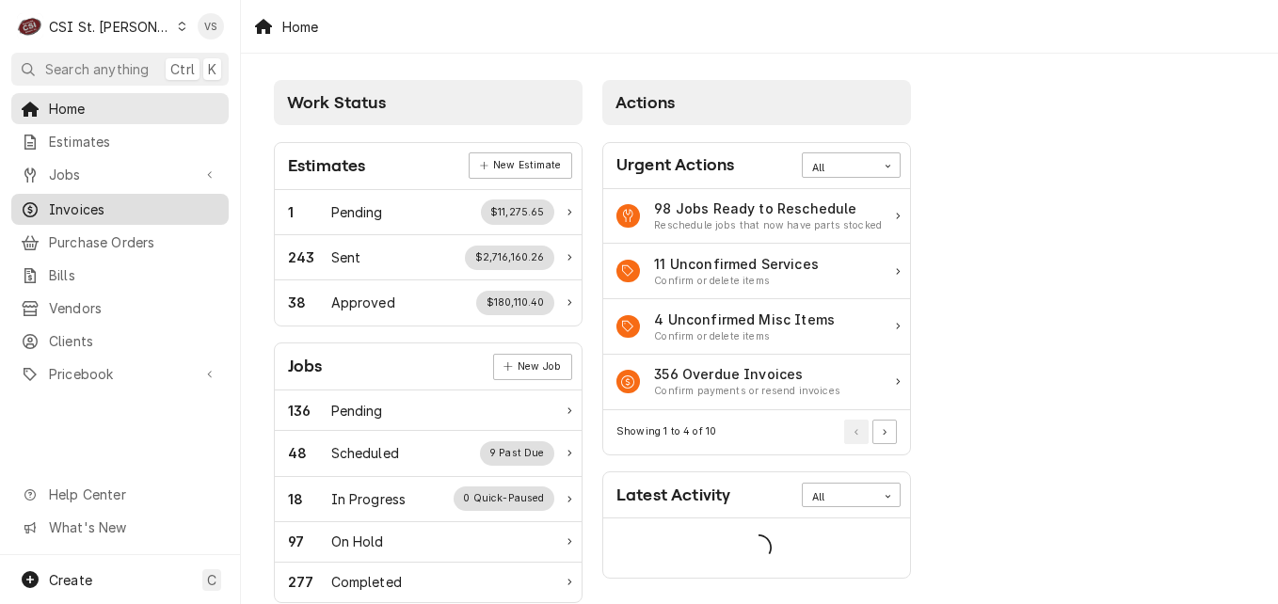
click at [86, 210] on span "Invoices" at bounding box center [134, 209] width 170 height 20
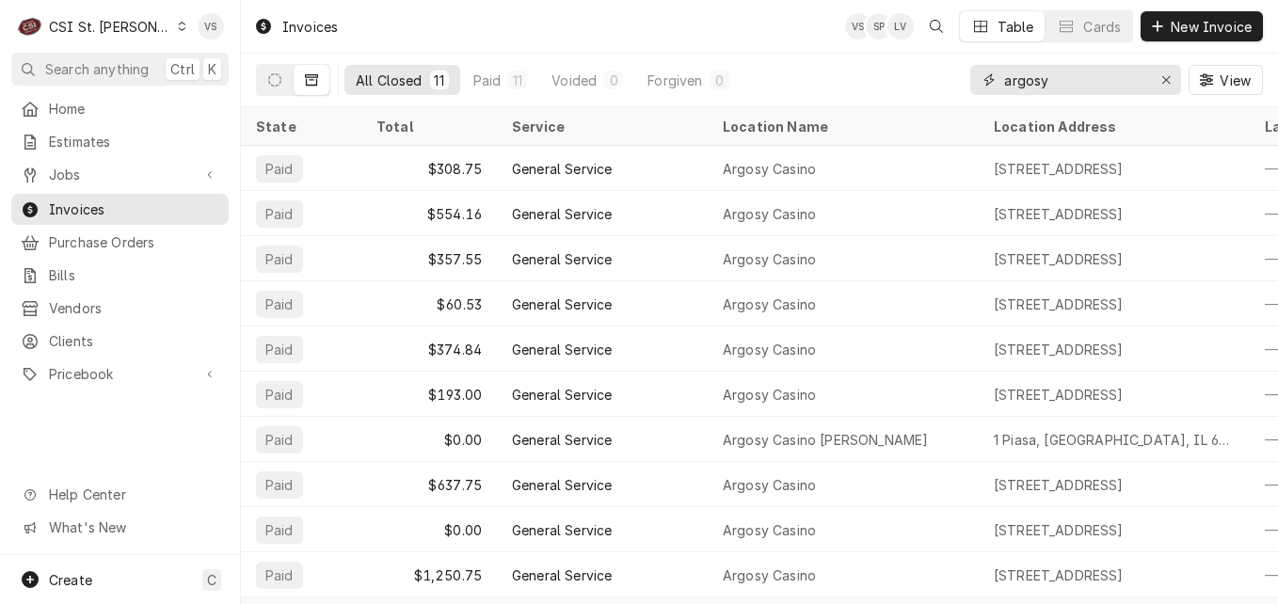
drag, startPoint x: 1058, startPoint y: 85, endPoint x: 915, endPoint y: 89, distance: 143.1
click at [915, 89] on div "All Closed 11 Paid 11 Voided 0 Forgiven 0 argosy View" at bounding box center [759, 80] width 1007 height 53
type input "4"
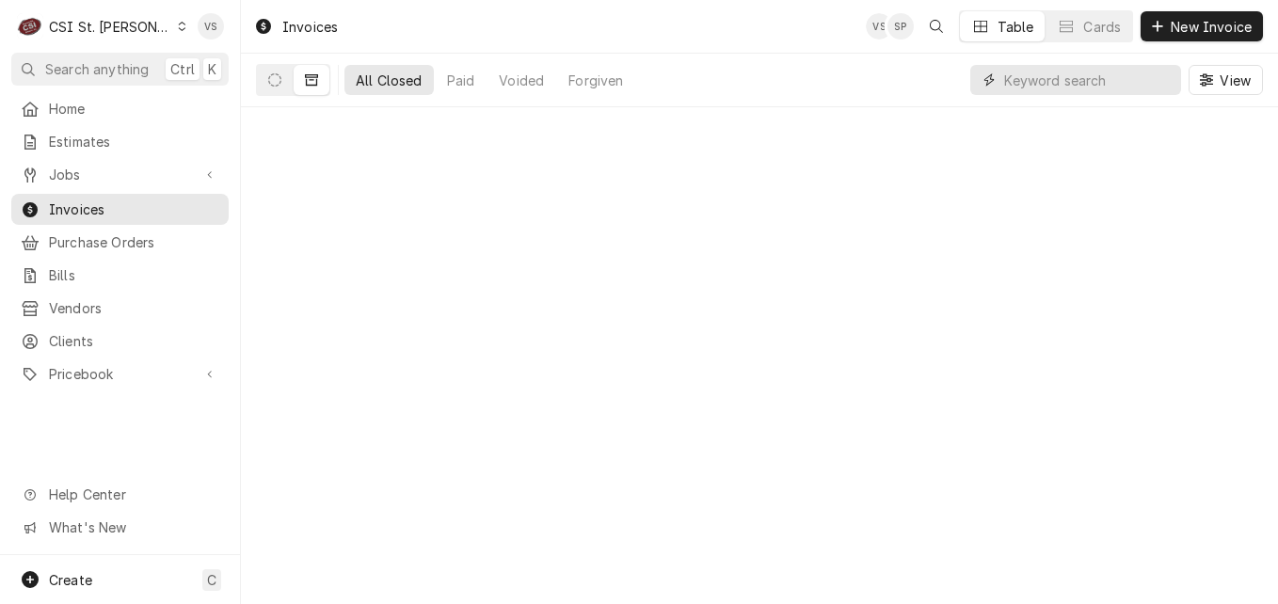
type input "2"
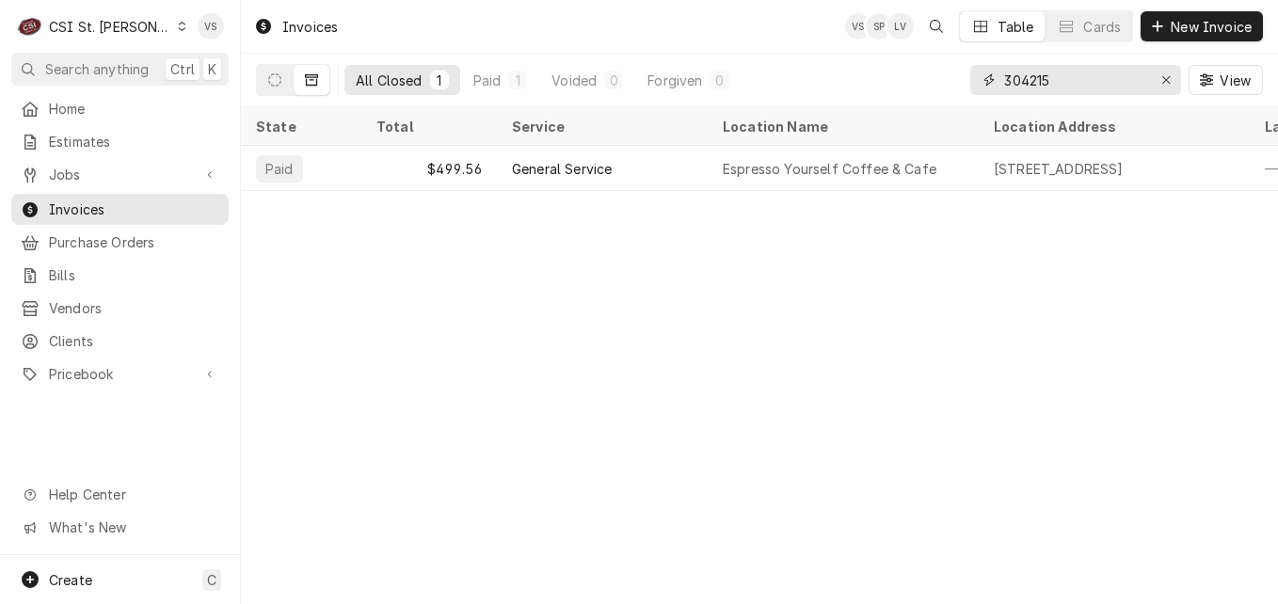
drag, startPoint x: 1060, startPoint y: 80, endPoint x: 947, endPoint y: 83, distance: 113.0
click at [947, 83] on div "All Closed 1 Paid 1 Voided 0 Forgiven 0 304215 View" at bounding box center [759, 80] width 1007 height 53
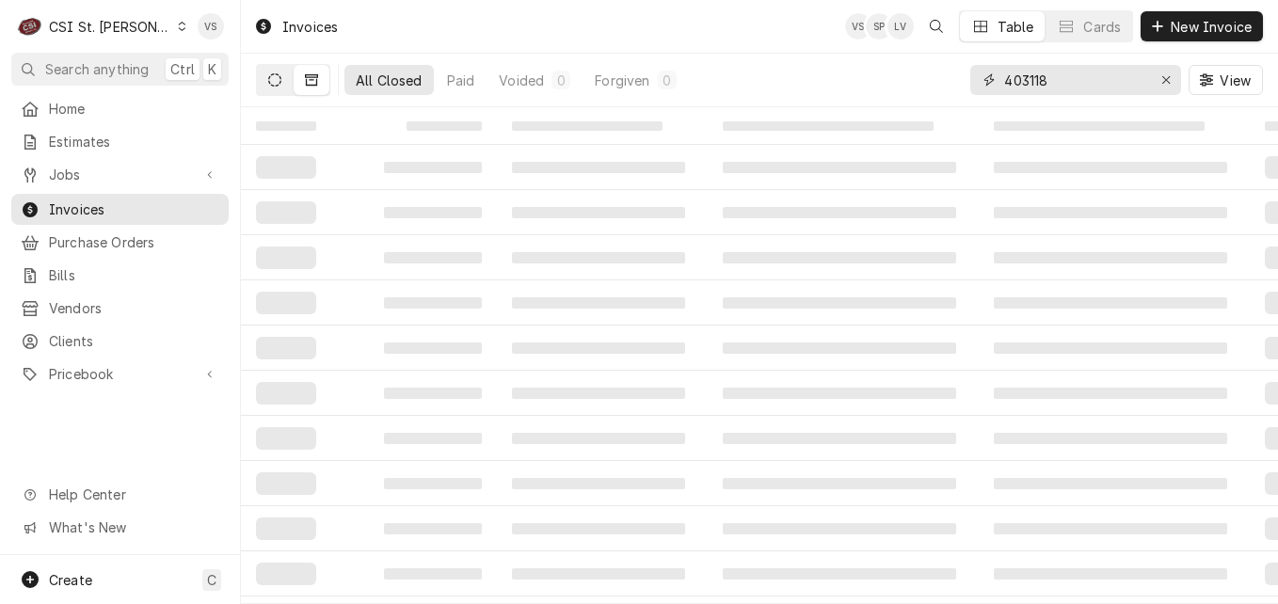
type input "403118"
click at [257, 78] on button "Dynamic Content Wrapper" at bounding box center [275, 80] width 36 height 30
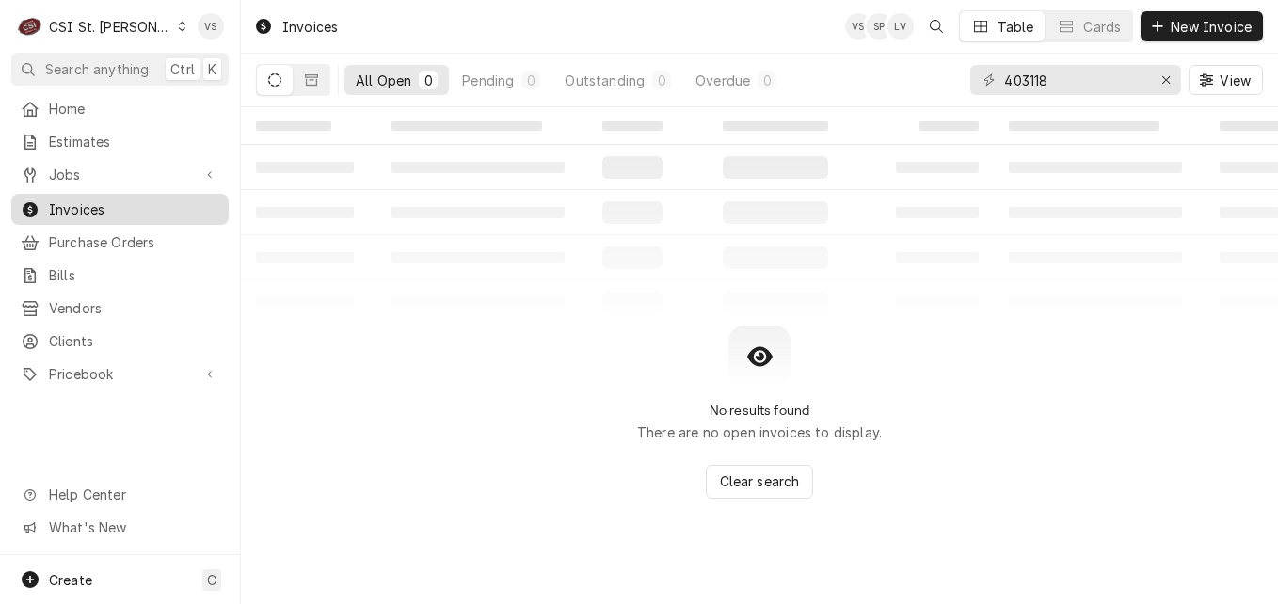
click at [125, 206] on span "Invoices" at bounding box center [134, 209] width 170 height 20
click at [309, 87] on div "C CSI St. [PERSON_NAME] VS Search anything Ctrl K Home Estimates Jobs Jobs Job …" at bounding box center [639, 302] width 1278 height 604
click at [319, 87] on button "Dynamic Content Wrapper" at bounding box center [312, 80] width 36 height 30
click at [306, 87] on button "Dynamic Content Wrapper" at bounding box center [312, 80] width 36 height 30
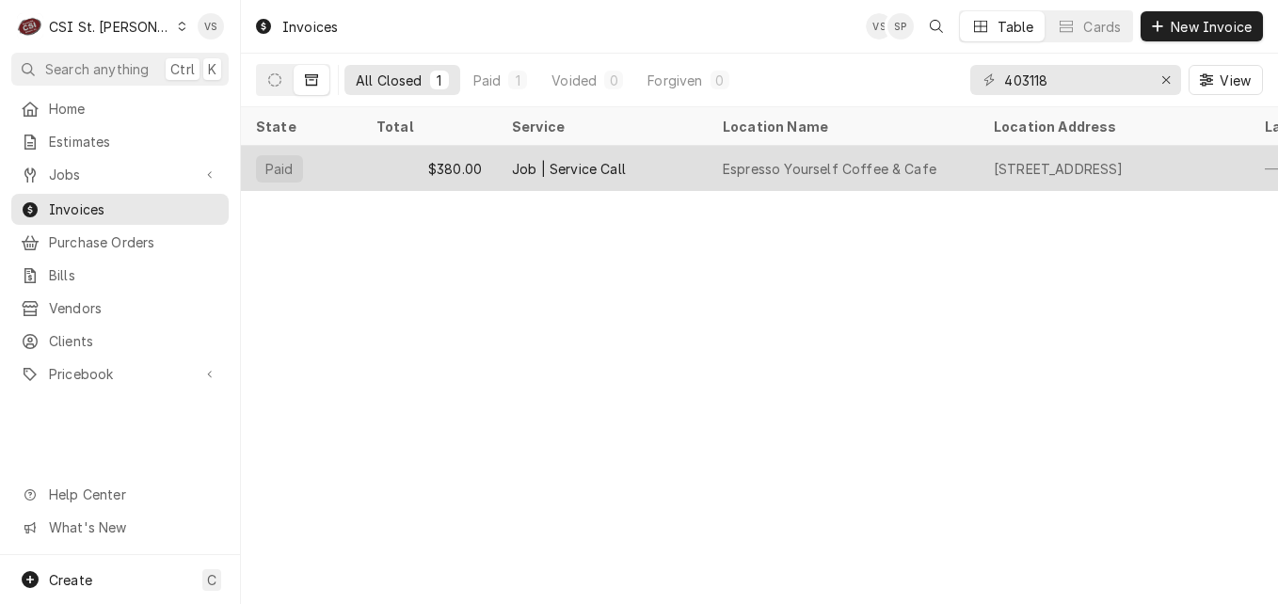
click at [382, 162] on div "$380.00" at bounding box center [429, 168] width 136 height 45
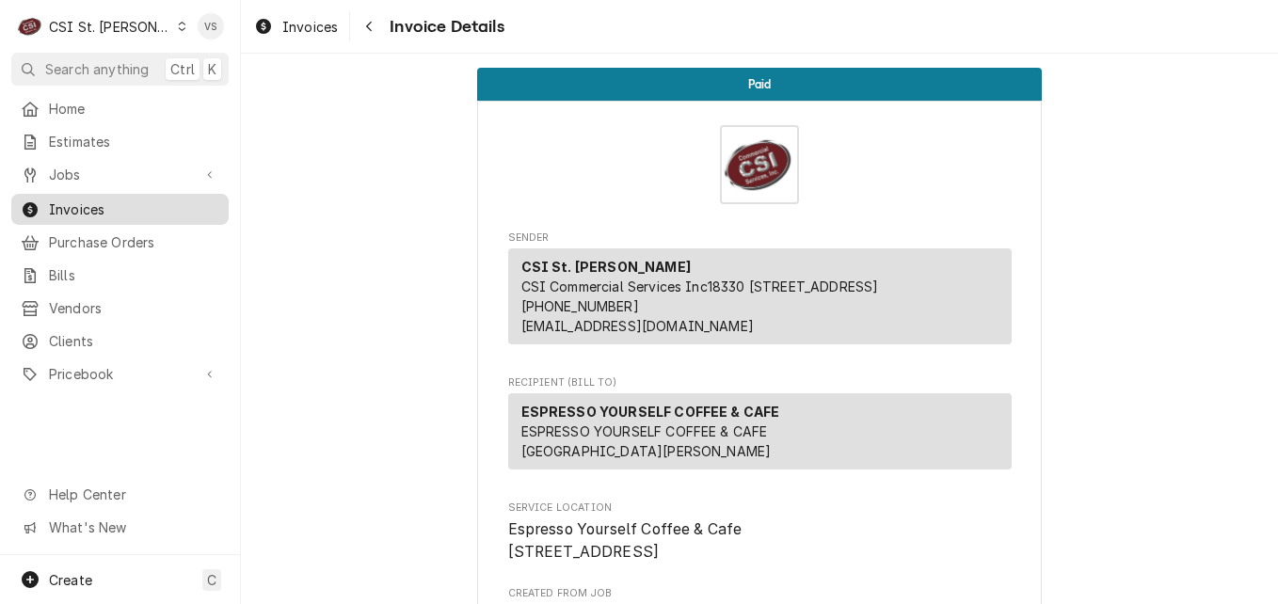
click at [120, 200] on span "Invoices" at bounding box center [134, 209] width 170 height 20
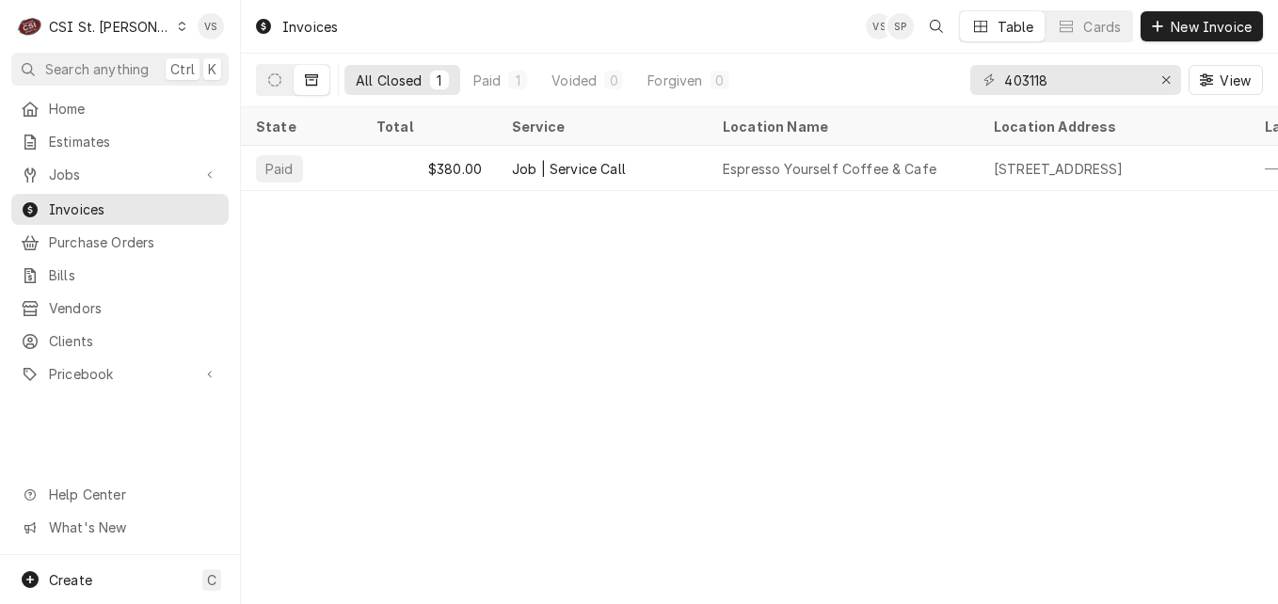
click at [178, 27] on icon "Dynamic Content Wrapper" at bounding box center [182, 26] width 8 height 9
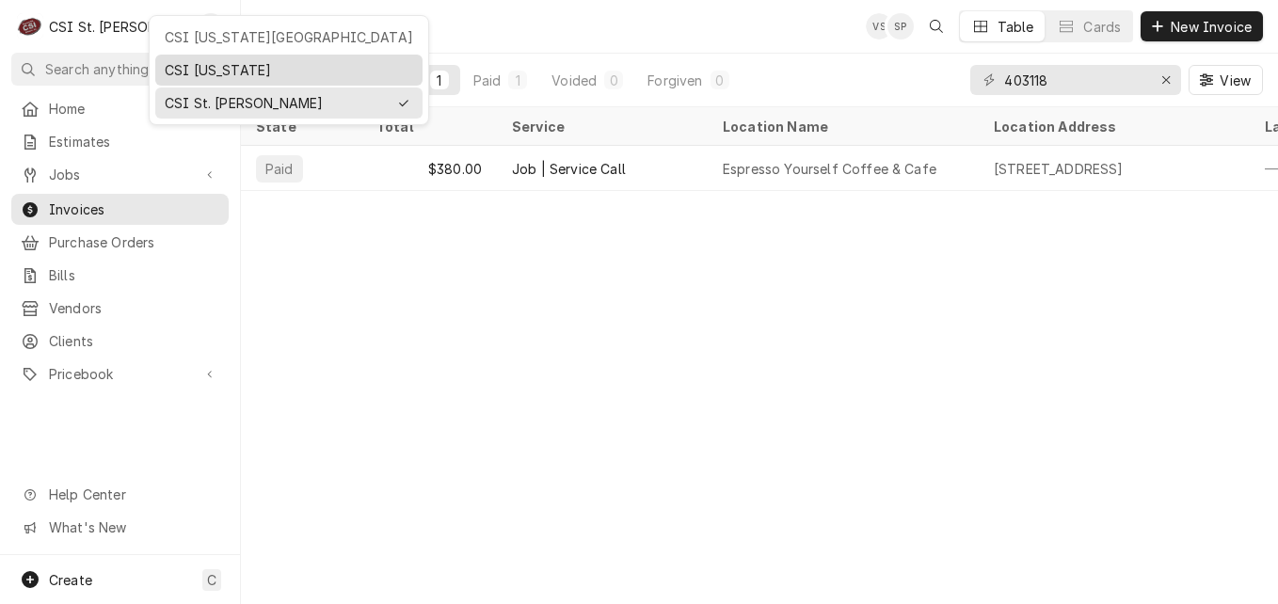
click at [207, 70] on div "CSI [US_STATE]" at bounding box center [289, 70] width 248 height 20
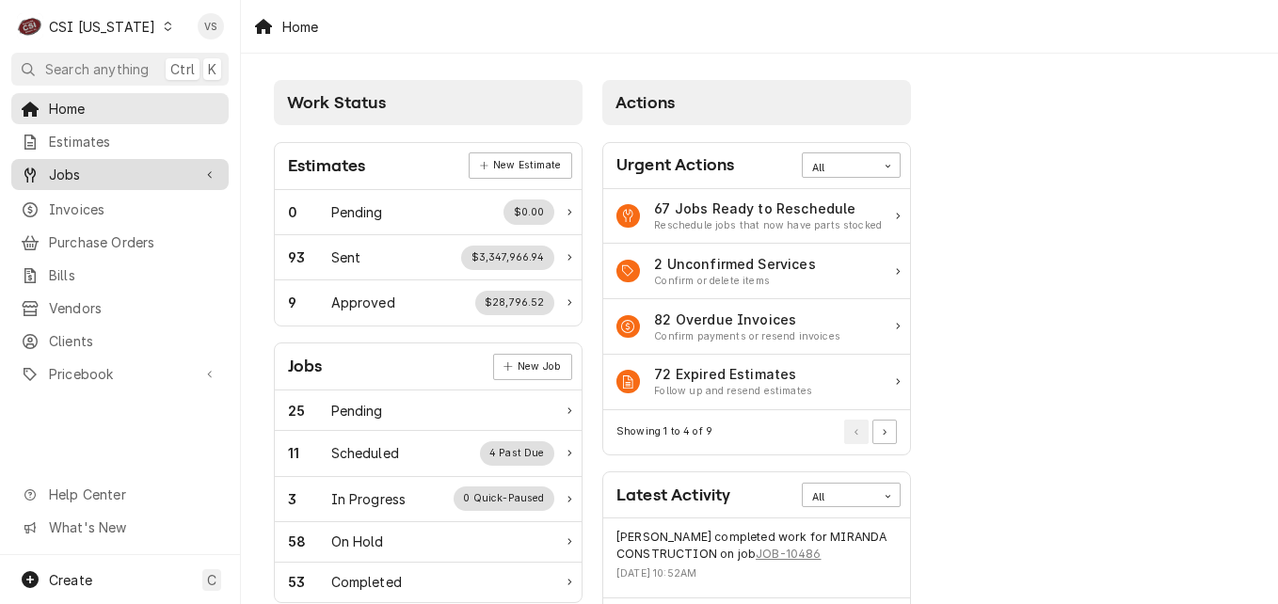
click at [88, 173] on span "Jobs" at bounding box center [120, 175] width 142 height 20
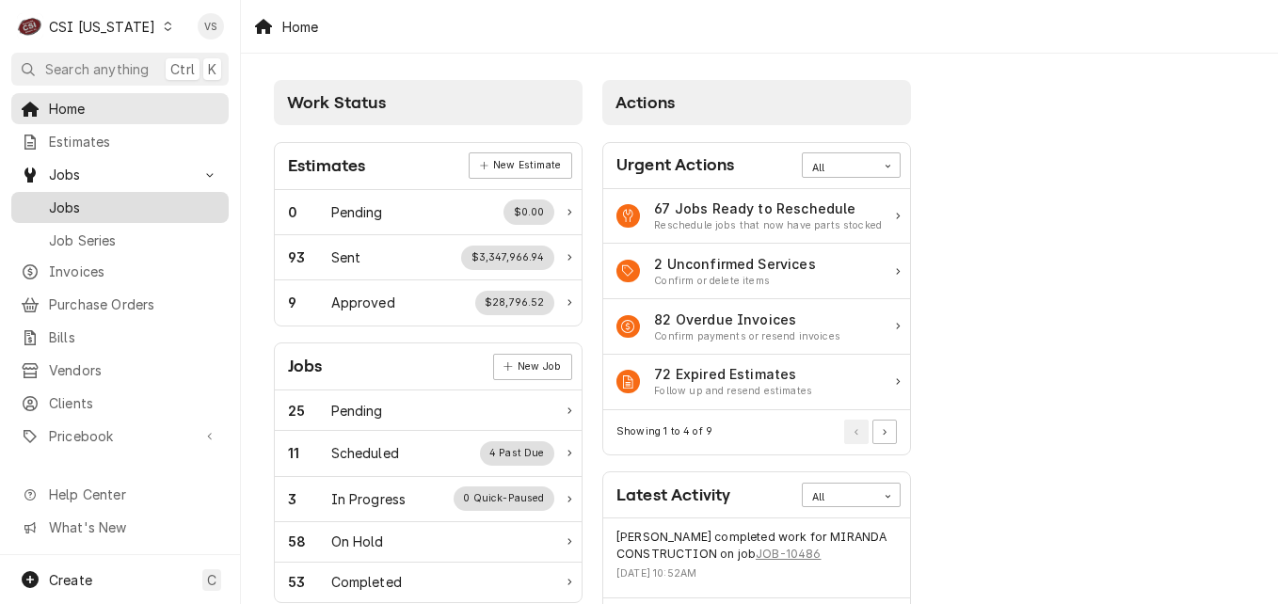
click at [99, 200] on span "Jobs" at bounding box center [134, 208] width 170 height 20
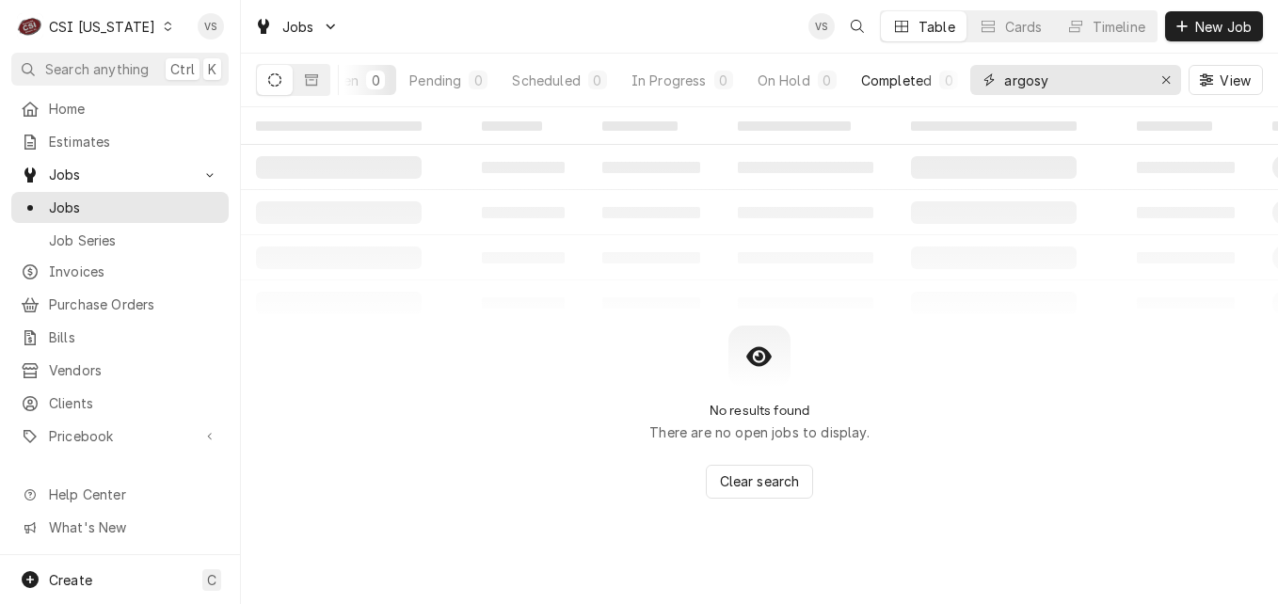
scroll to position [0, 58]
drag, startPoint x: 1065, startPoint y: 74, endPoint x: 951, endPoint y: 74, distance: 113.9
click at [951, 74] on div "All Open 0 Pending 0 Scheduled 0 In Progress 0 On Hold 0 Completed 0 argosy View" at bounding box center [759, 80] width 1007 height 53
type input "4"
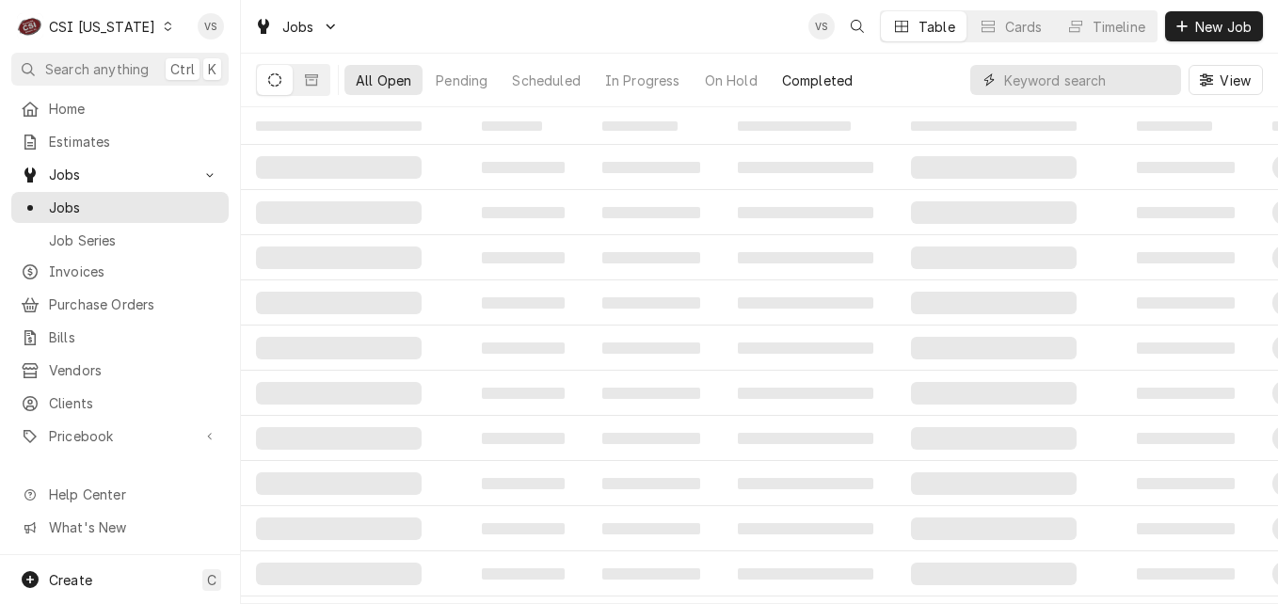
scroll to position [0, 0]
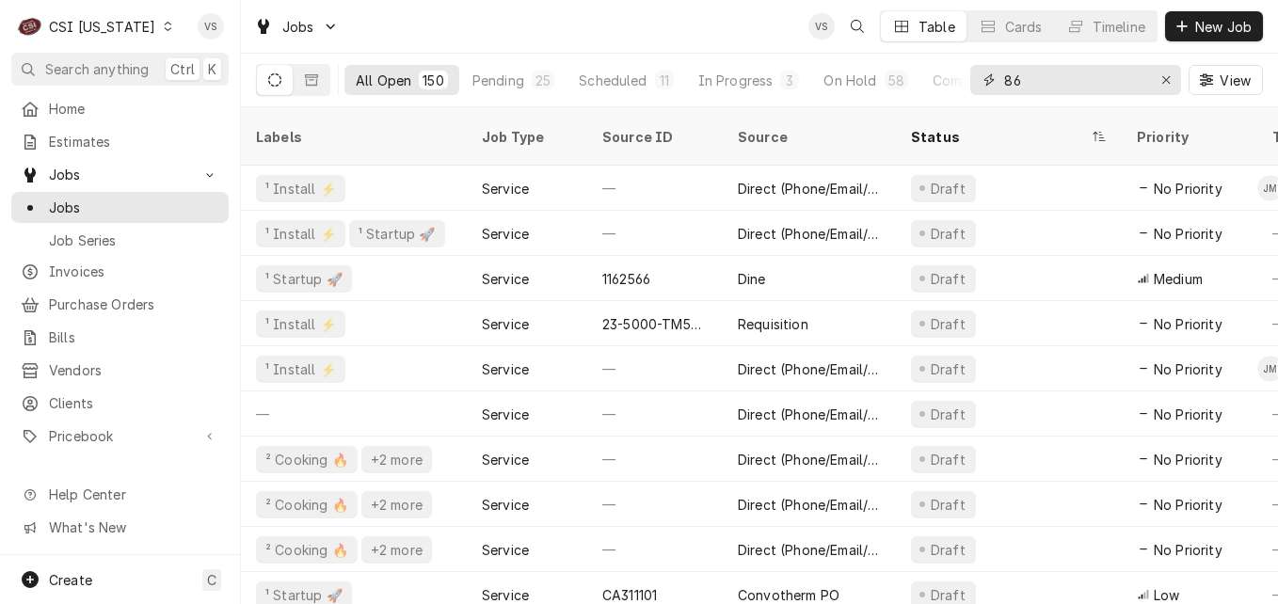
click at [1010, 78] on input "86" at bounding box center [1074, 80] width 141 height 30
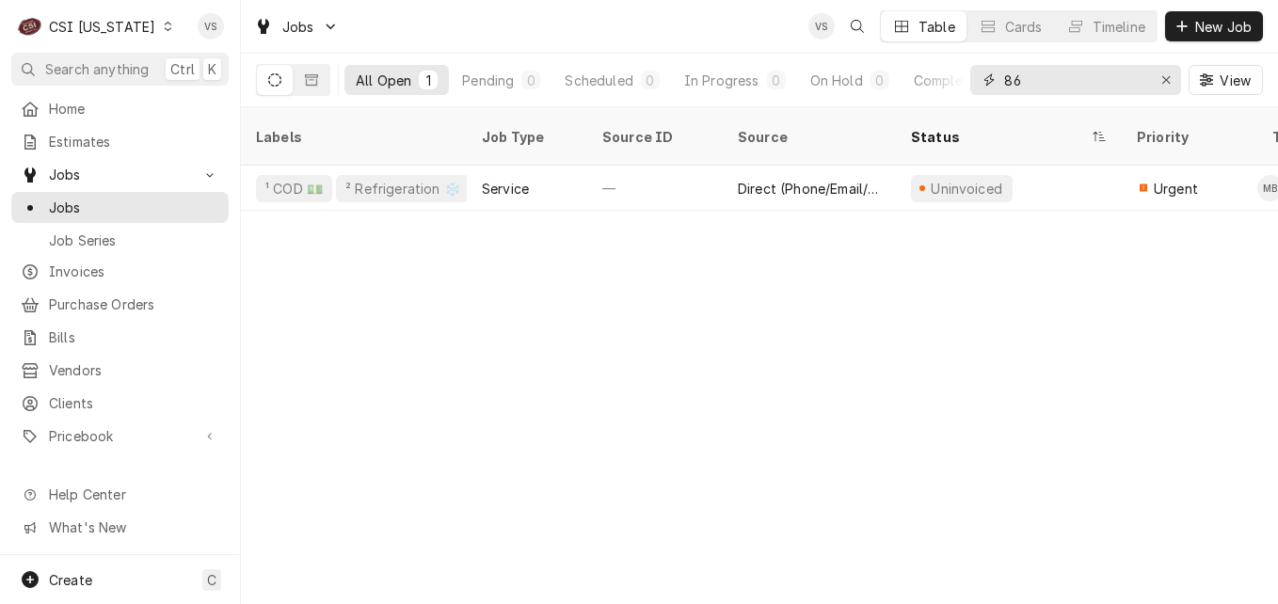
click at [1004, 76] on input "86" at bounding box center [1074, 80] width 141 height 30
type input "10486"
click at [905, 207] on div "Labels Job Type Source ID Source Status Priority Techs Date Received Client Loc…" at bounding box center [759, 355] width 1037 height 497
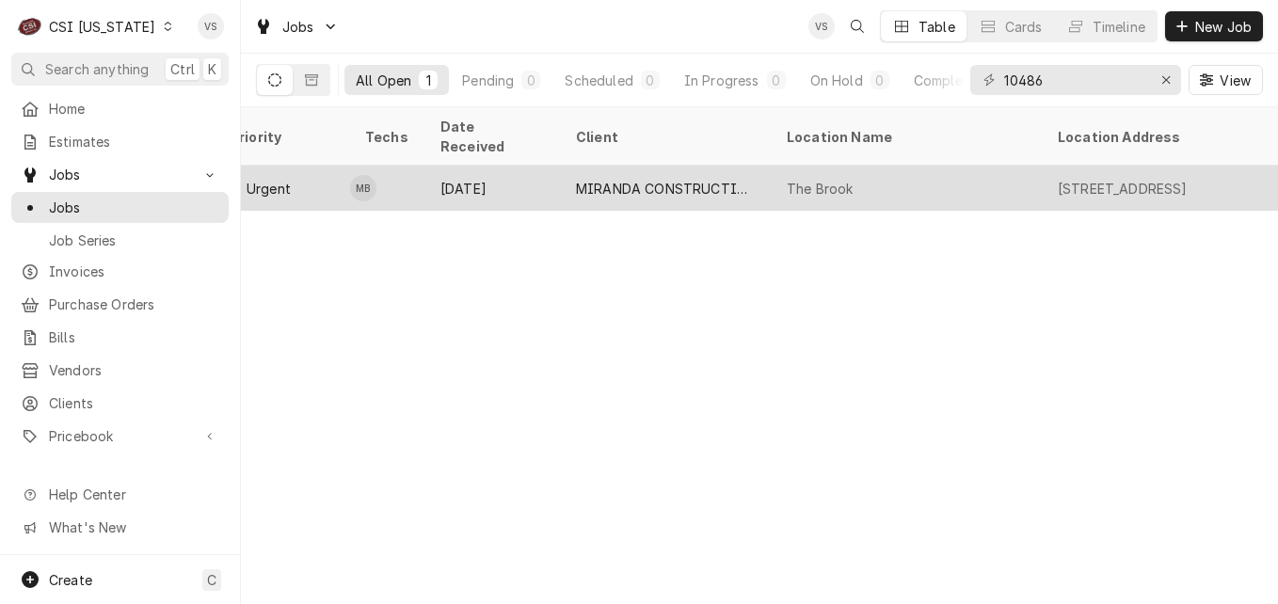
click at [506, 167] on div "Aug 17" at bounding box center [493, 188] width 136 height 45
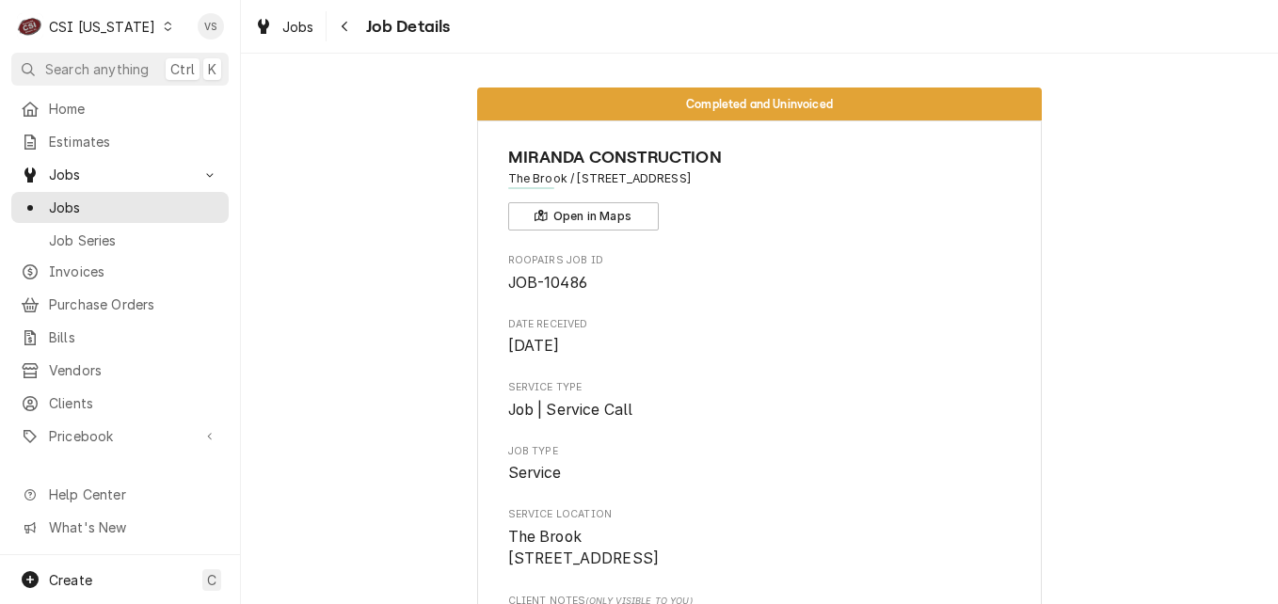
scroll to position [376, 0]
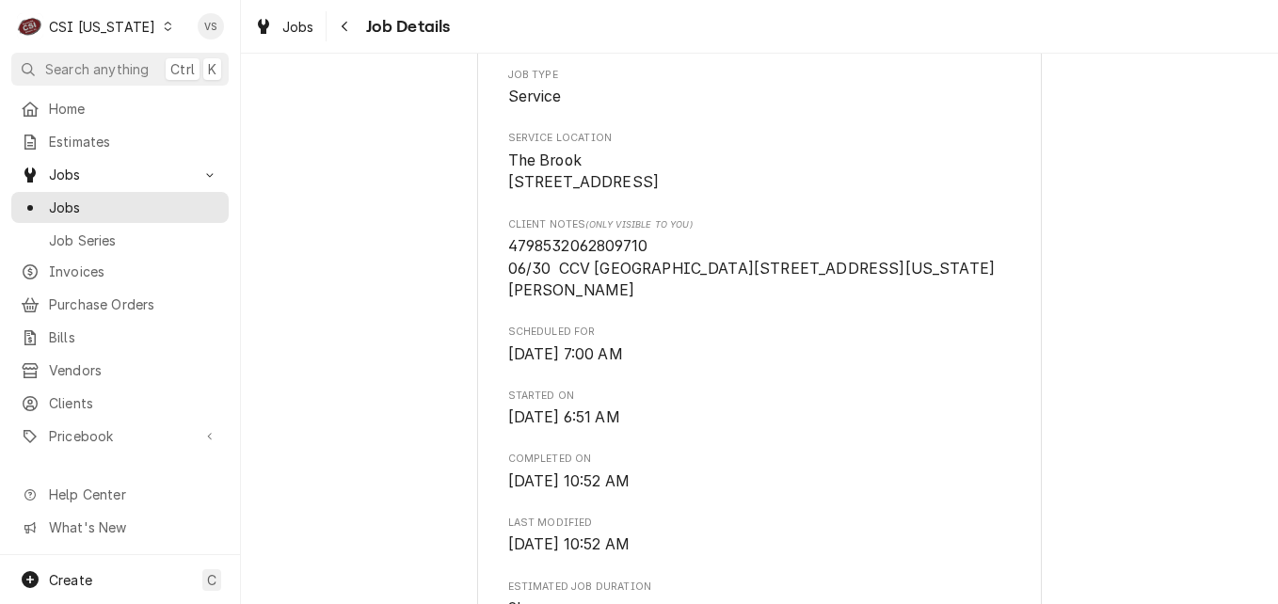
drag, startPoint x: 649, startPoint y: 265, endPoint x: 501, endPoint y: 271, distance: 148.8
click at [499, 265] on div "MIRANDA CONSTRUCTION The Brook / 8521 La Grange Rd, Louisville, KY 40242 Open i…" at bounding box center [759, 553] width 565 height 1618
drag, startPoint x: 501, startPoint y: 271, endPoint x: 533, endPoint y: 268, distance: 32.1
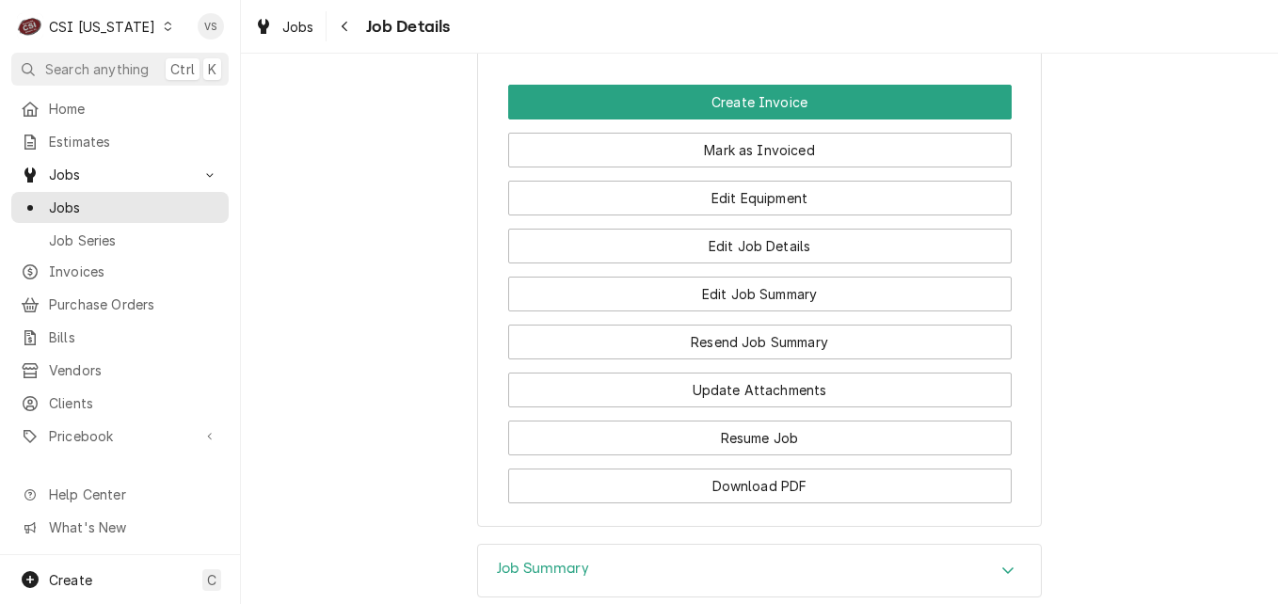
scroll to position [1223, 0]
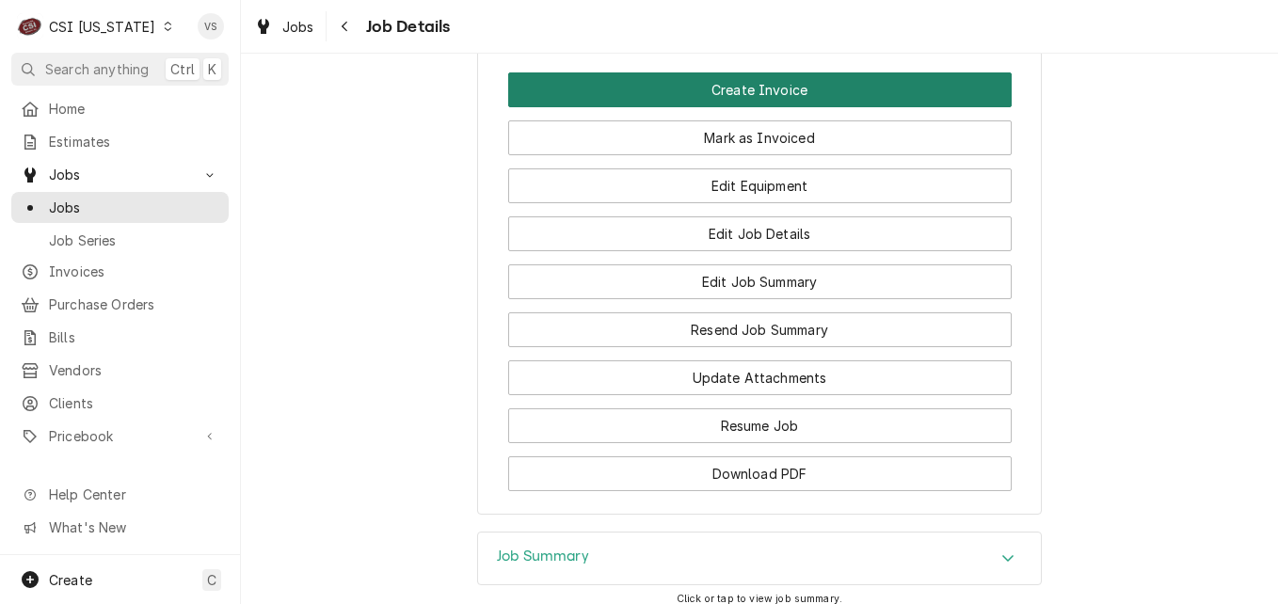
click at [746, 107] on button "Create Invoice" at bounding box center [759, 89] width 503 height 35
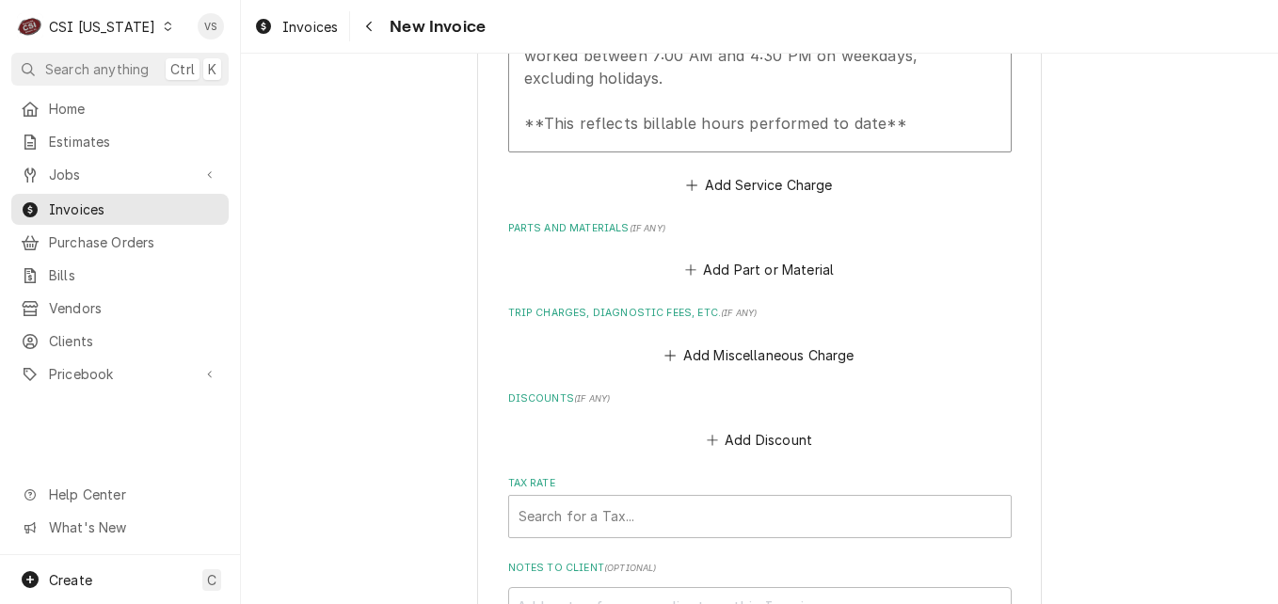
scroll to position [2353, 0]
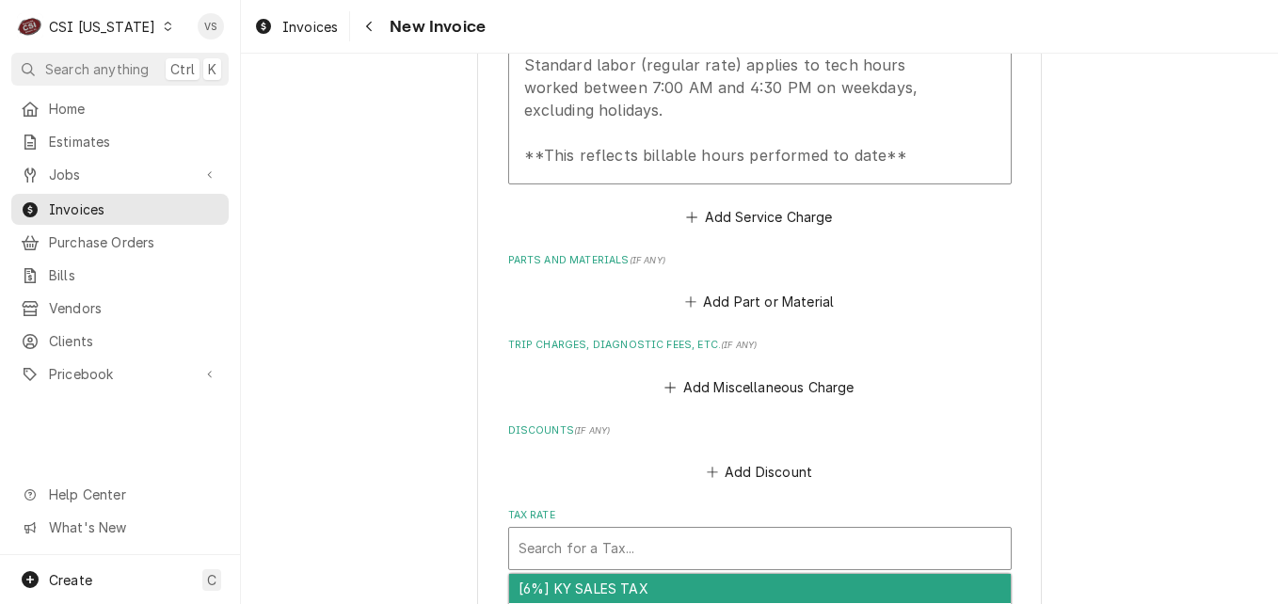
click at [529, 566] on div "Tax Rate" at bounding box center [759, 549] width 483 height 34
click at [534, 566] on div "Tax Rate" at bounding box center [759, 549] width 483 height 34
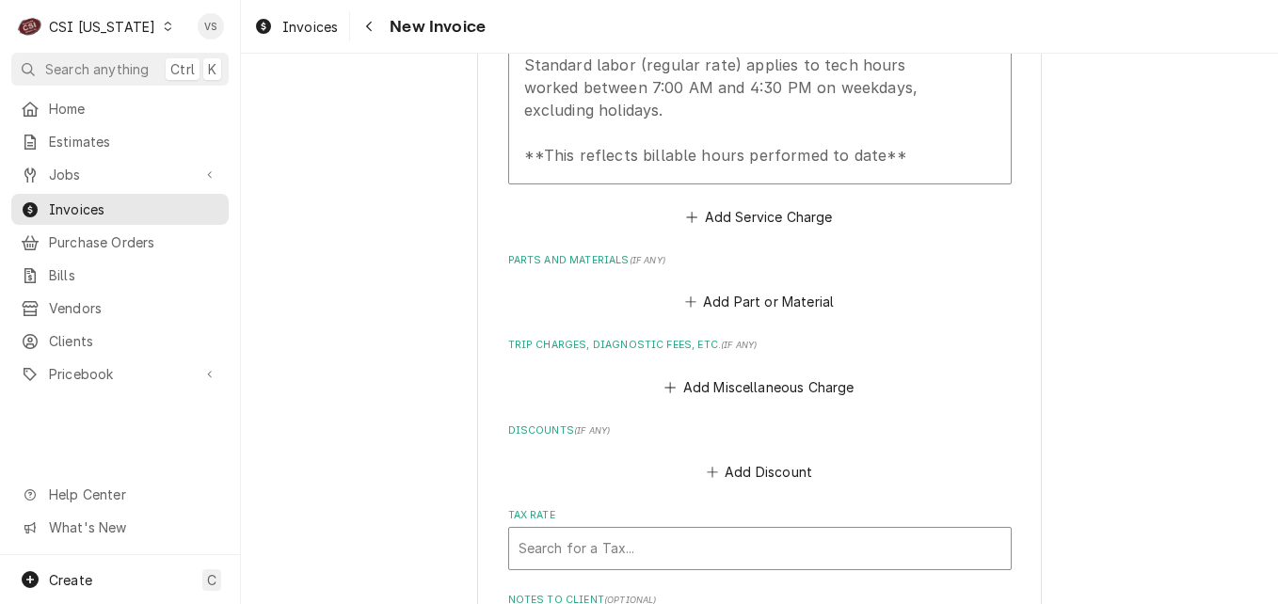
click at [552, 566] on div "Tax Rate" at bounding box center [759, 549] width 483 height 34
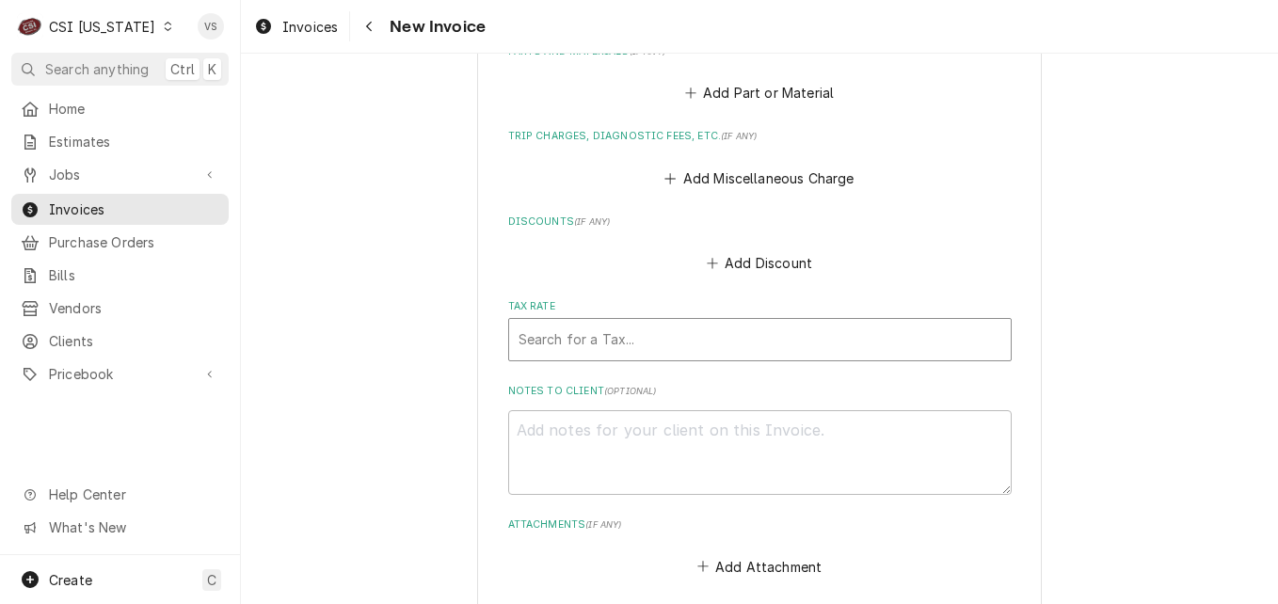
scroll to position [2635, 0]
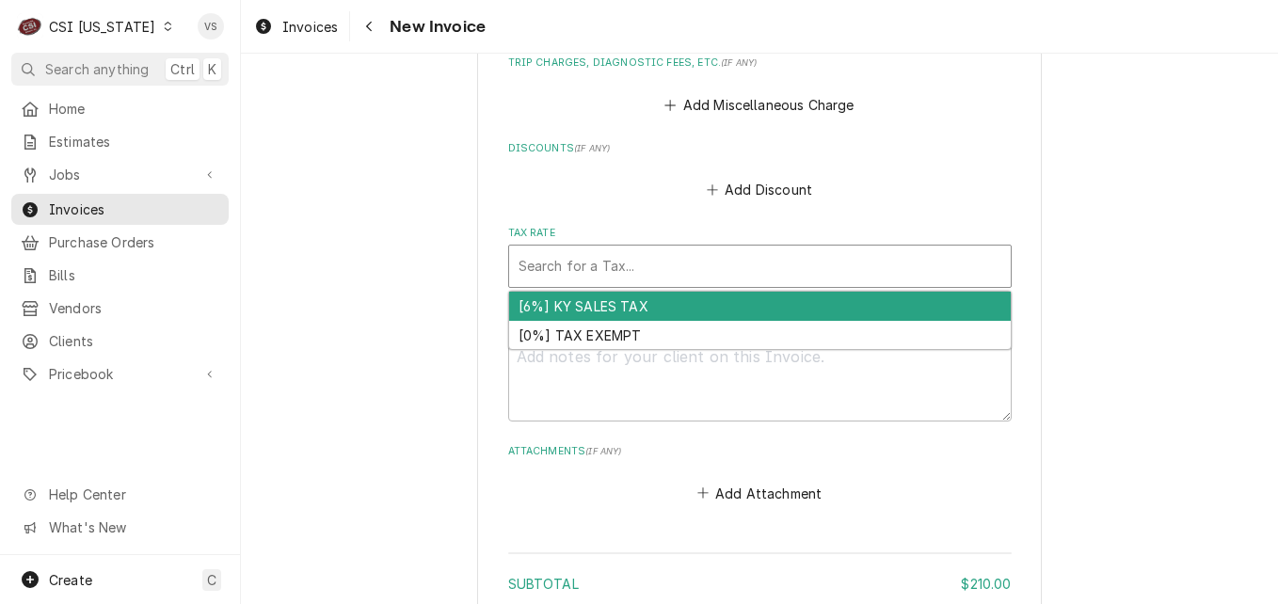
click at [561, 283] on div "Tax Rate" at bounding box center [759, 266] width 483 height 34
click at [555, 321] on div "[6%] KY SALES TAX" at bounding box center [760, 306] width 502 height 29
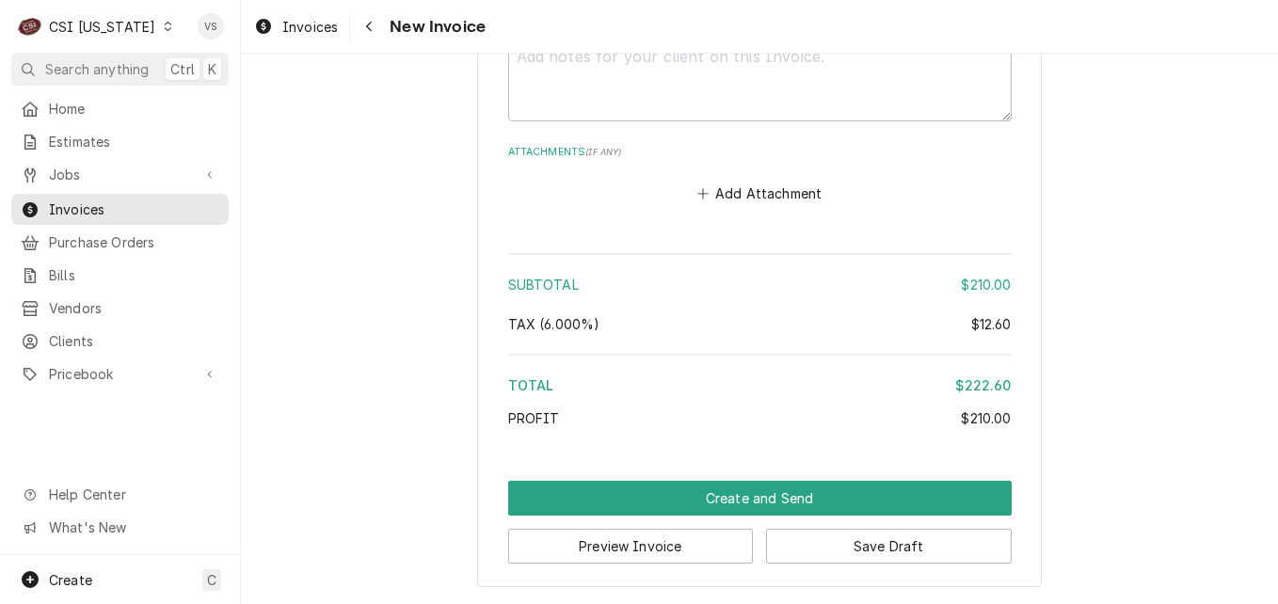
scroll to position [2989, 0]
click at [897, 541] on button "Save Draft" at bounding box center [889, 546] width 246 height 35
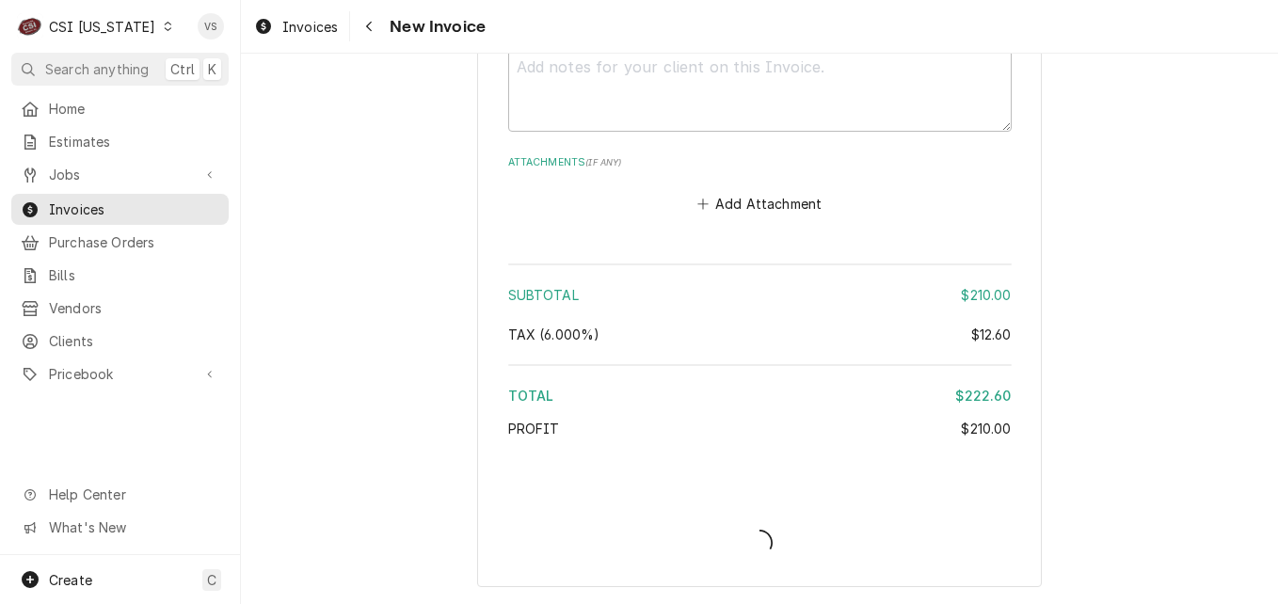
scroll to position [2978, 0]
type textarea "x"
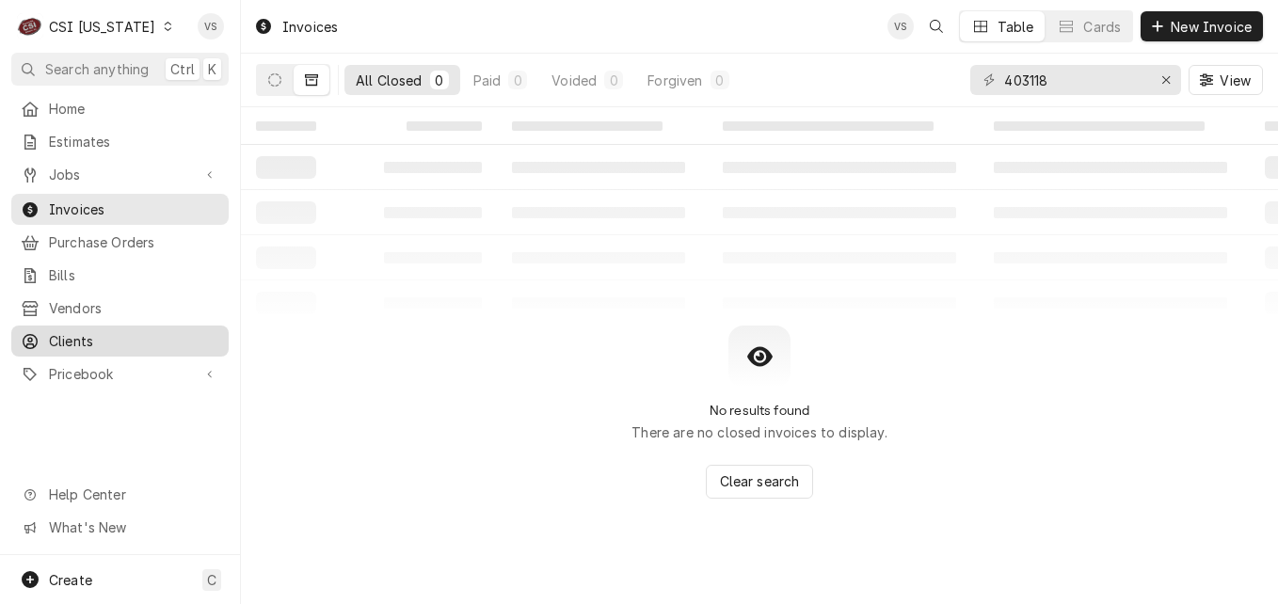
click at [75, 331] on span "Clients" at bounding box center [134, 341] width 170 height 20
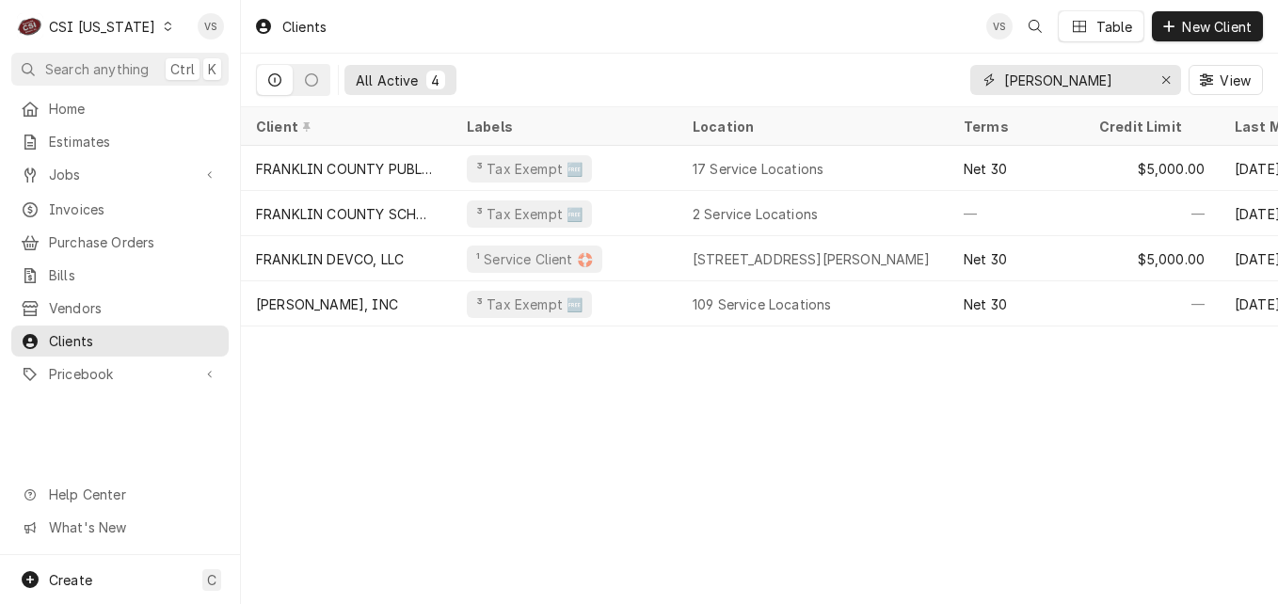
drag, startPoint x: 1054, startPoint y: 79, endPoint x: 905, endPoint y: 88, distance: 148.9
click at [986, 84] on div "[PERSON_NAME]" at bounding box center [1075, 80] width 211 height 30
type input "m"
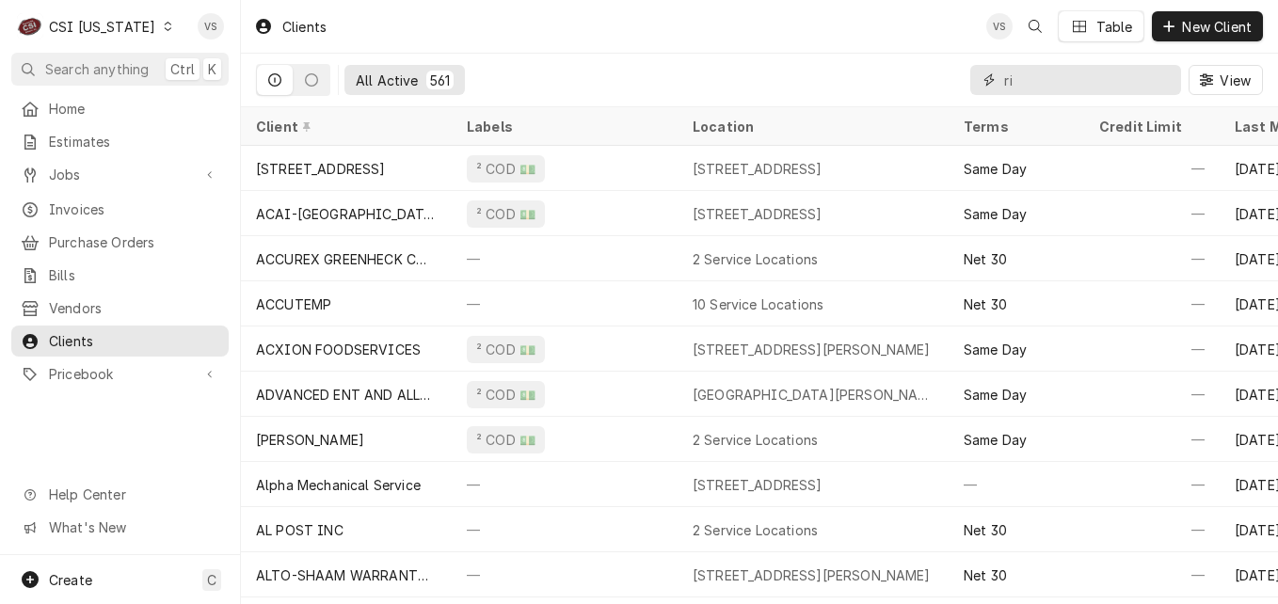
type input "r"
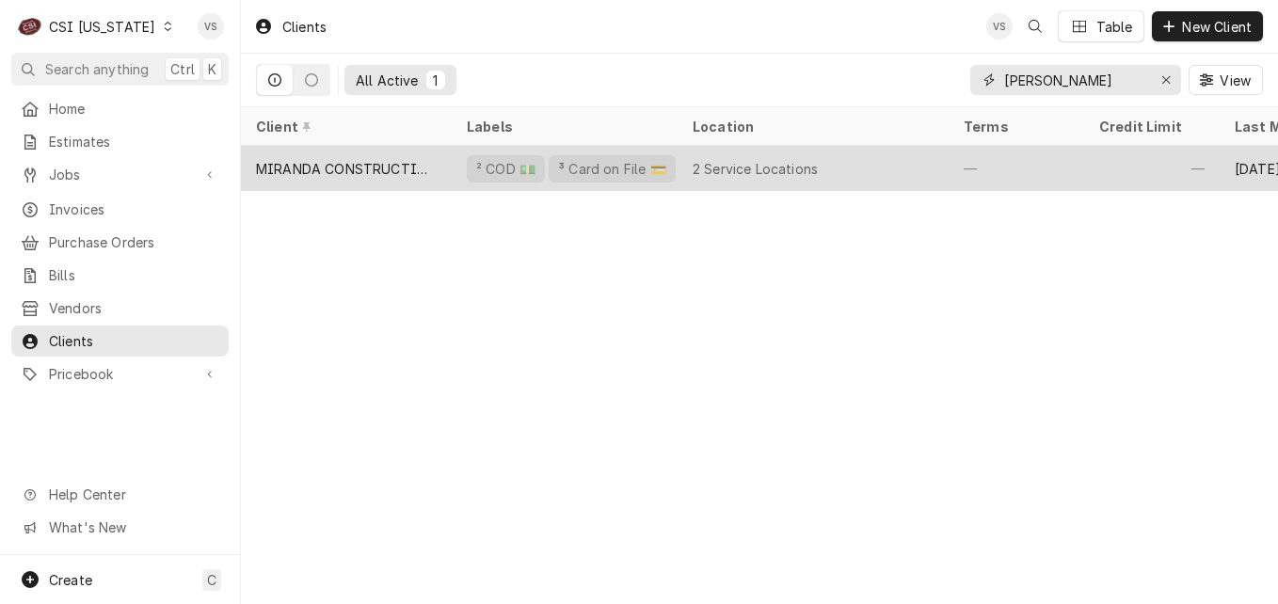
type input "[PERSON_NAME]"
click at [395, 163] on div "MIRANDA CONSTRUCTION" at bounding box center [346, 169] width 181 height 20
